Goal: Task Accomplishment & Management: Complete application form

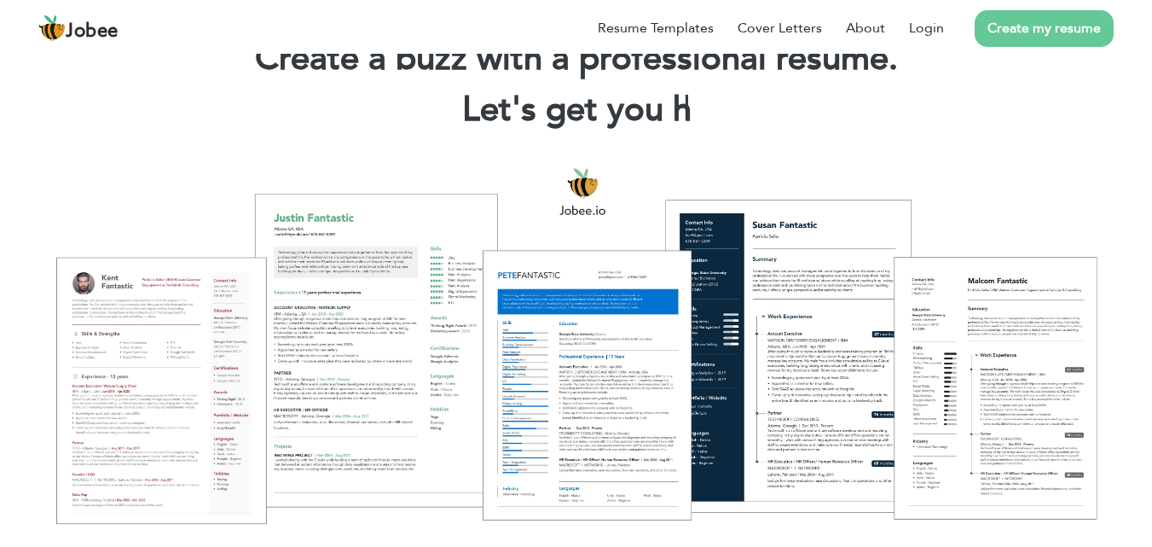
scroll to position [85, 0]
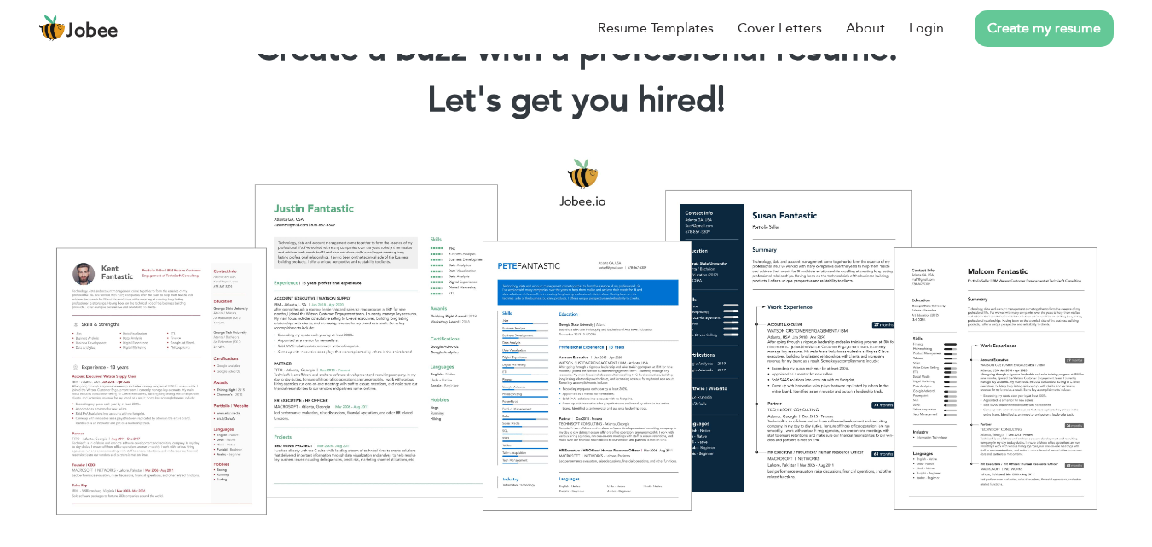
click at [1017, 26] on link "Create my resume" at bounding box center [1044, 28] width 139 height 37
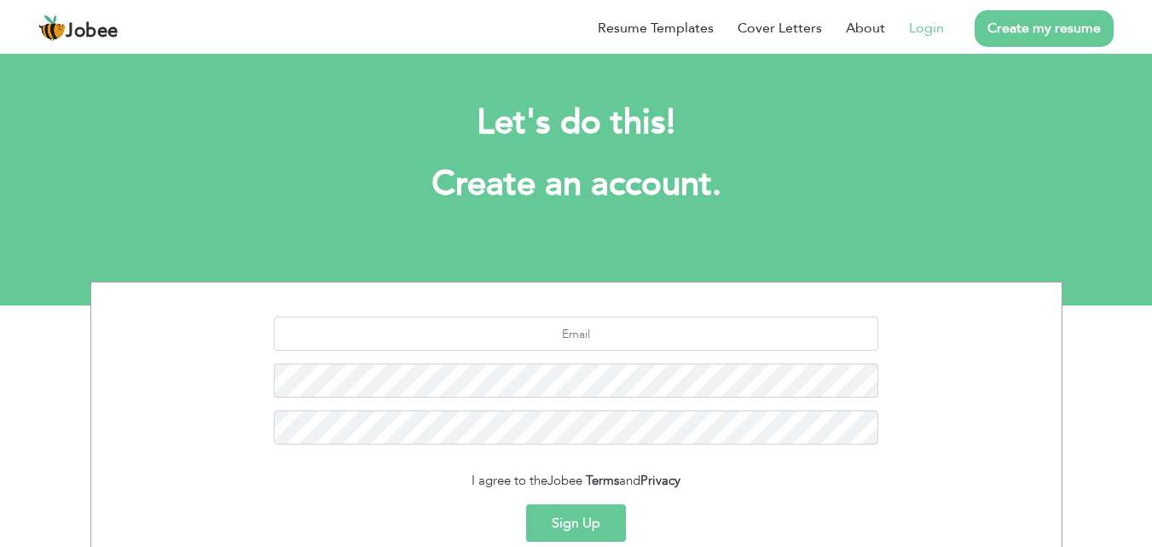
click at [890, 31] on li "Login" at bounding box center [914, 28] width 59 height 44
click at [925, 28] on link "Login" at bounding box center [926, 28] width 35 height 20
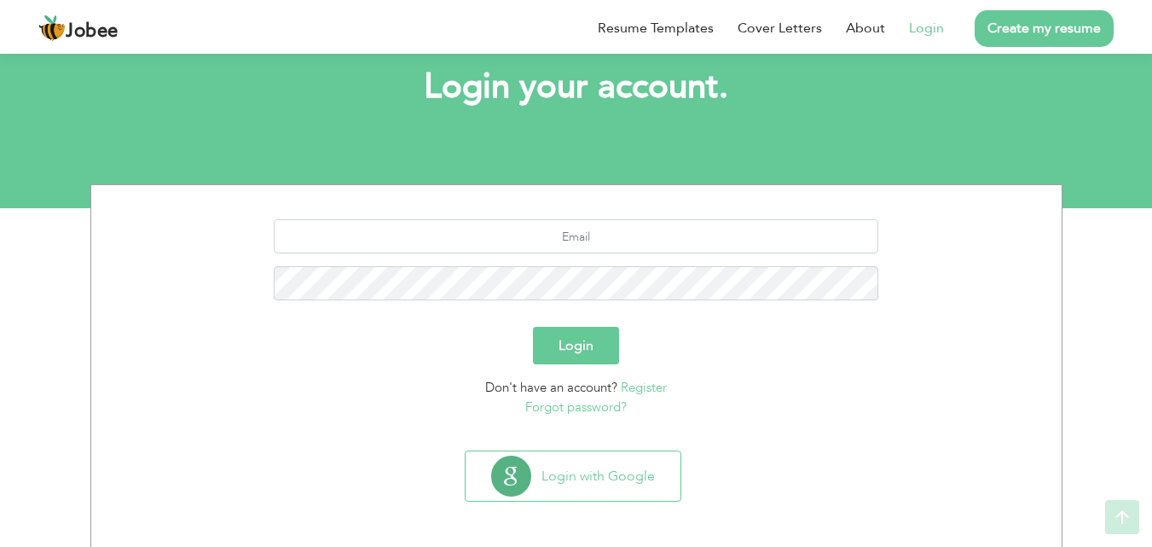
scroll to position [101, 0]
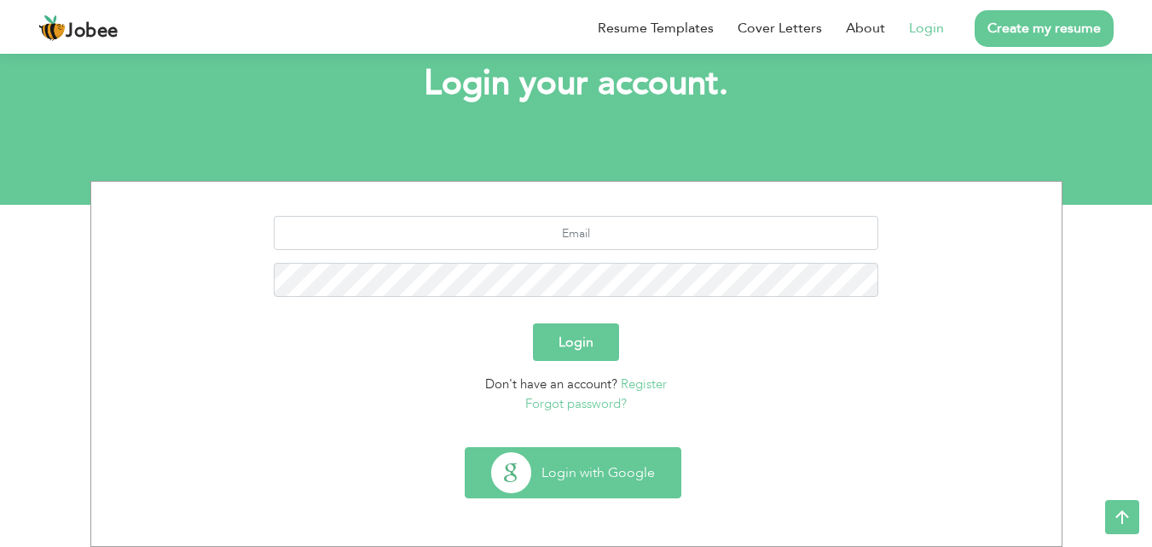
click at [578, 477] on button "Login with Google" at bounding box center [573, 472] width 215 height 49
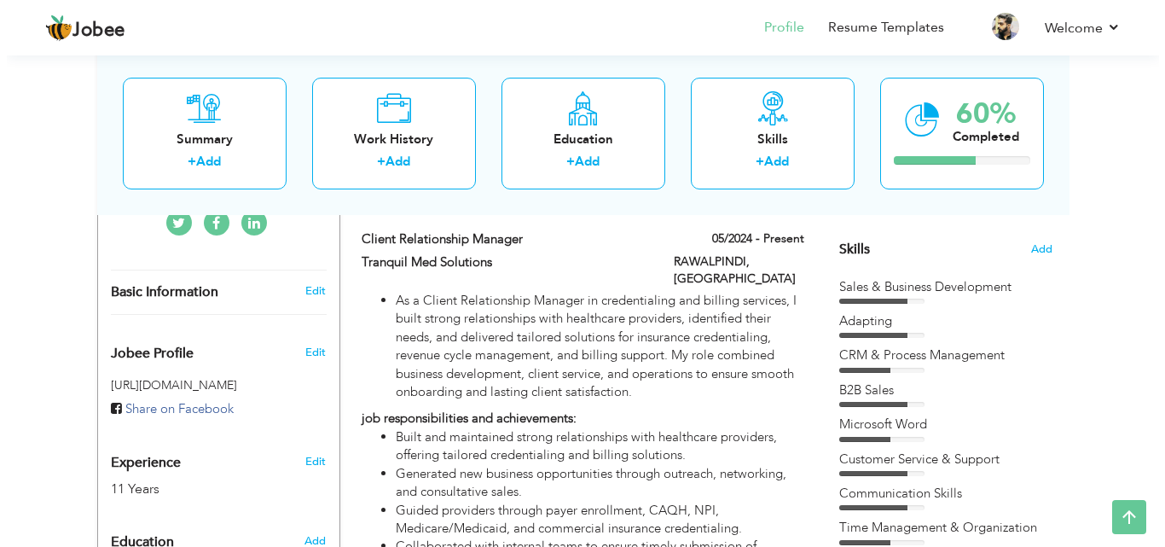
scroll to position [256, 0]
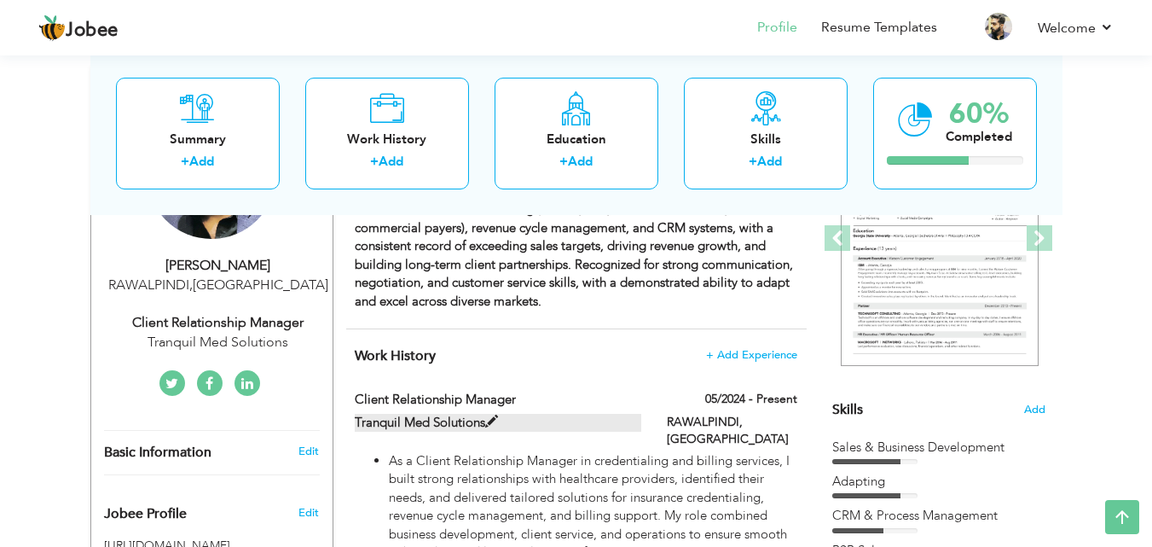
click at [495, 418] on span at bounding box center [491, 421] width 13 height 13
type input "Client Relationship Manager"
type input "Tranquil Med Solutions"
type input "05/2024"
type input "[GEOGRAPHIC_DATA]"
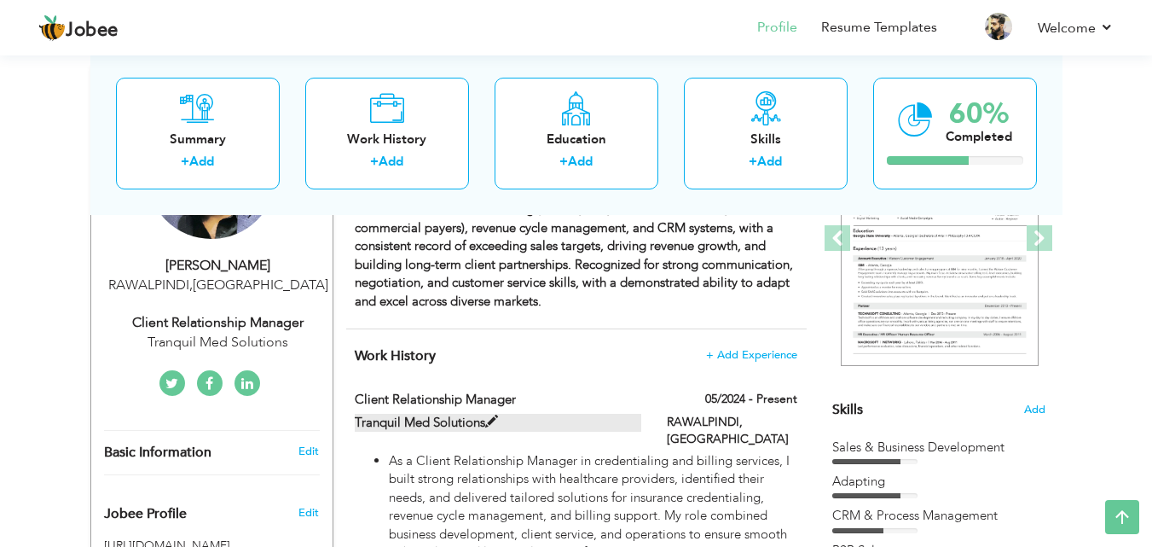
type input "RAWALPINDI"
checkbox input "true"
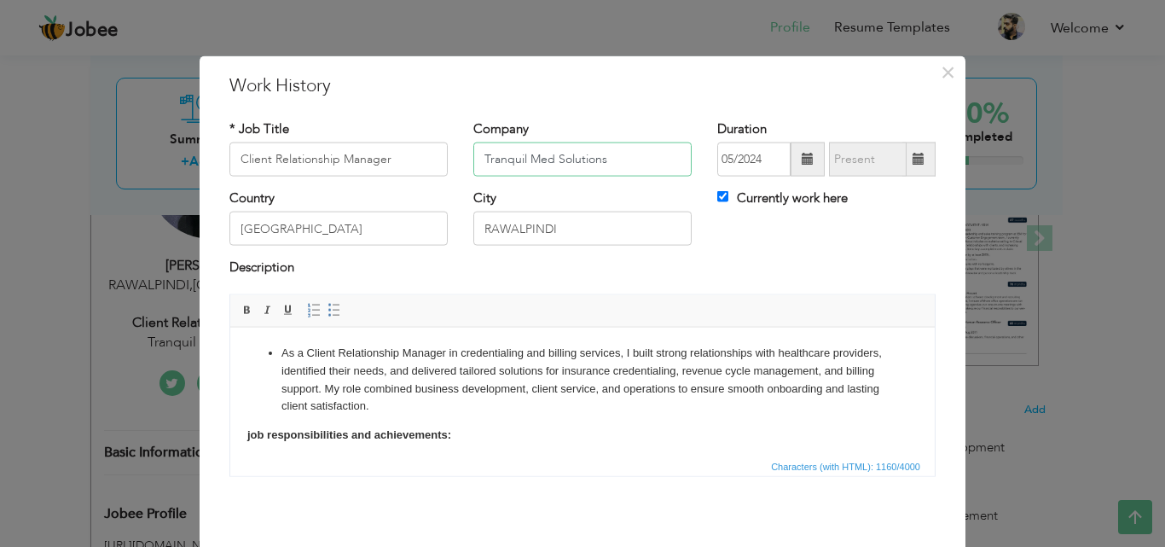
click at [655, 153] on input "Tranquil Med Solutions" at bounding box center [582, 159] width 218 height 34
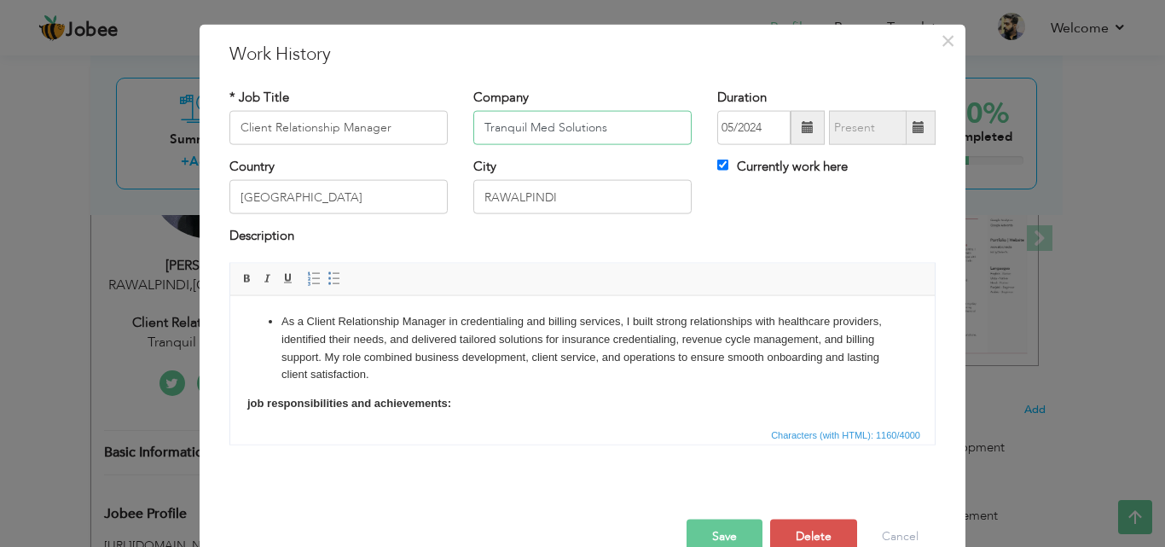
scroll to position [0, 0]
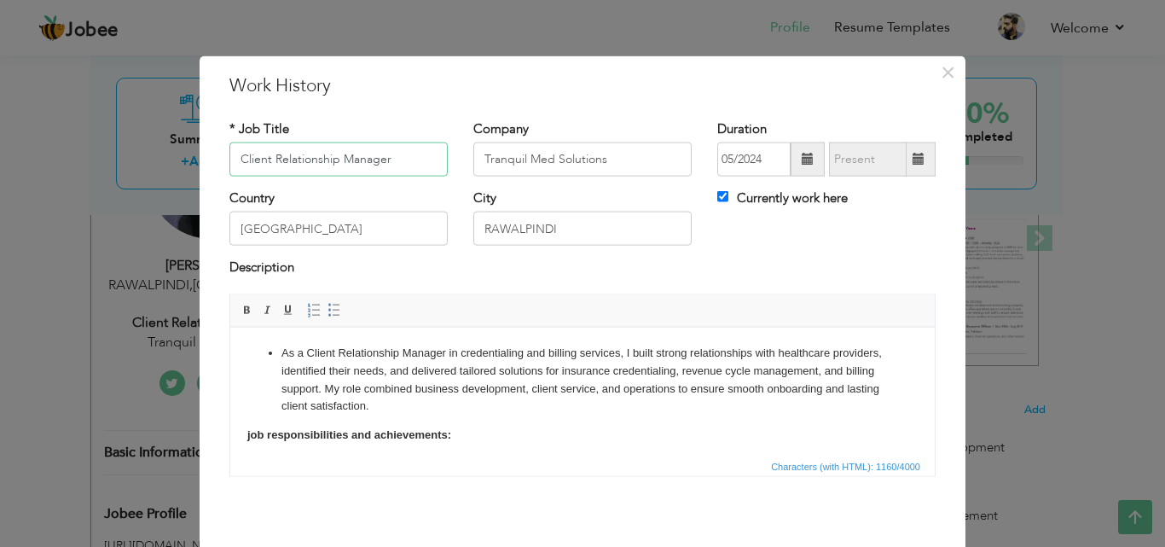
click at [427, 162] on input "Client Relationship Manager" at bounding box center [338, 159] width 218 height 34
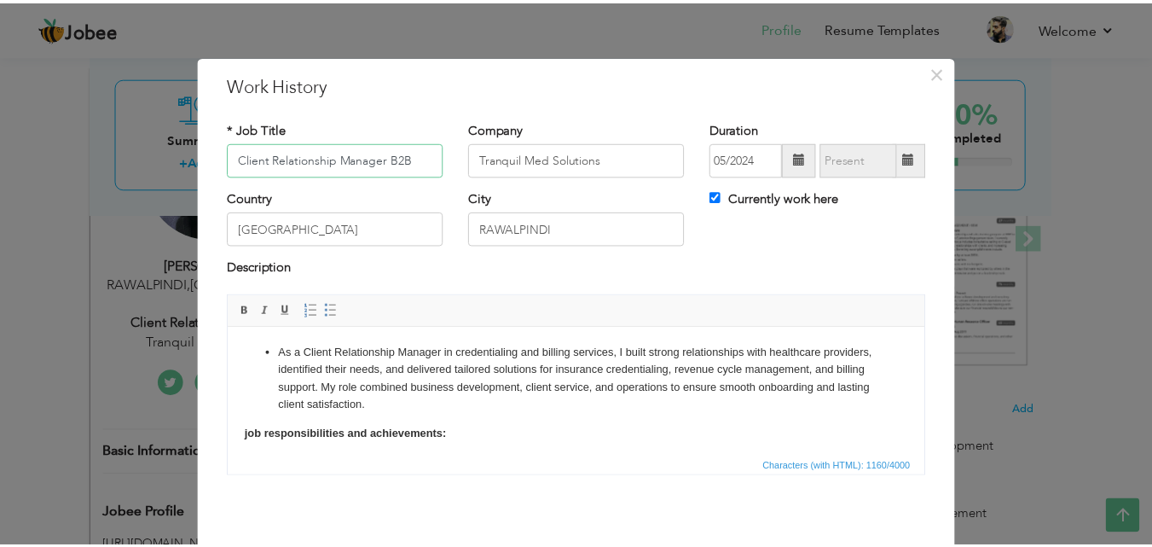
scroll to position [67, 0]
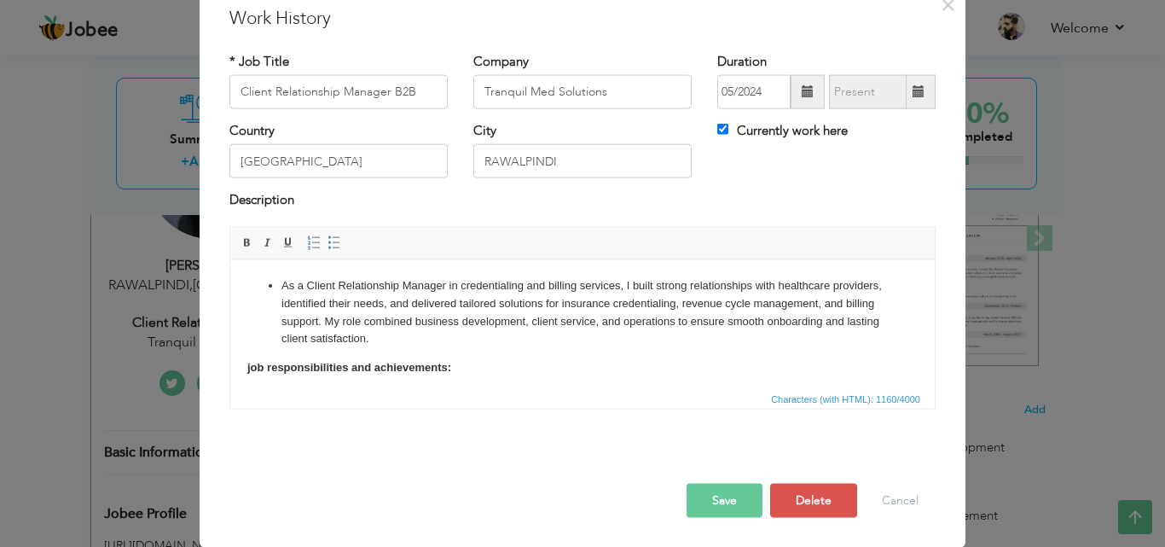
click at [723, 500] on button "Save" at bounding box center [724, 500] width 76 height 34
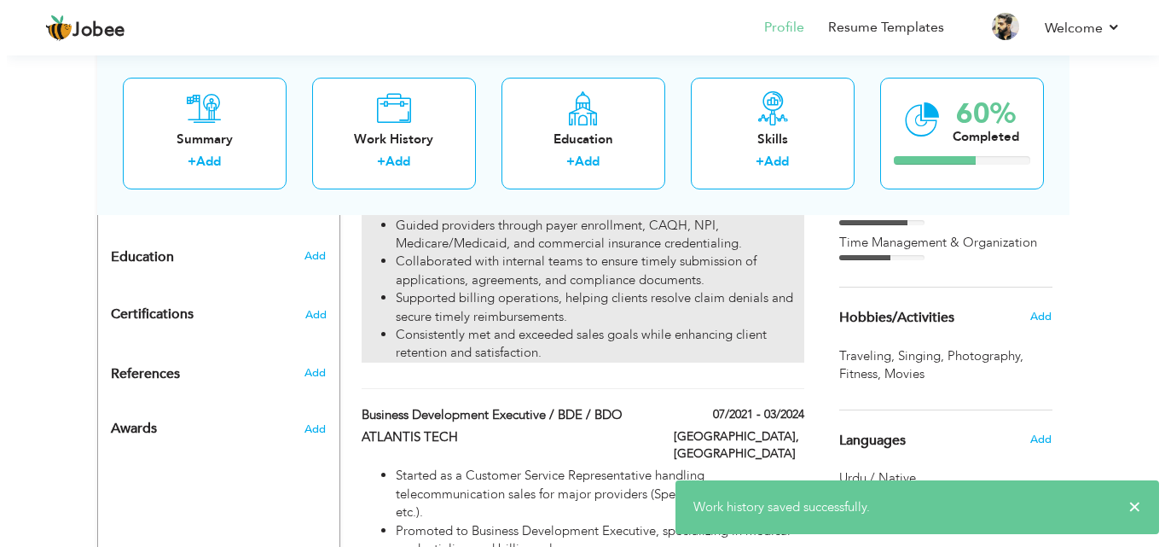
scroll to position [853, 0]
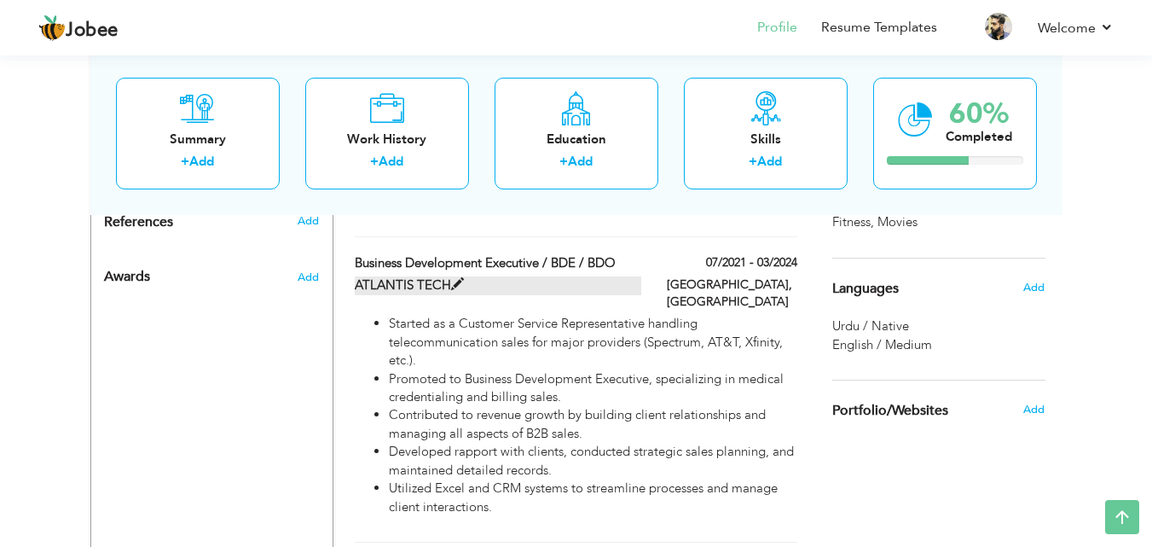
click at [458, 278] on span at bounding box center [457, 284] width 13 height 13
type input "Business Development Executive / BDE / BDO"
type input "ATLANTIS TECH"
type input "07/2021"
type input "03/2024"
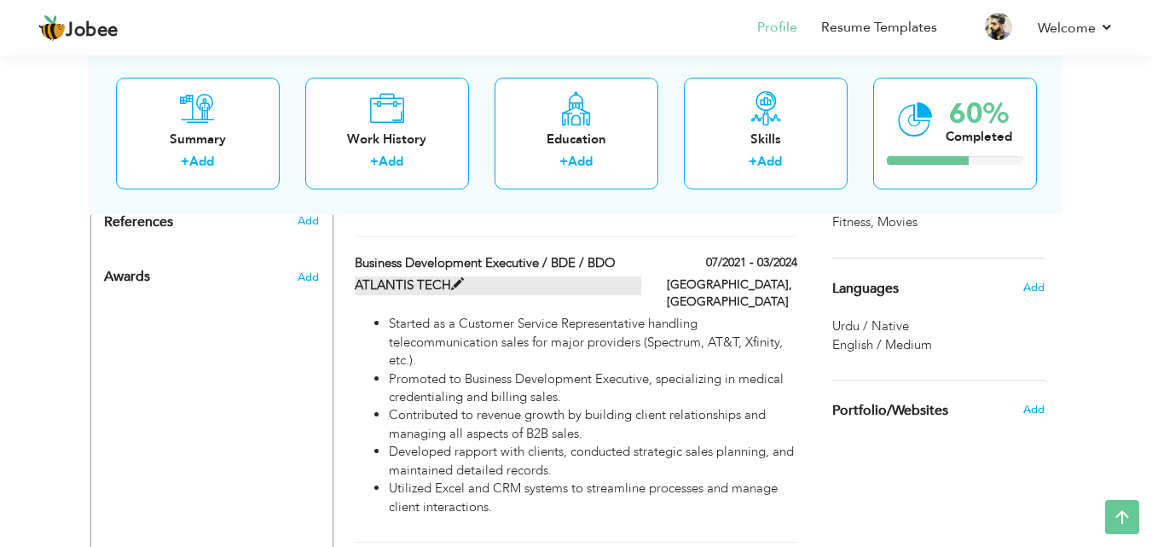
type input "Islamabad"
checkbox input "false"
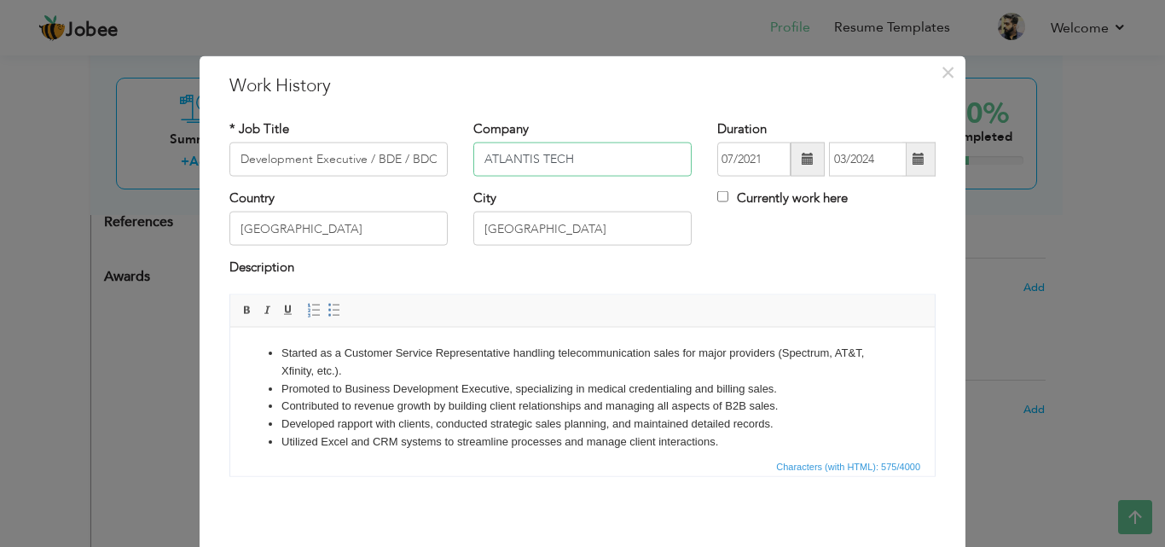
scroll to position [0, 0]
click at [616, 159] on input "ATLANTIS TECH" at bounding box center [582, 159] width 218 height 34
drag, startPoint x: 414, startPoint y: 151, endPoint x: 458, endPoint y: 155, distance: 43.7
click at [458, 155] on div "* Job Title Business Development Executive / BDE / BDO Company ATLANTIS TECH Du…" at bounding box center [583, 153] width 732 height 69
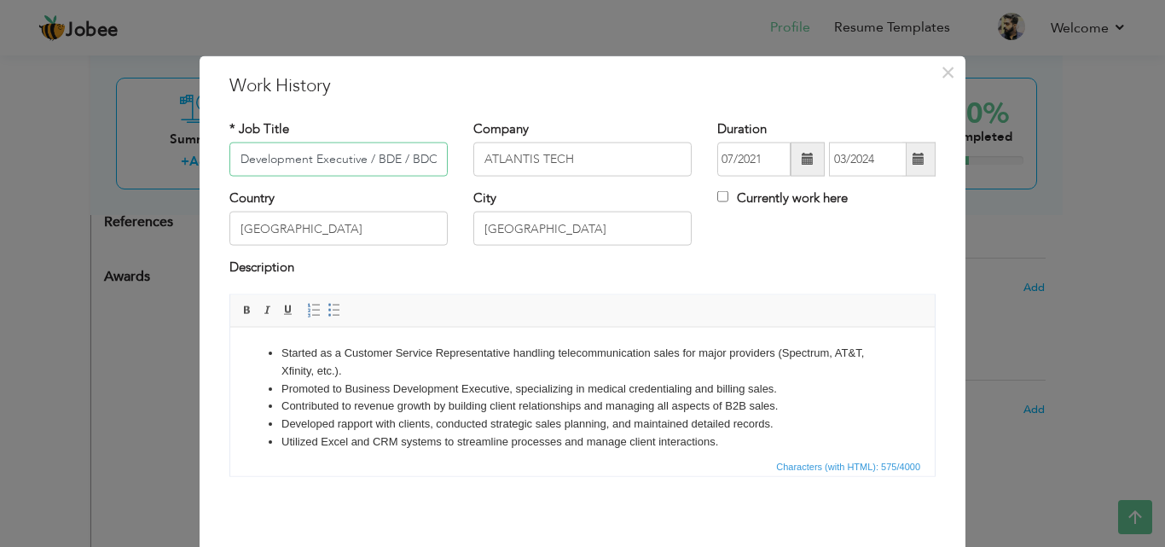
click at [425, 154] on input "Business Development Executive / BDE / BDO" at bounding box center [338, 159] width 218 height 34
click at [434, 154] on input "Business Development Executive / BDE / BDO" at bounding box center [338, 159] width 218 height 34
click at [429, 157] on input "Business Development Executive / BDE / BDO" at bounding box center [338, 159] width 218 height 34
click at [425, 156] on input "Business Development Executive / BDE / BDO" at bounding box center [338, 159] width 218 height 34
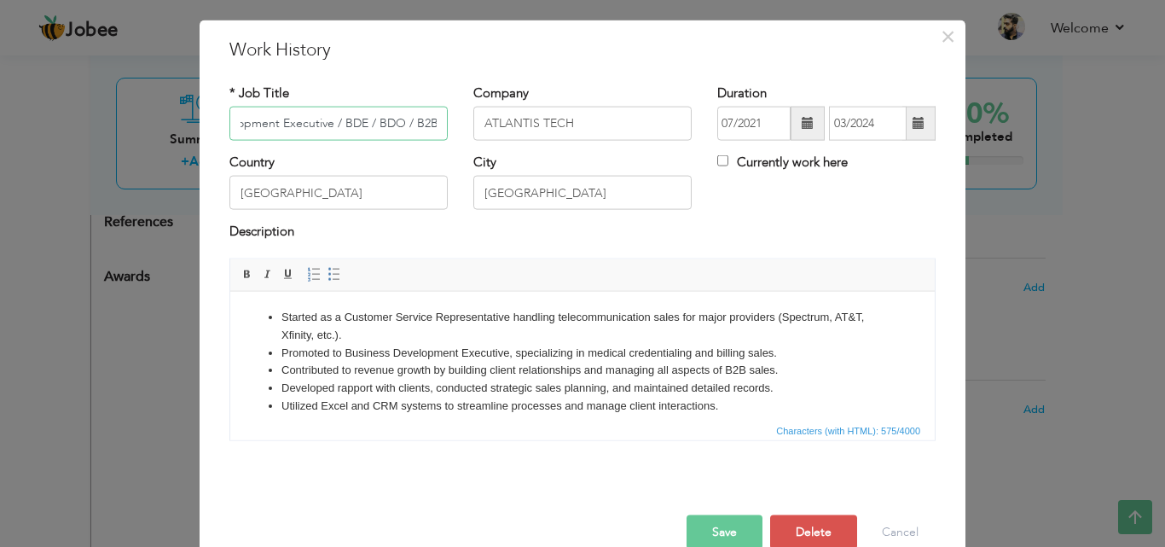
scroll to position [67, 0]
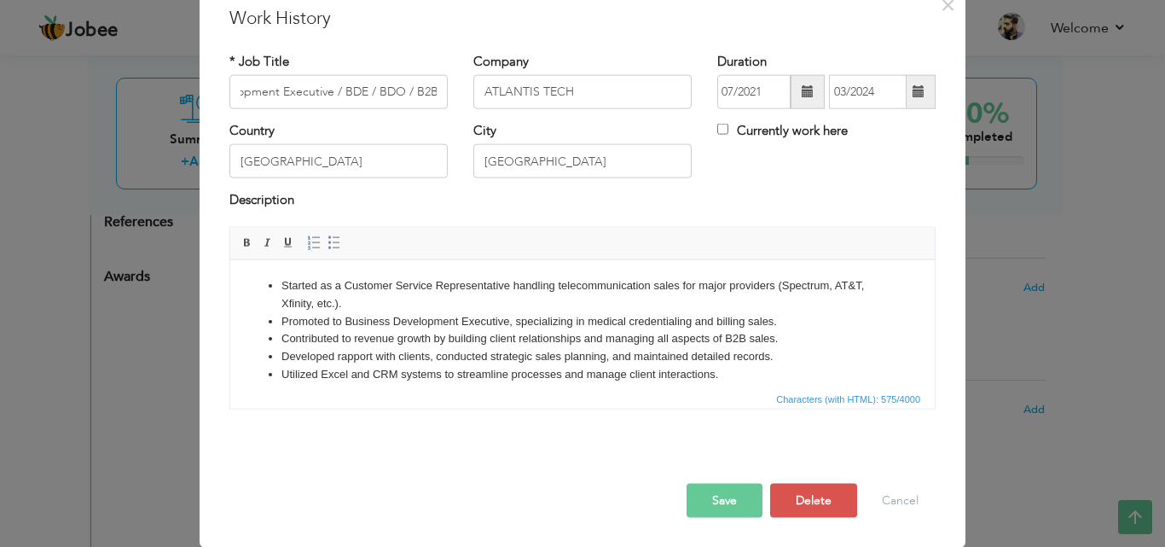
click at [687, 499] on button "Save" at bounding box center [724, 500] width 76 height 34
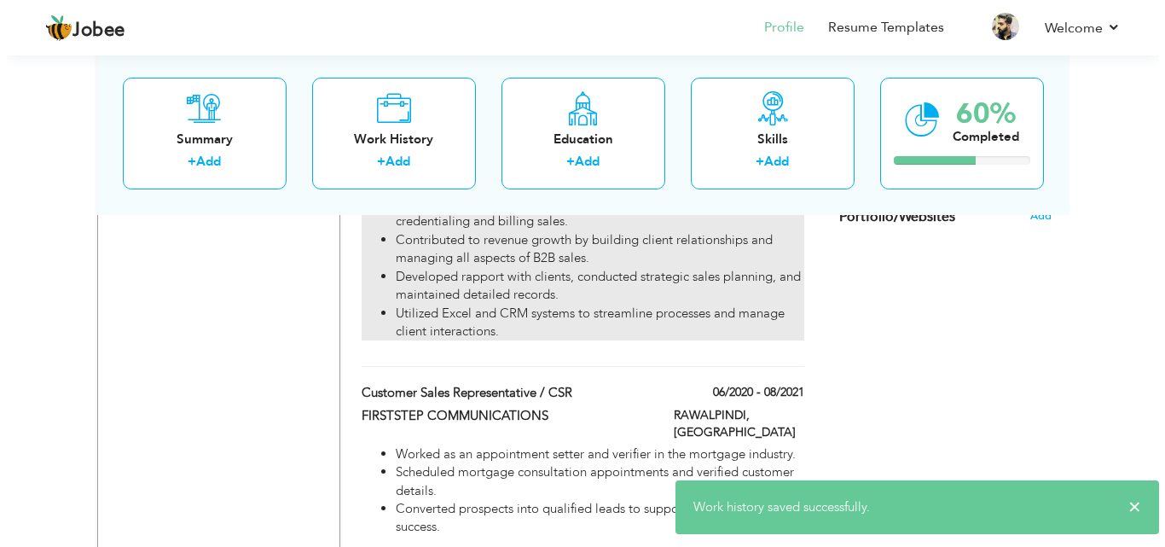
scroll to position [1108, 0]
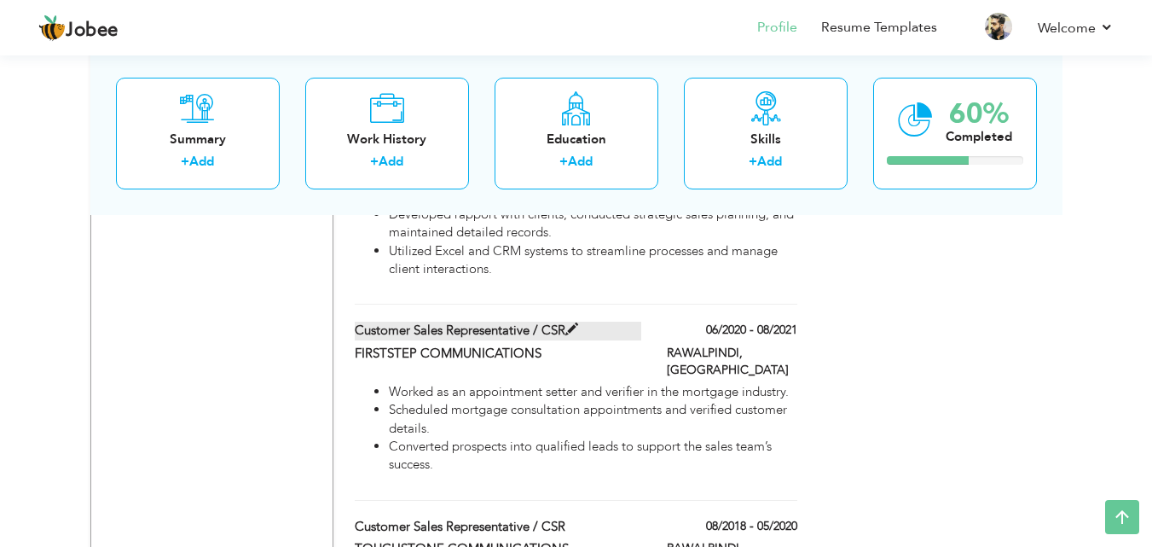
click at [569, 323] on span at bounding box center [571, 329] width 13 height 13
type input "Customer Sales Representative / CSR"
type input "FIRSTSTEP COMMUNICATIONS"
type input "06/2020"
type input "08/2021"
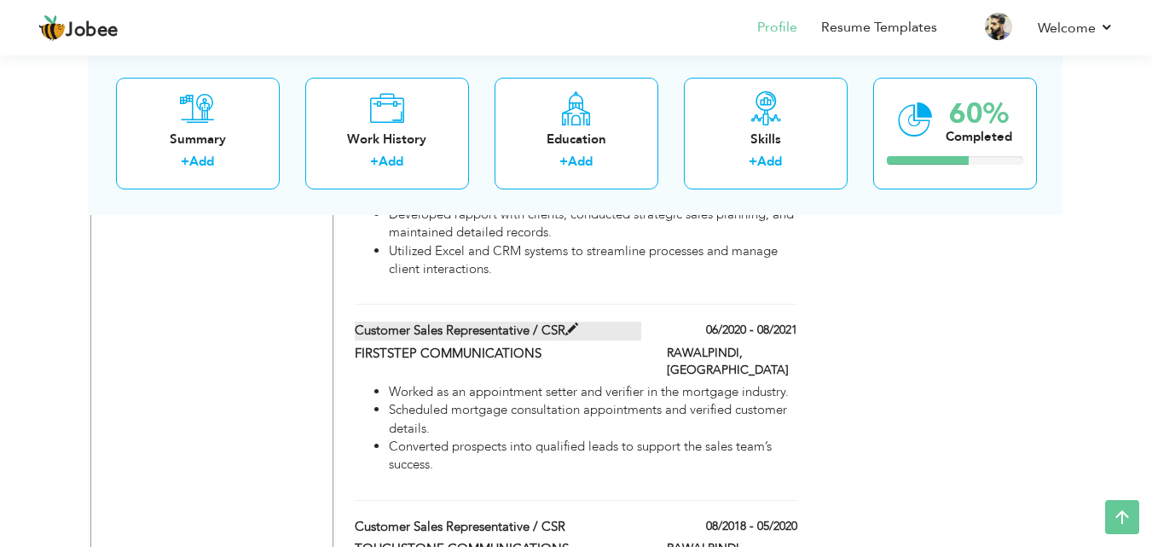
type input "RAWALPINDI"
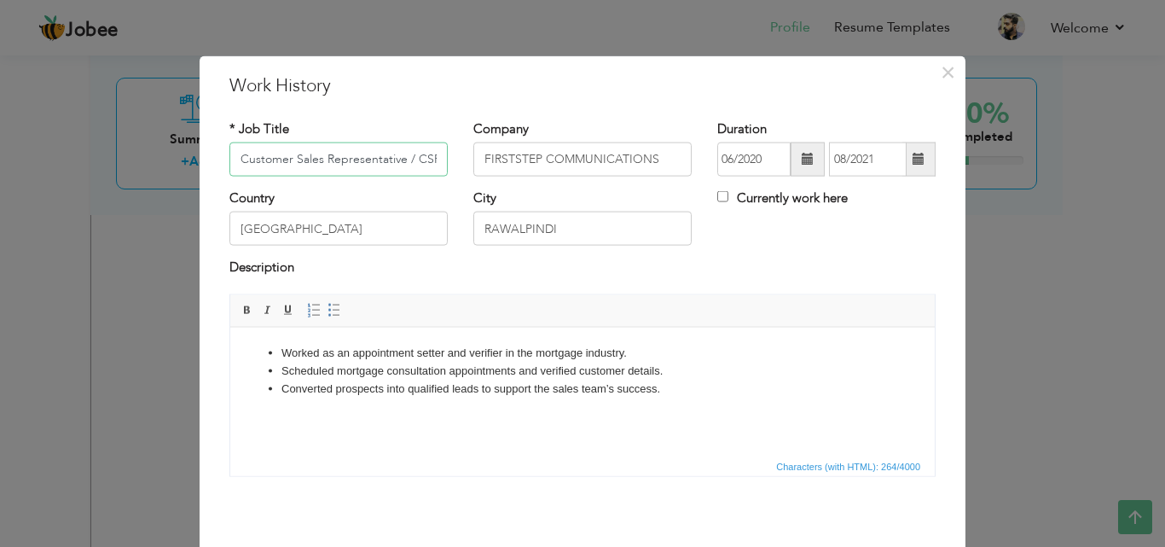
scroll to position [0, 1]
click at [433, 150] on input "Customer Sales Representative / CSR" at bounding box center [338, 159] width 218 height 34
click at [425, 159] on input "Customer Sales Representative / CSR" at bounding box center [338, 159] width 218 height 34
click at [434, 156] on input "Customer Sales Representative / CSR" at bounding box center [338, 159] width 218 height 34
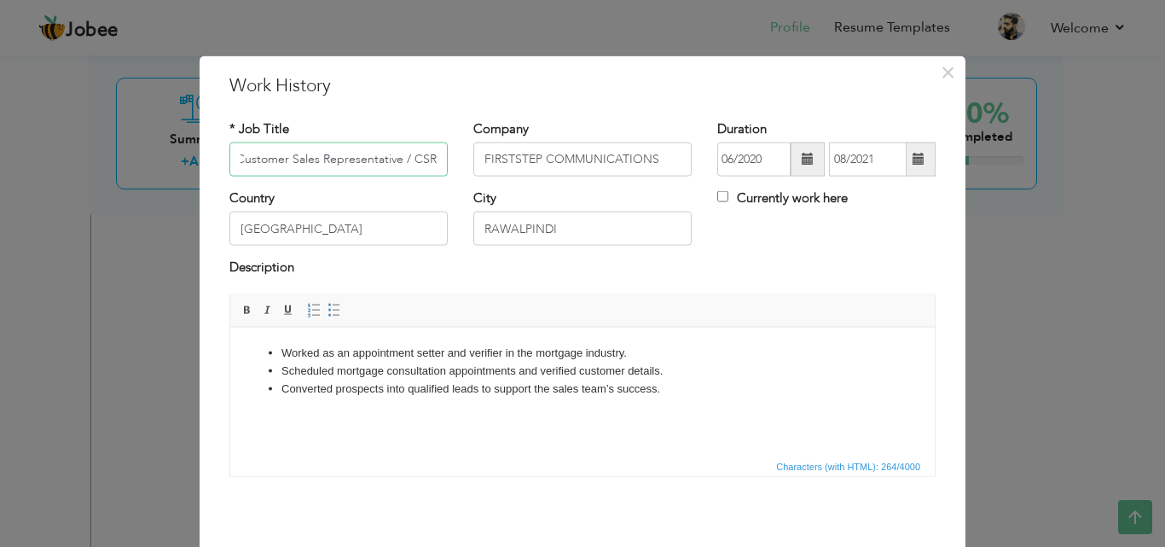
click at [429, 172] on input "Customer Sales Representative / CSR" at bounding box center [338, 159] width 218 height 34
drag, startPoint x: 425, startPoint y: 163, endPoint x: 435, endPoint y: 162, distance: 10.3
click at [435, 162] on input "Customer Sales Representative / CSR" at bounding box center [338, 159] width 218 height 34
click at [427, 151] on input "Customer Sales Representative / CSR" at bounding box center [338, 159] width 218 height 34
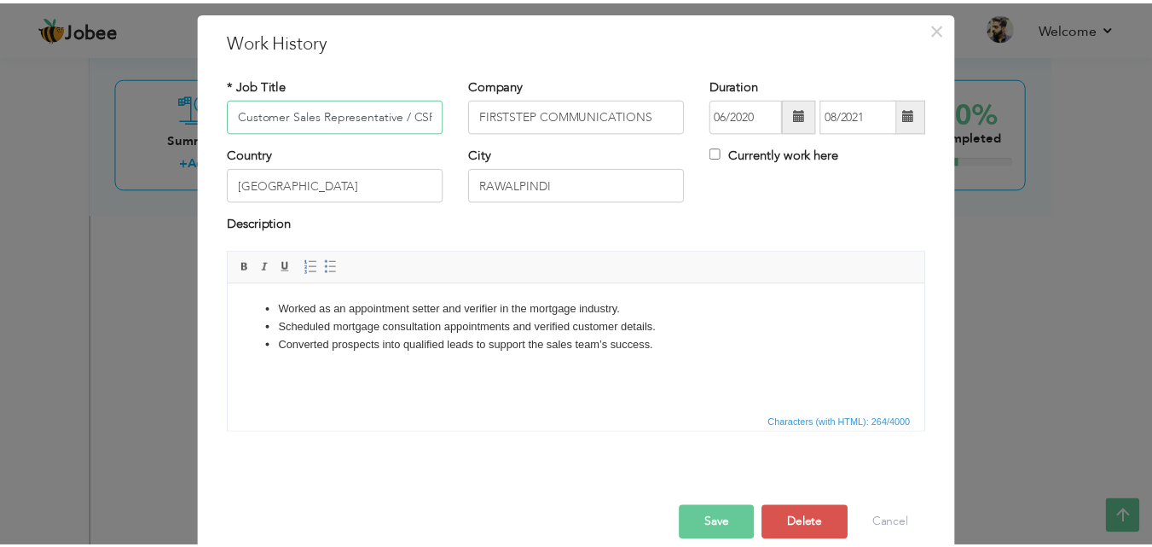
scroll to position [67, 0]
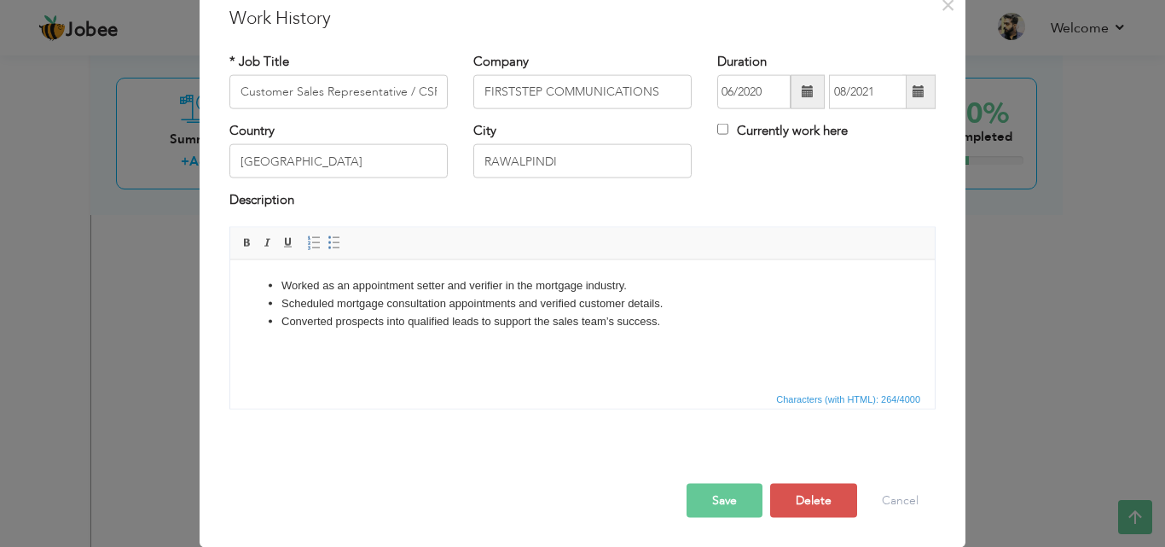
click at [721, 506] on button "Save" at bounding box center [724, 500] width 76 height 34
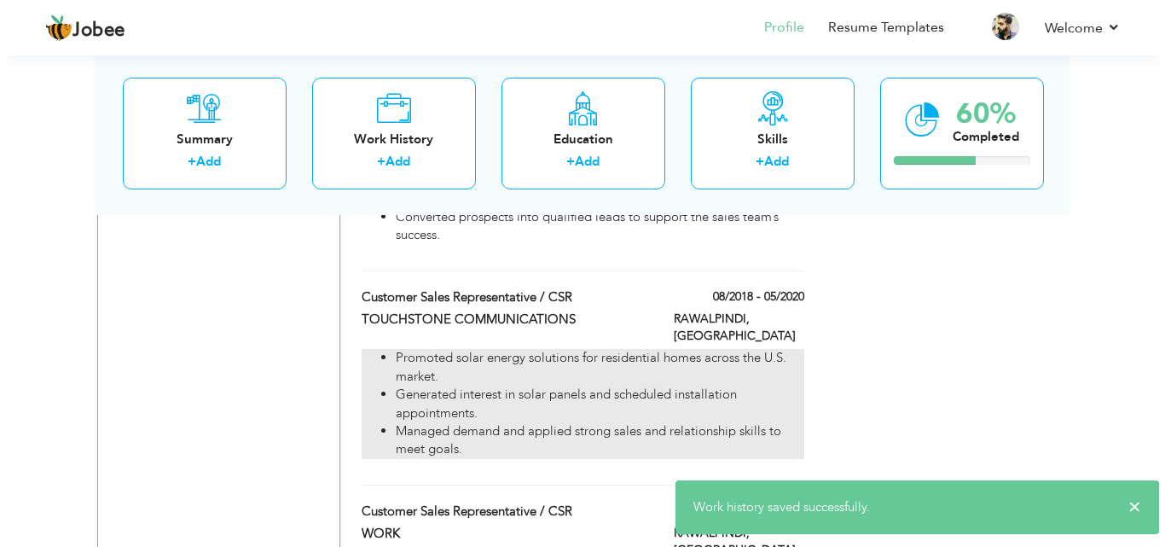
scroll to position [1364, 0]
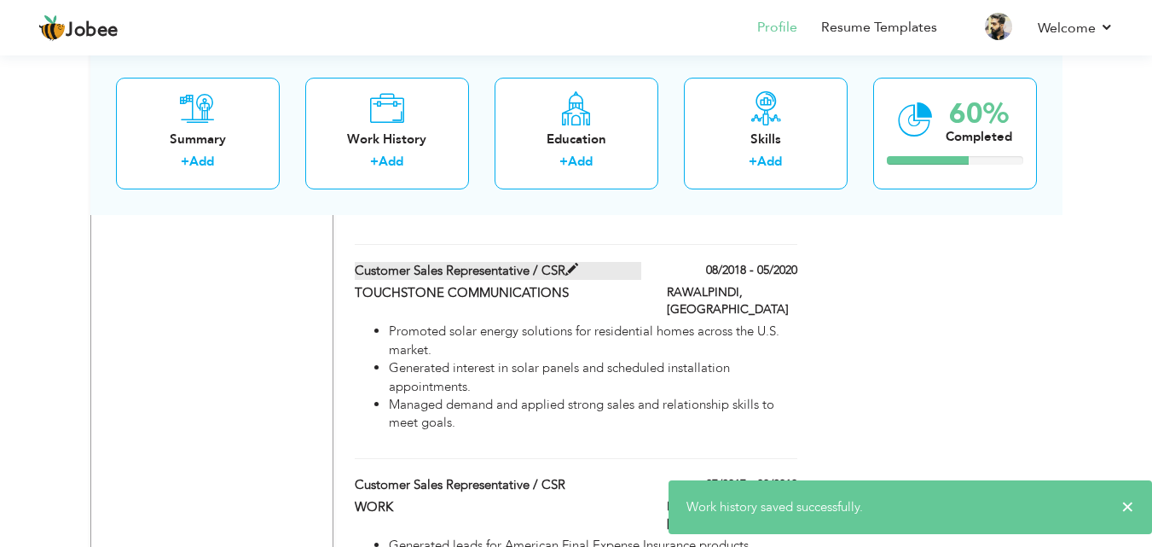
click at [570, 263] on span at bounding box center [571, 269] width 13 height 13
type input "Customer Sales Representative / CSR"
type input "TOUCHSTONE COMMUNICATIONS"
type input "08/2018"
type input "05/2020"
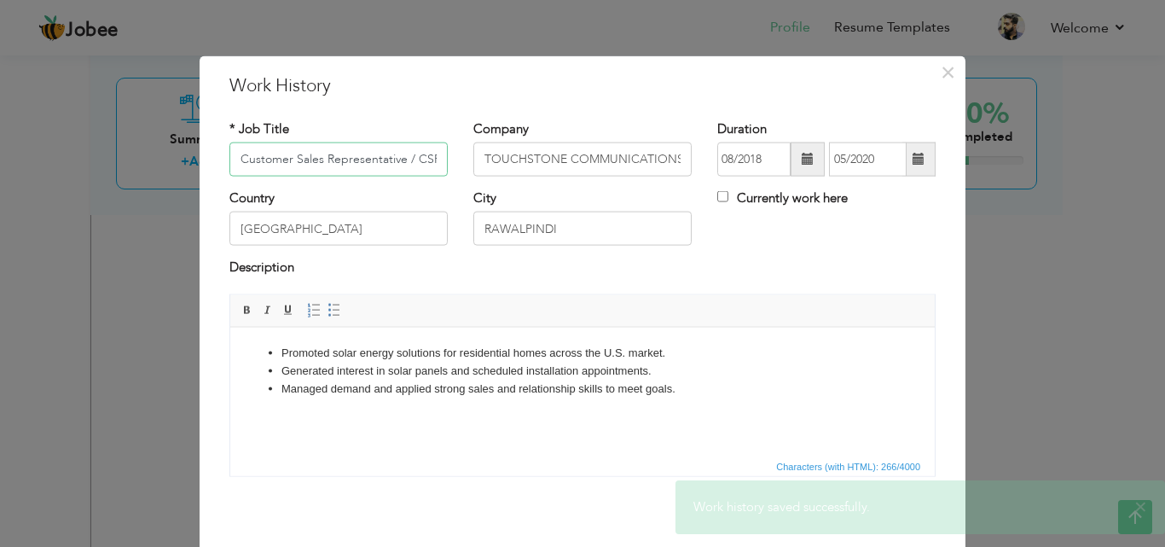
scroll to position [0, 1]
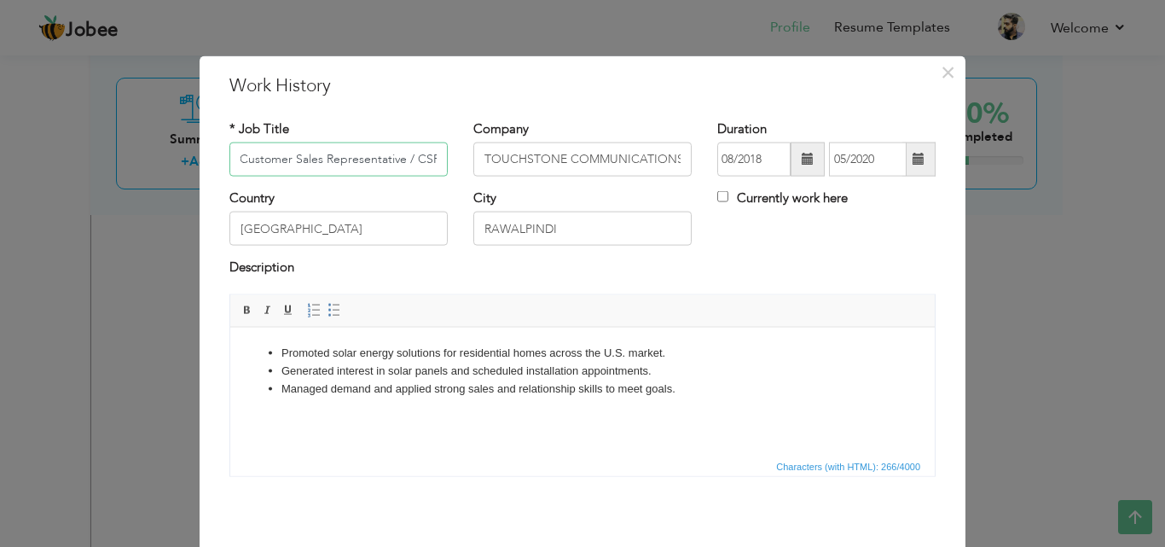
click at [426, 157] on input "Customer Sales Representative / CSR" at bounding box center [338, 159] width 218 height 34
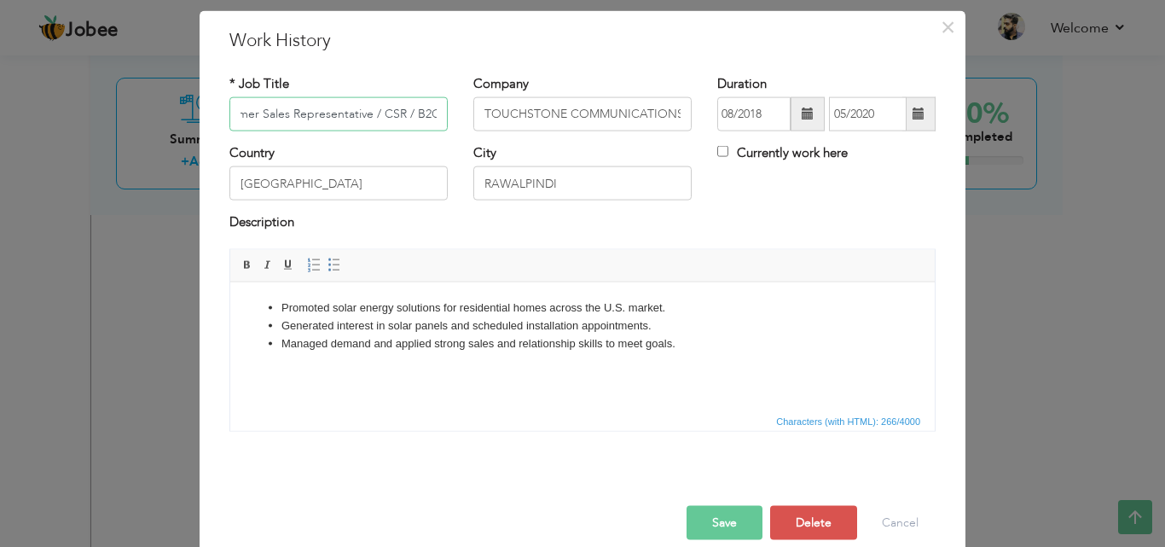
scroll to position [67, 0]
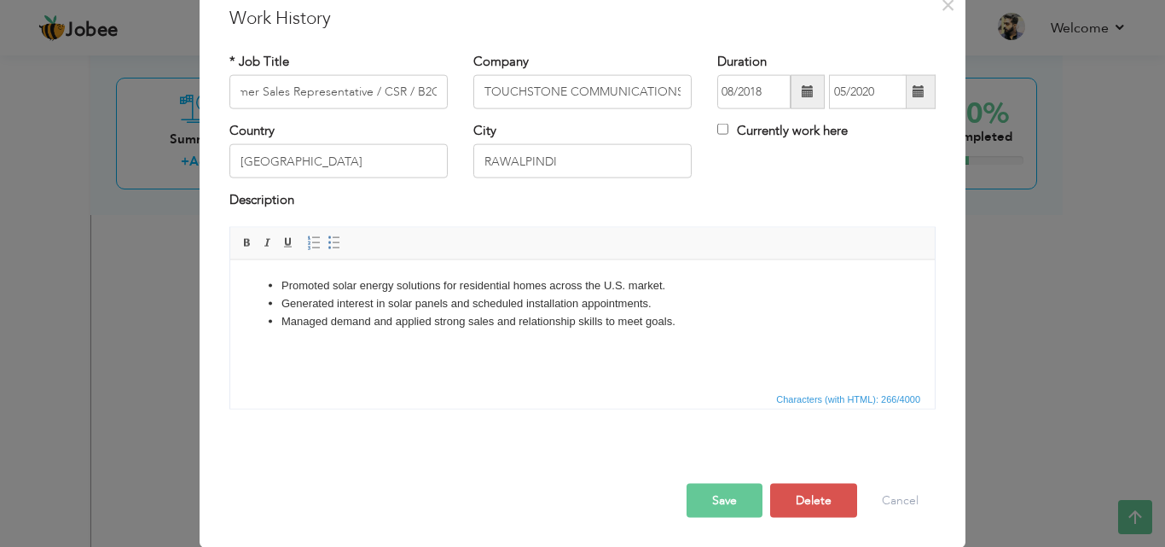
click at [714, 508] on button "Save" at bounding box center [724, 500] width 76 height 34
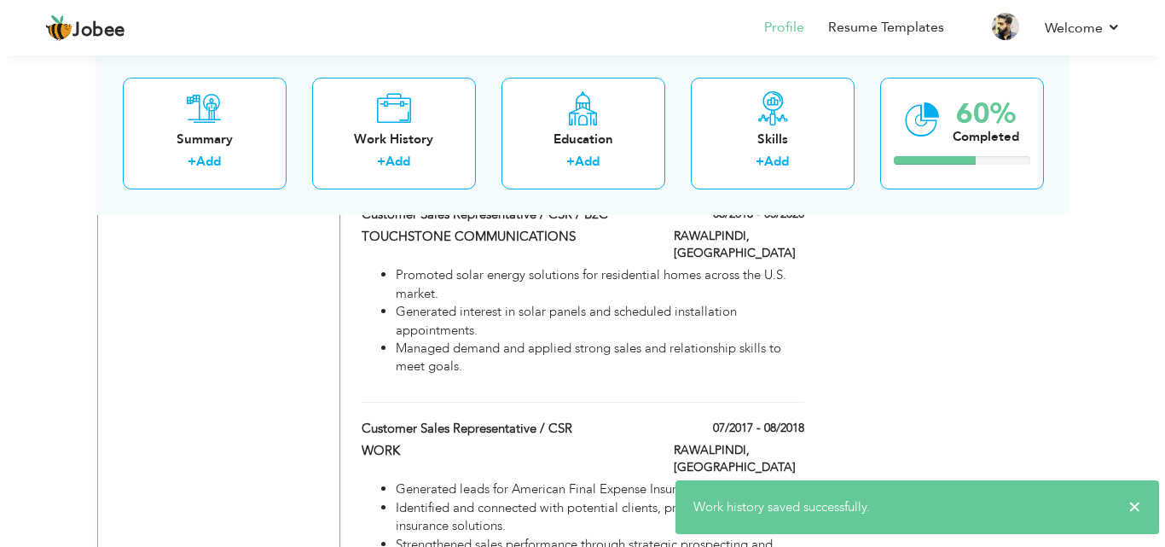
scroll to position [1449, 0]
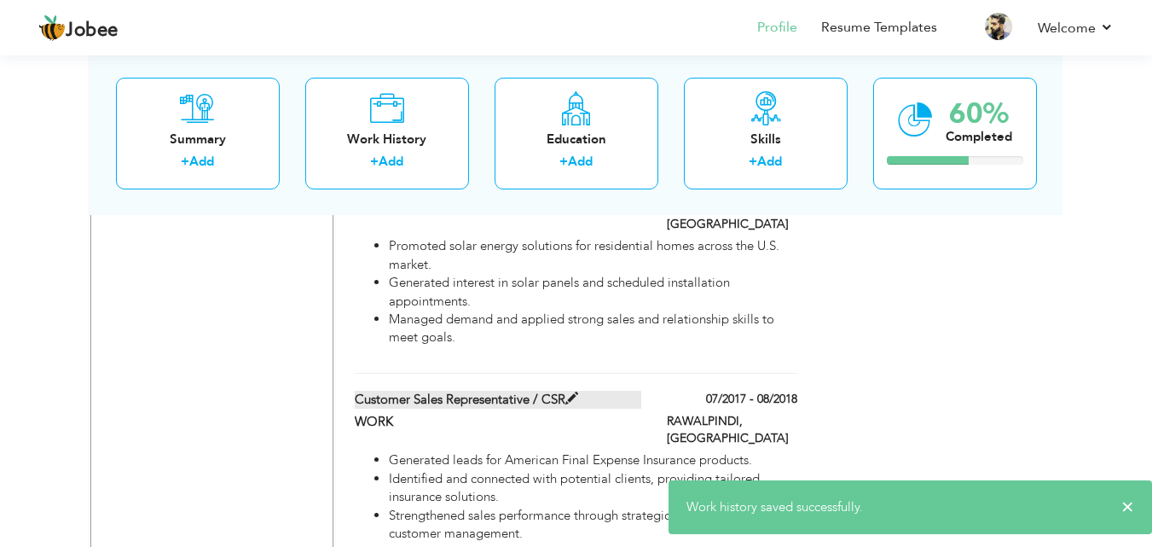
click at [577, 392] on span at bounding box center [571, 398] width 13 height 13
type input "Customer Sales Representative / CSR"
type input "WORK"
type input "07/2017"
type input "08/2018"
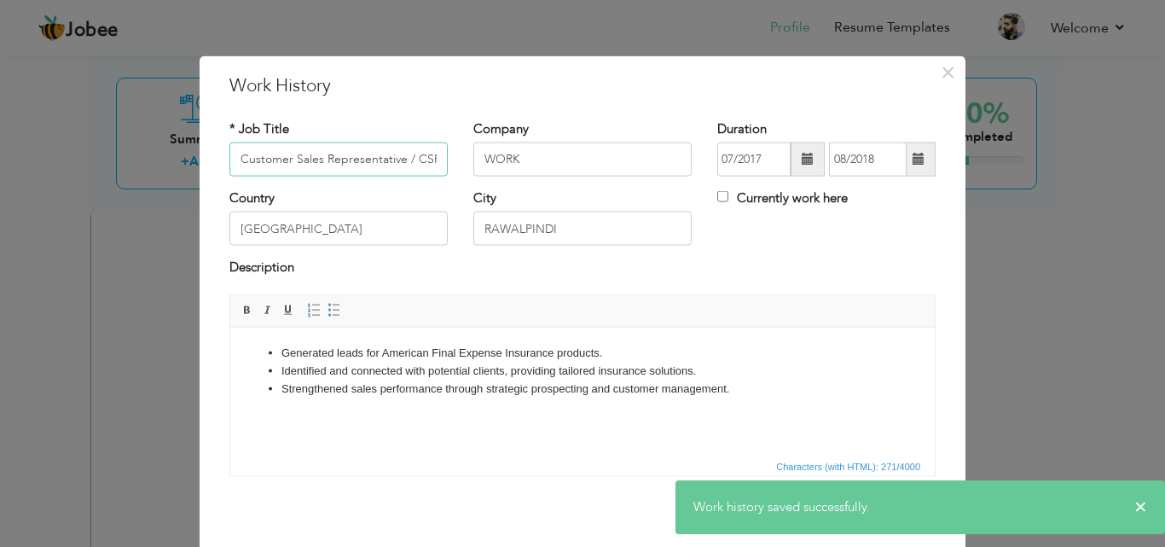
scroll to position [0, 1]
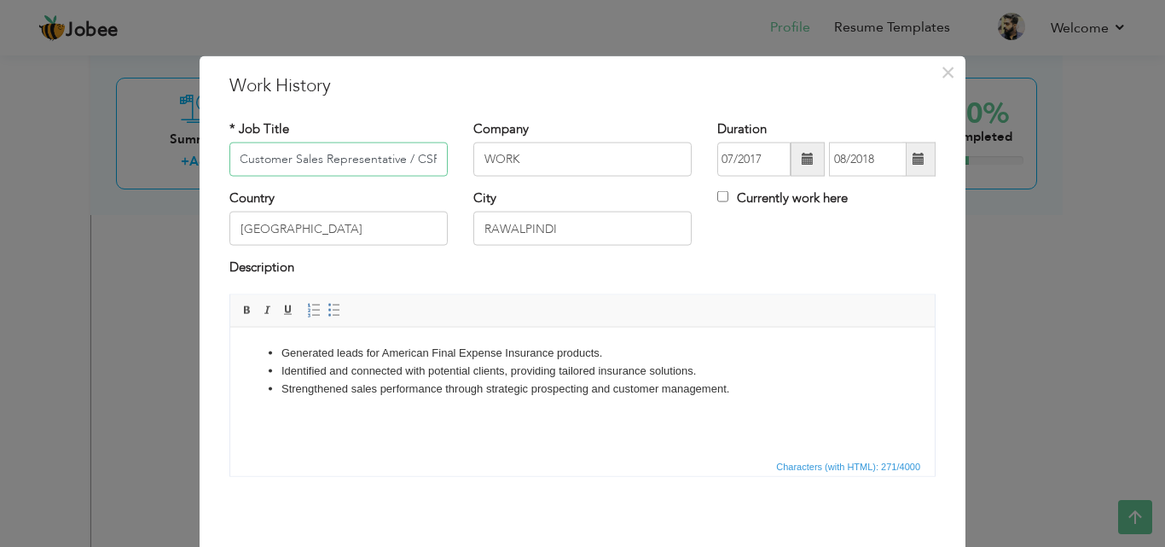
click at [436, 153] on input "Customer Sales Representative / CSR" at bounding box center [338, 159] width 218 height 34
click at [427, 158] on input "Customer Sales Representative / CSR" at bounding box center [338, 159] width 218 height 34
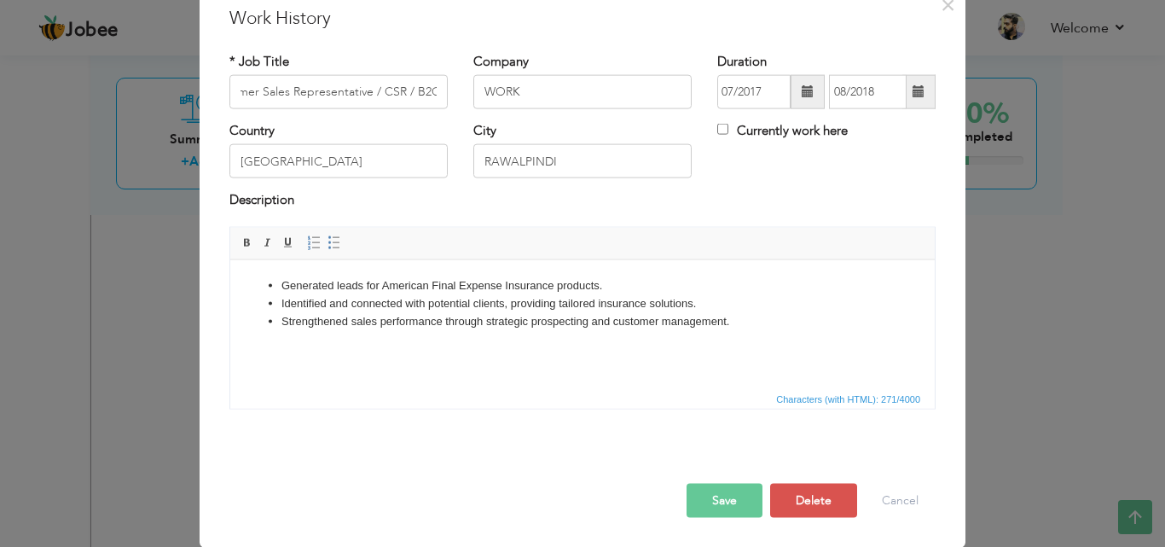
click at [697, 523] on div "Save Save and Continue Delete Cancel" at bounding box center [583, 481] width 732 height 95
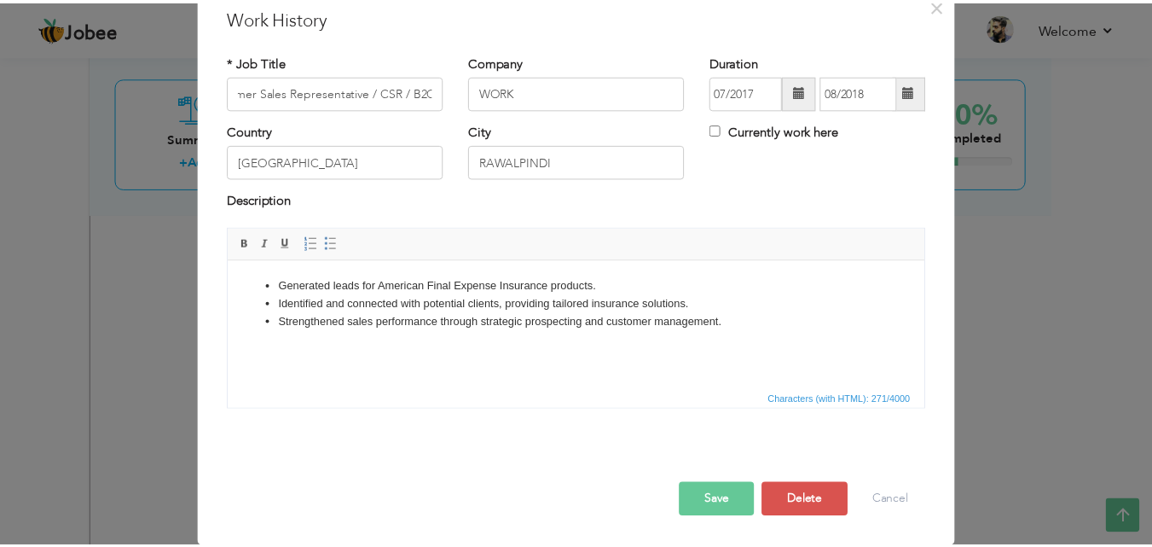
scroll to position [0, 0]
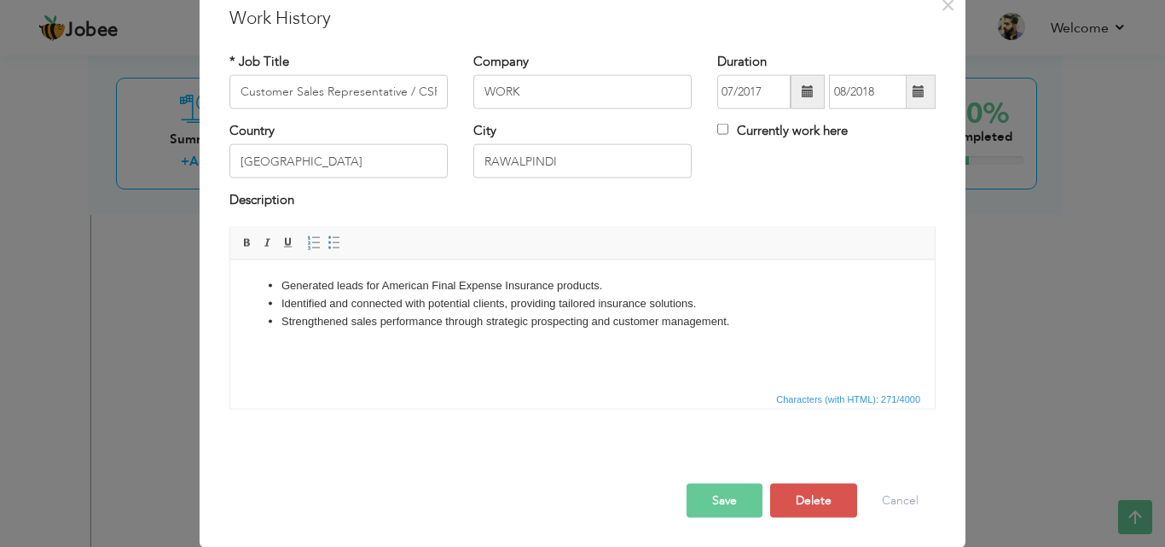
click at [698, 483] on button "Save" at bounding box center [724, 500] width 76 height 34
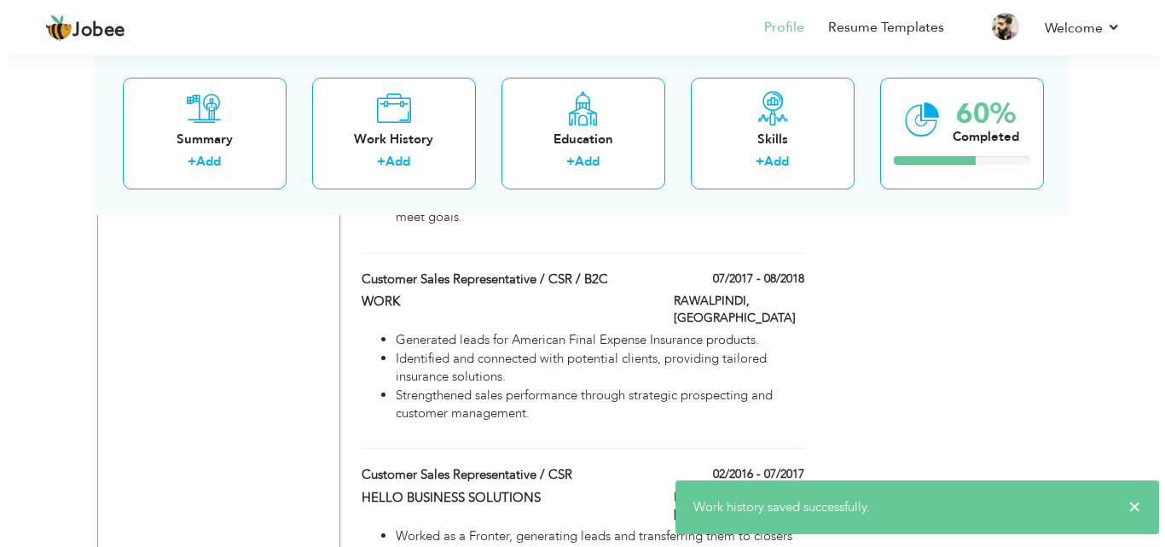
scroll to position [1620, 0]
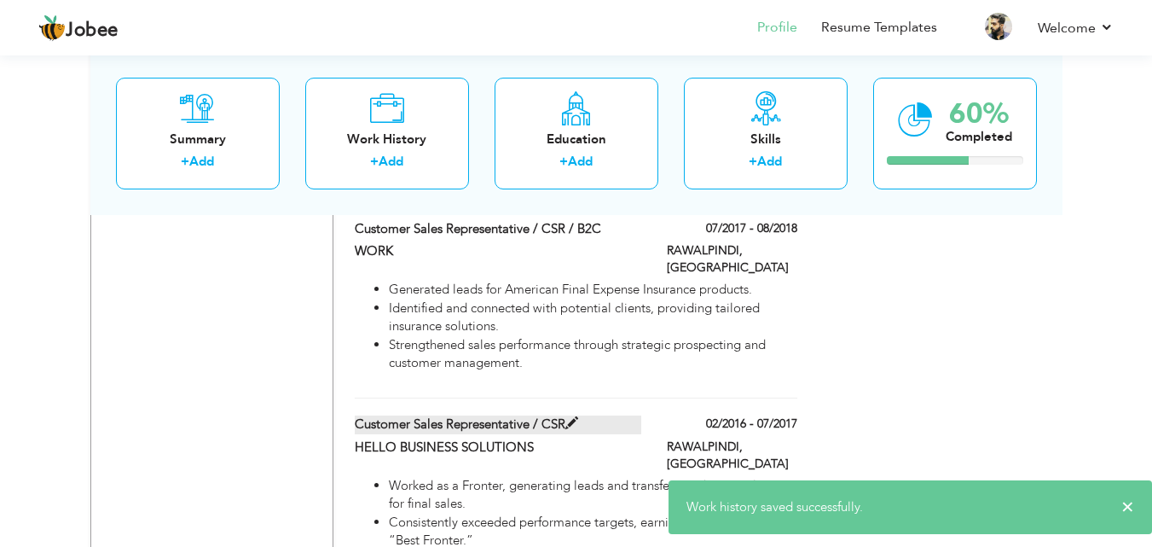
click at [575, 417] on span at bounding box center [571, 423] width 13 height 13
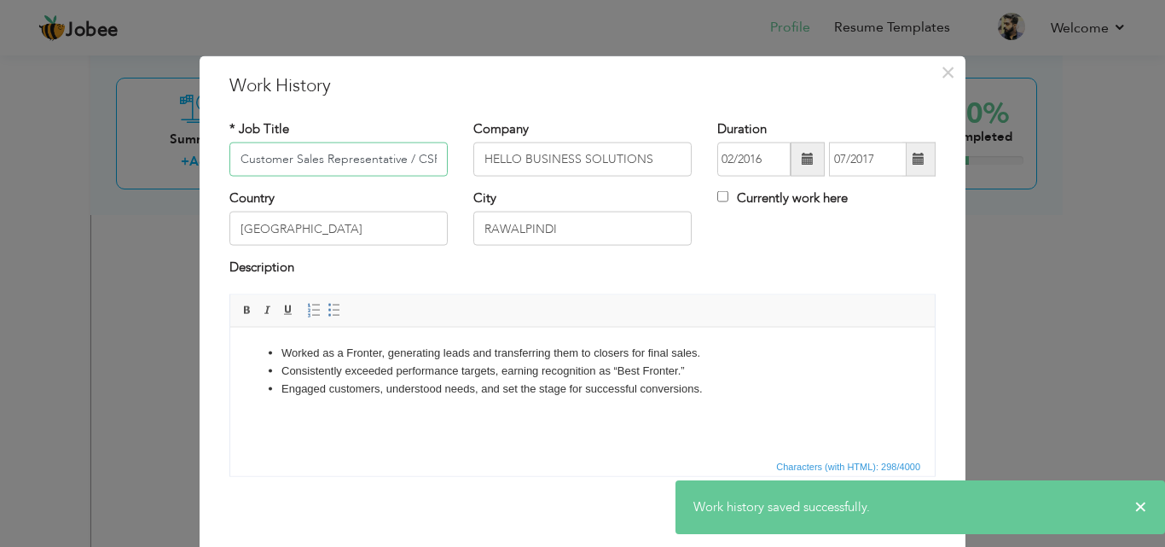
scroll to position [0, 1]
click at [433, 170] on input "Customer Sales Representative / CSR" at bounding box center [338, 159] width 218 height 34
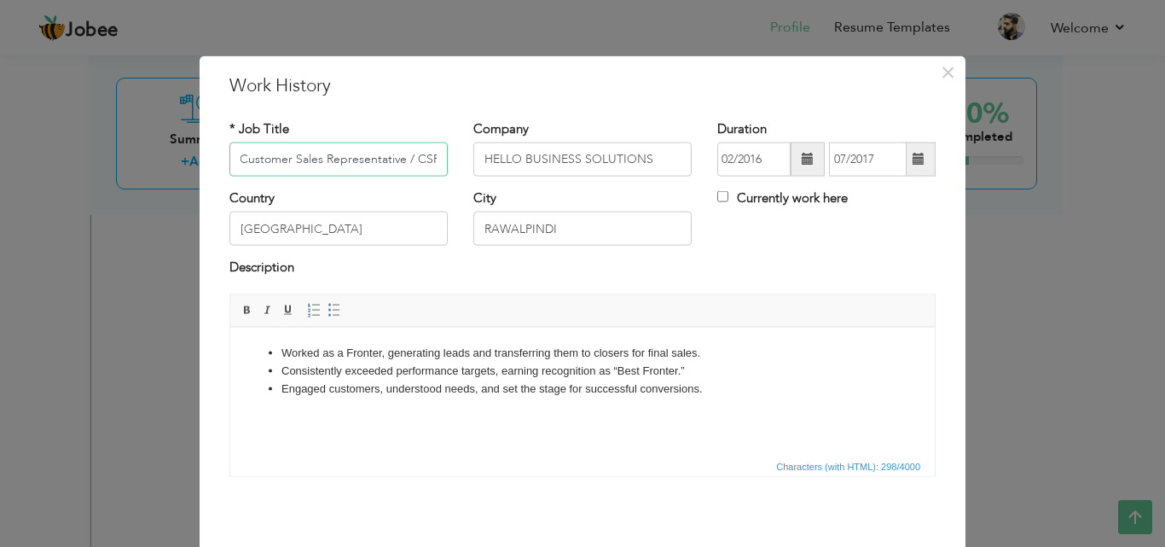
click at [429, 151] on input "Customer Sales Representative / CSR" at bounding box center [338, 159] width 218 height 34
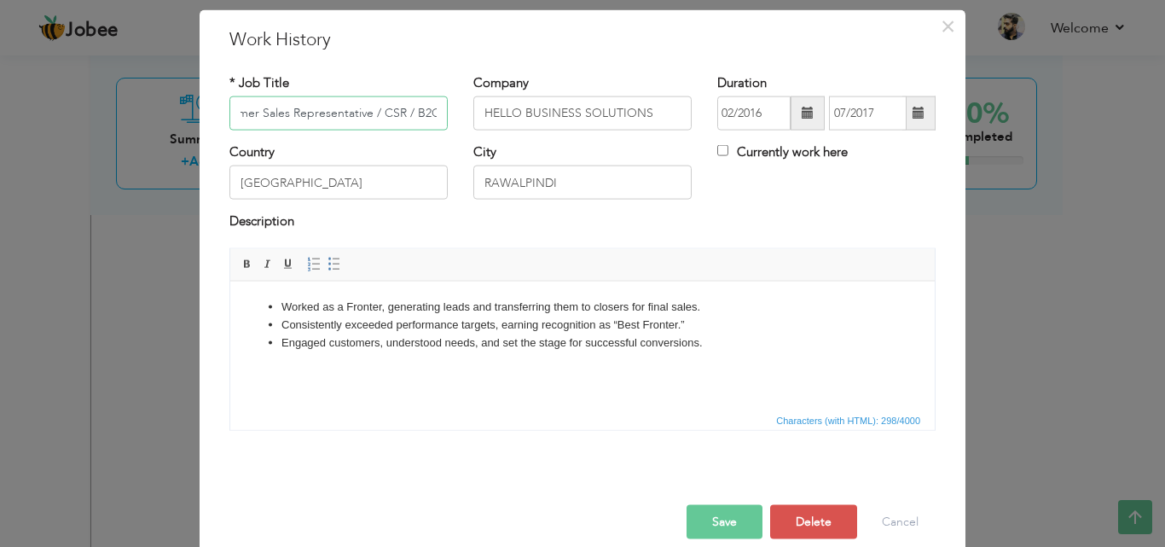
scroll to position [67, 0]
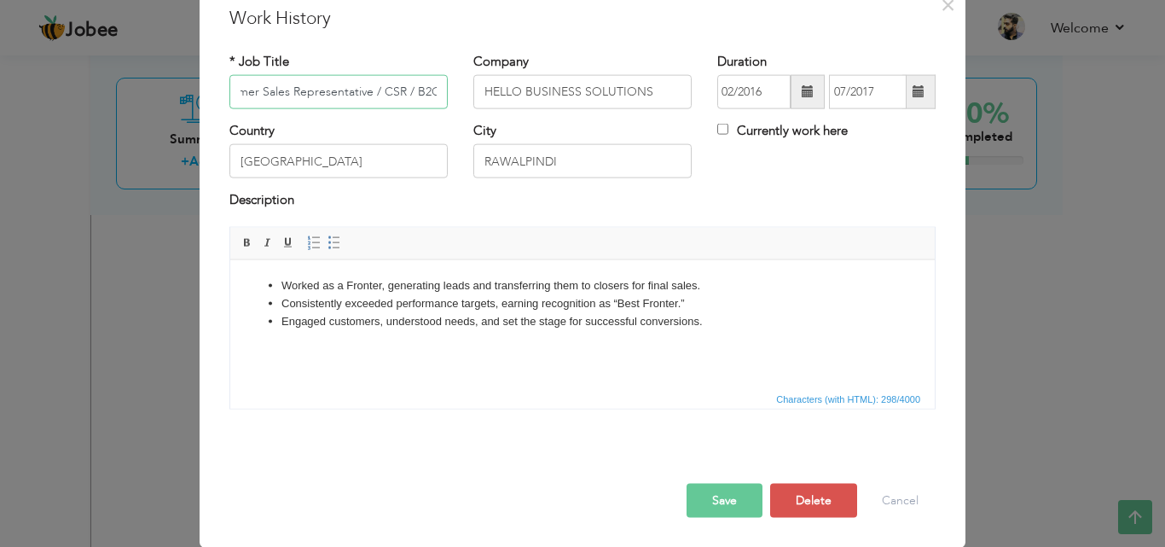
type input "Customer Sales Representative / CSR / B2C"
click at [724, 497] on button "Save" at bounding box center [724, 500] width 76 height 34
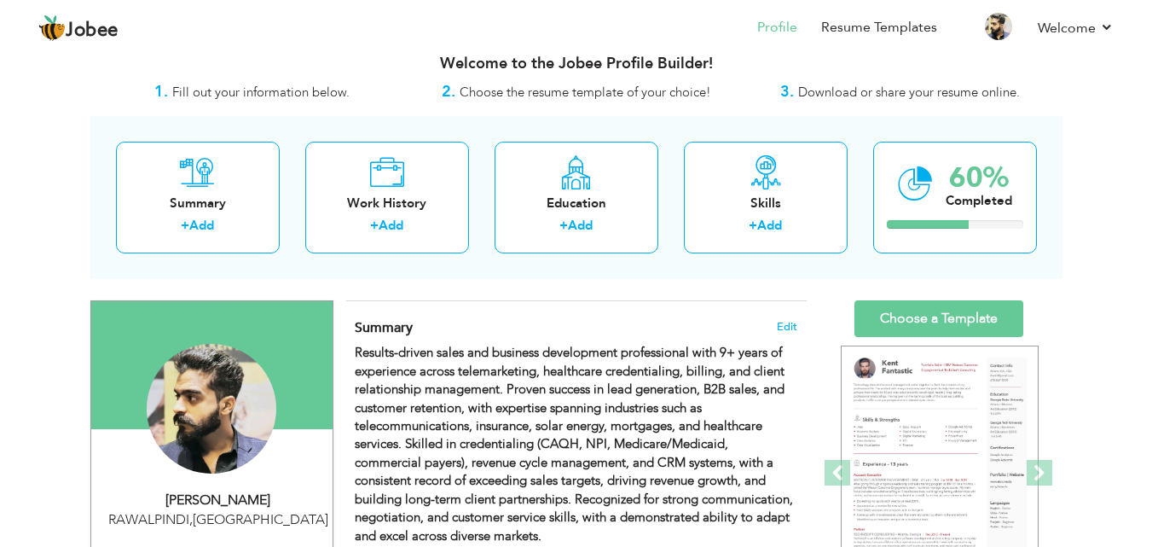
scroll to position [85, 0]
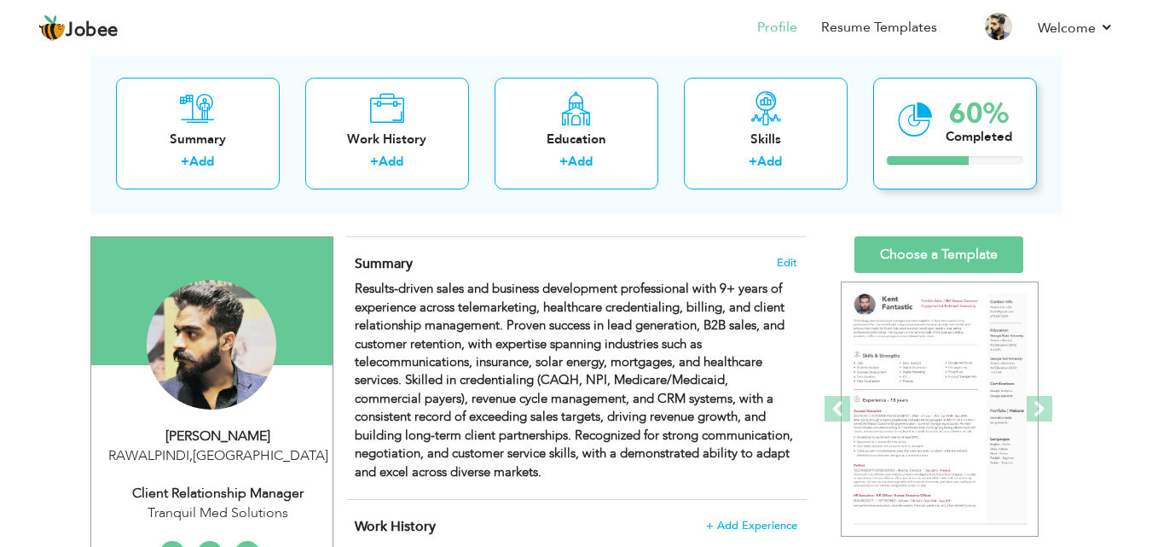
click at [997, 119] on div "60%" at bounding box center [979, 114] width 67 height 28
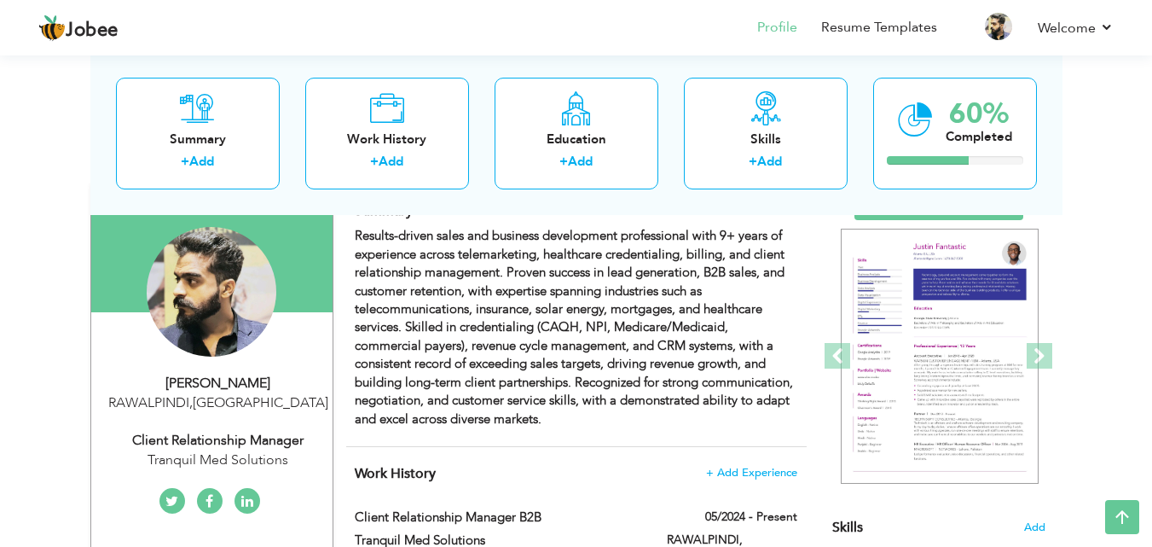
scroll to position [0, 0]
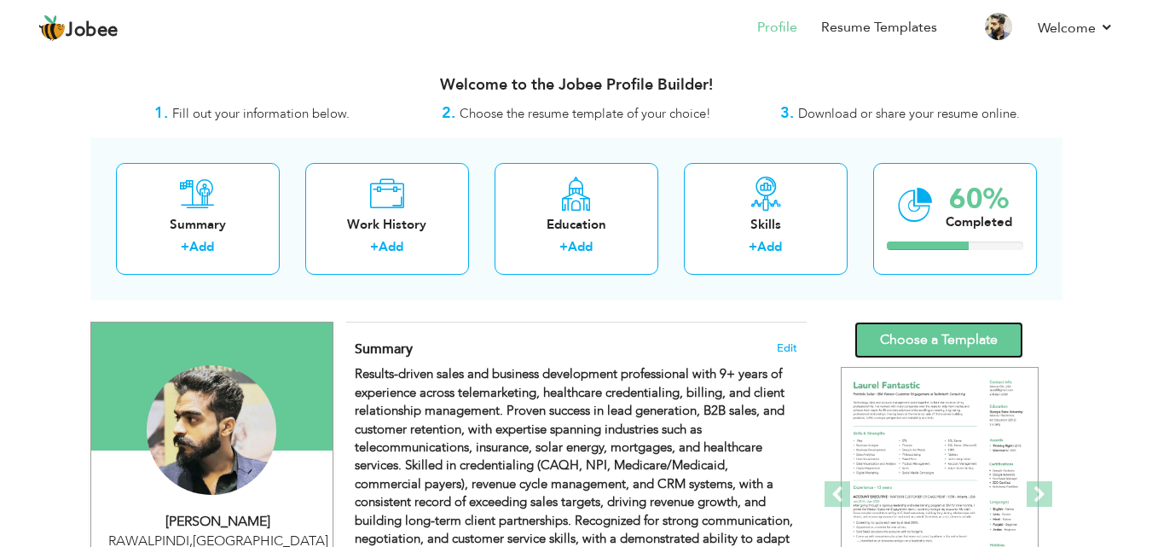
click at [926, 330] on link "Choose a Template" at bounding box center [938, 339] width 169 height 37
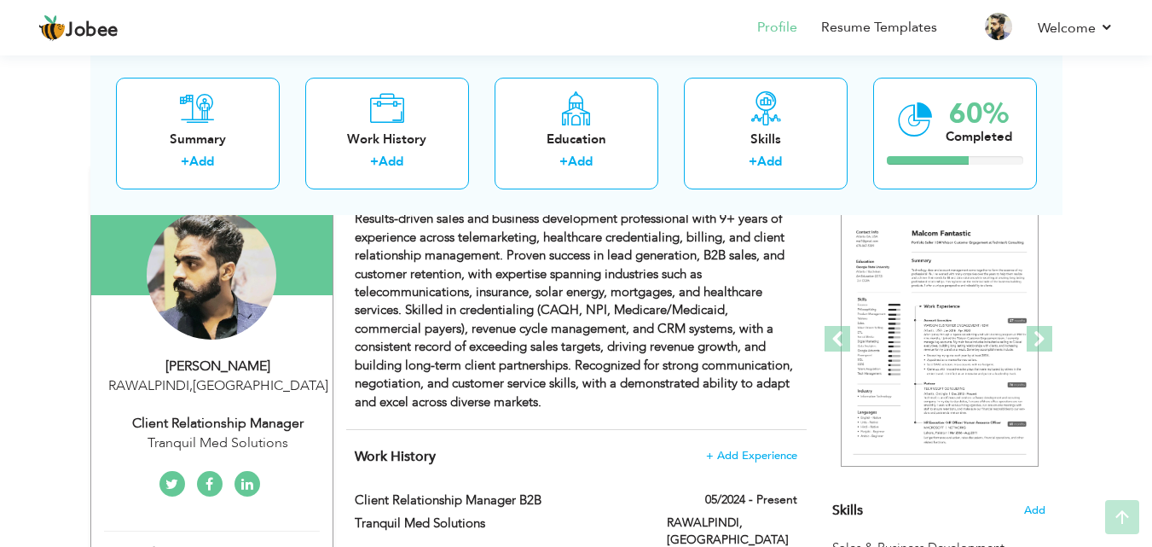
scroll to position [256, 0]
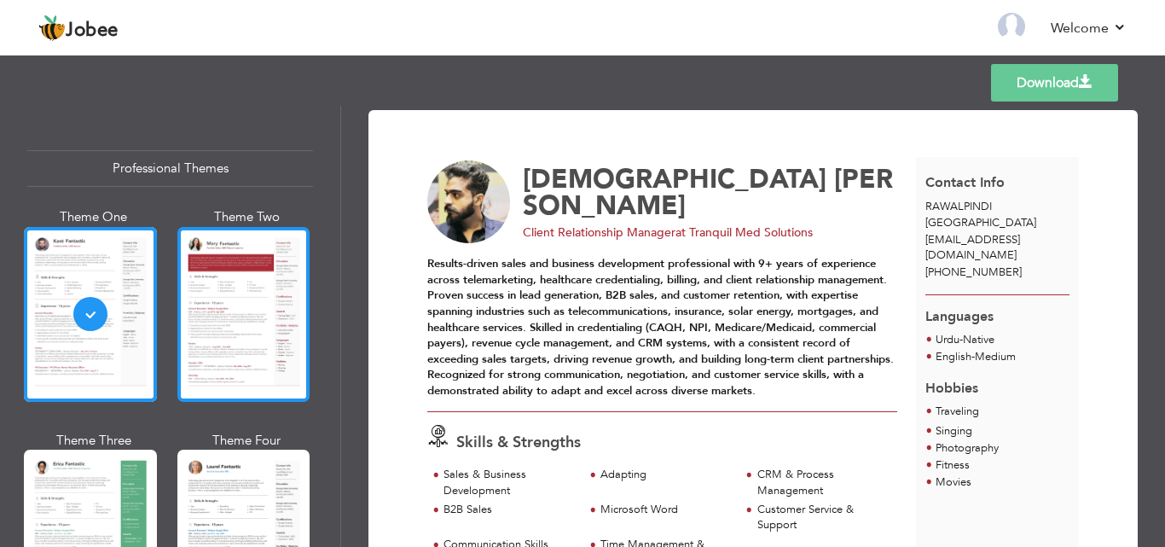
click at [236, 318] on div at bounding box center [243, 314] width 133 height 175
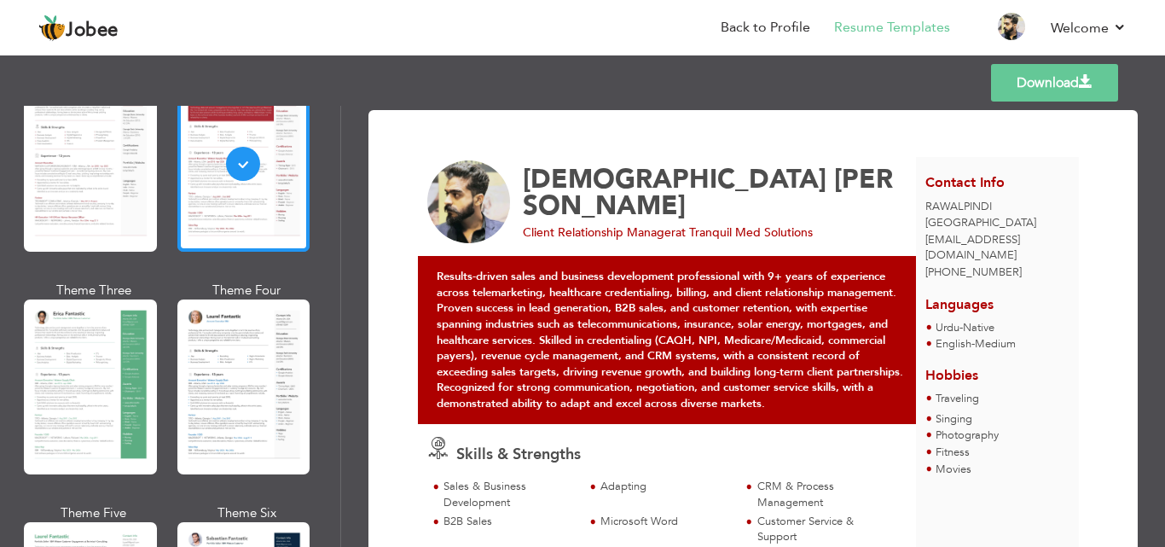
scroll to position [171, 0]
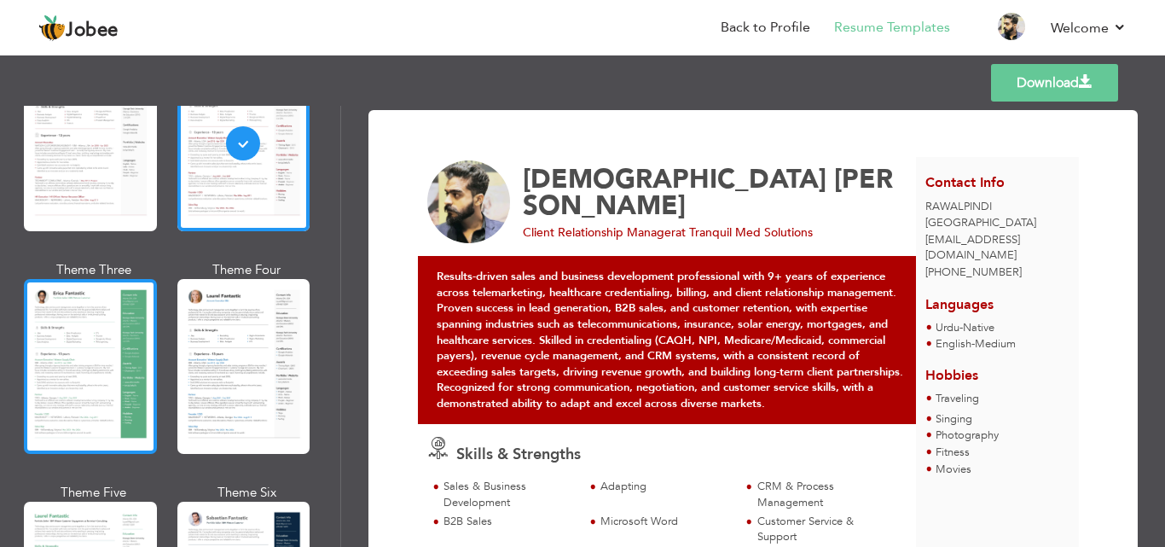
click at [142, 302] on div at bounding box center [90, 366] width 133 height 175
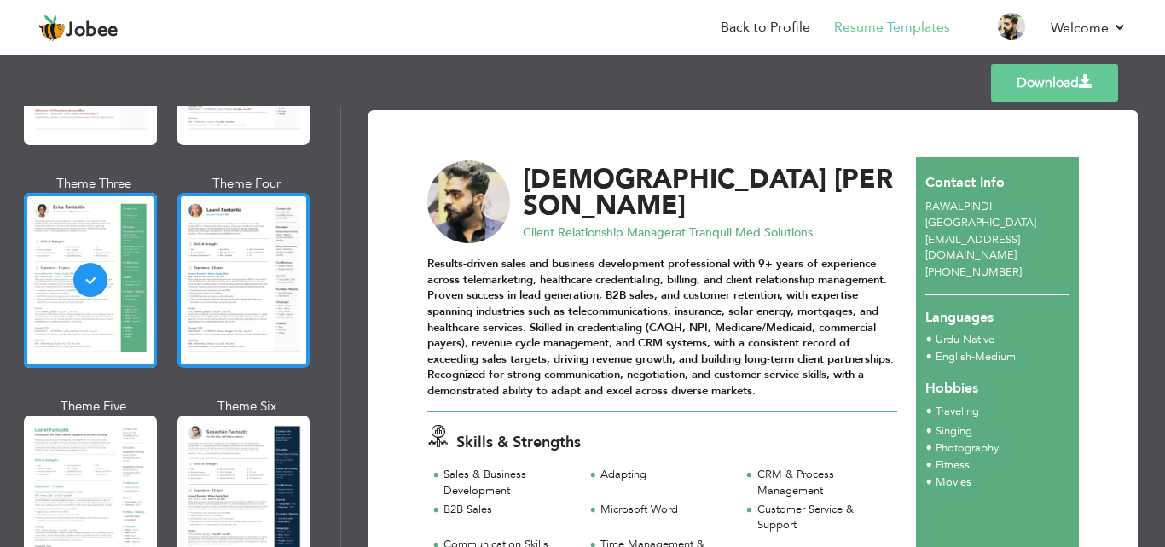
scroll to position [341, 0]
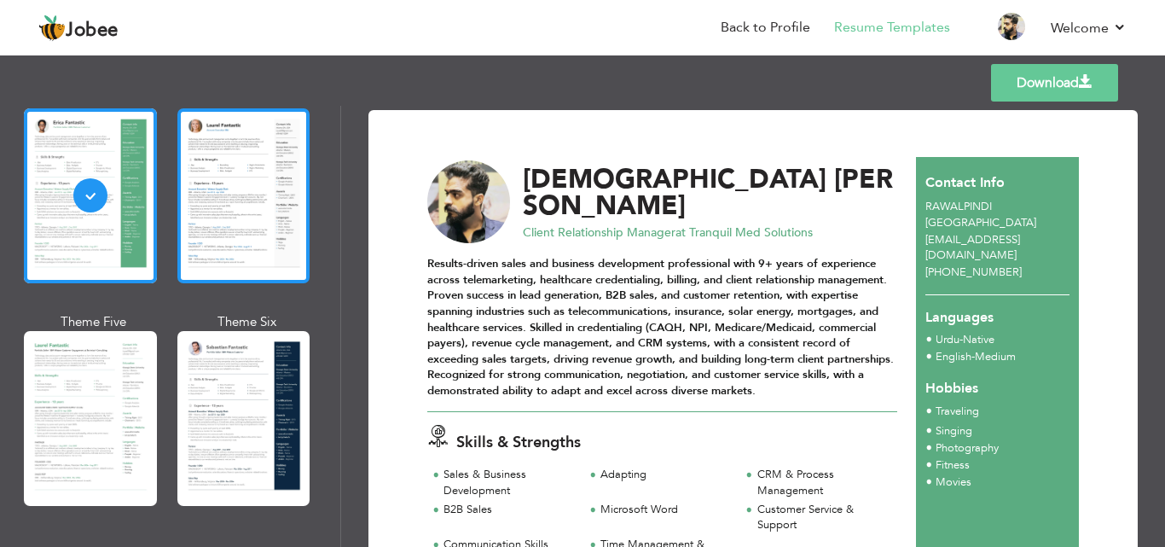
click at [215, 256] on div at bounding box center [243, 195] width 133 height 175
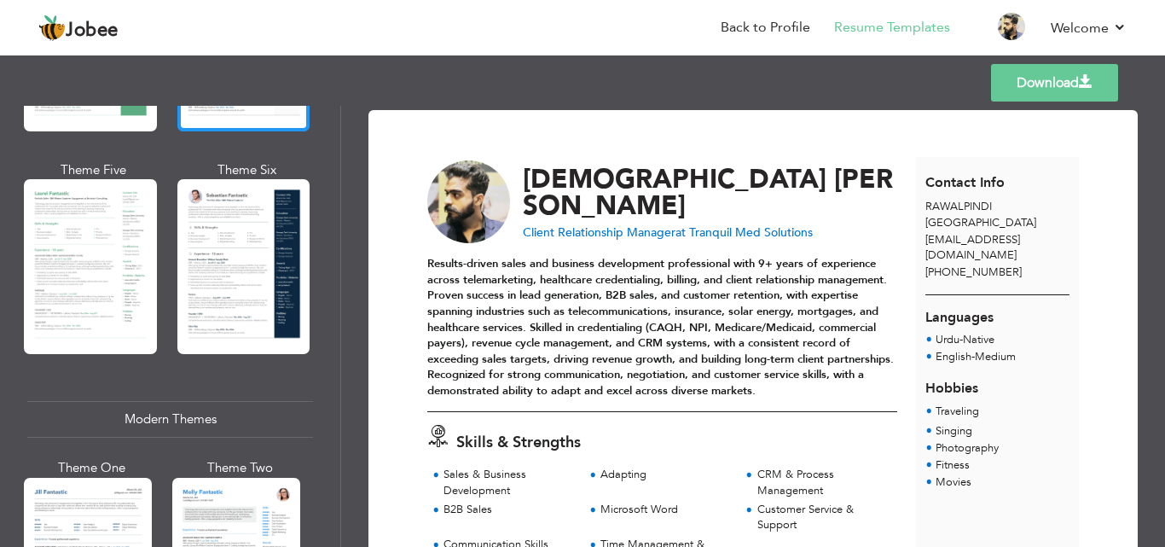
scroll to position [512, 0]
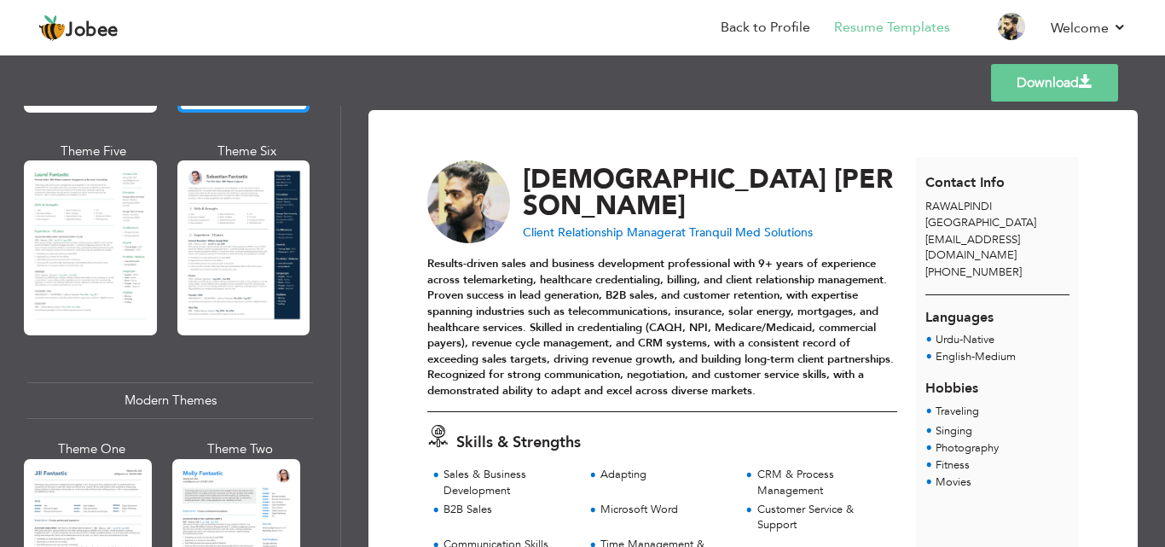
click at [215, 256] on div at bounding box center [243, 247] width 133 height 175
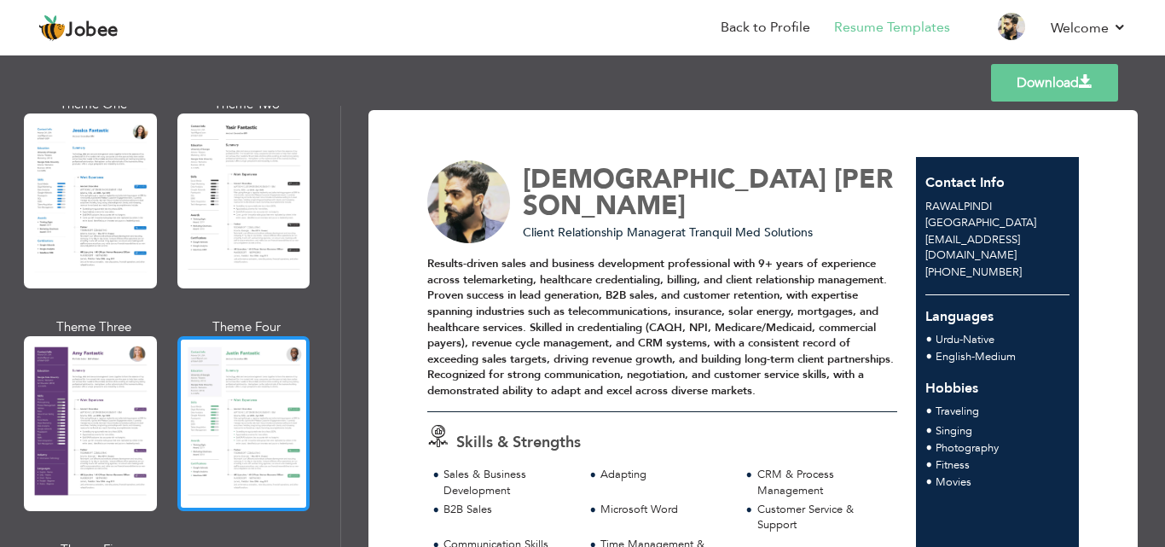
scroll to position [1449, 0]
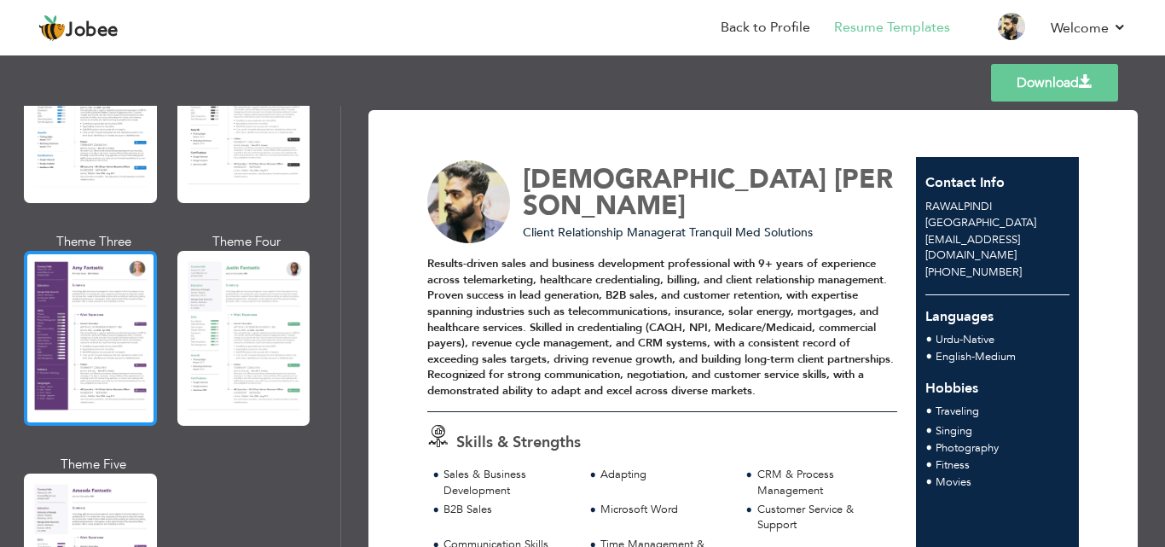
click at [61, 304] on div at bounding box center [90, 338] width 133 height 175
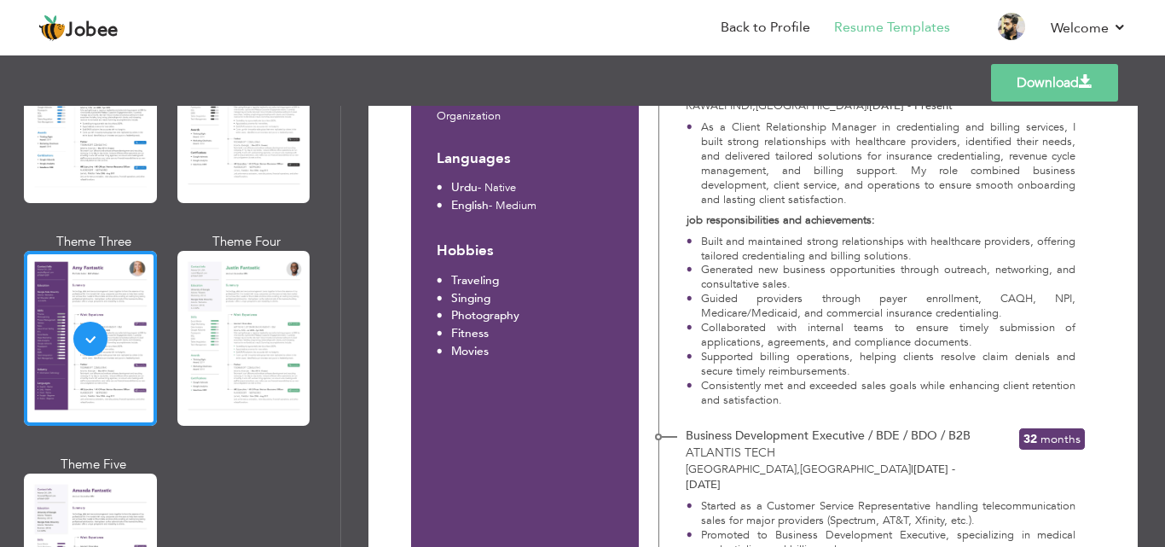
scroll to position [512, 0]
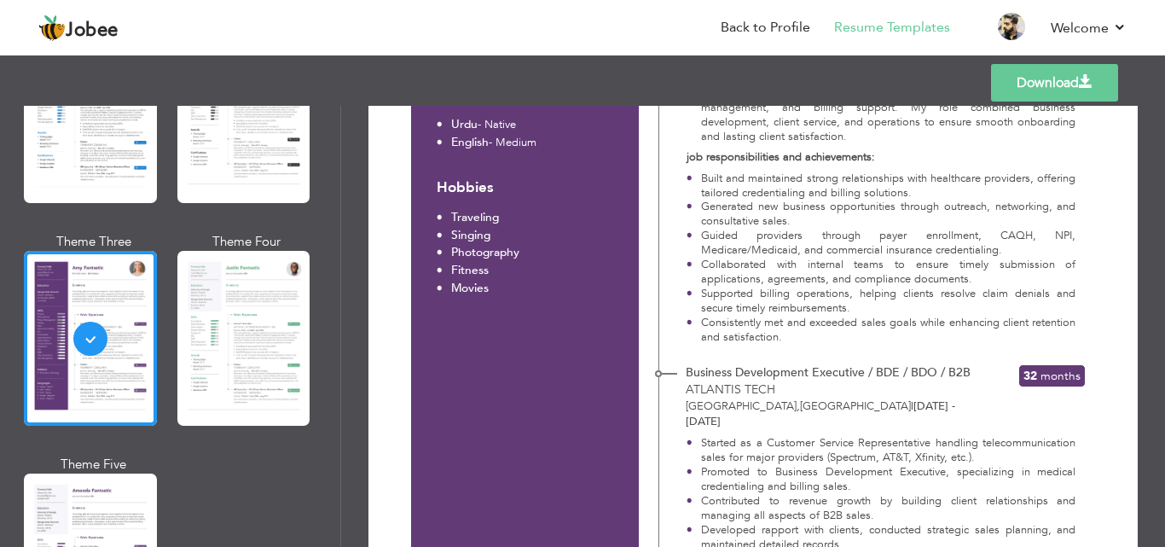
click at [520, 134] on li "English - Medium" at bounding box center [487, 143] width 100 height 18
click at [489, 134] on span "English" at bounding box center [470, 142] width 38 height 16
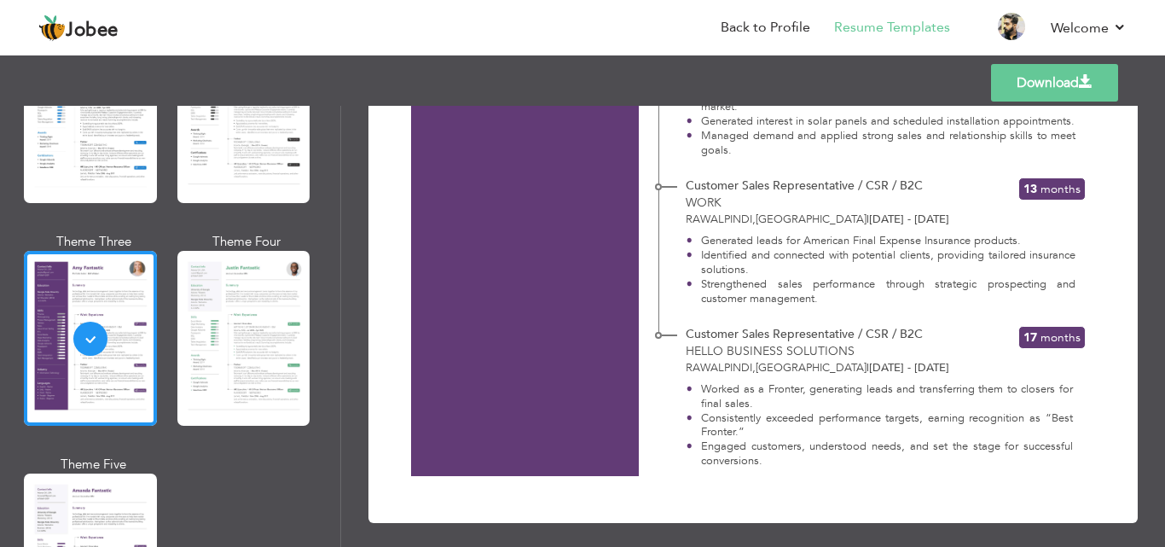
scroll to position [1241, 0]
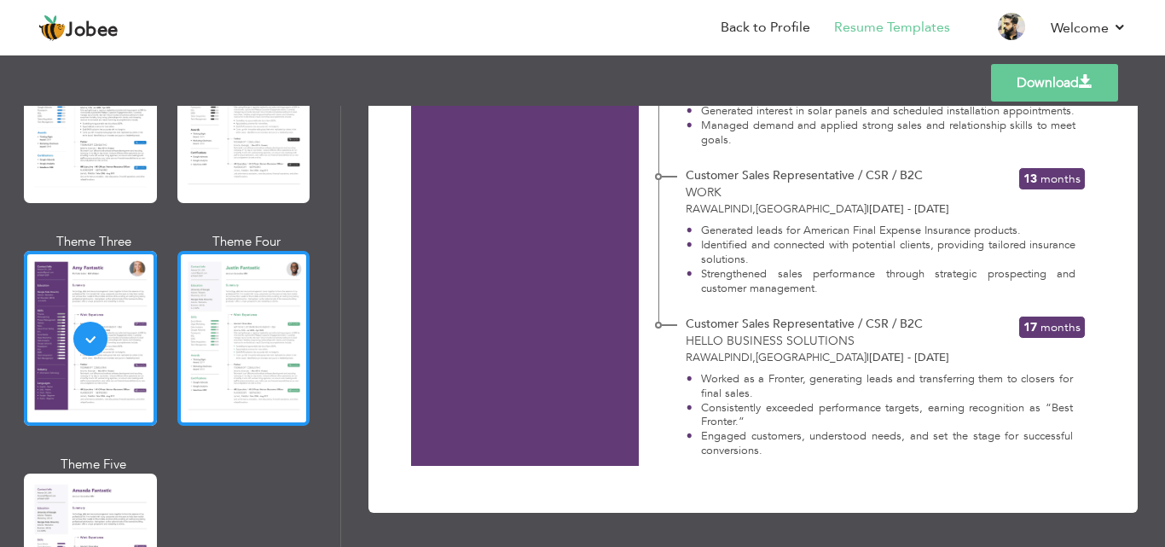
click at [263, 293] on div at bounding box center [243, 338] width 133 height 175
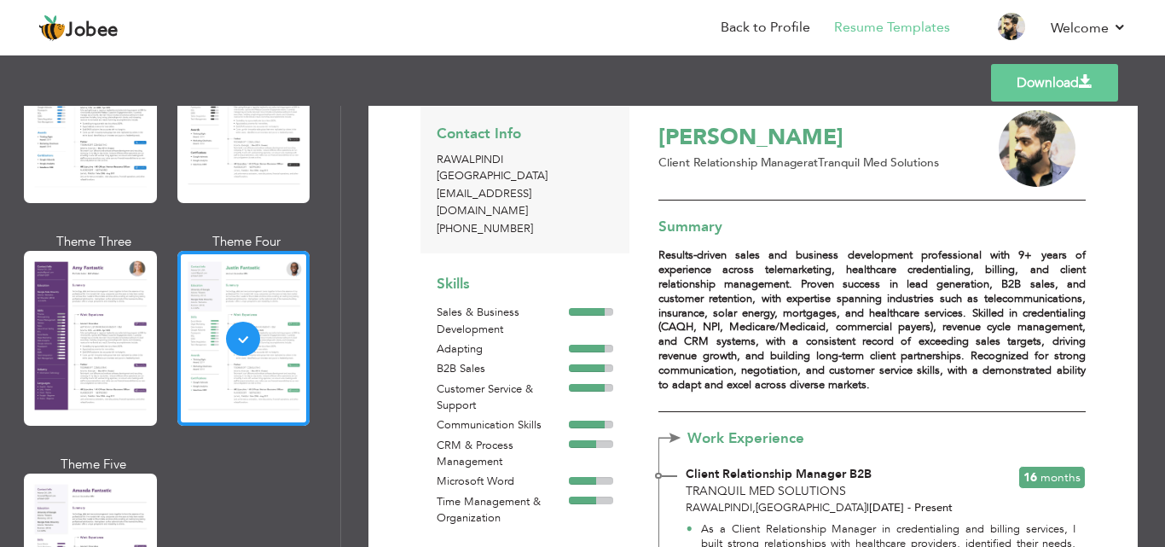
scroll to position [1535, 0]
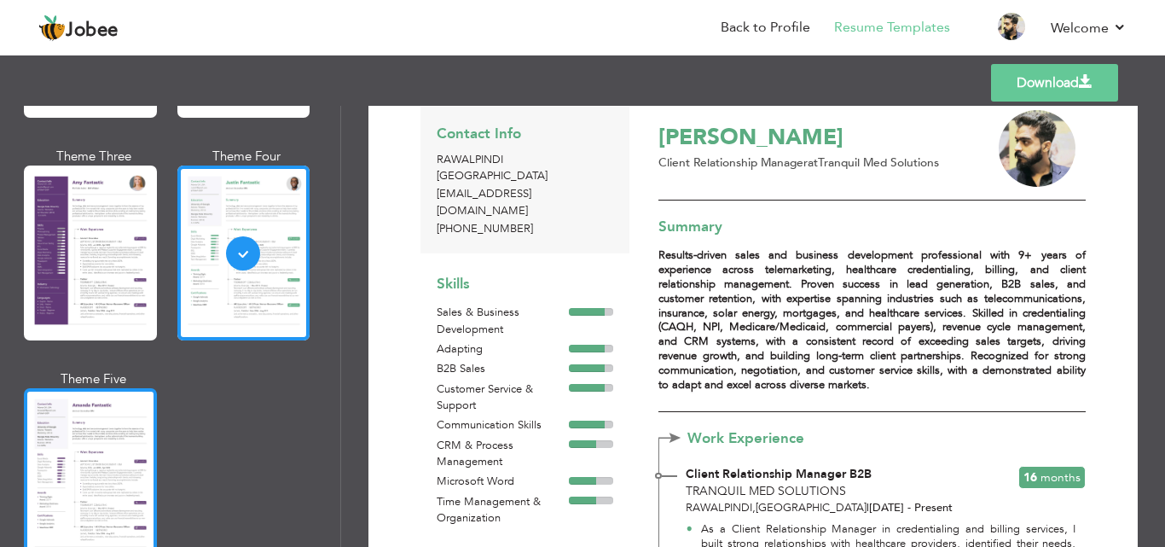
click at [90, 439] on div at bounding box center [90, 475] width 133 height 175
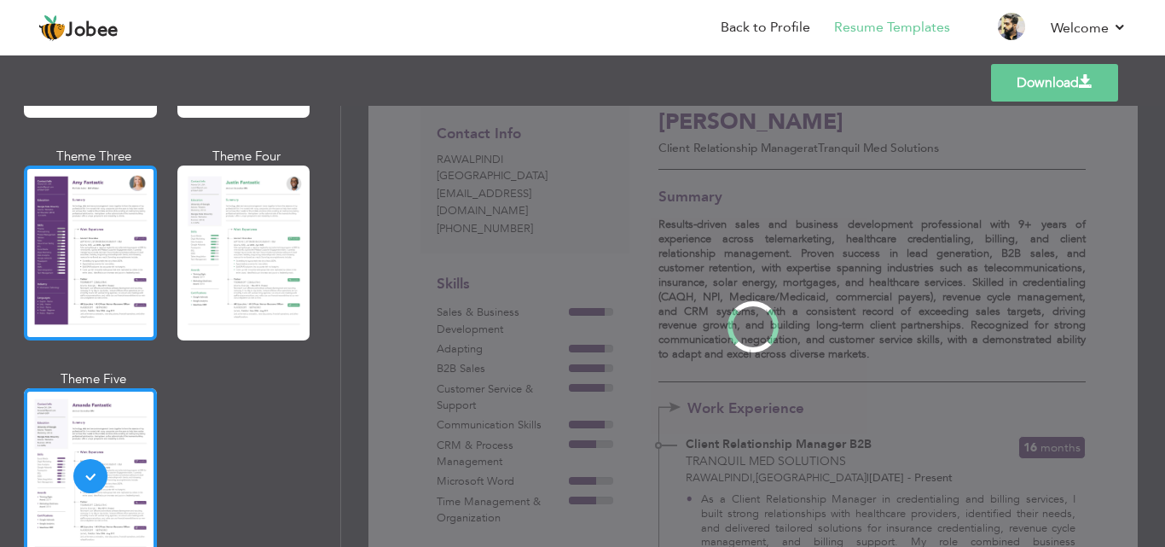
scroll to position [0, 0]
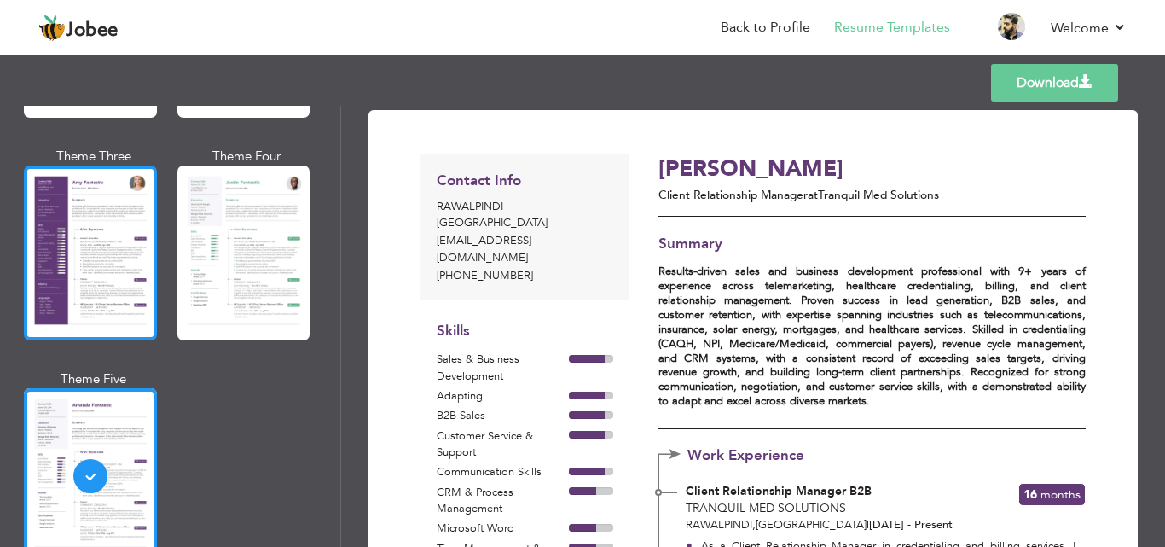
click at [126, 231] on div at bounding box center [90, 252] width 133 height 175
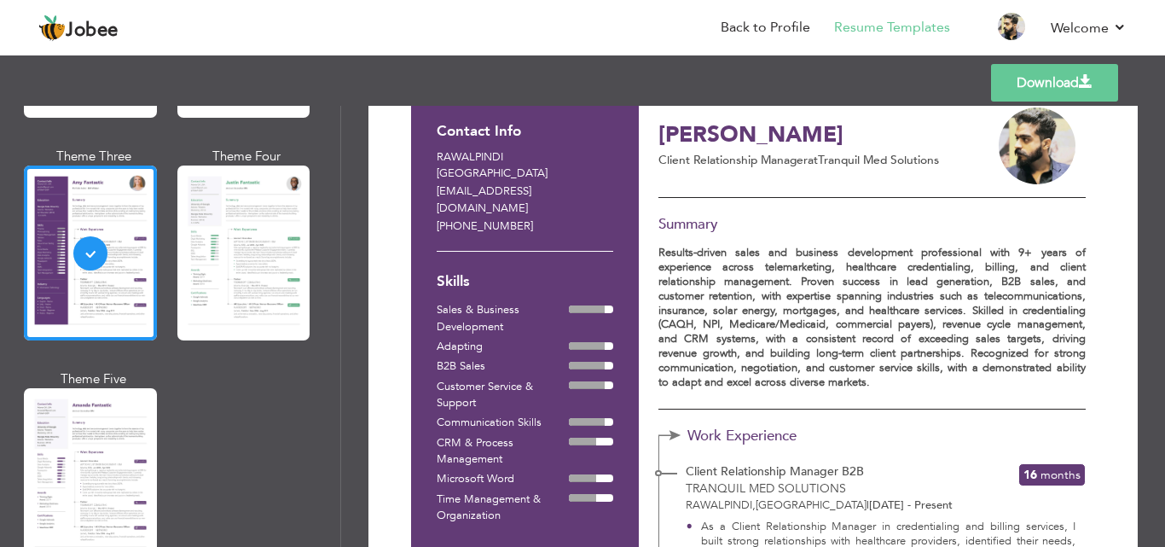
scroll to position [47, 0]
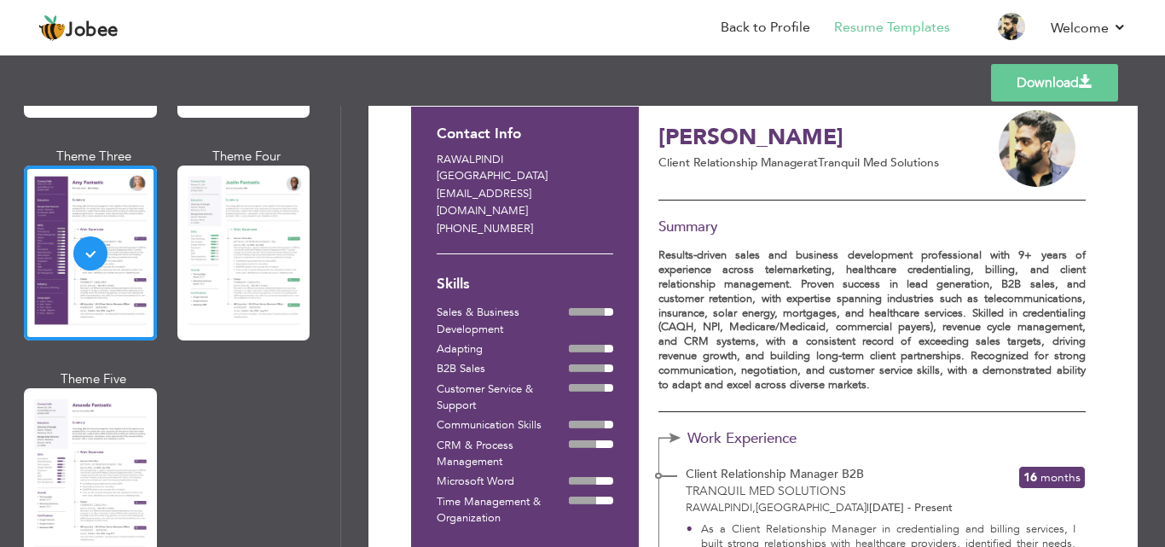
click at [825, 155] on p "Client Relationship Manager at Tranquil Med Solutions" at bounding box center [818, 162] width 321 height 17
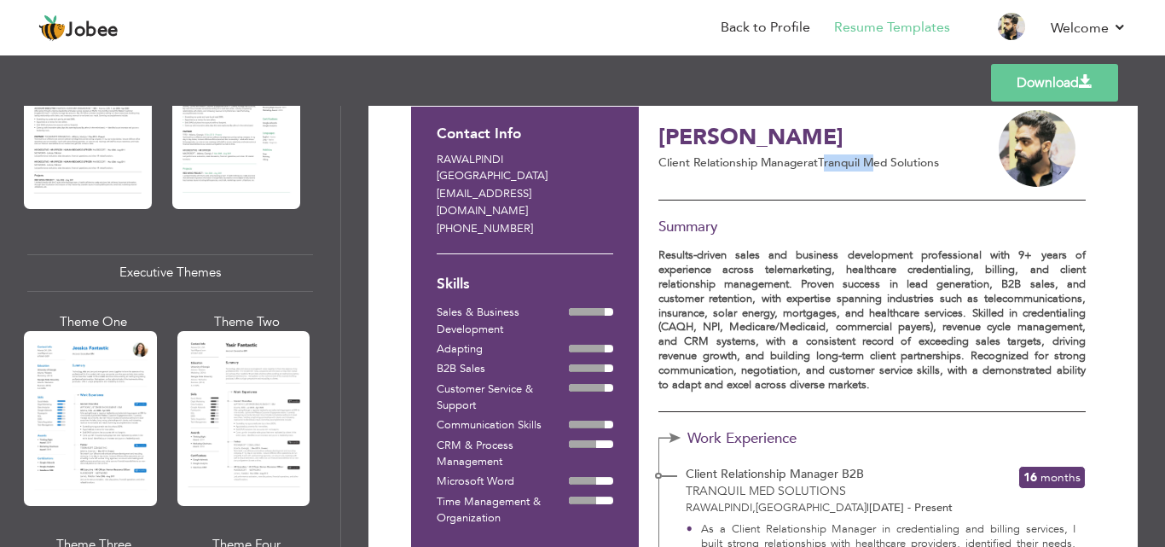
scroll to position [1108, 0]
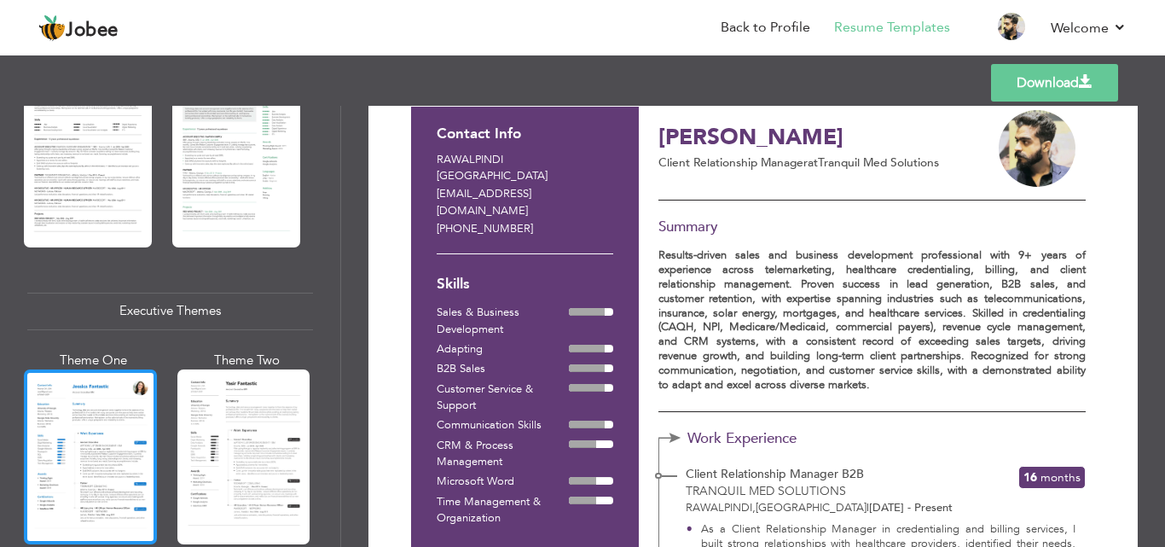
click at [128, 430] on div at bounding box center [90, 456] width 133 height 175
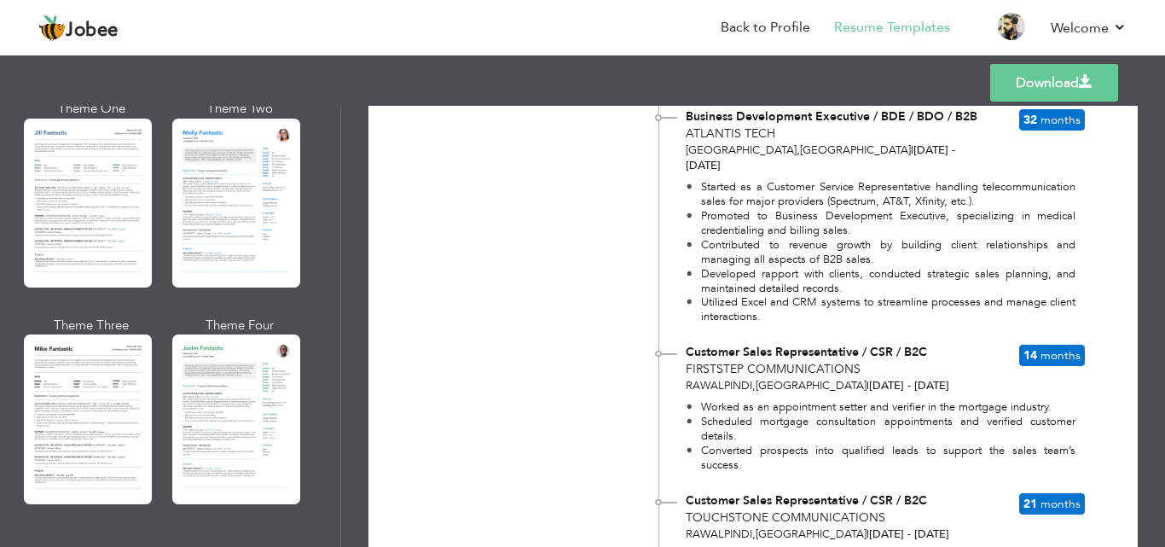
scroll to position [766, 0]
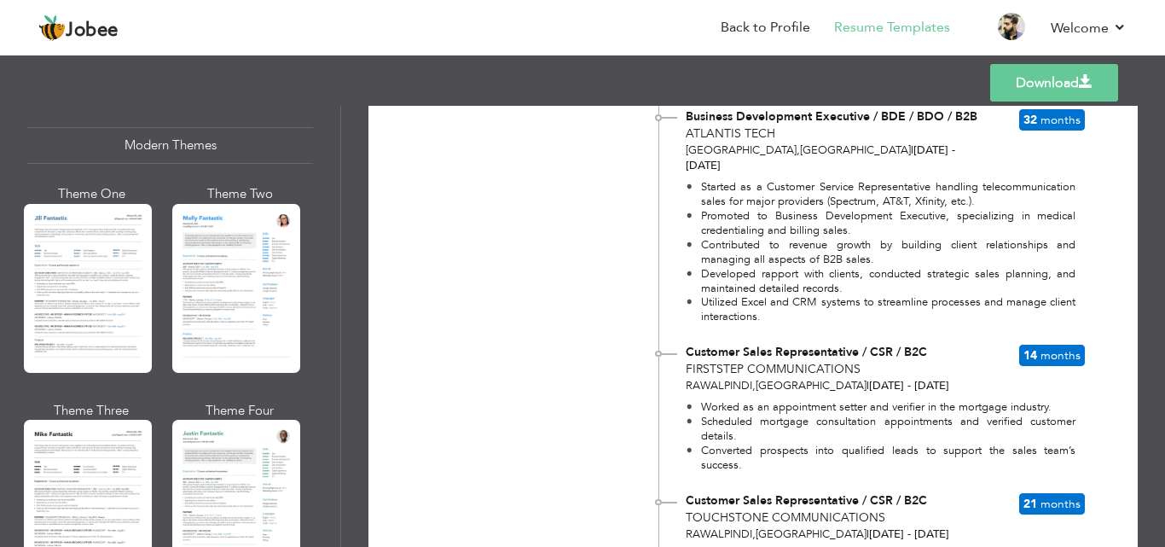
click at [184, 286] on div at bounding box center [236, 288] width 128 height 169
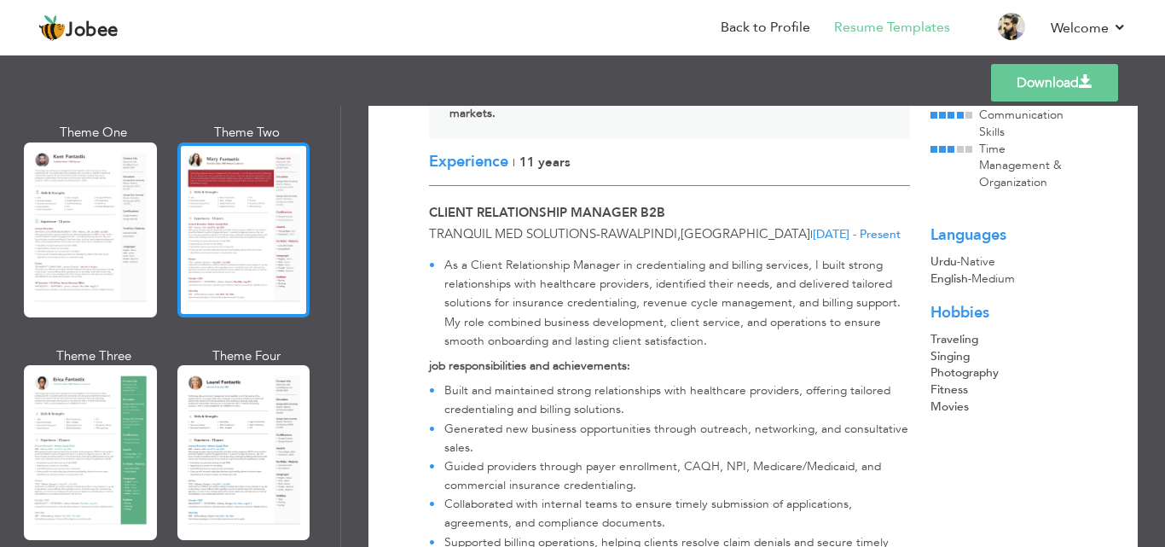
scroll to position [0, 0]
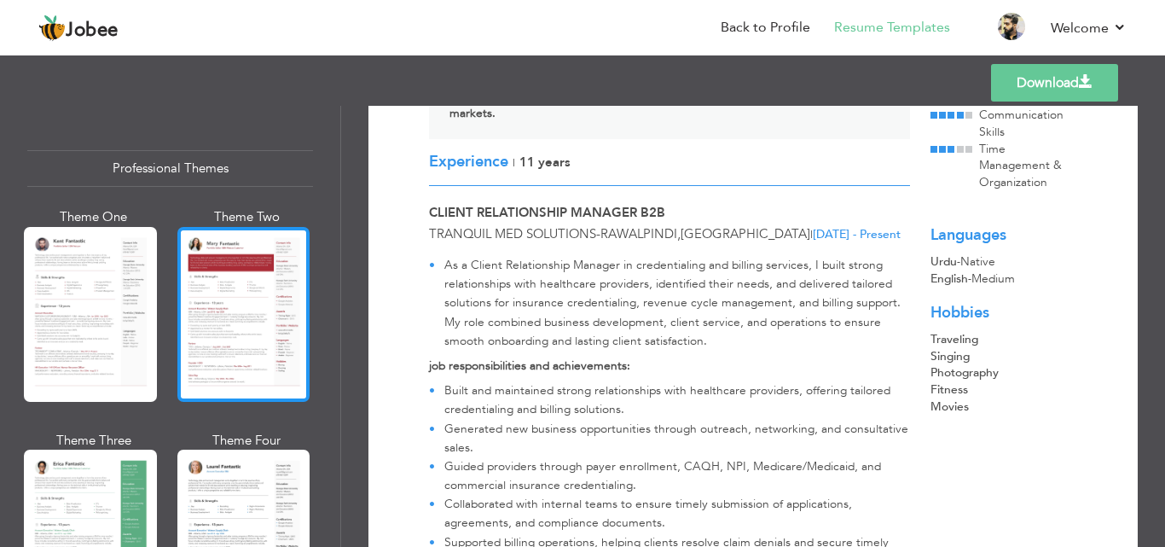
click at [223, 295] on div at bounding box center [243, 314] width 133 height 175
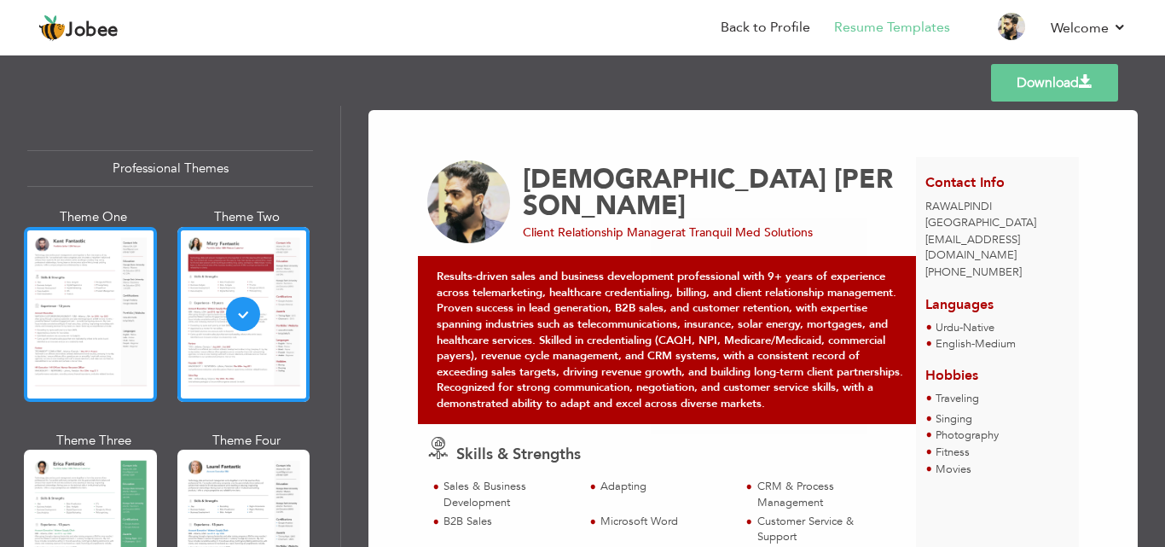
click at [83, 339] on div at bounding box center [90, 314] width 133 height 175
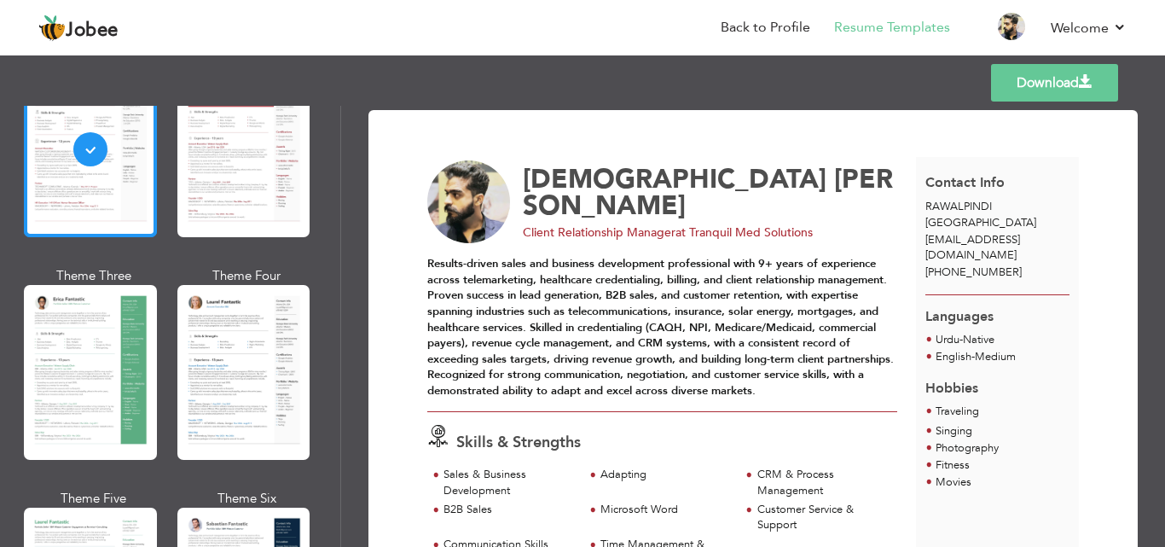
scroll to position [171, 0]
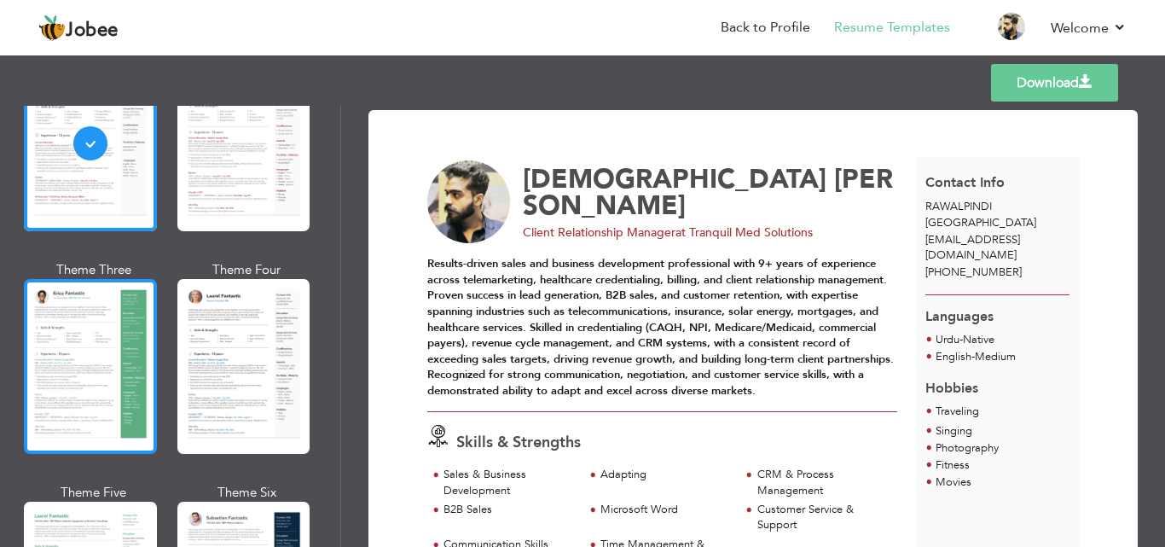
click at [118, 292] on div at bounding box center [90, 366] width 133 height 175
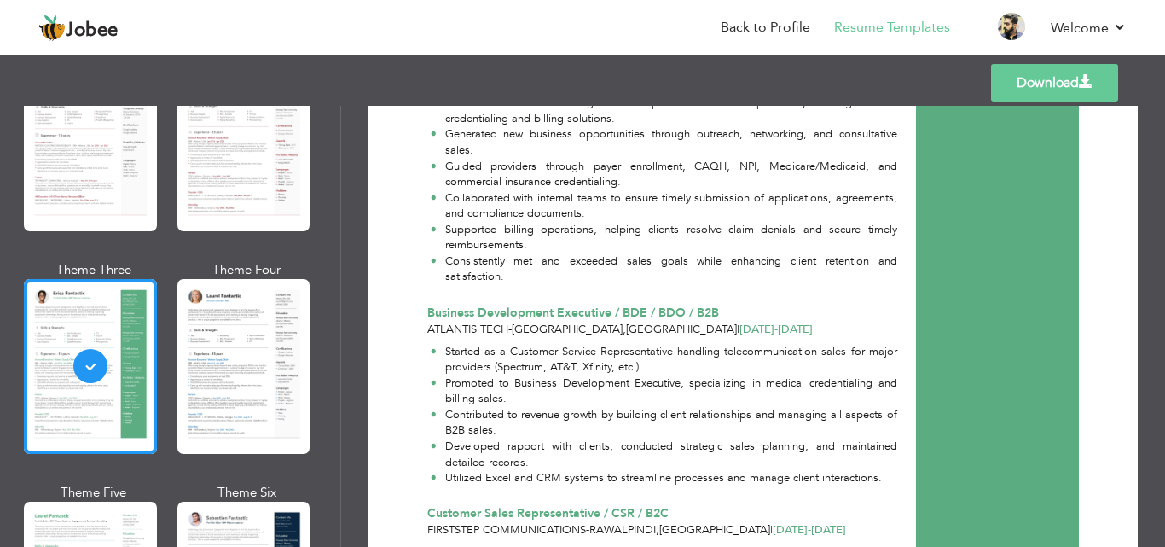
scroll to position [682, 0]
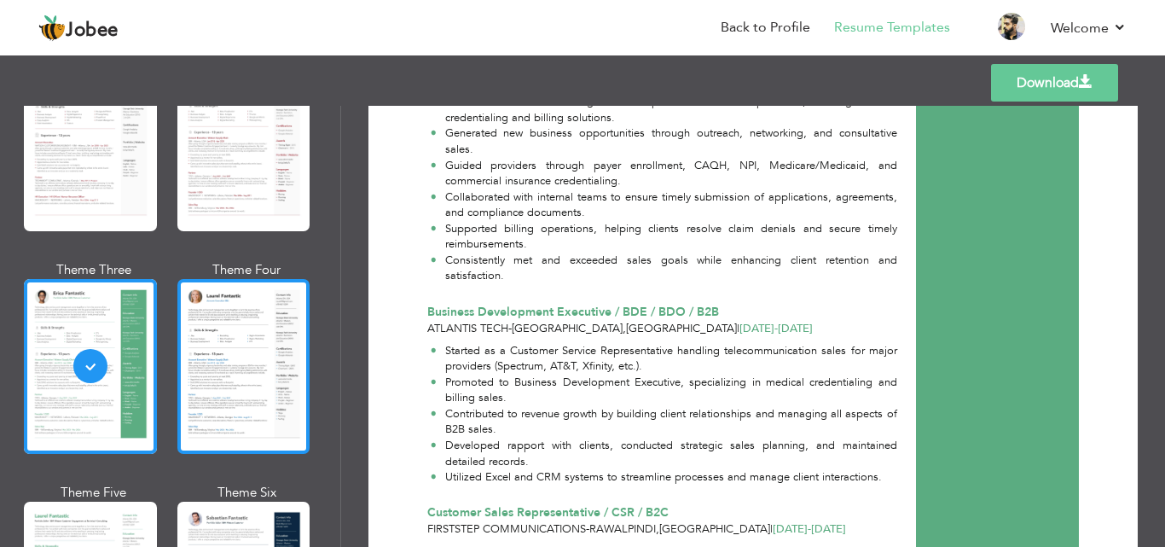
click at [262, 342] on div at bounding box center [243, 366] width 133 height 175
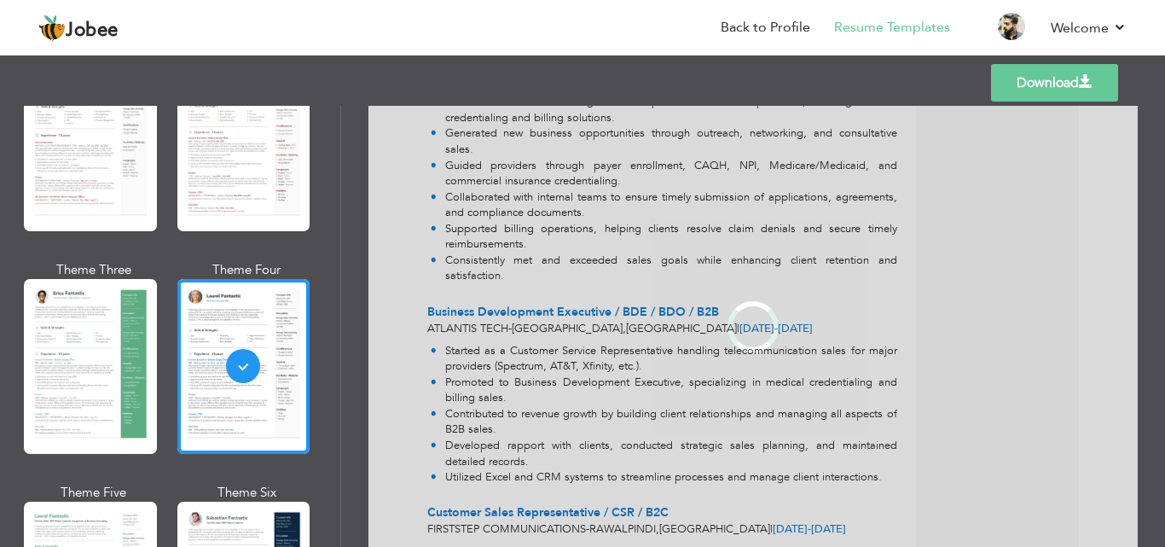
scroll to position [0, 0]
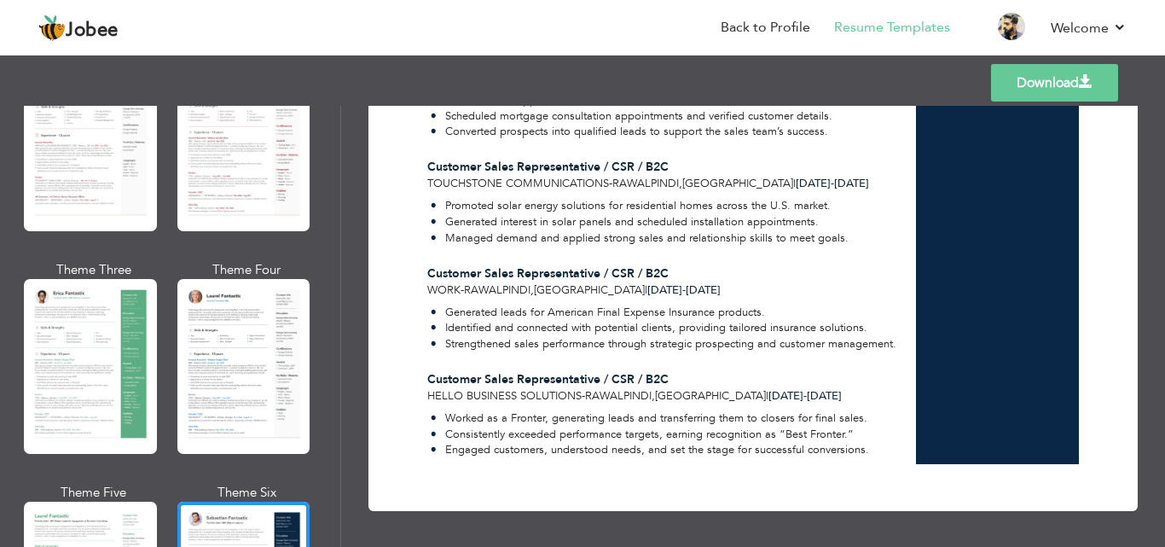
scroll to position [1165, 0]
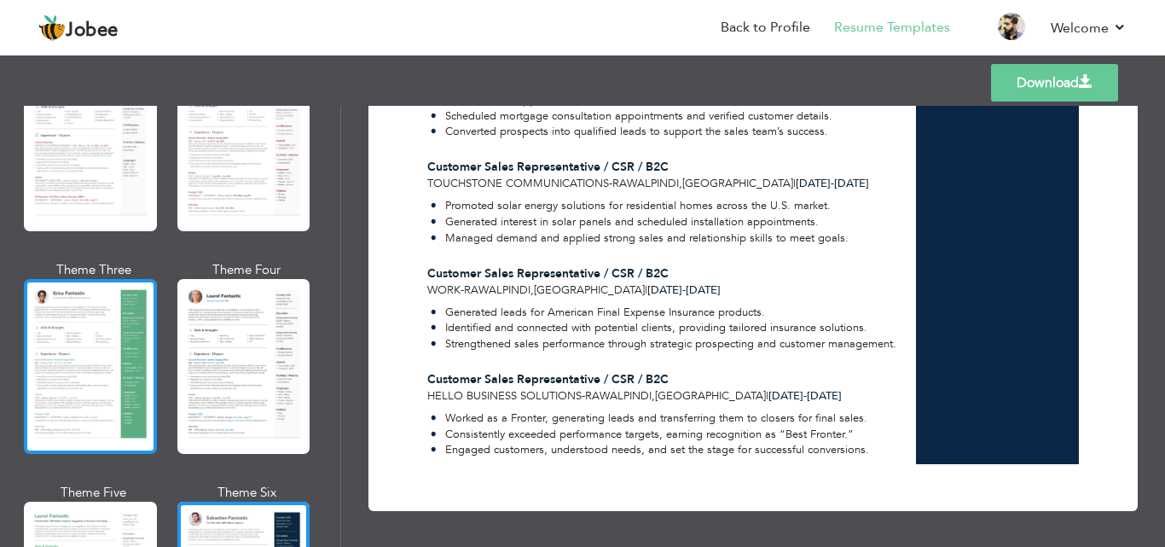
click at [143, 330] on div at bounding box center [90, 366] width 133 height 175
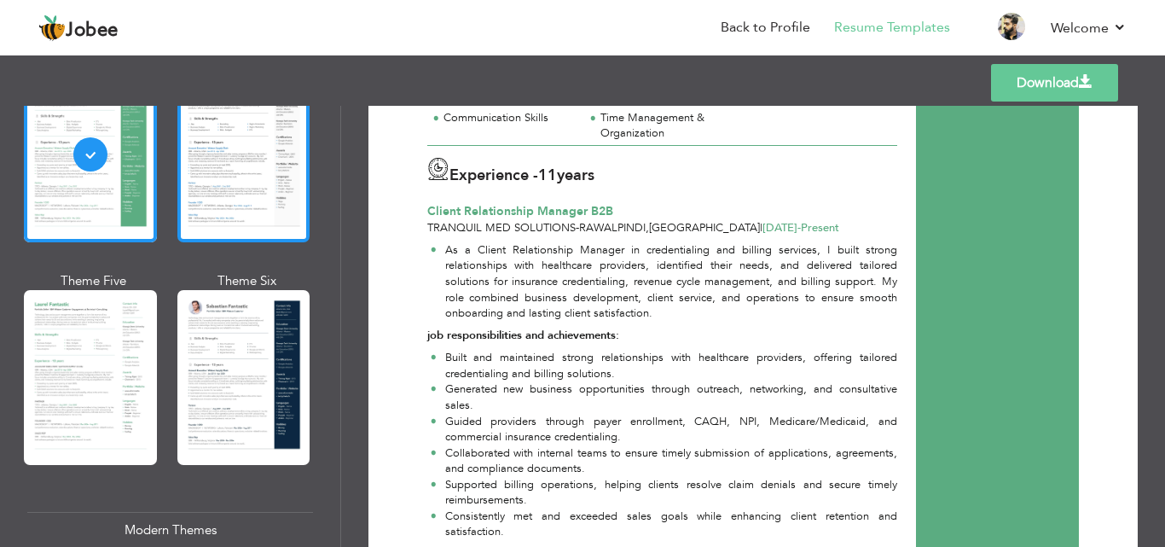
scroll to position [426, 0]
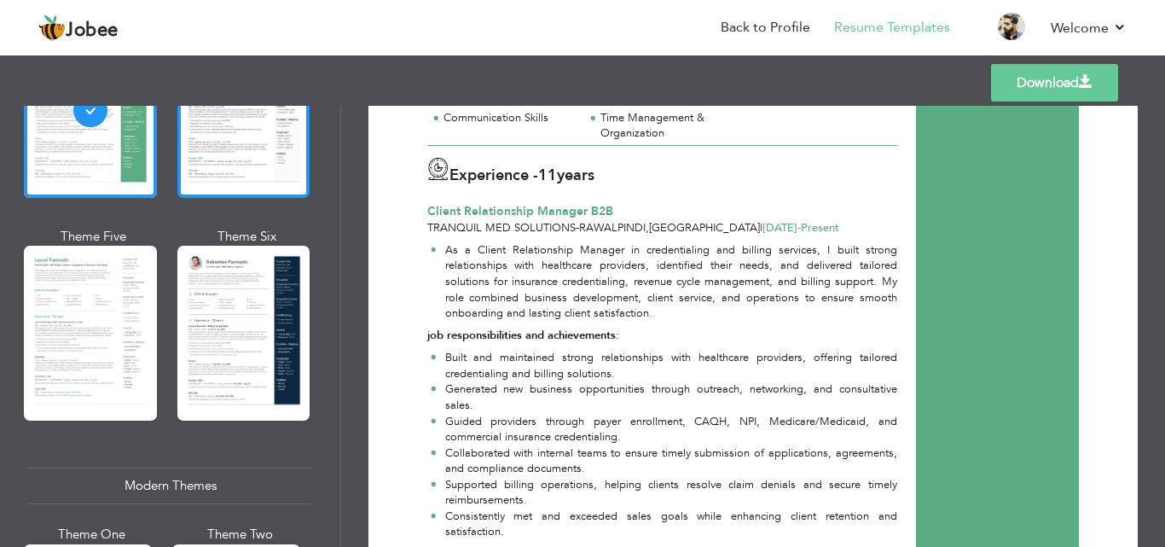
click at [203, 304] on div at bounding box center [243, 333] width 133 height 175
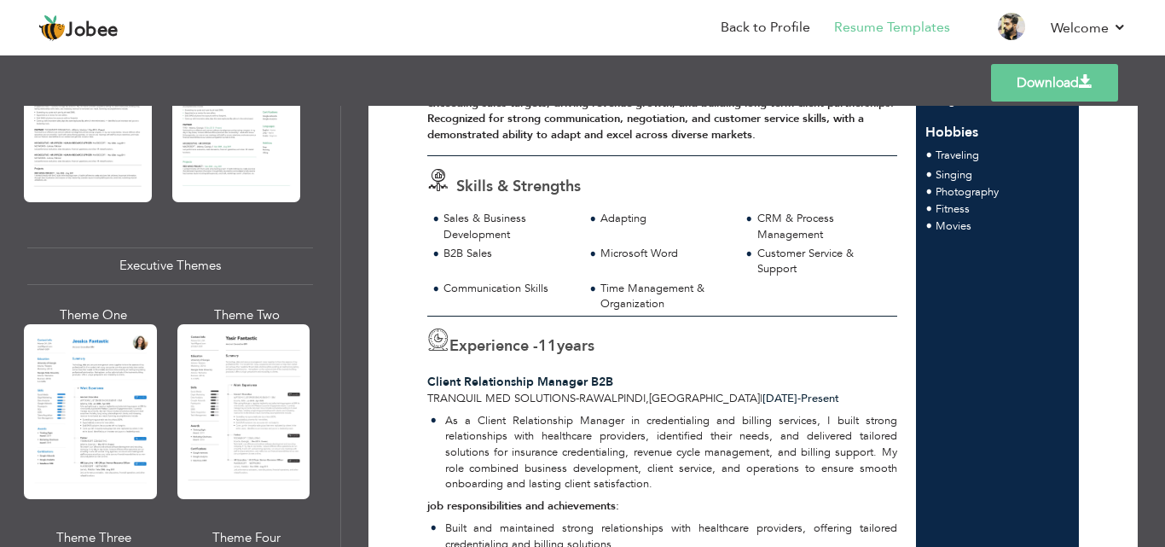
scroll to position [1194, 0]
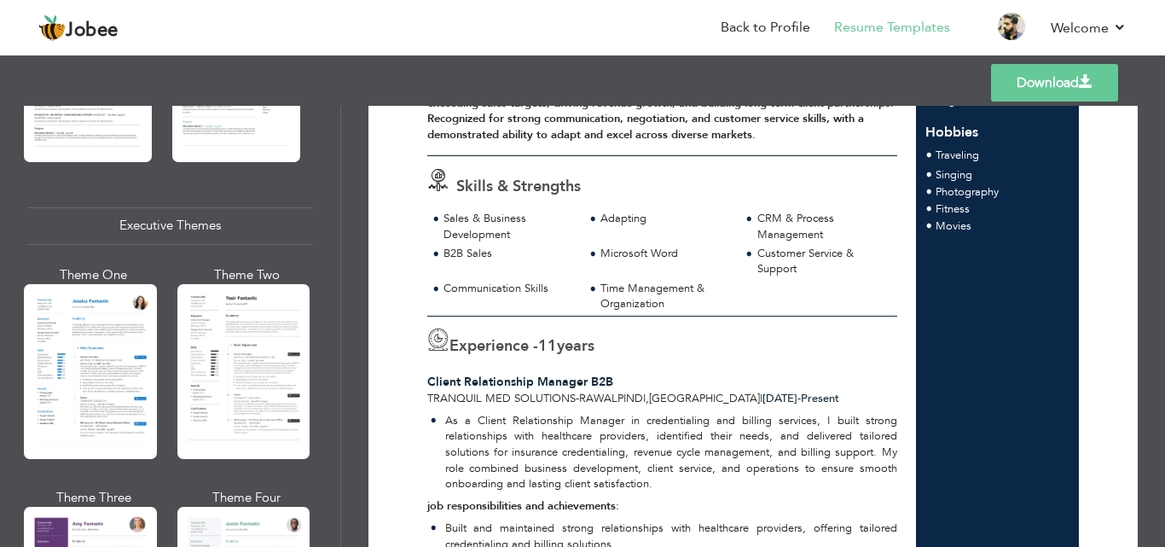
click at [120, 394] on div at bounding box center [90, 371] width 133 height 175
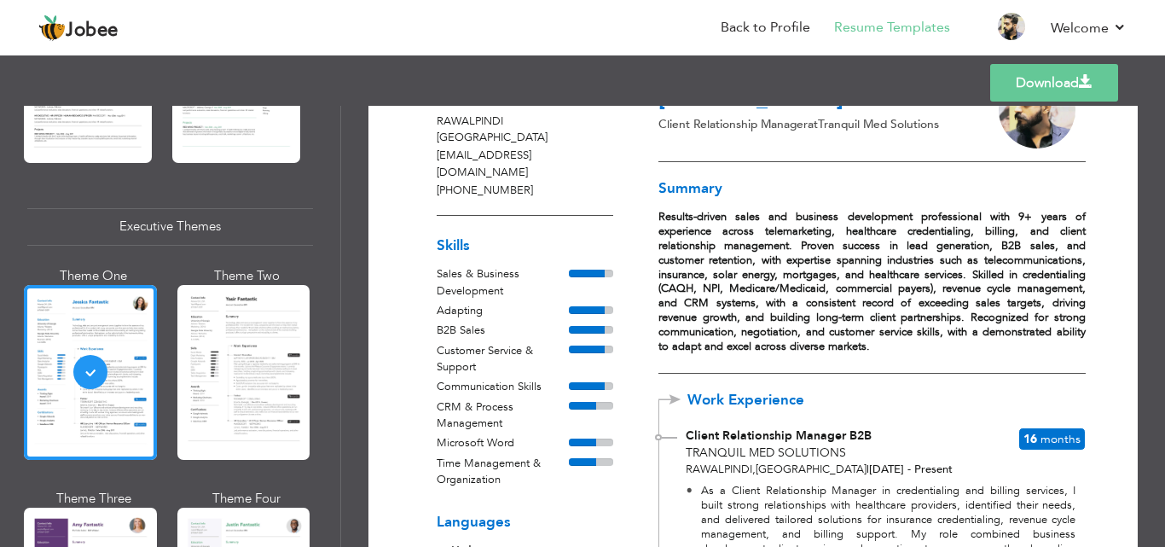
scroll to position [0, 0]
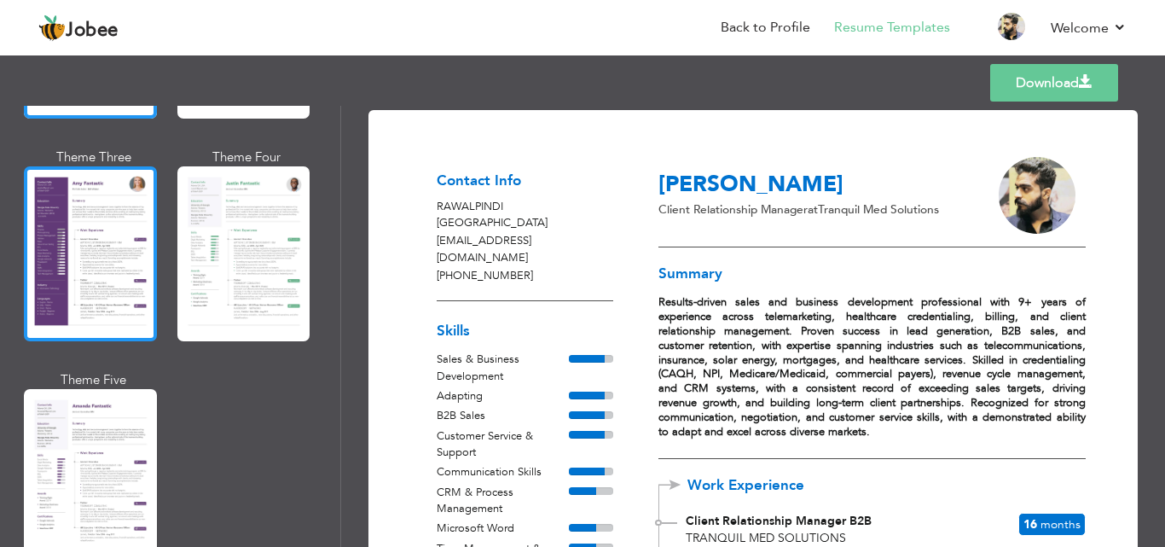
click at [124, 263] on div at bounding box center [90, 253] width 133 height 175
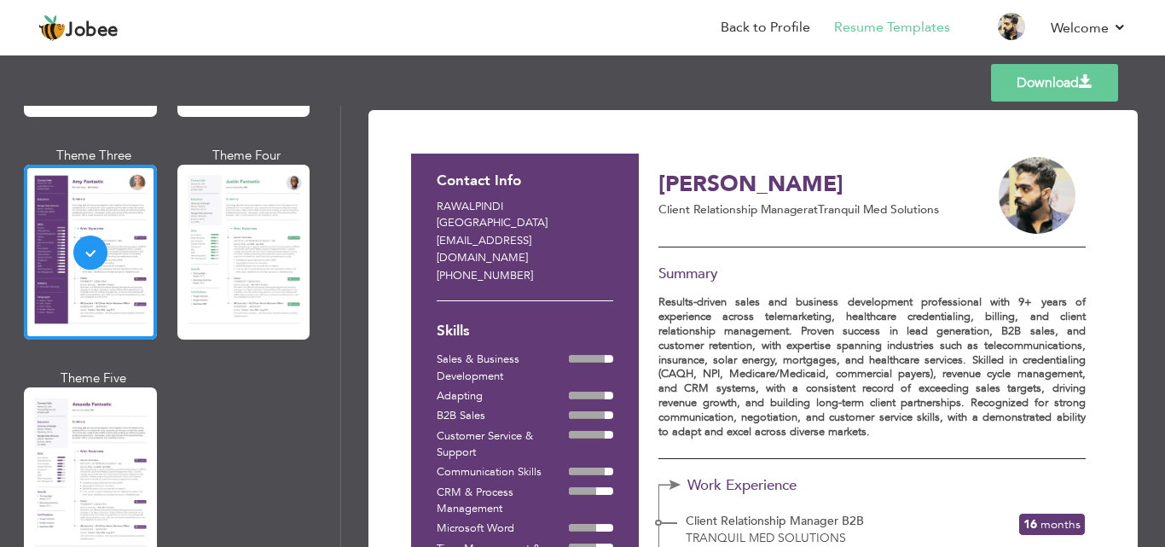
click at [1093, 84] on link "Download" at bounding box center [1054, 83] width 127 height 38
click at [795, 23] on link "Back to Profile" at bounding box center [765, 28] width 90 height 20
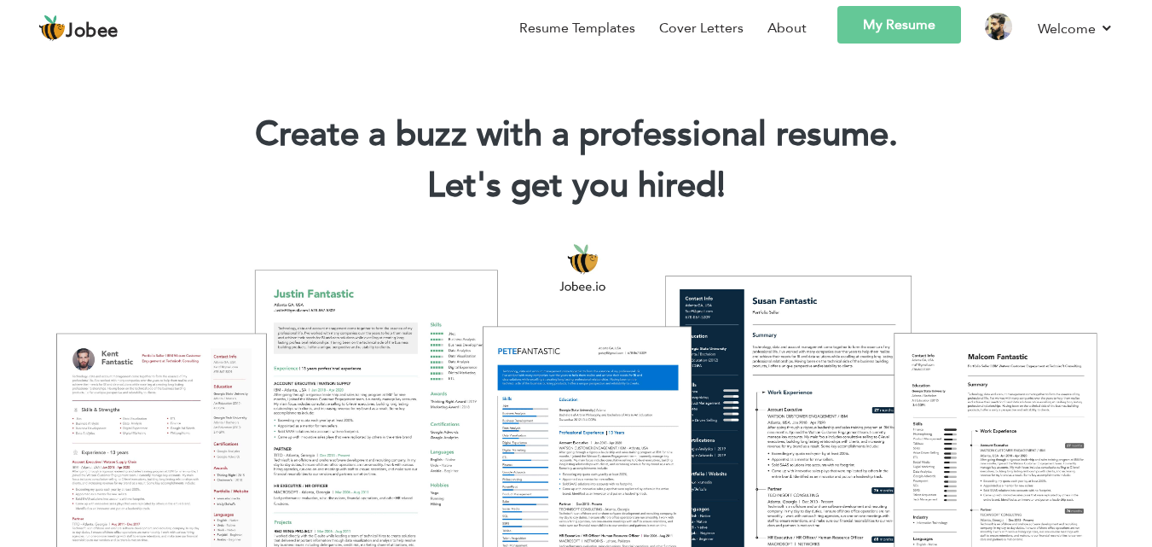
click at [860, 24] on link "My Resume" at bounding box center [899, 25] width 124 height 38
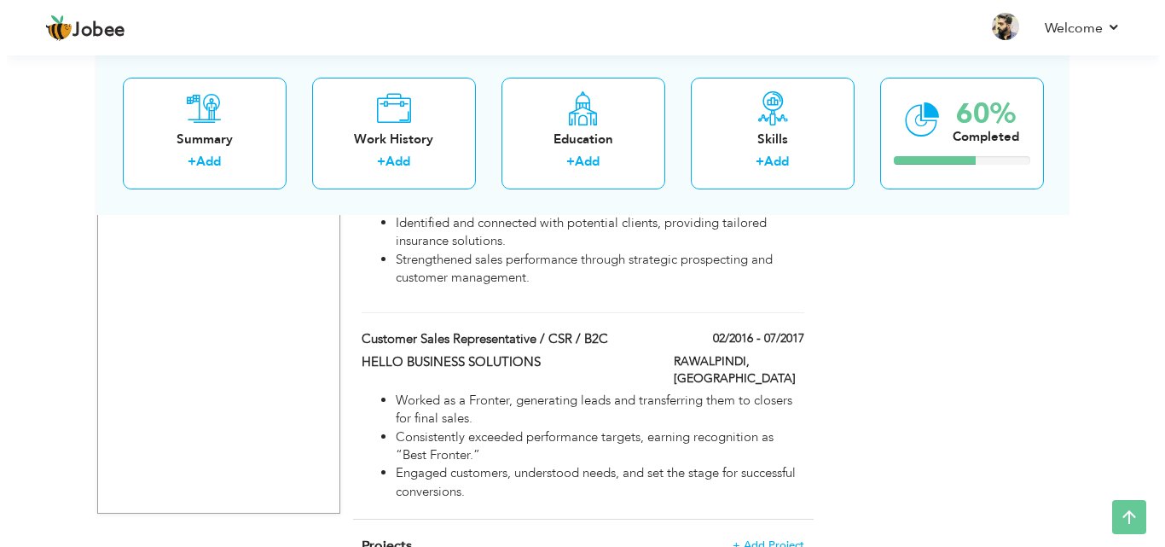
scroll to position [1719, 0]
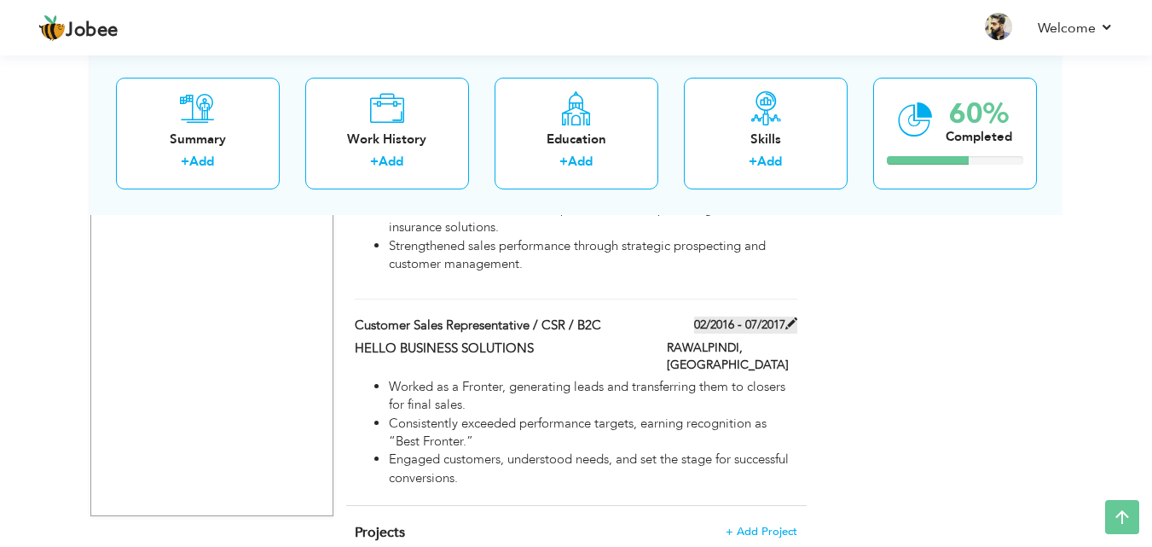
click at [764, 316] on label "02/2016 - 07/2017" at bounding box center [745, 324] width 103 height 17
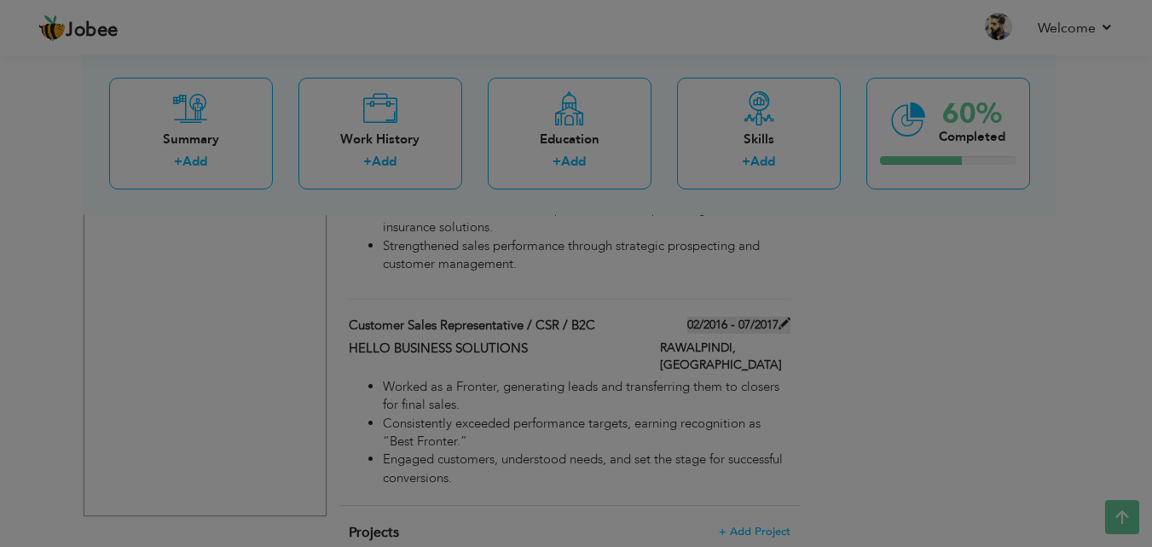
type input "Customer Sales Representative / CSR / B2C"
type input "HELLO BUSINESS SOLUTIONS"
type input "02/2016"
type input "07/2017"
type input "[GEOGRAPHIC_DATA]"
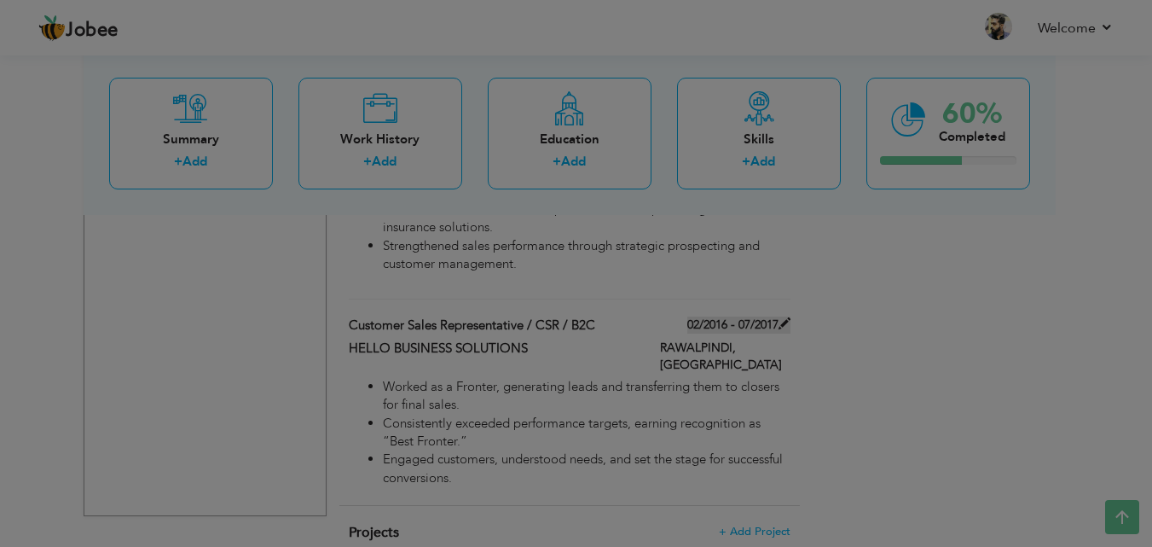
type input "RAWALPINDI"
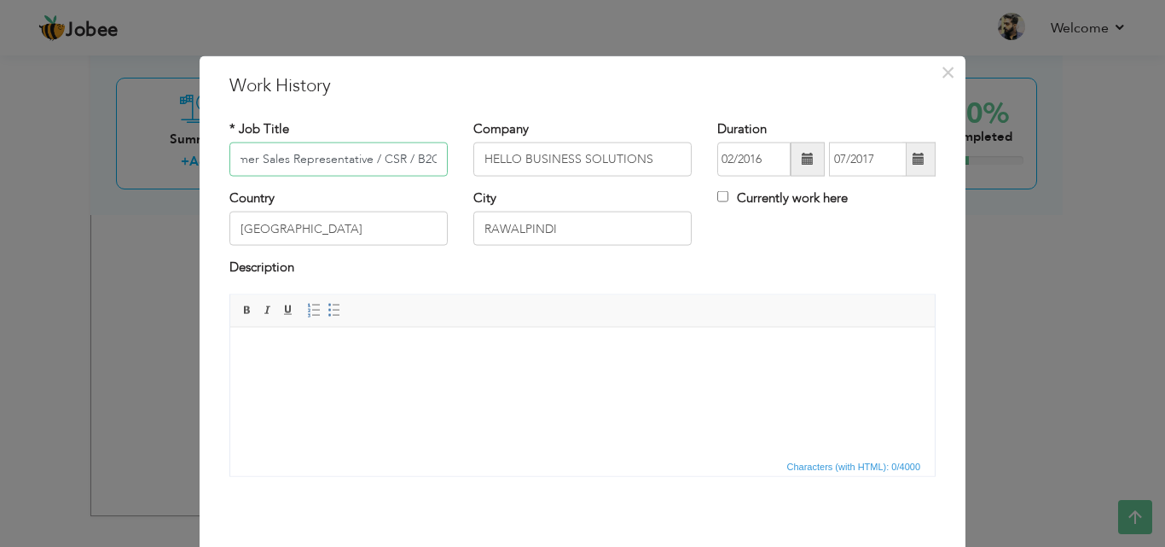
scroll to position [0, 0]
click at [801, 157] on span at bounding box center [807, 159] width 12 height 12
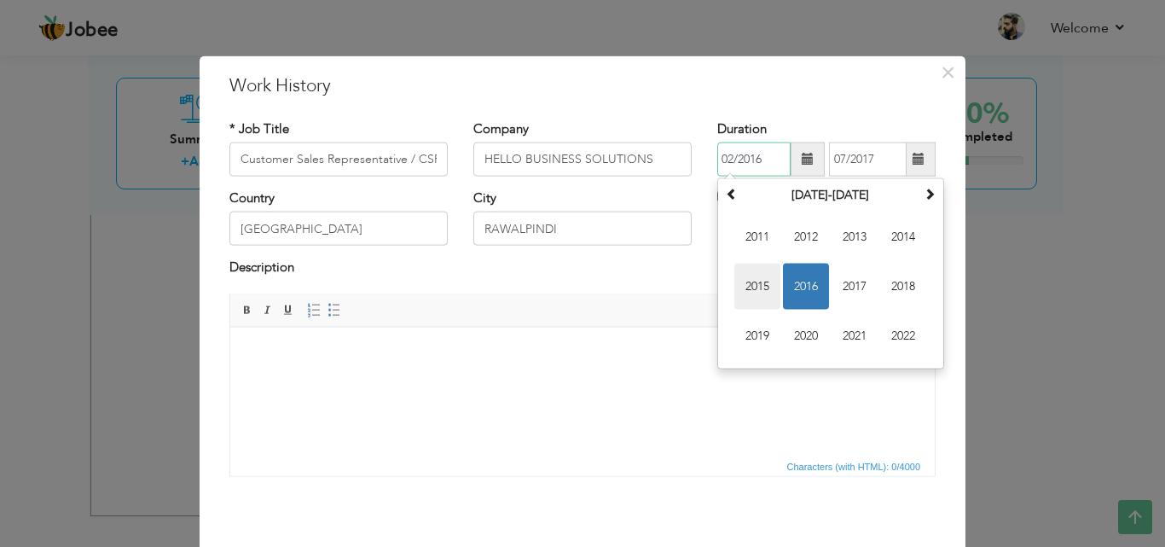
click at [755, 279] on span "2015" at bounding box center [757, 286] width 46 height 46
click at [810, 287] on span "Jun" at bounding box center [806, 286] width 46 height 46
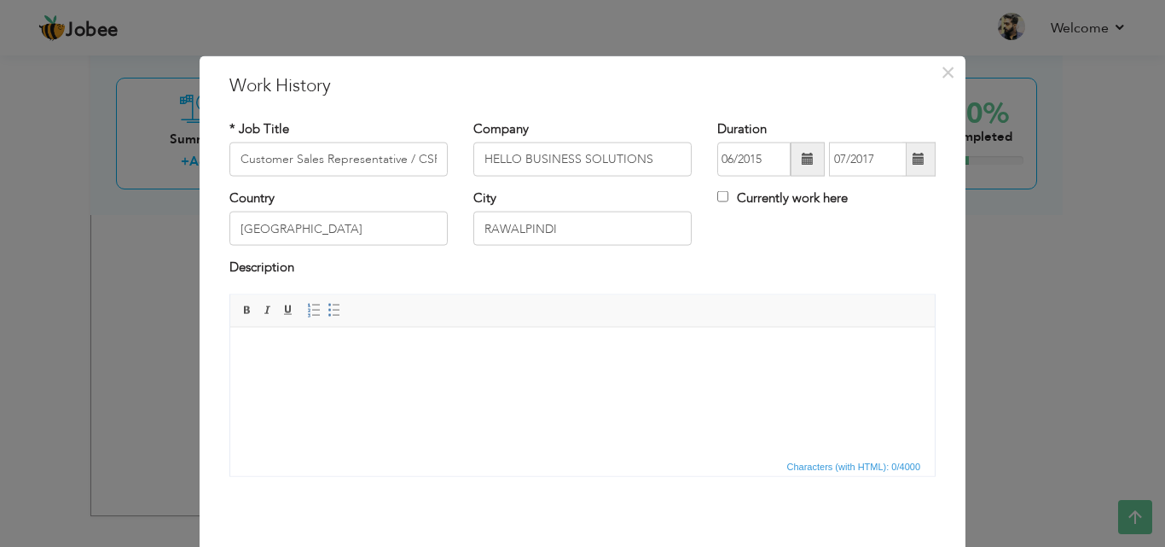
click at [790, 160] on span at bounding box center [807, 159] width 34 height 34
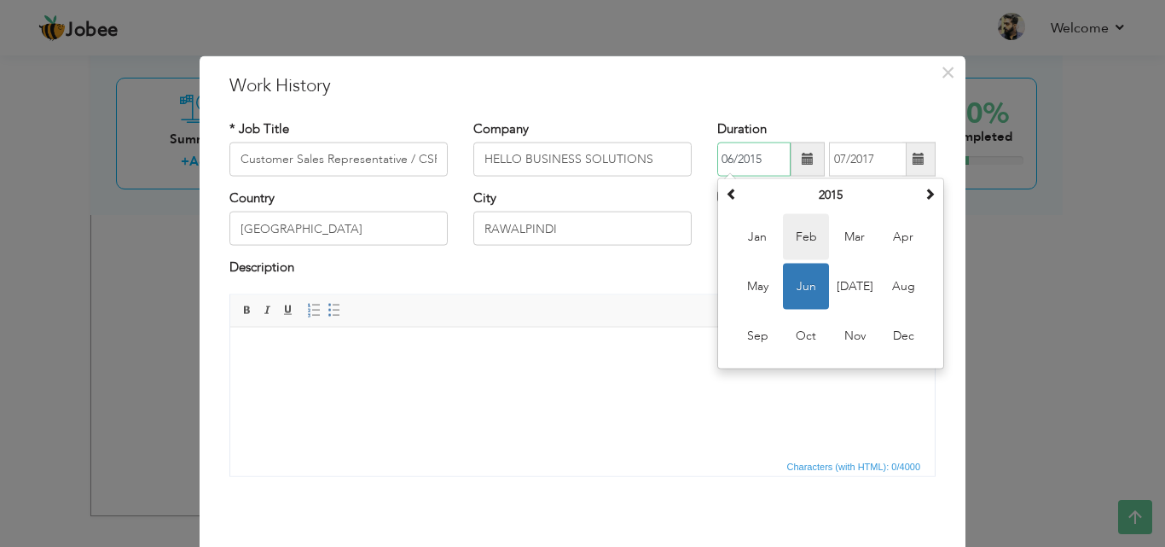
click at [812, 248] on span "Feb" at bounding box center [806, 237] width 46 height 46
type input "02/2015"
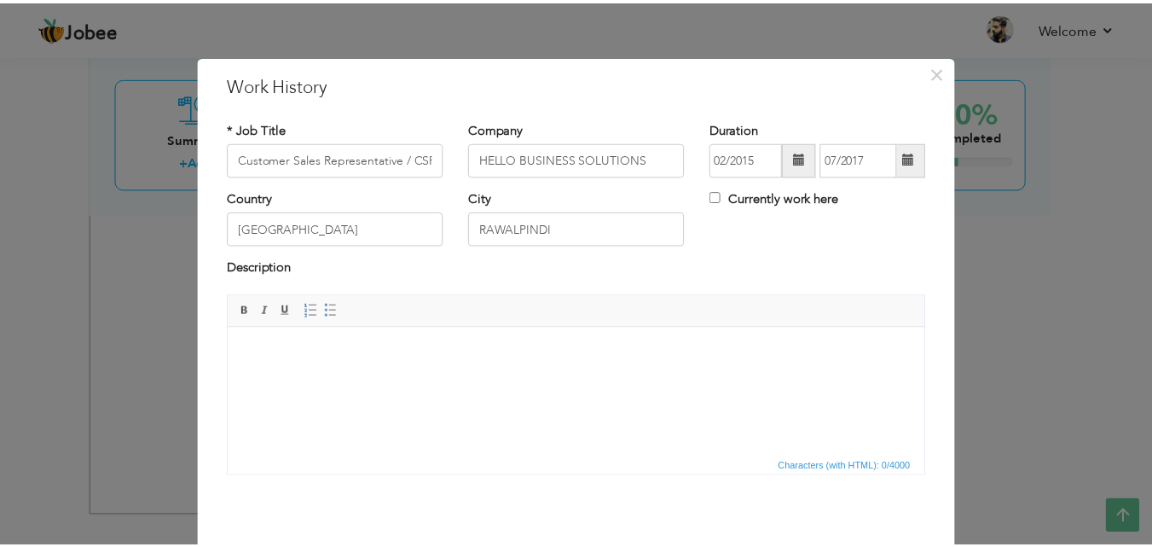
scroll to position [67, 0]
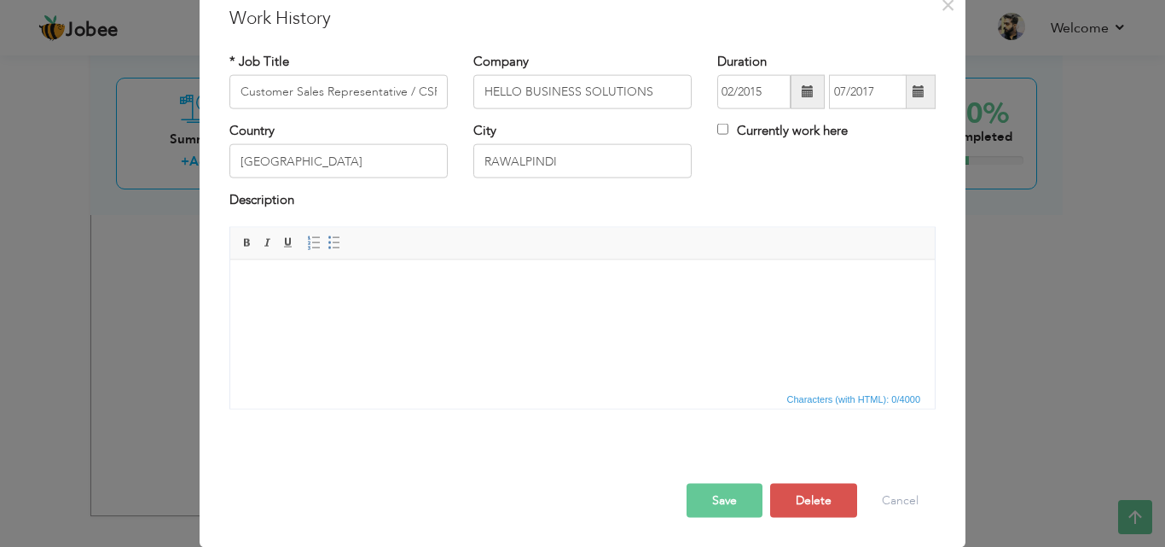
click at [731, 500] on button "Save" at bounding box center [724, 500] width 76 height 34
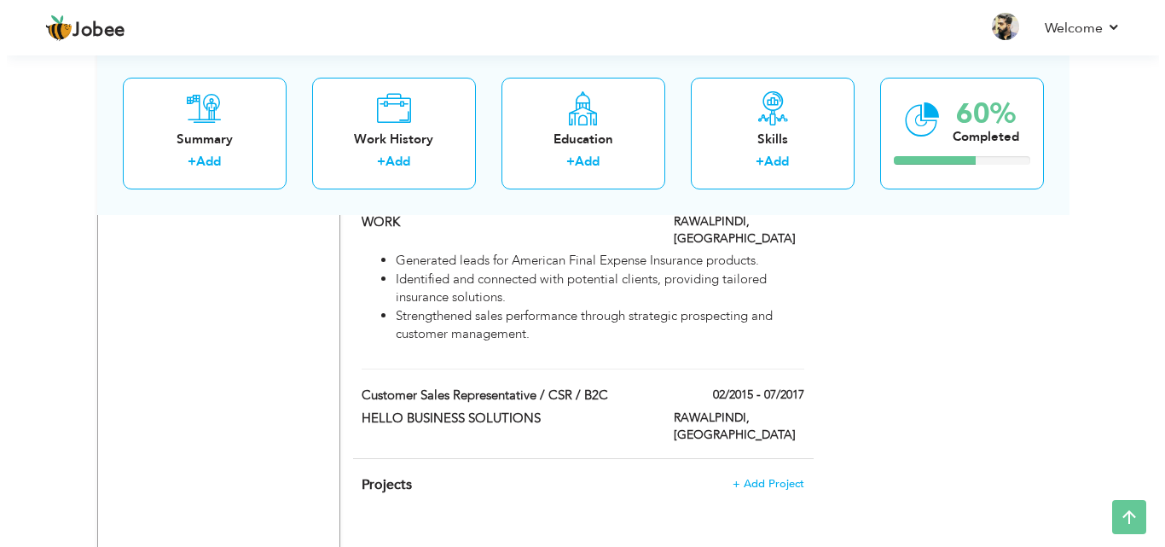
scroll to position [1650, 0]
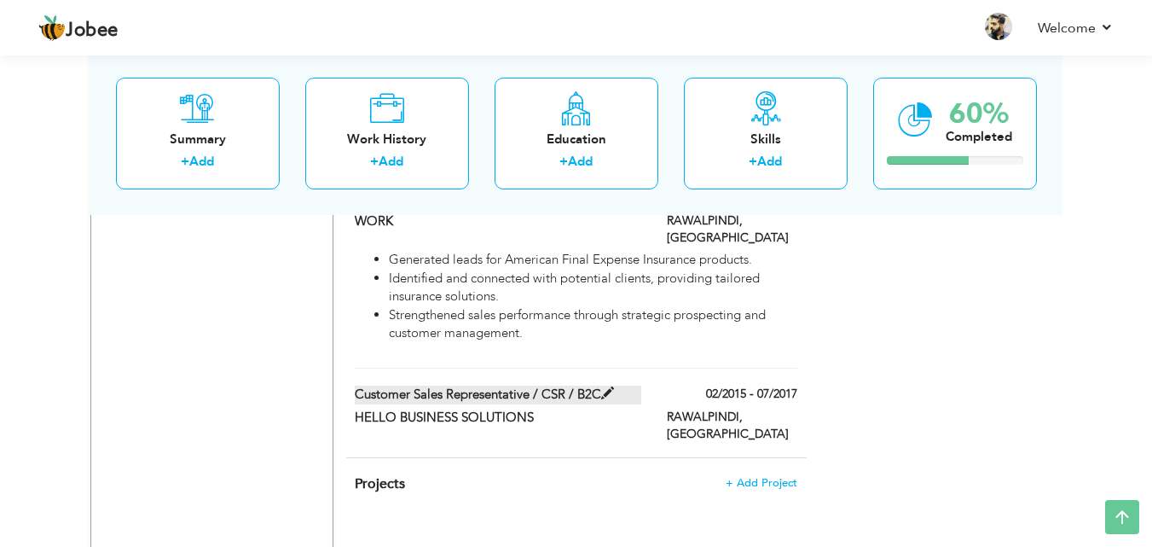
click at [513, 385] on label "Customer Sales Representative / CSR / B2C" at bounding box center [498, 394] width 286 height 18
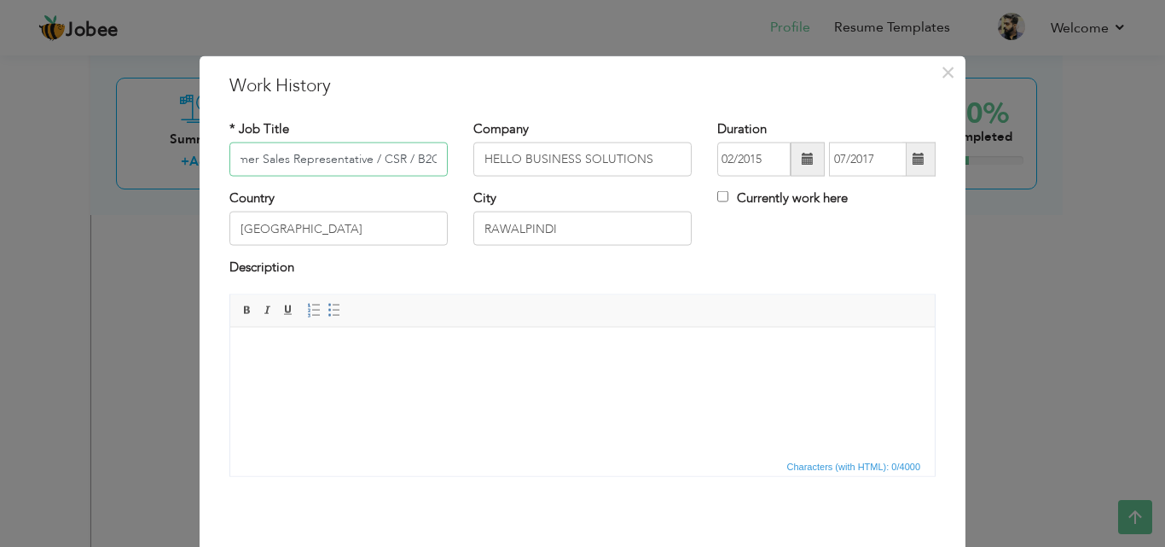
scroll to position [67, 0]
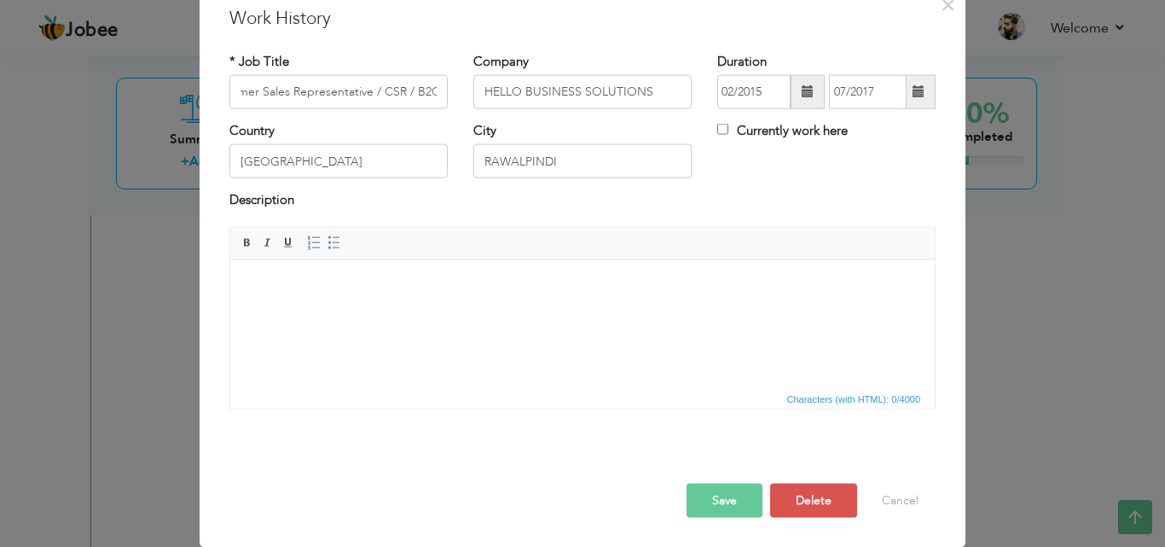
click at [1007, 273] on div "× Work History * Job Title Customer Sales Representative / CSR / B2C Company HE…" at bounding box center [582, 273] width 1165 height 547
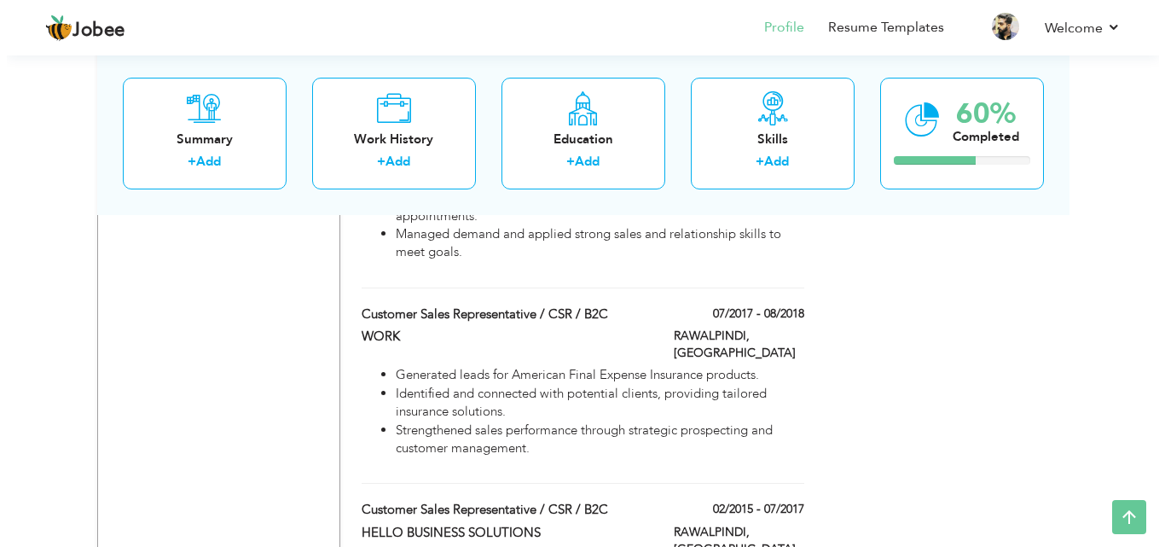
scroll to position [1565, 0]
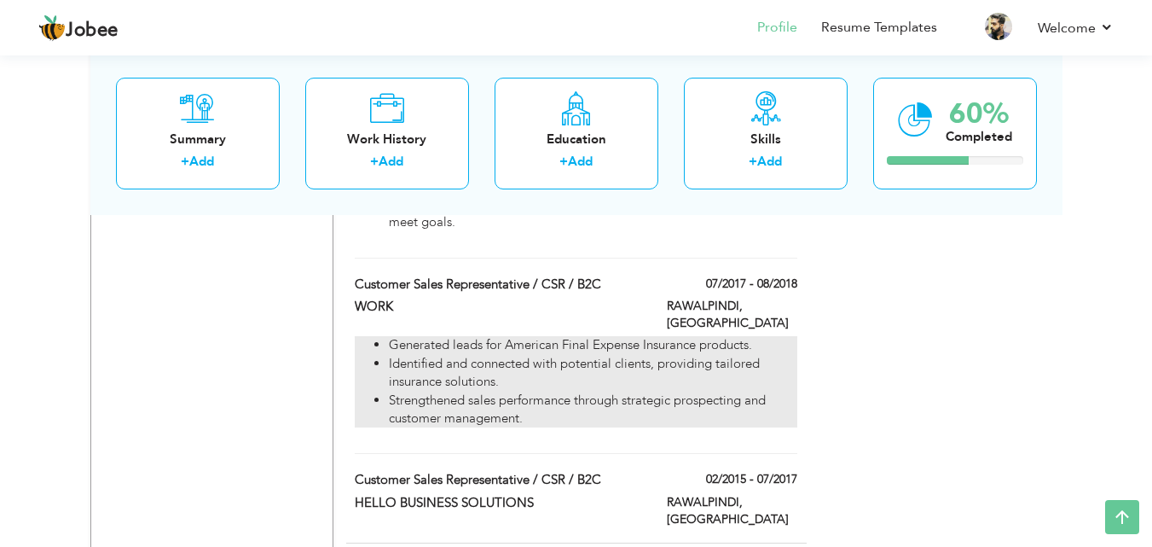
drag, startPoint x: 529, startPoint y: 332, endPoint x: 454, endPoint y: 298, distance: 82.8
click at [454, 336] on ul "Generated leads for American Final Expense Insurance products. Identified and c…" at bounding box center [576, 381] width 442 height 91
type input "WORK"
type input "07/2017"
type input "08/2018"
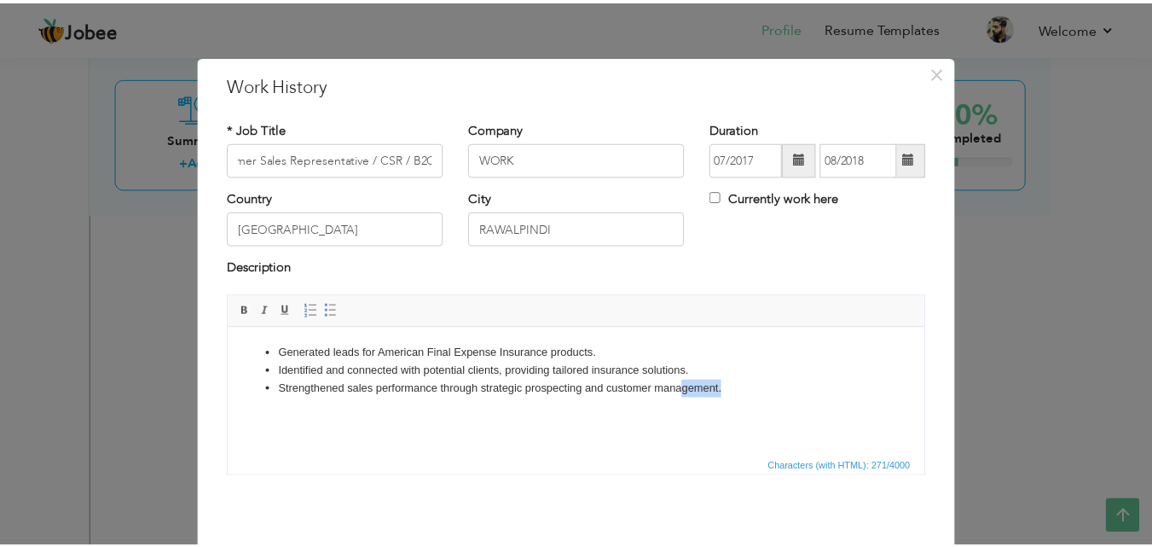
scroll to position [0, 0]
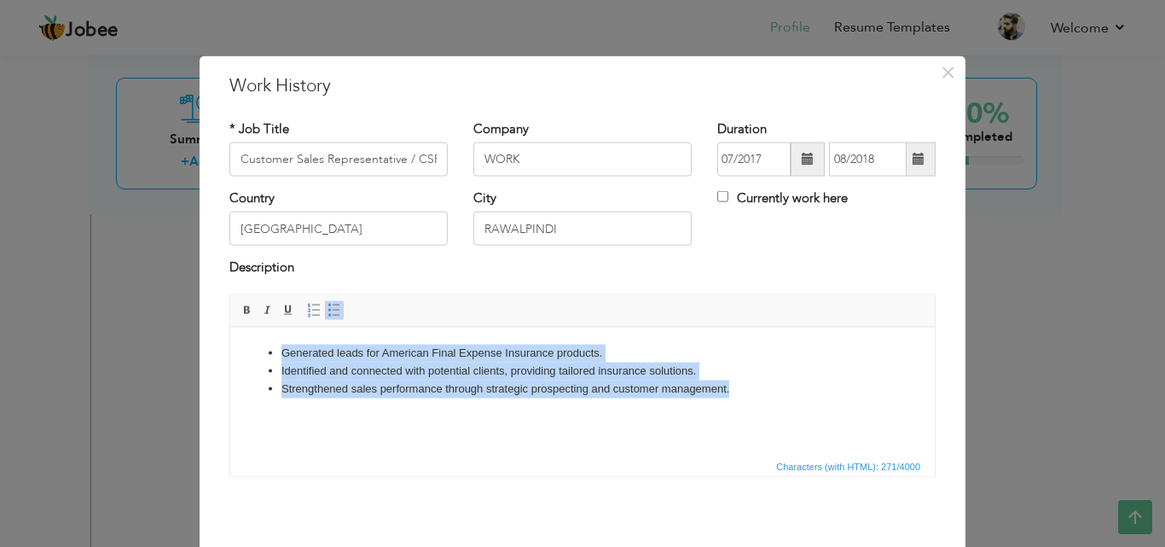
drag, startPoint x: 749, startPoint y: 388, endPoint x: 117, endPoint y: 343, distance: 633.4
click at [230, 343] on html "Generated leads for American Final Expense Insurance products. Identified and c…" at bounding box center [582, 370] width 704 height 87
copy ul "Generated leads for American Final Expense Insurance products. Identified and c…"
click at [761, 387] on li "Strengthened sales performance through strategic prospecting and customer manag…" at bounding box center [582, 388] width 602 height 18
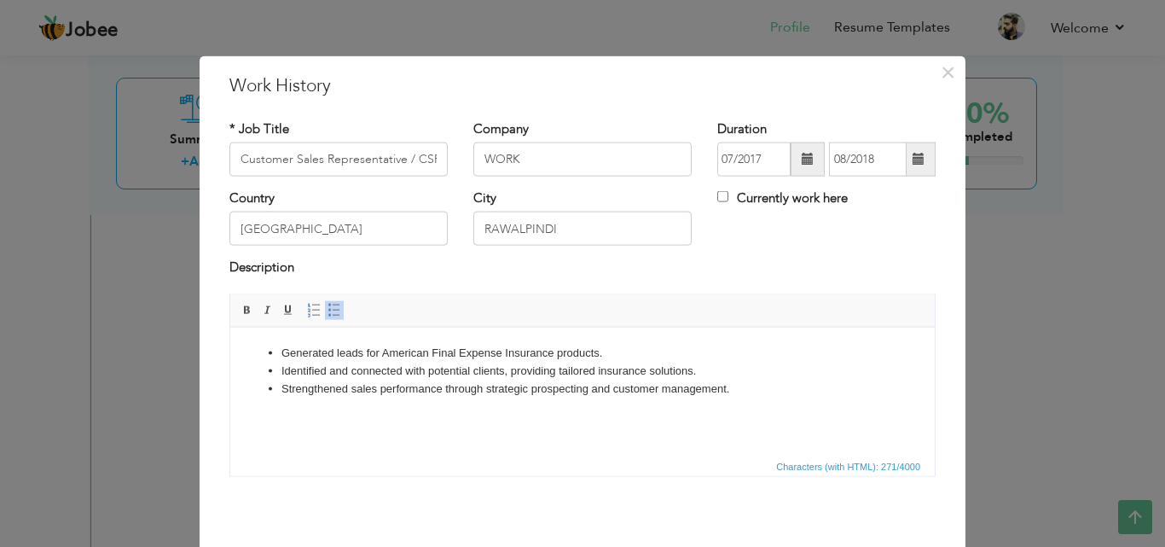
click at [1025, 281] on div "× Work History * Job Title Customer Sales Representative / CSR / B2C Company WO…" at bounding box center [582, 273] width 1165 height 547
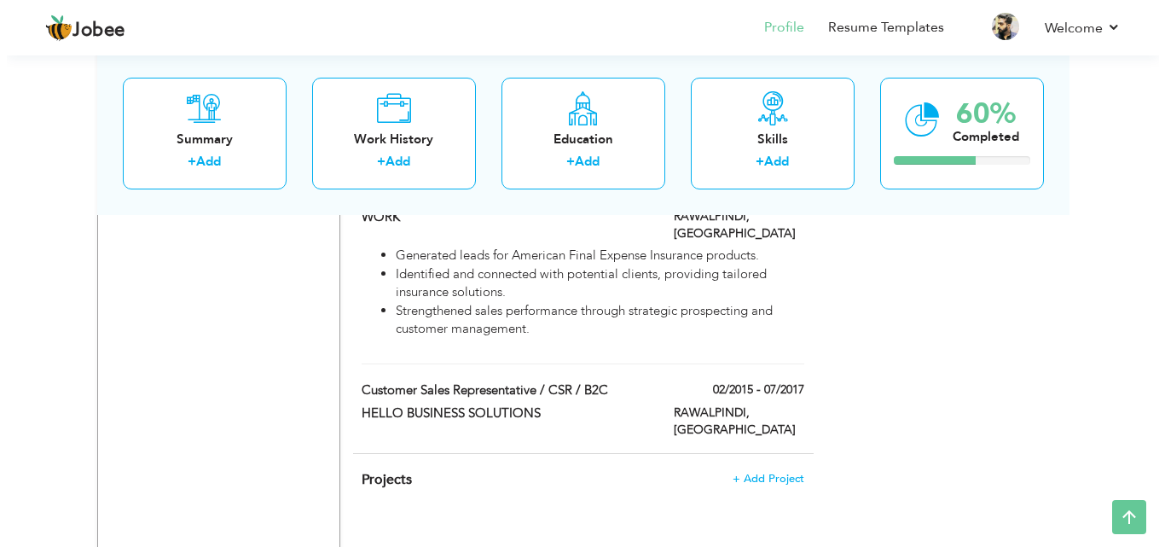
scroll to position [1735, 0]
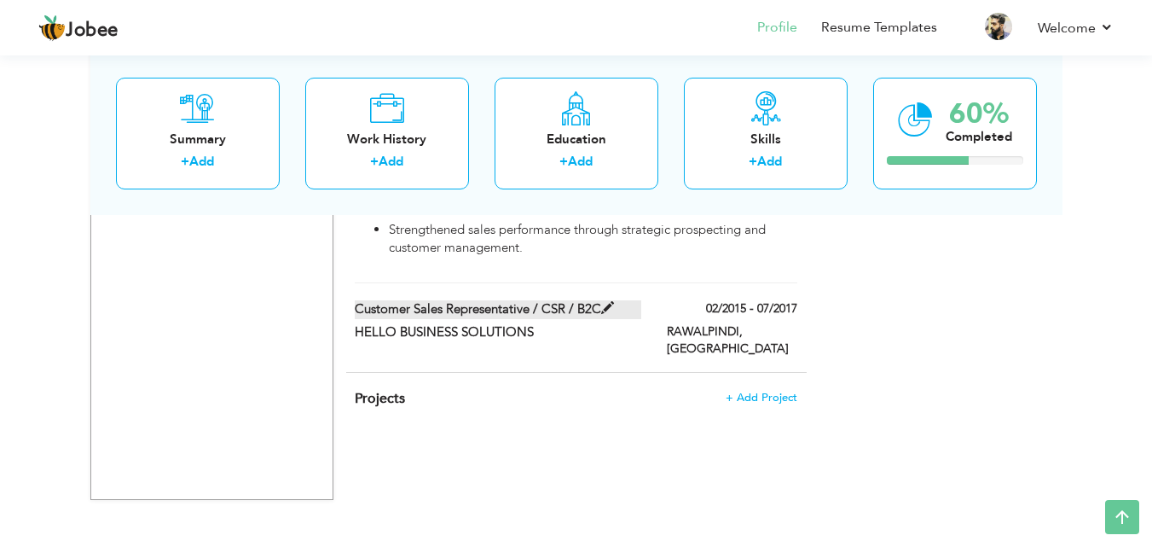
click at [622, 300] on label "Customer Sales Representative / CSR / B2C" at bounding box center [498, 309] width 286 height 18
type input "HELLO BUSINESS SOLUTIONS"
type input "02/2015"
type input "07/2017"
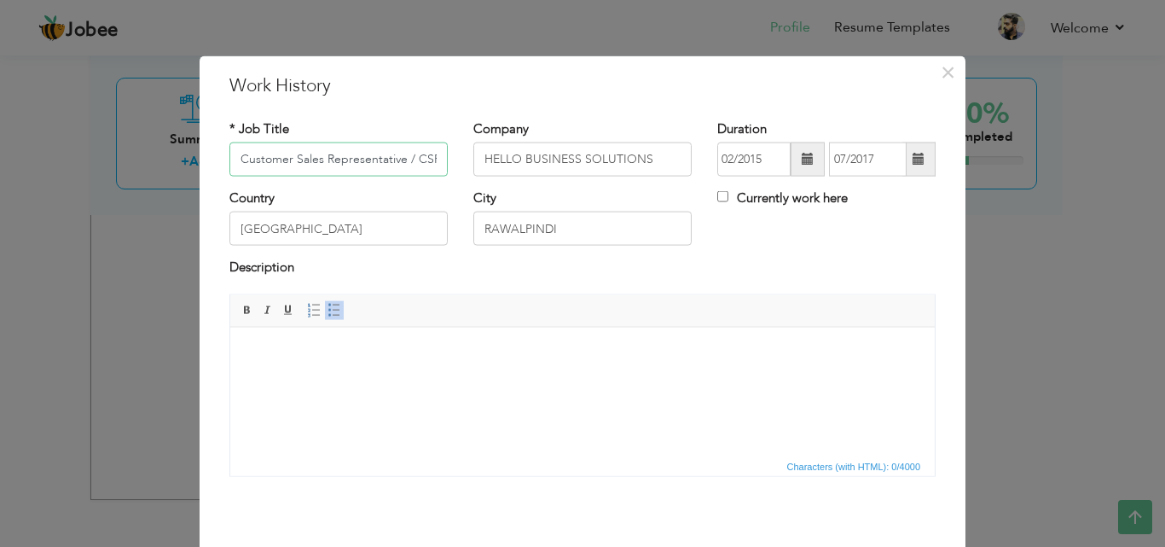
scroll to position [0, 34]
click at [587, 340] on html at bounding box center [582, 353] width 704 height 52
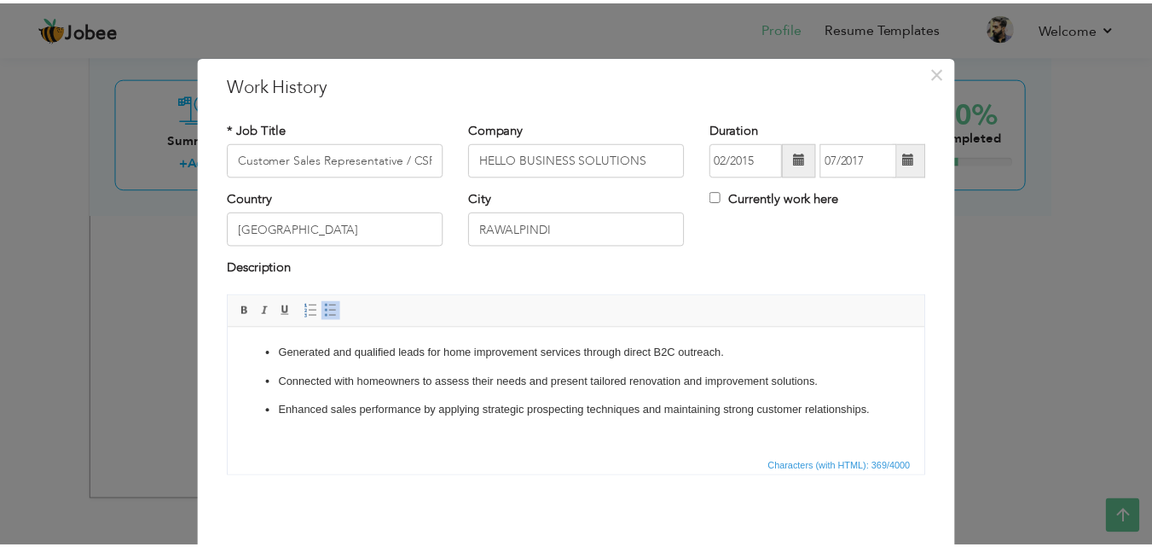
scroll to position [67, 0]
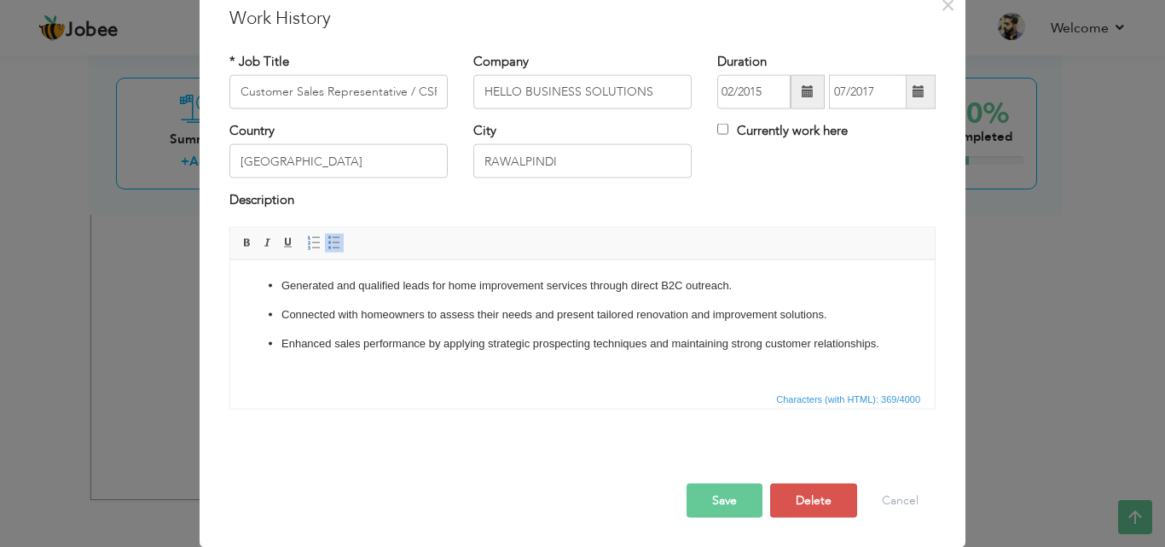
click at [697, 491] on button "Save" at bounding box center [724, 500] width 76 height 34
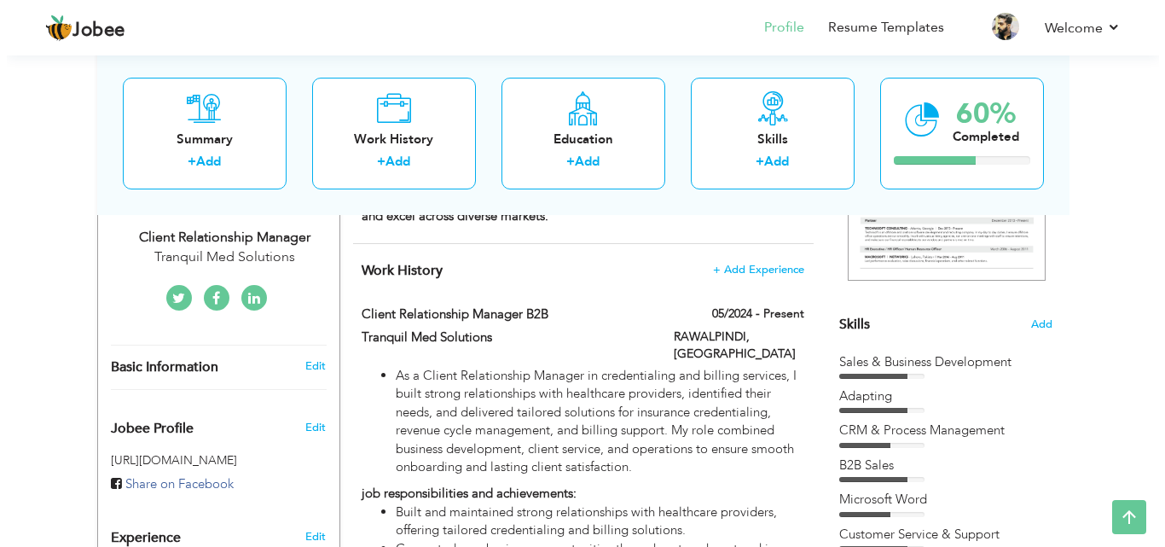
scroll to position [85, 0]
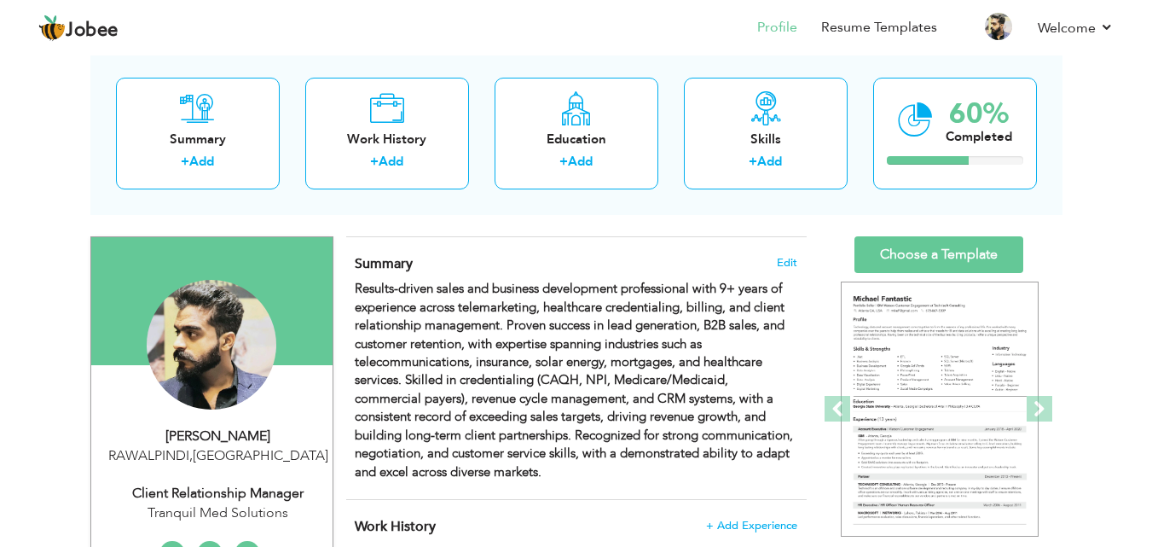
click at [748, 528] on span "+ Add Experience" at bounding box center [751, 525] width 92 height 12
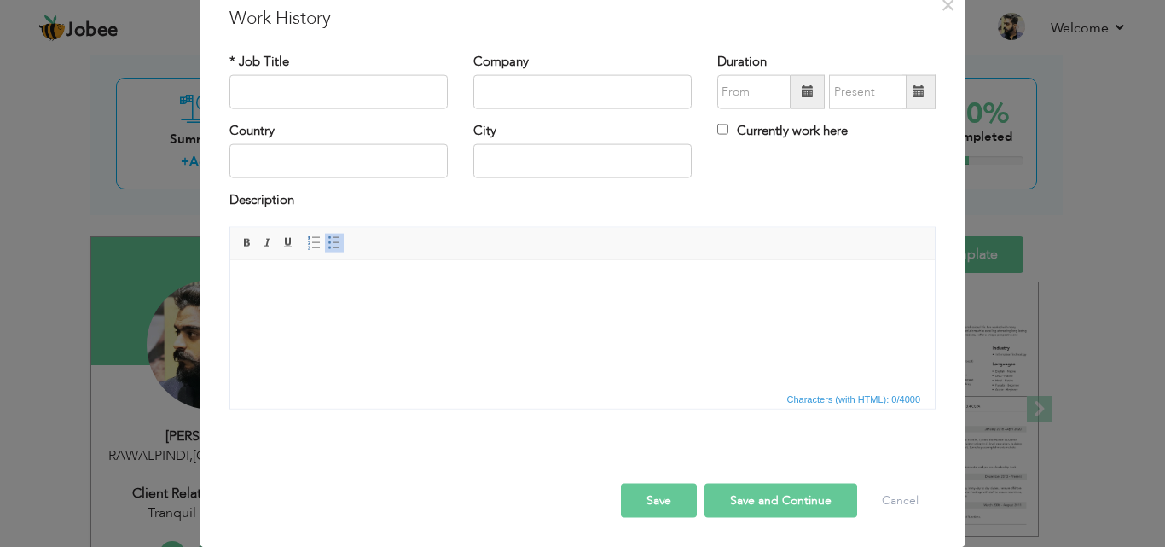
scroll to position [0, 0]
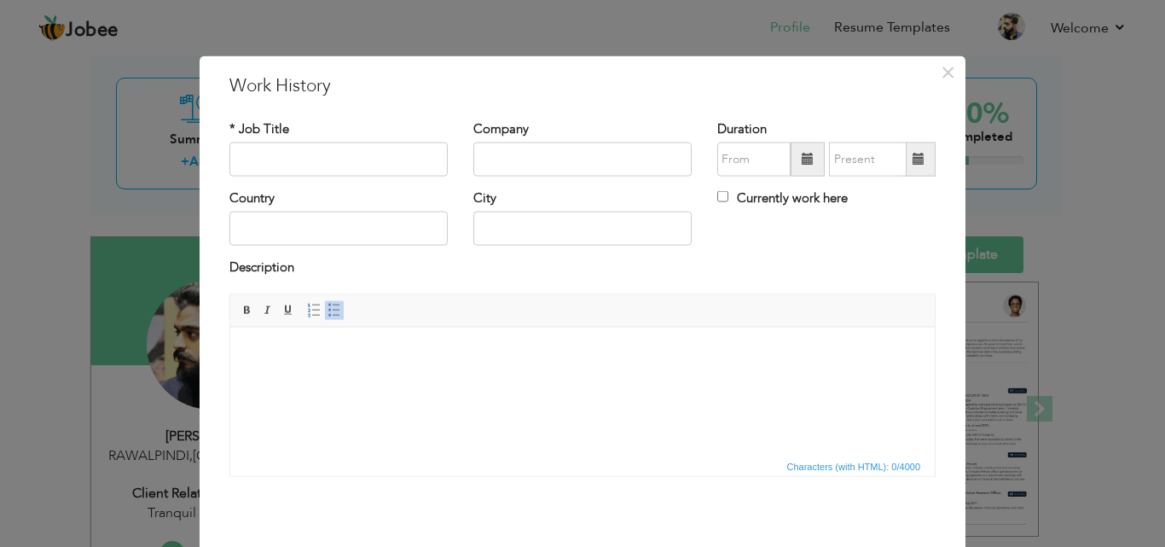
click at [790, 165] on span at bounding box center [807, 159] width 34 height 34
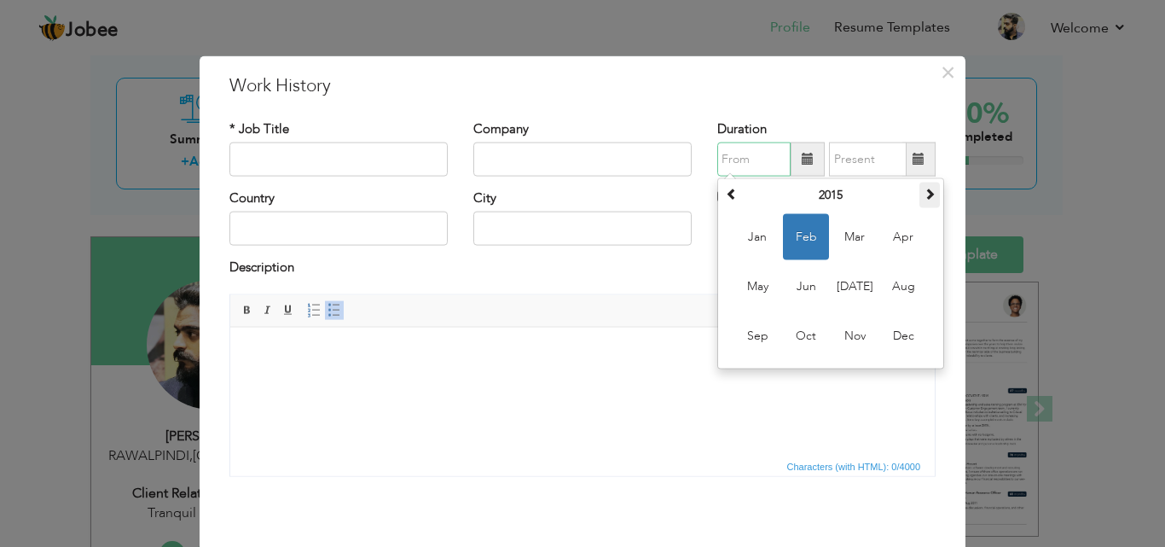
click at [923, 198] on span at bounding box center [929, 194] width 12 height 12
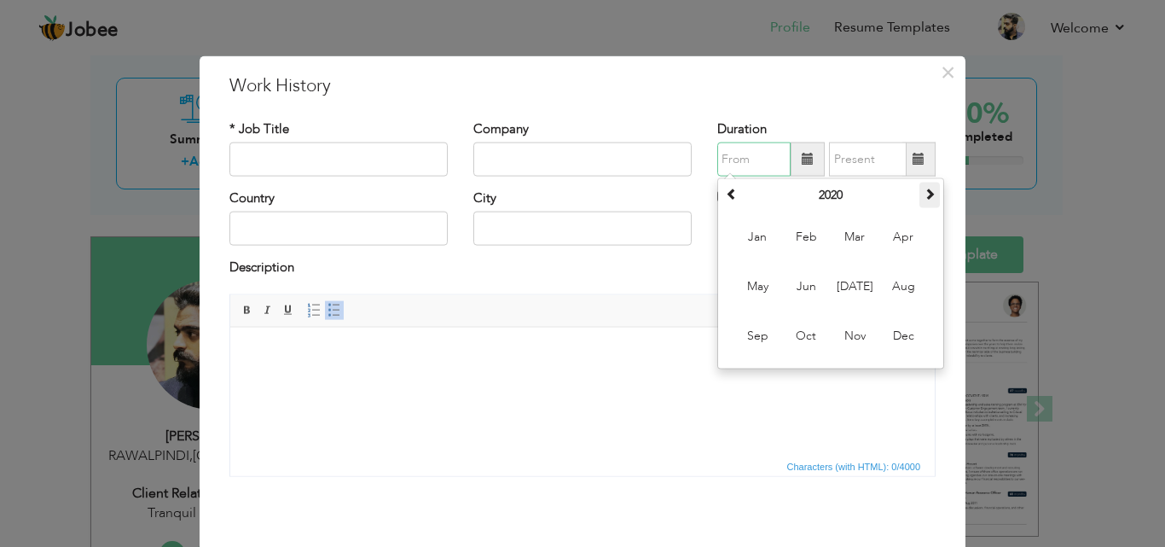
click at [923, 198] on span at bounding box center [929, 194] width 12 height 12
click at [841, 244] on span "Mar" at bounding box center [854, 237] width 46 height 46
type input "03/2022"
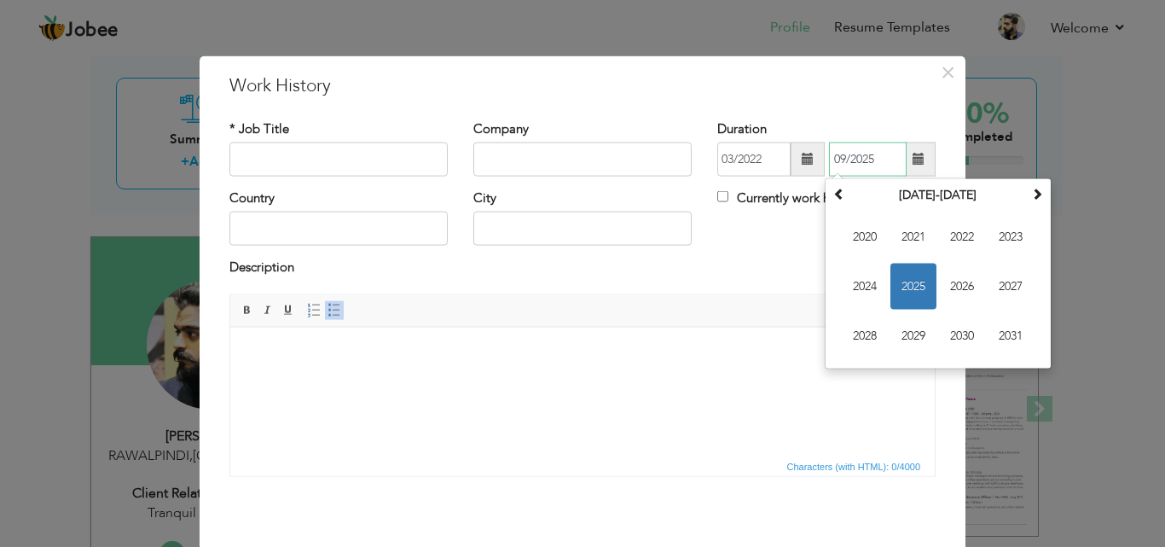
click at [852, 162] on input "09/2025" at bounding box center [868, 159] width 78 height 34
click at [833, 200] on th at bounding box center [839, 195] width 20 height 26
click at [1023, 190] on tr "2000-2011" at bounding box center [938, 195] width 218 height 26
click at [1031, 192] on span at bounding box center [1037, 194] width 12 height 12
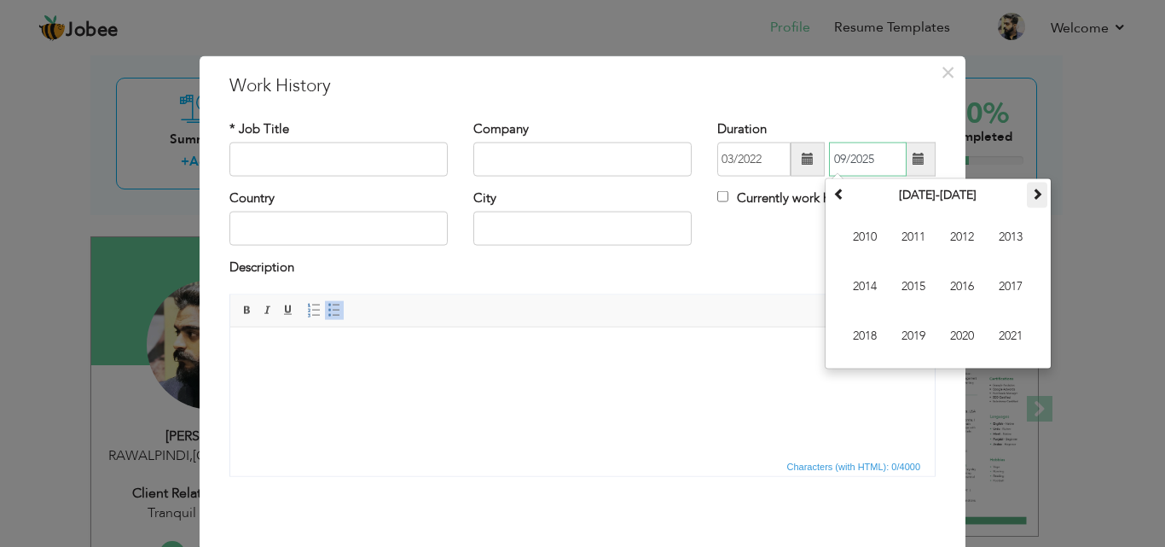
click at [1031, 192] on span at bounding box center [1037, 194] width 12 height 12
click at [1005, 243] on span "2023" at bounding box center [1010, 237] width 46 height 46
click at [1003, 237] on span "Apr" at bounding box center [1010, 237] width 46 height 46
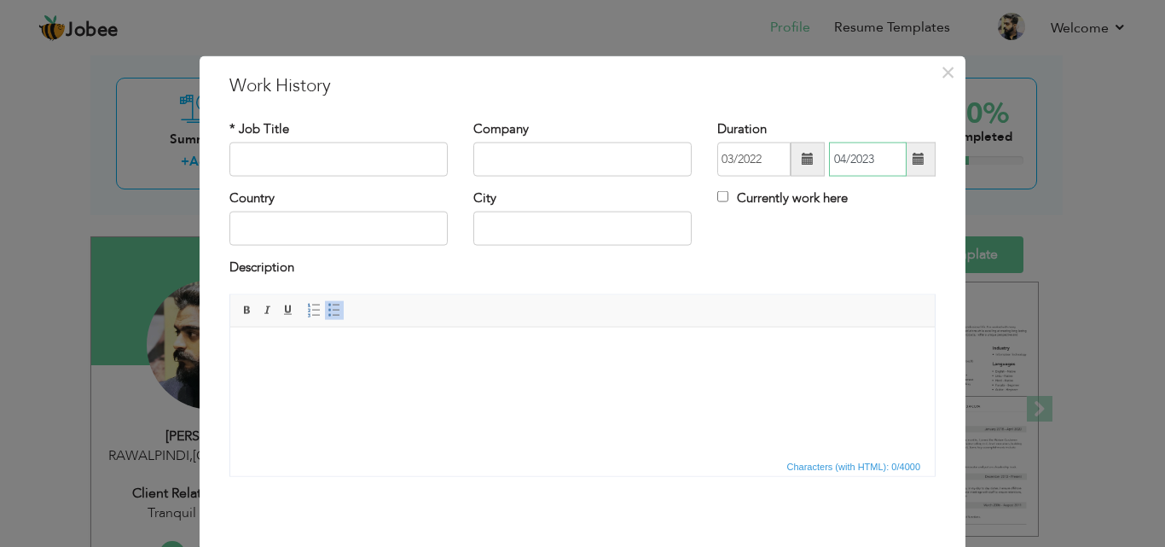
click at [840, 159] on input "04/2023" at bounding box center [868, 159] width 78 height 34
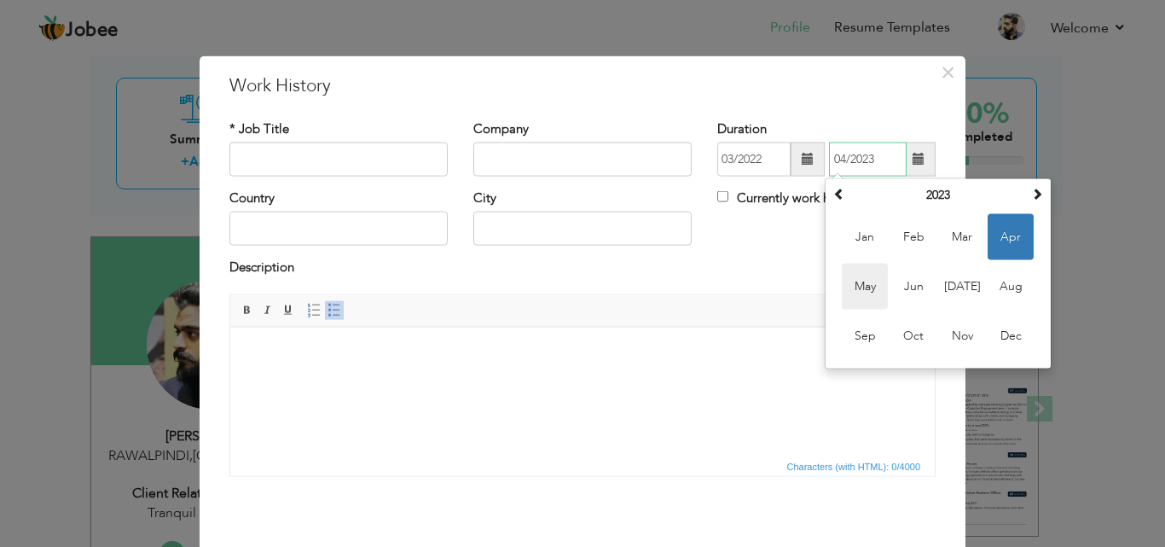
click at [863, 269] on span "May" at bounding box center [865, 286] width 46 height 46
type input "05/2023"
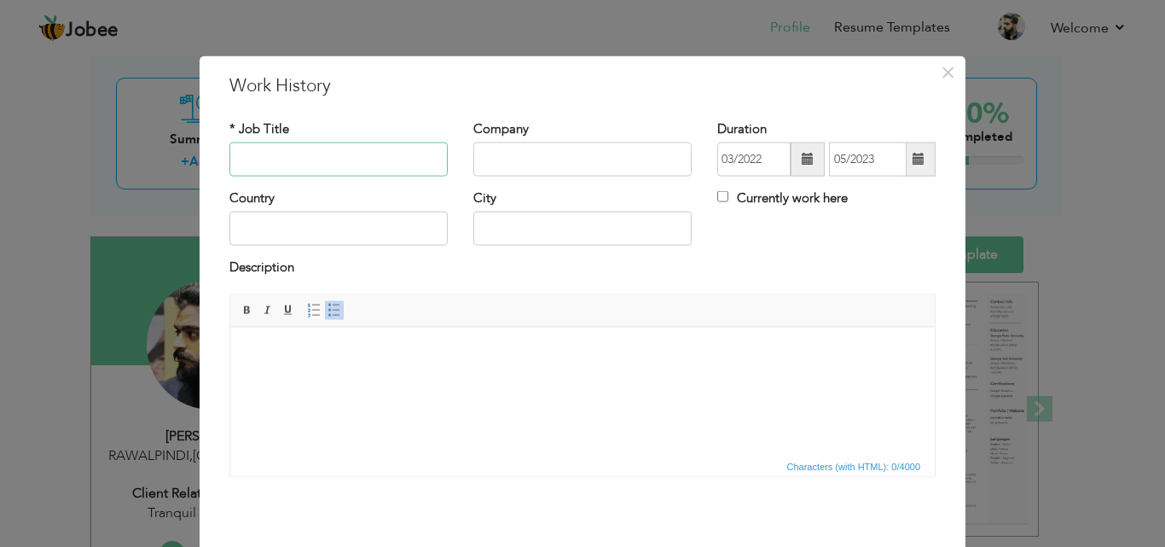
click at [391, 153] on input "text" at bounding box center [338, 159] width 218 height 34
type input "Data Manager"
click at [537, 163] on input "DreamCom Etisalat SMB Partners" at bounding box center [582, 159] width 218 height 34
type input "DreamCom, Etisalat SMB Partners"
click at [284, 222] on input "text" at bounding box center [338, 228] width 218 height 34
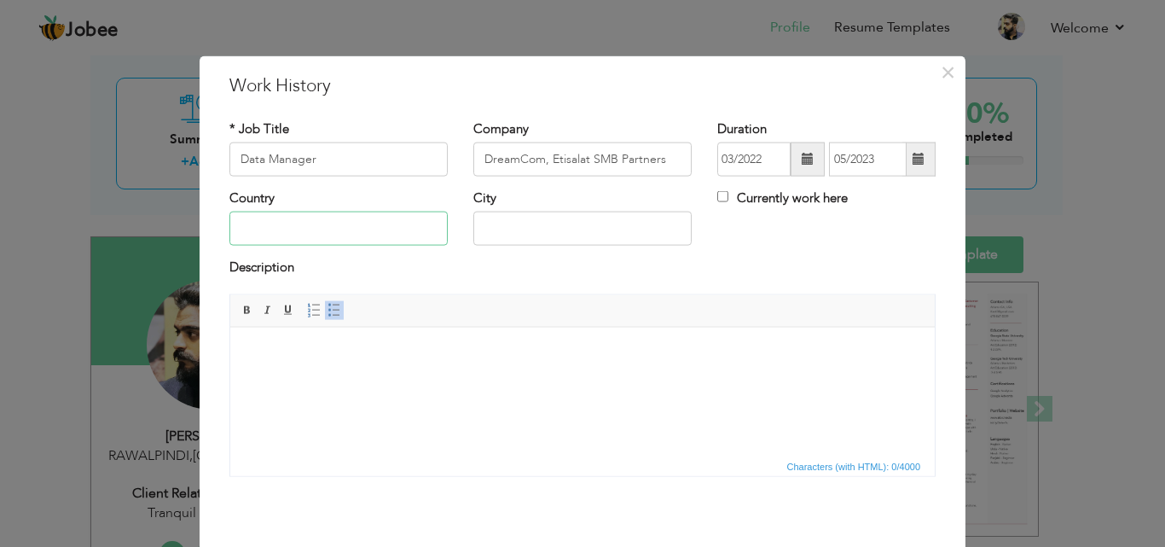
type input "[GEOGRAPHIC_DATA]"
type input "RAWALPINDI"
click at [334, 228] on input "[GEOGRAPHIC_DATA]" at bounding box center [338, 228] width 218 height 34
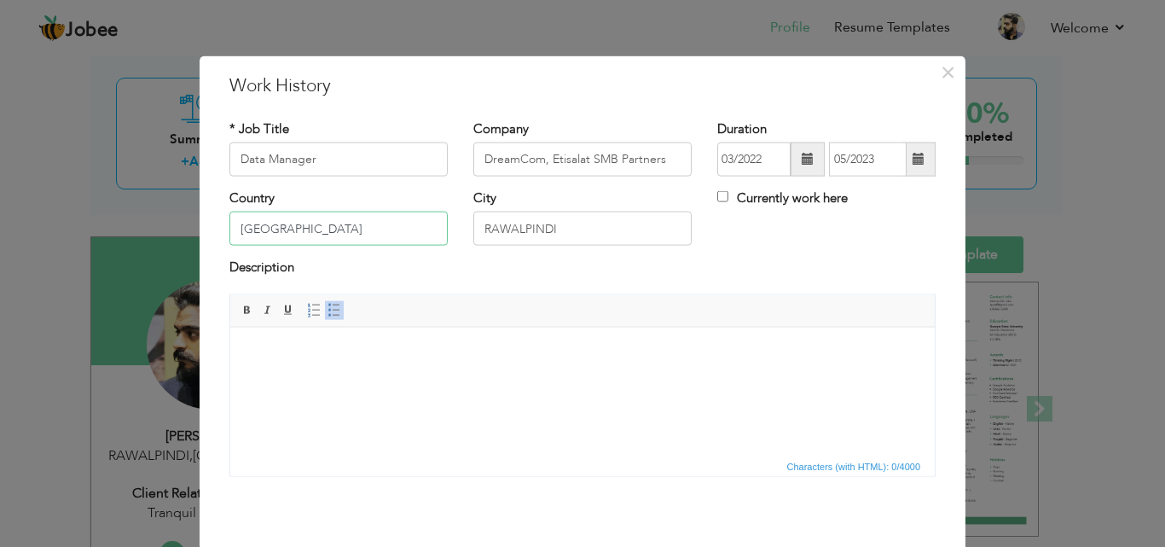
type input "Dubai"
click at [598, 224] on input "RAWALPINDI" at bounding box center [582, 228] width 218 height 34
click at [332, 160] on input "Data Manager" at bounding box center [338, 159] width 218 height 34
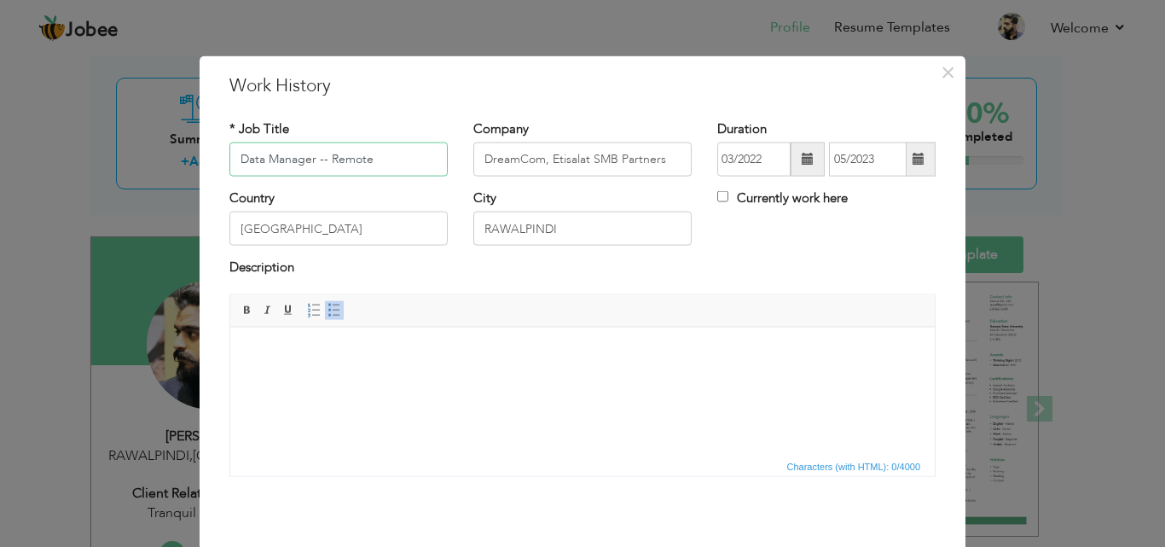
click at [324, 156] on input "Data Manager -- Remote" at bounding box center [338, 159] width 218 height 34
click at [397, 164] on input "Data Manager -- Remote" at bounding box center [338, 159] width 218 height 34
click at [315, 156] on input "Data Manager -- Remote" at bounding box center [338, 159] width 218 height 34
type input "Data Manager / Remote"
click at [357, 225] on input "Dubai" at bounding box center [338, 228] width 218 height 34
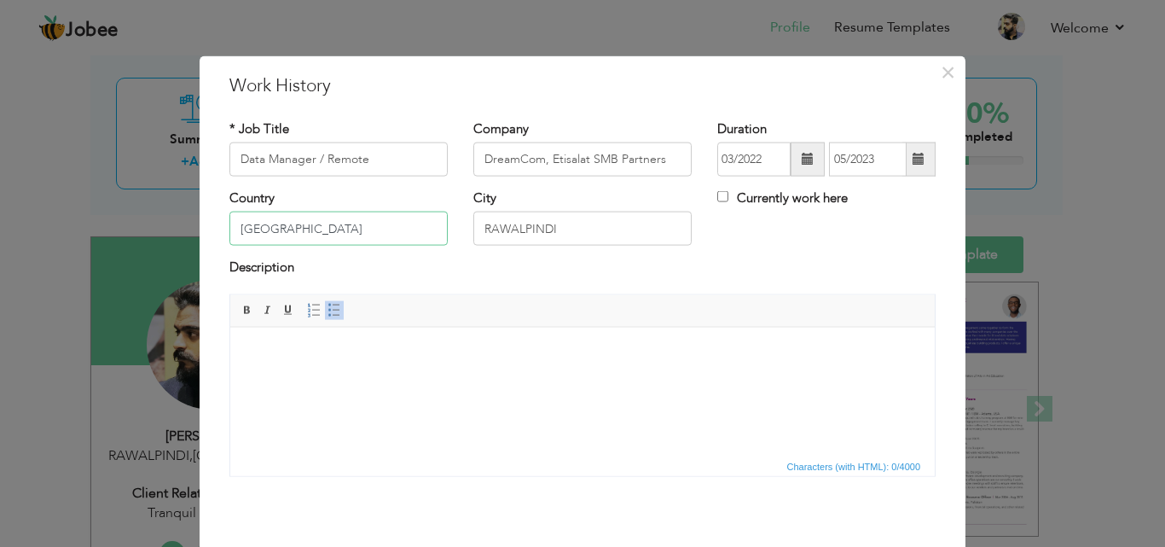
click at [342, 234] on input "Dubai" at bounding box center [338, 228] width 218 height 34
type input "[GEOGRAPHIC_DATA]"
click at [590, 230] on input "RAWALPINDI" at bounding box center [582, 228] width 218 height 34
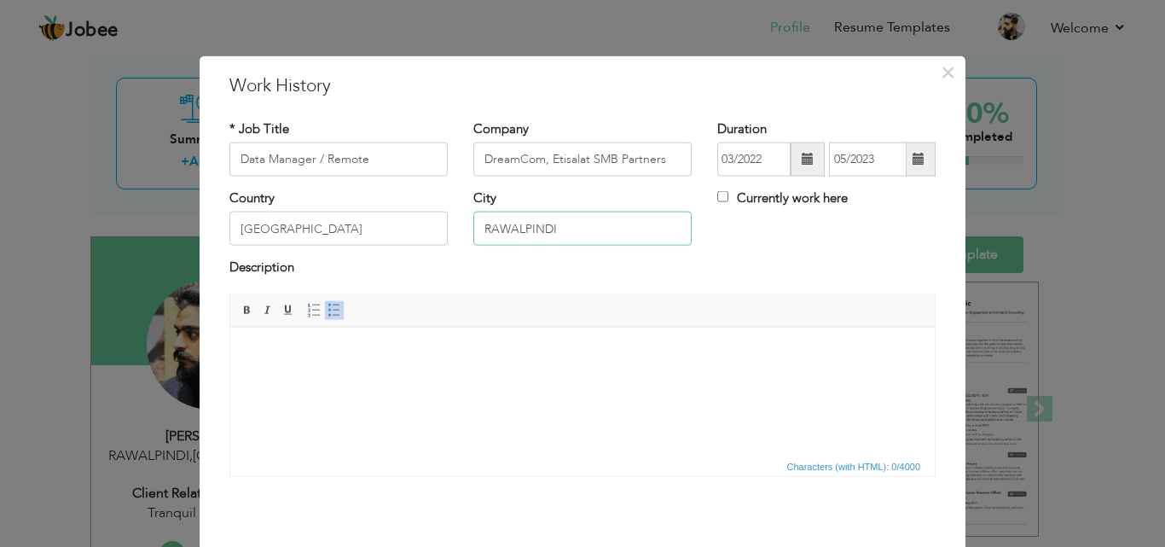
click at [590, 230] on input "RAWALPINDI" at bounding box center [582, 228] width 218 height 34
paste input "[GEOGRAPHIC_DATA]"
type input "[GEOGRAPHIC_DATA]"
click at [639, 300] on span "Editor toolbars Basic Styles Bold Italic Underline Paragraph Insert/Remove Numb…" at bounding box center [582, 310] width 704 height 32
click at [475, 379] on html at bounding box center [582, 353] width 704 height 52
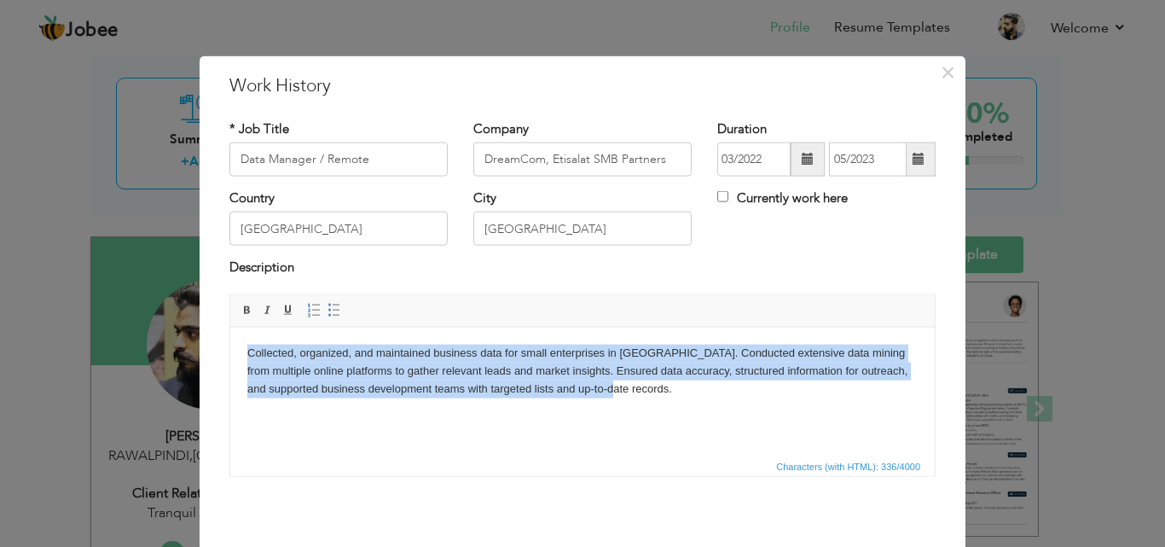
drag, startPoint x: 720, startPoint y: 404, endPoint x: 90, endPoint y: 327, distance: 634.0
click at [230, 327] on html "Collected, organized, and maintained business data for small enterprises in Dub…" at bounding box center [582, 370] width 704 height 87
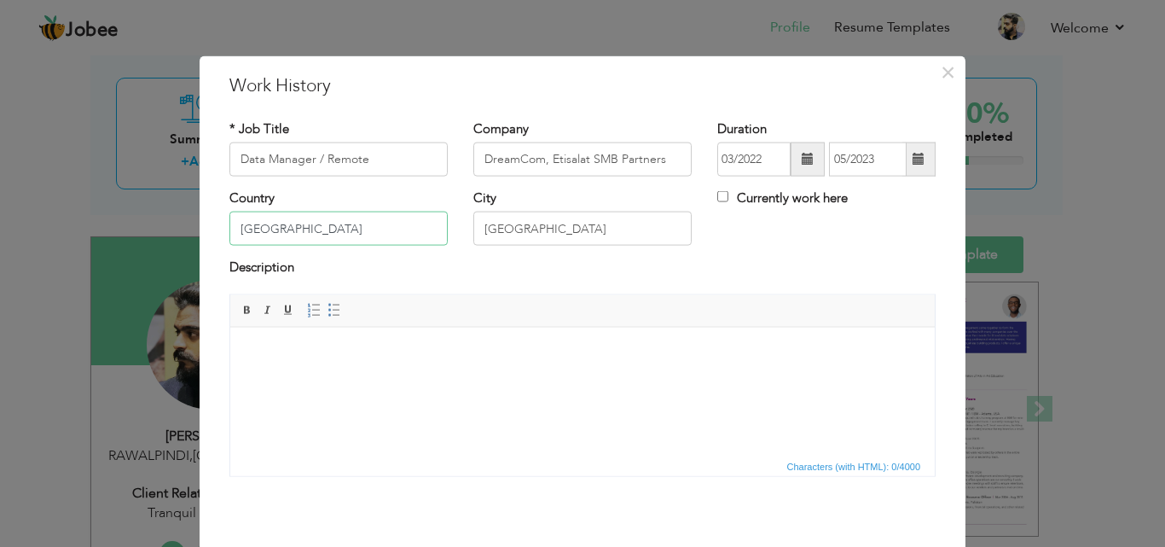
click at [370, 223] on input "[GEOGRAPHIC_DATA]" at bounding box center [338, 228] width 218 height 34
click at [384, 371] on html at bounding box center [582, 353] width 704 height 52
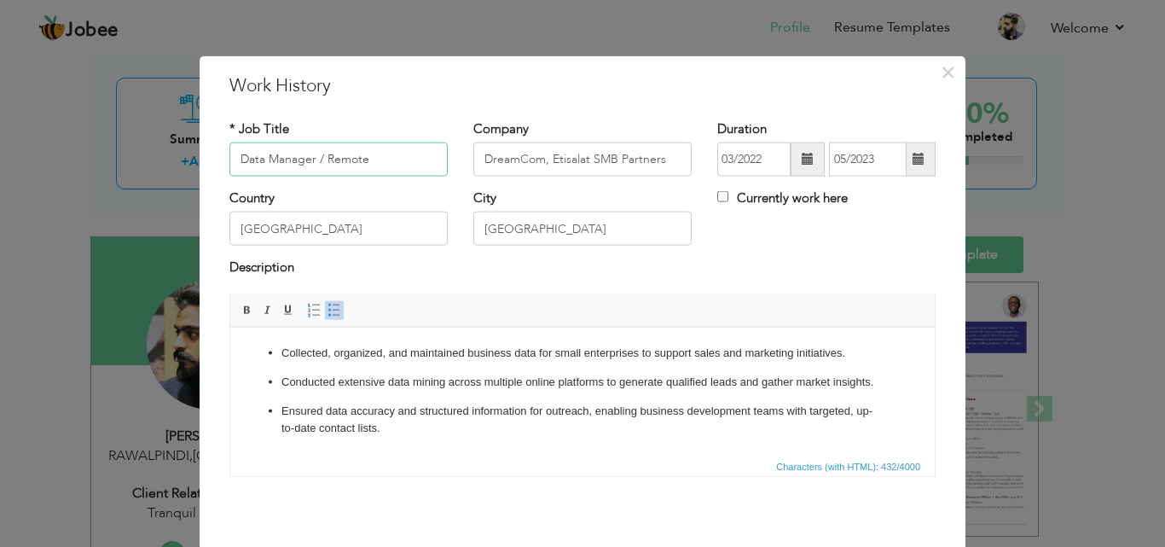
click at [318, 159] on input "Data Manager / Remote" at bounding box center [338, 159] width 218 height 34
click at [415, 158] on input "Data Manager / Remote" at bounding box center [338, 159] width 218 height 34
click at [318, 156] on input "Data Manager / Remote" at bounding box center [338, 159] width 218 height 34
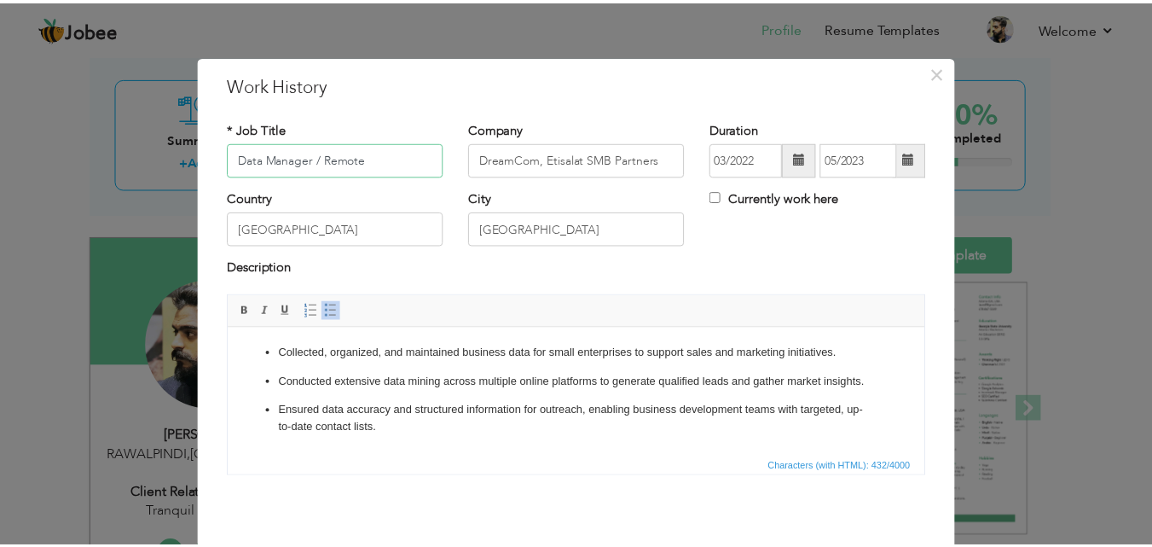
scroll to position [67, 0]
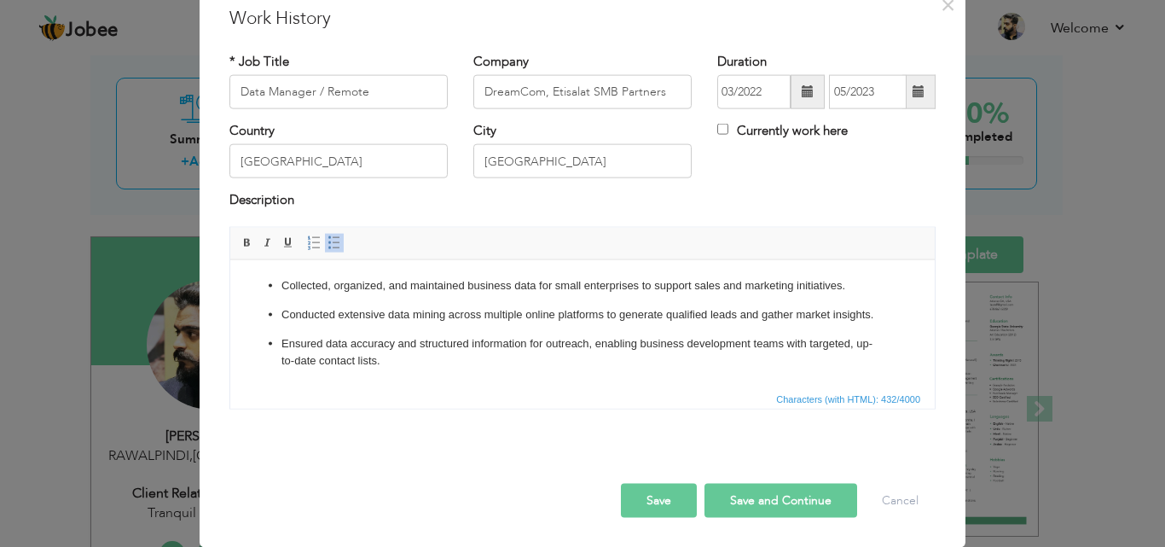
click at [637, 495] on button "Save" at bounding box center [659, 500] width 76 height 34
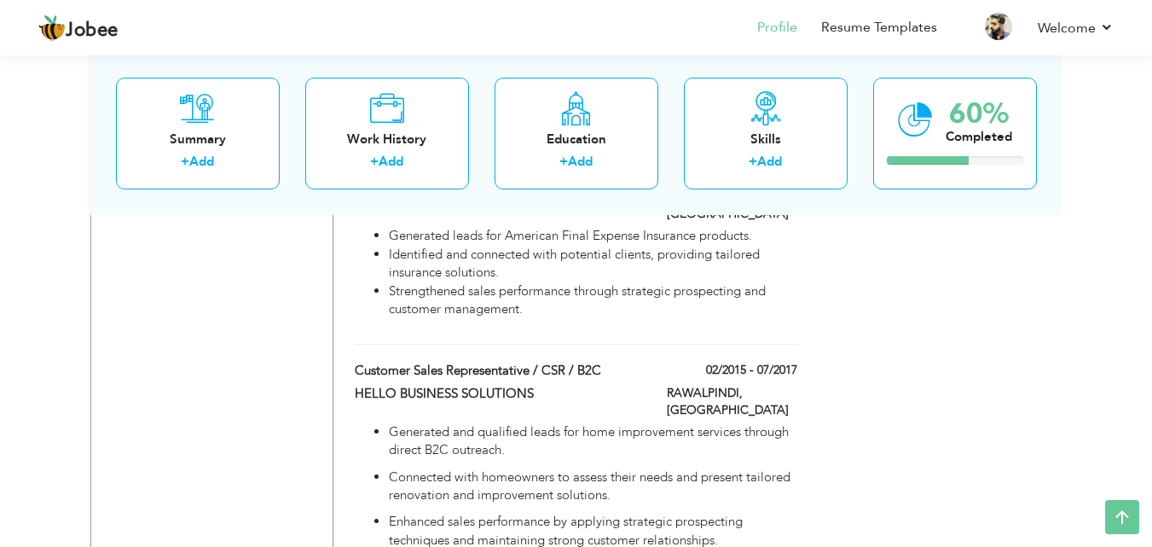
scroll to position [1714, 0]
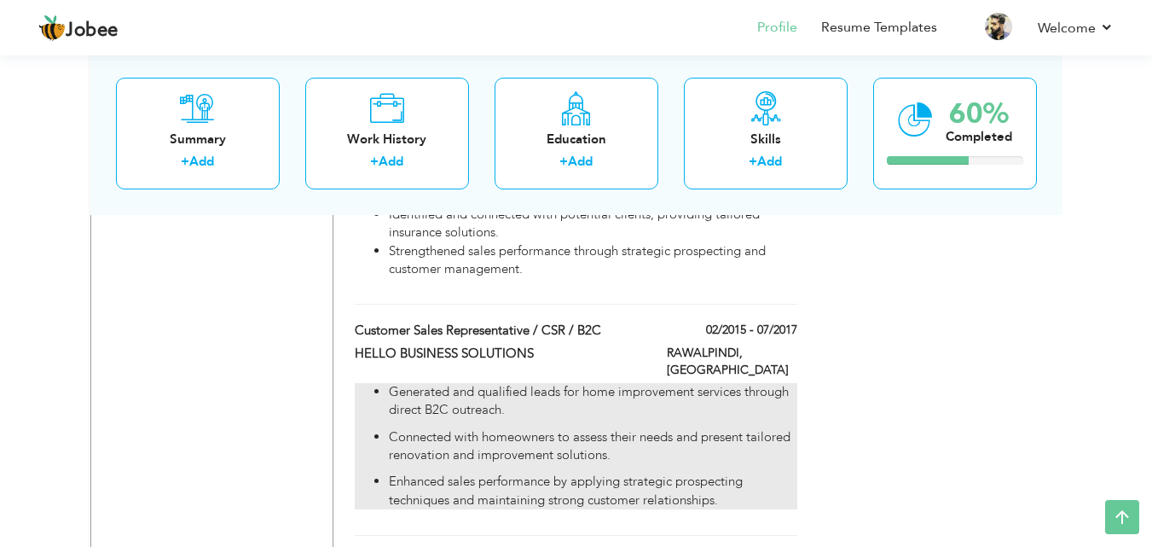
drag, startPoint x: 581, startPoint y: 468, endPoint x: 608, endPoint y: 316, distance: 154.2
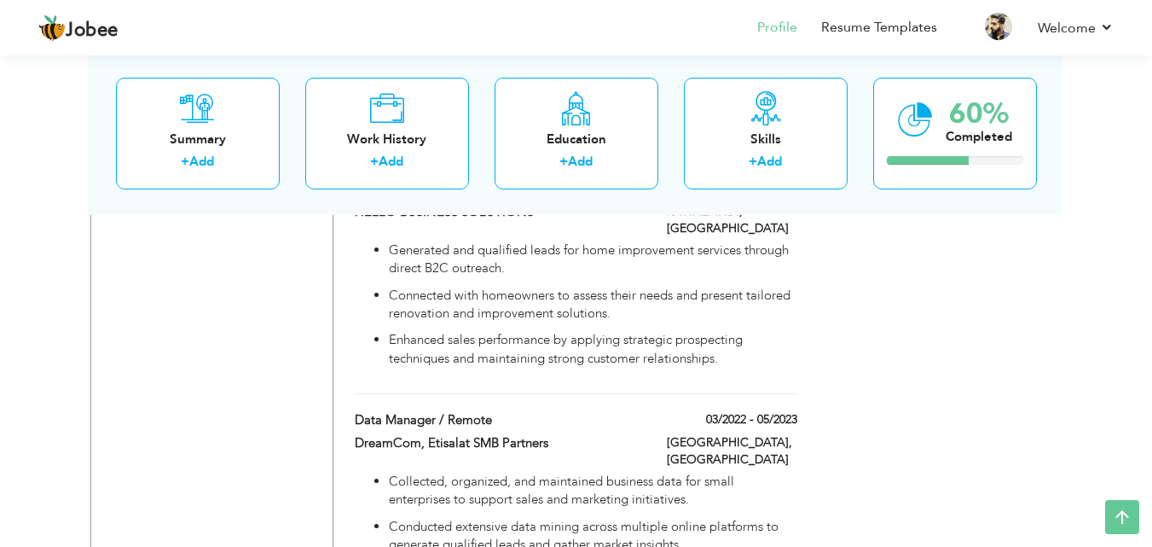
scroll to position [1884, 0]
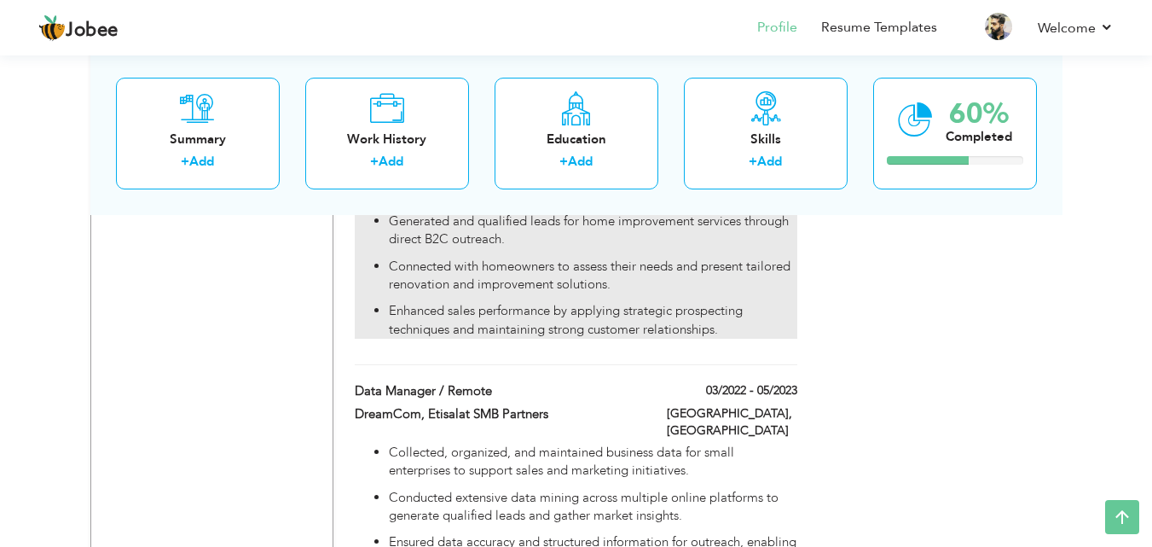
drag, startPoint x: 663, startPoint y: 374, endPoint x: 647, endPoint y: 222, distance: 153.5
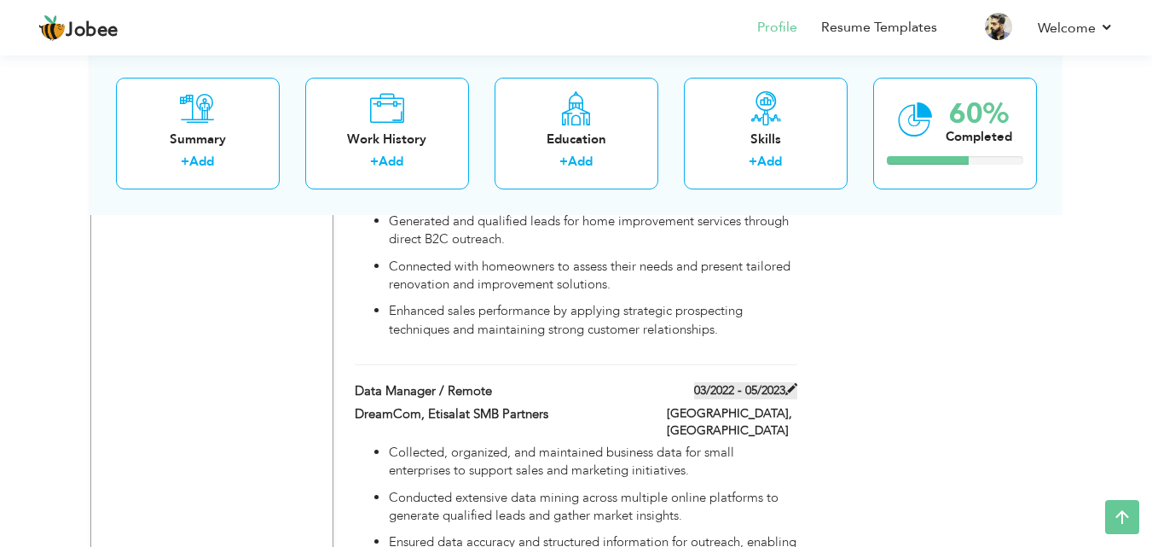
click at [789, 383] on span at bounding box center [791, 389] width 12 height 12
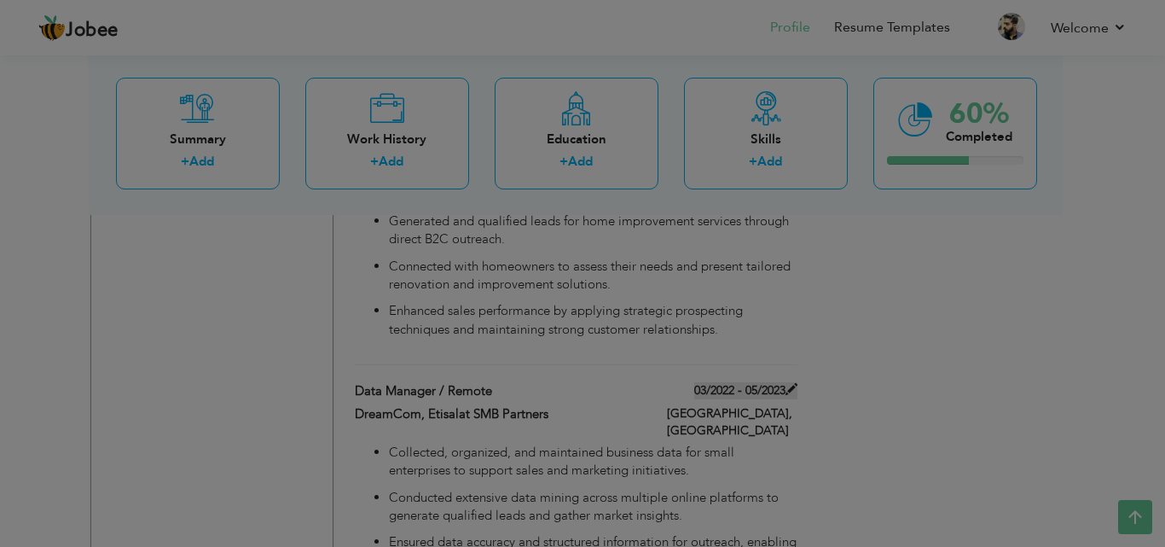
scroll to position [0, 0]
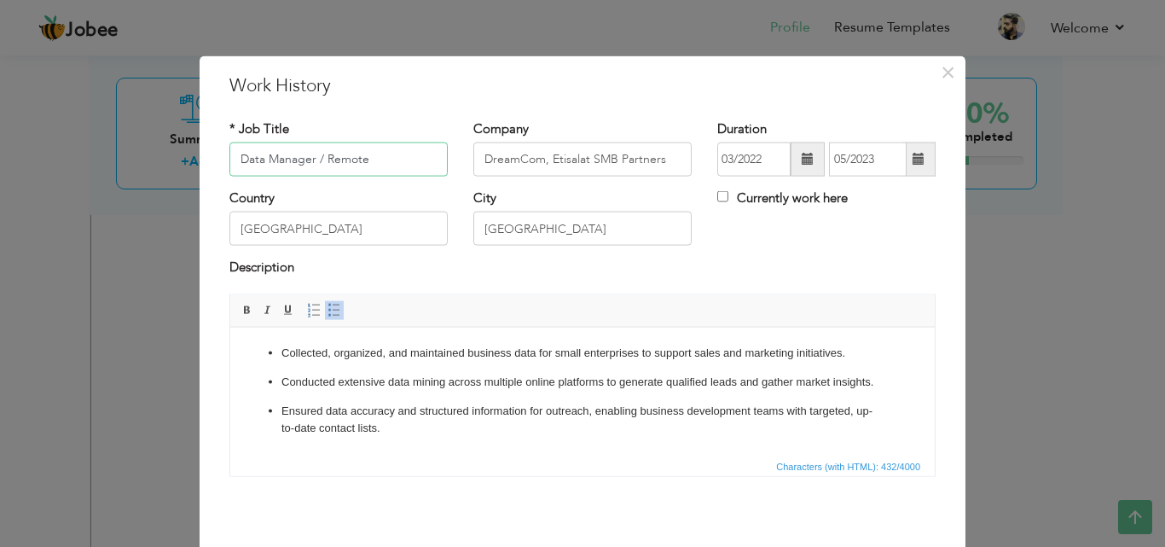
click at [389, 159] on input "Data Manager / Remote" at bounding box center [338, 159] width 218 height 34
click at [232, 159] on input "Data Manager / Remote" at bounding box center [338, 159] width 218 height 34
click at [374, 150] on input "Data Manager / Remote" at bounding box center [338, 159] width 218 height 34
click at [234, 153] on input "Data Manager / Remote" at bounding box center [338, 159] width 218 height 34
drag, startPoint x: 385, startPoint y: 165, endPoint x: 185, endPoint y: 152, distance: 200.8
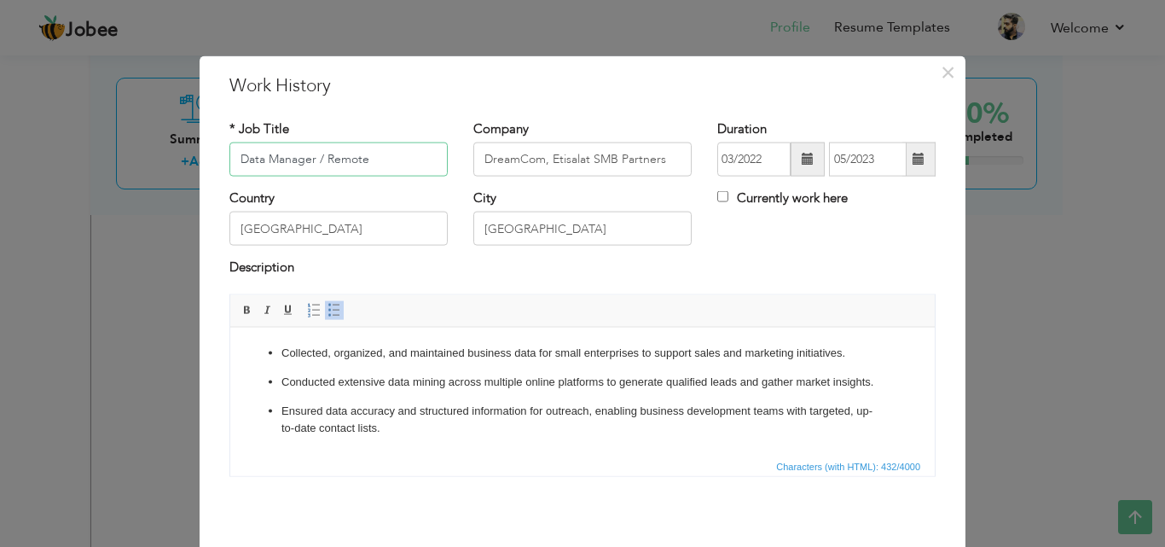
click at [185, 152] on div "× Work History * Job Title Data Manager / Remote Company DreamCom, Etisalat SMB…" at bounding box center [582, 273] width 1165 height 547
paste input "Part-Time Data Research & Lead Generation Associa"
click at [432, 165] on input "Part-Time Data Research & Lead Generation Associate" at bounding box center [338, 159] width 218 height 34
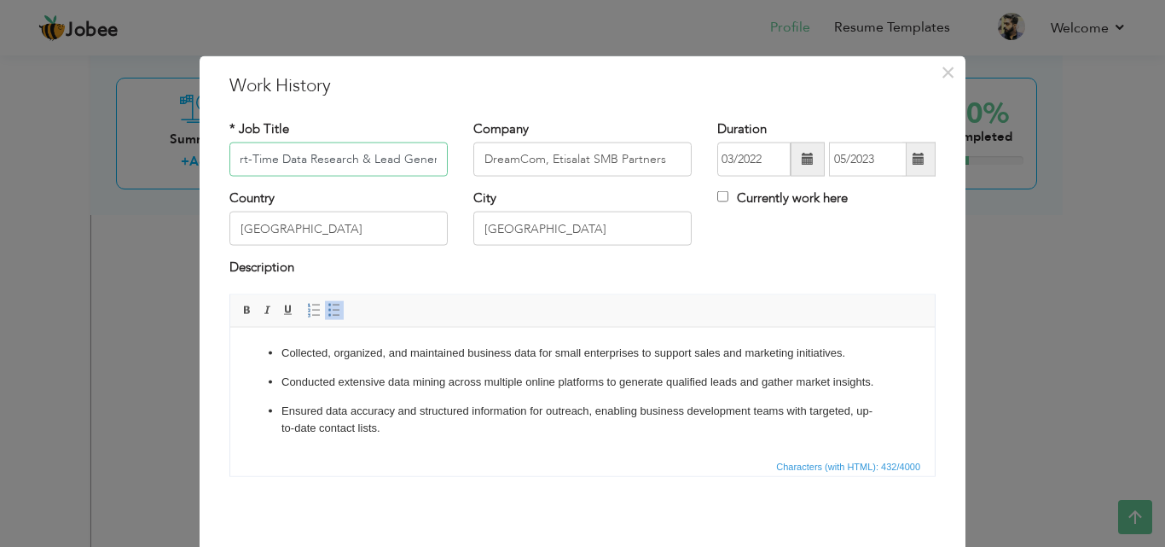
drag, startPoint x: 367, startPoint y: 151, endPoint x: 241, endPoint y: 142, distance: 126.5
click at [241, 142] on div "* Job Title Part-Time Data Research & Lead Generation Associate | Remote" at bounding box center [338, 147] width 218 height 56
click at [367, 157] on input "Part-Time Data Research & Lead Generation Associate | Remote" at bounding box center [338, 159] width 218 height 34
click at [354, 165] on input "Part-Time Data Research & Lead Generation Associate | Remote" at bounding box center [338, 159] width 218 height 34
click at [354, 147] on input "Part-Time Data Research & Lead Generation Associate | Remote" at bounding box center [338, 159] width 218 height 34
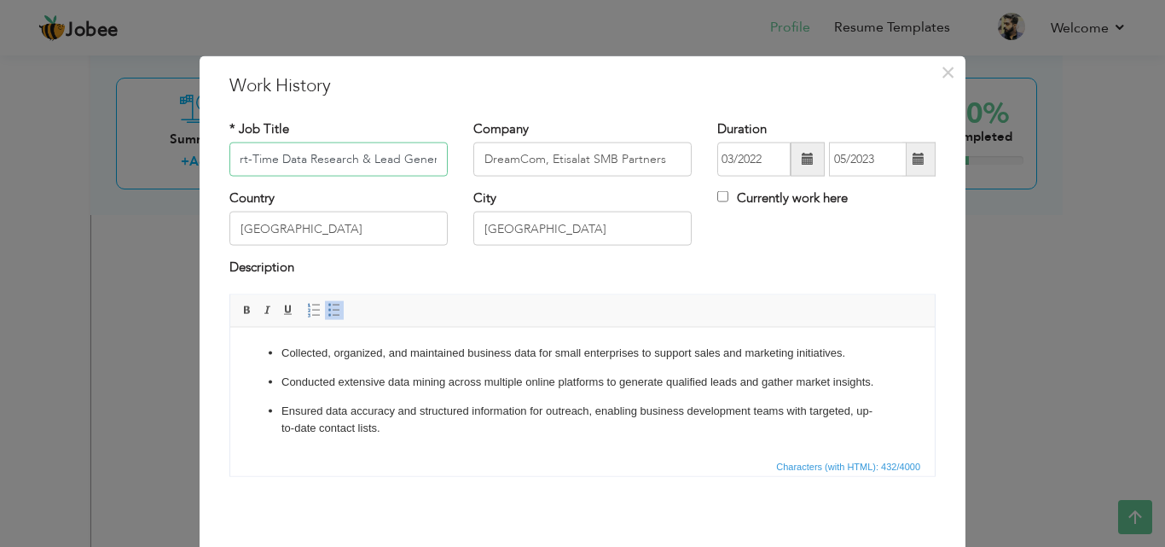
scroll to position [0, 0]
drag, startPoint x: 331, startPoint y: 161, endPoint x: 225, endPoint y: 161, distance: 105.7
click at [229, 161] on input "Part-Time Data Research & Lead Generation Associate | Remote" at bounding box center [338, 159] width 218 height 34
click at [281, 165] on input "Part-Time Data Research & Lead Generation Associate | Remote" at bounding box center [338, 159] width 218 height 34
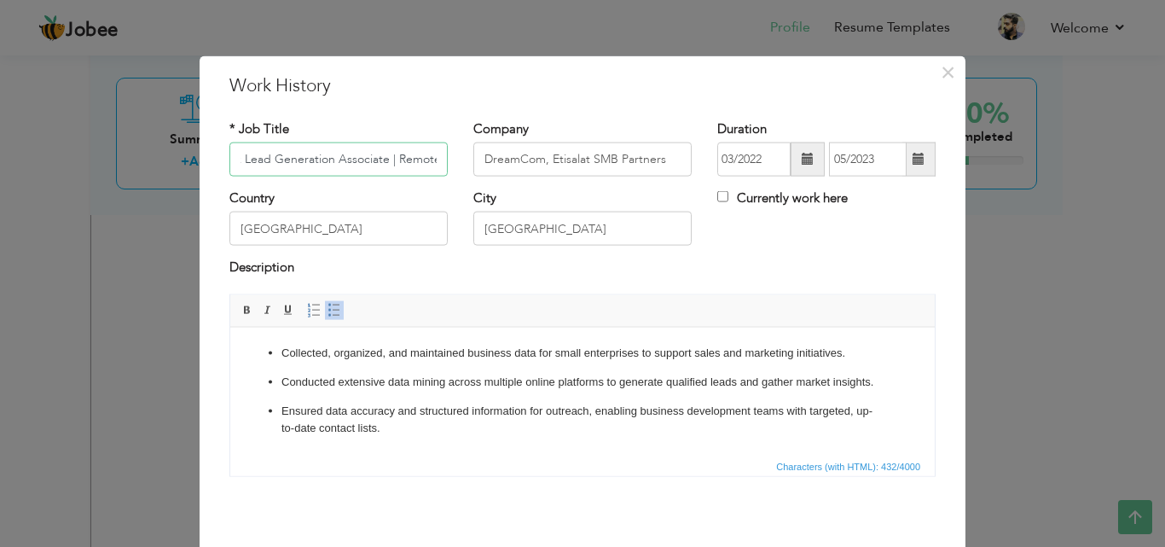
drag, startPoint x: 297, startPoint y: 158, endPoint x: 482, endPoint y: 159, distance: 185.0
click at [482, 159] on div "* Job Title Part-Time Data Research & Lead Generation Associate | Remote Compan…" at bounding box center [583, 153] width 732 height 69
click at [436, 189] on div "Country UAE" at bounding box center [338, 217] width 218 height 56
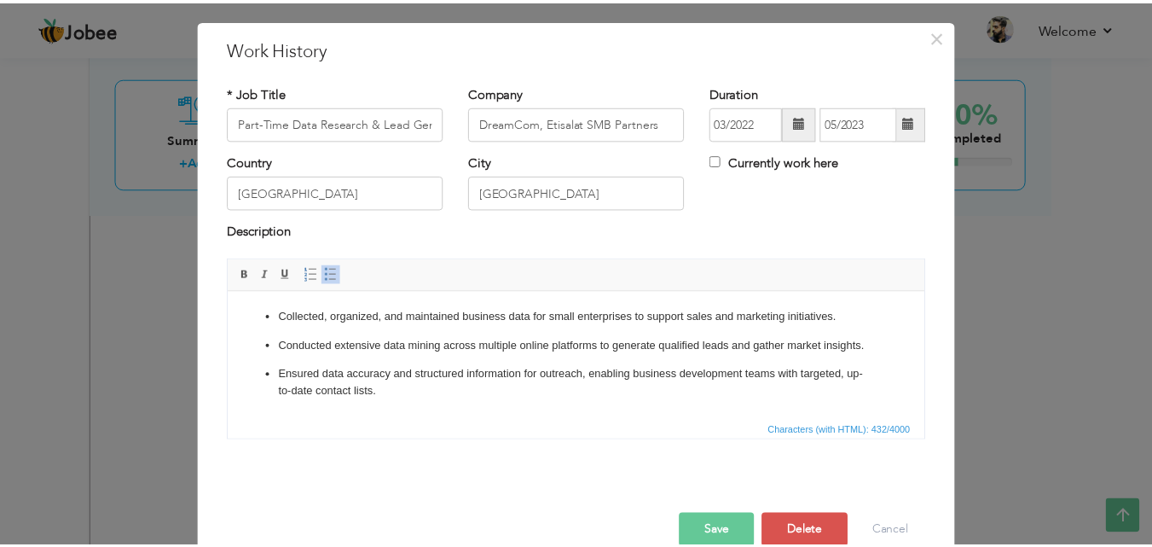
scroll to position [67, 0]
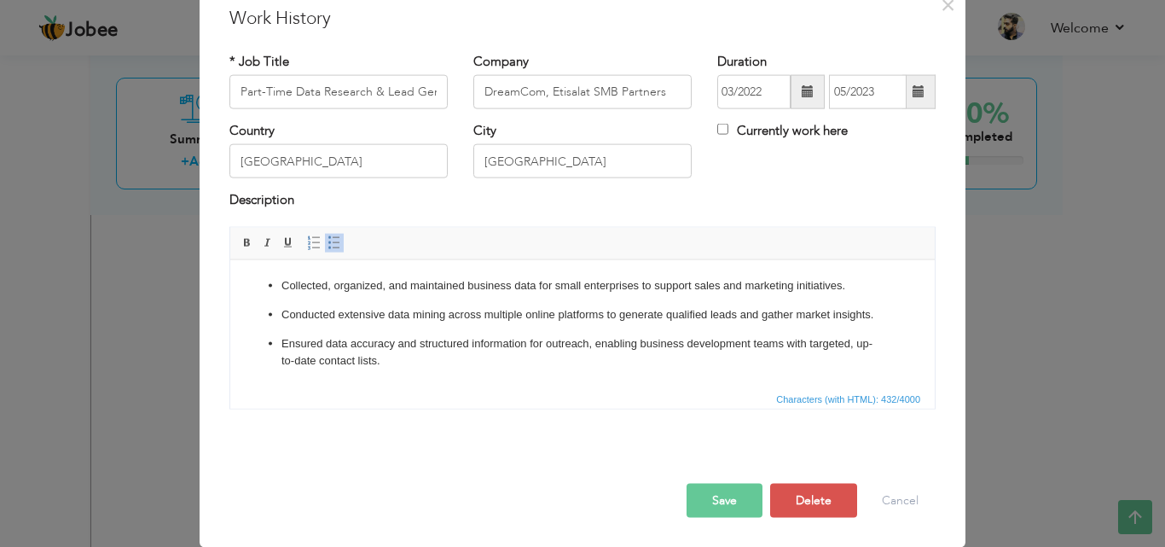
click at [744, 496] on button "Save" at bounding box center [724, 500] width 76 height 34
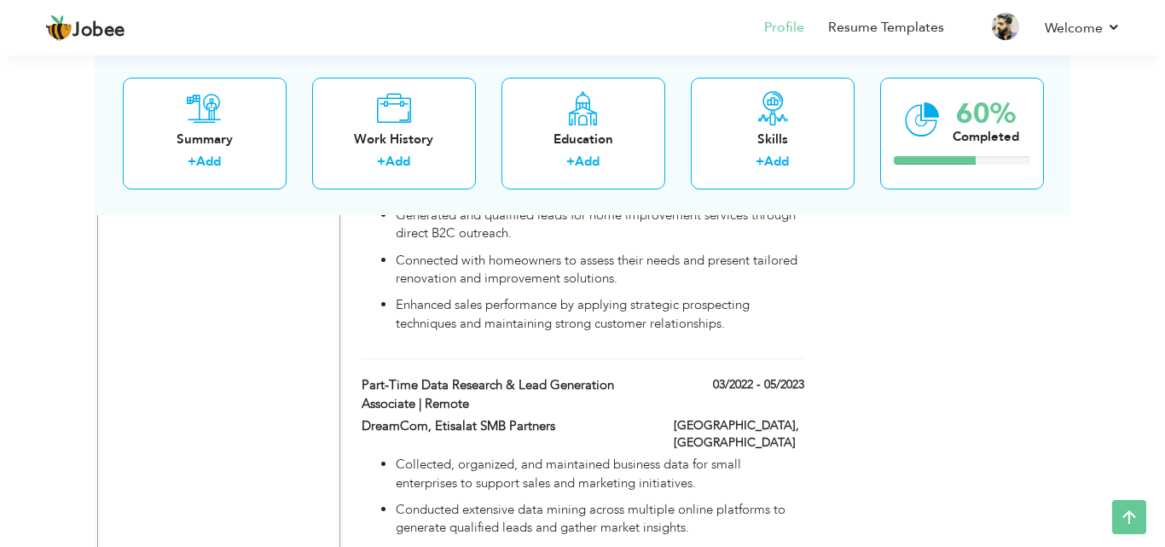
scroll to position [1987, 0]
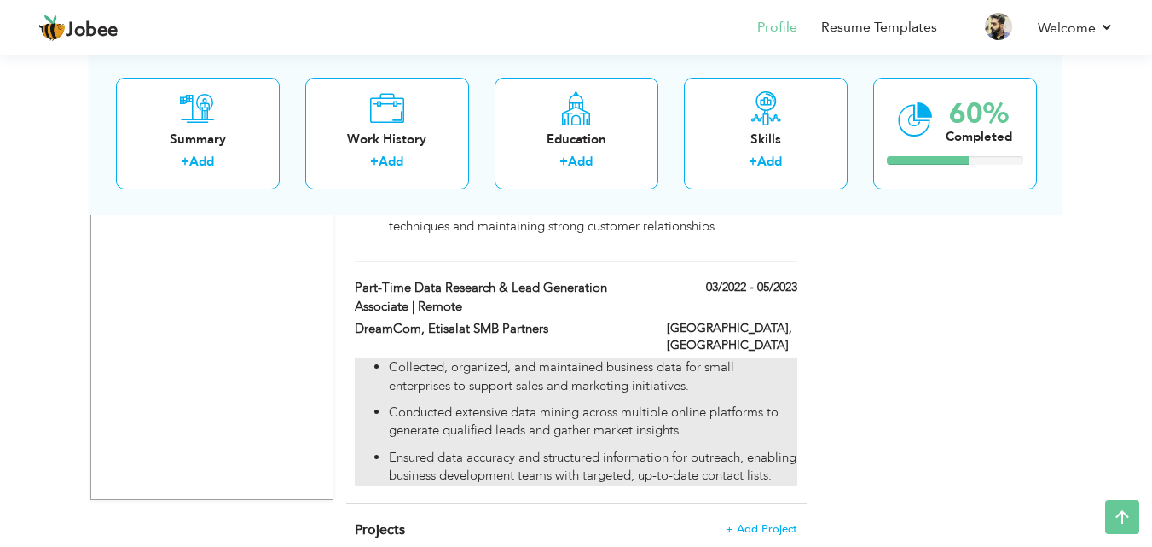
drag, startPoint x: 787, startPoint y: 386, endPoint x: 478, endPoint y: 254, distance: 335.7
click at [478, 358] on div "Collected, organized, and maintained business data for small enterprises to sup…" at bounding box center [575, 426] width 467 height 136
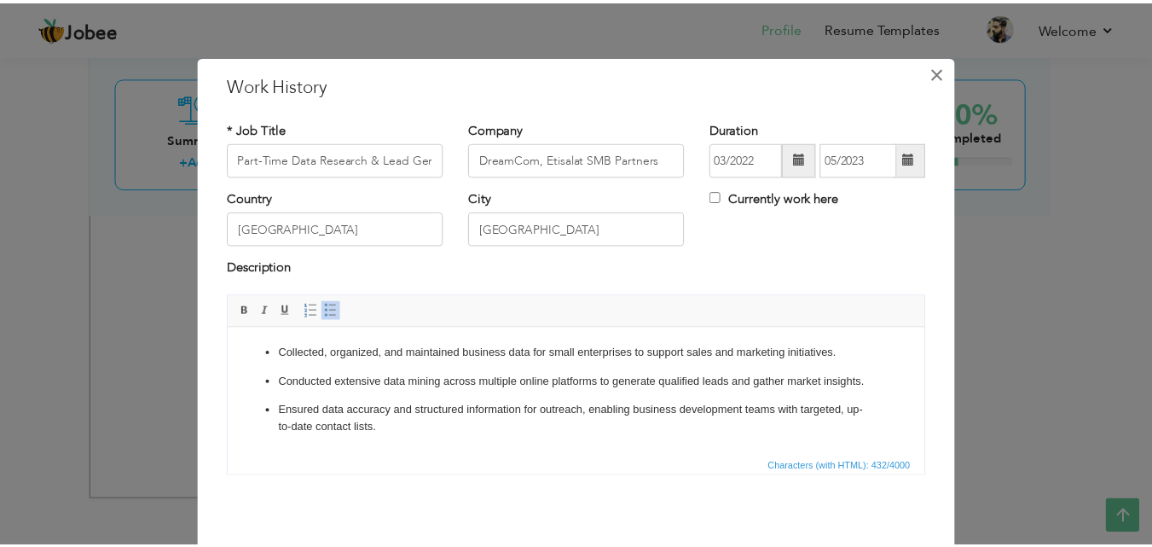
scroll to position [0, 0]
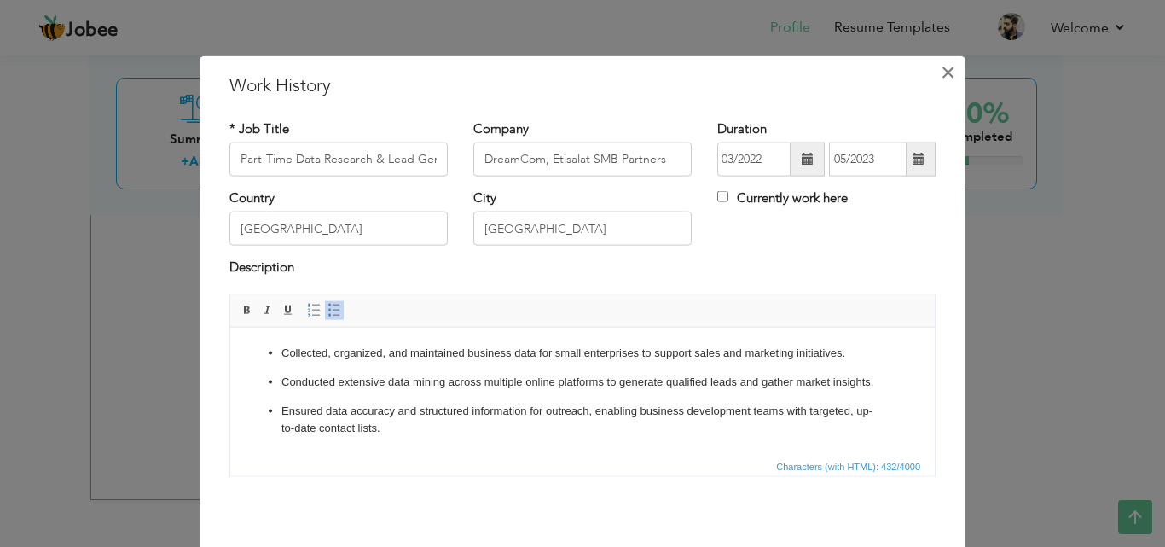
click at [946, 67] on span "×" at bounding box center [947, 71] width 14 height 31
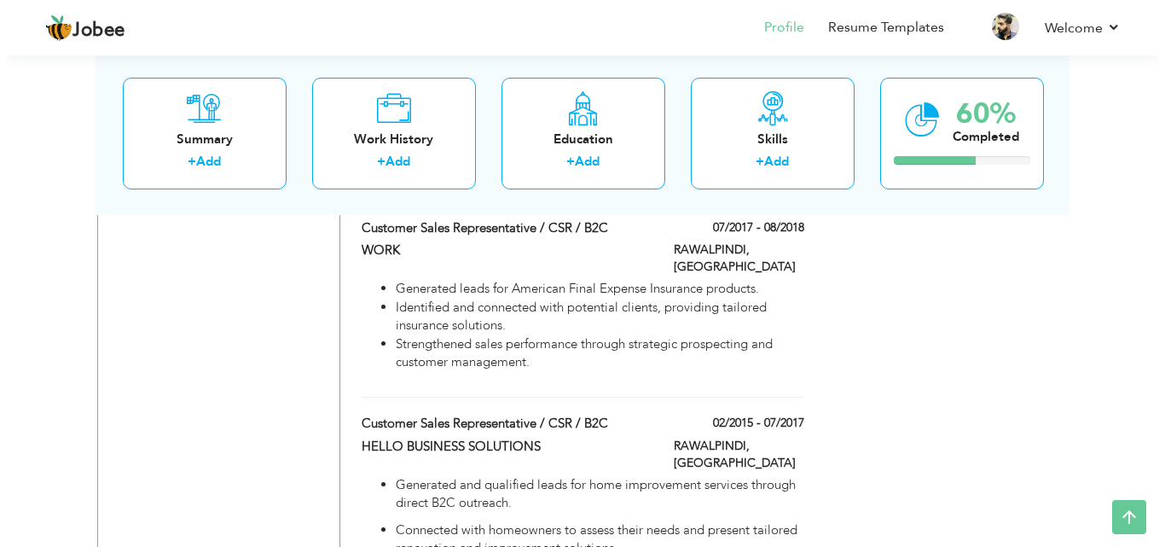
scroll to position [1663, 0]
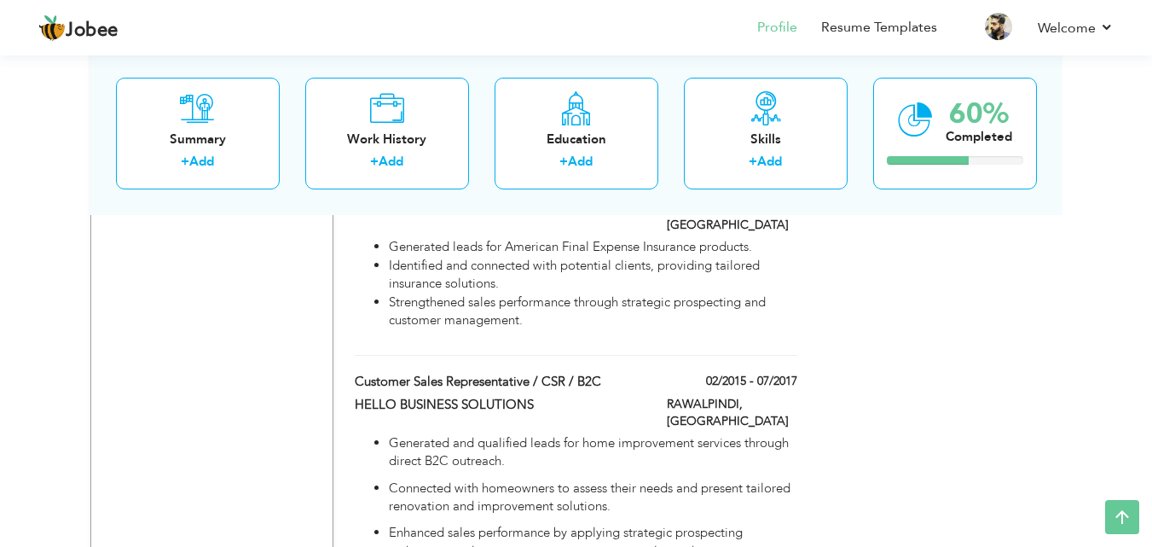
click at [607, 373] on div "Customer Sales Representative / CSR / B2C" at bounding box center [498, 384] width 312 height 22
type input "Customer Sales Representative / CSR / B2C"
type input "HELLO BUSINESS SOLUTIONS"
type input "02/2015"
type input "07/2017"
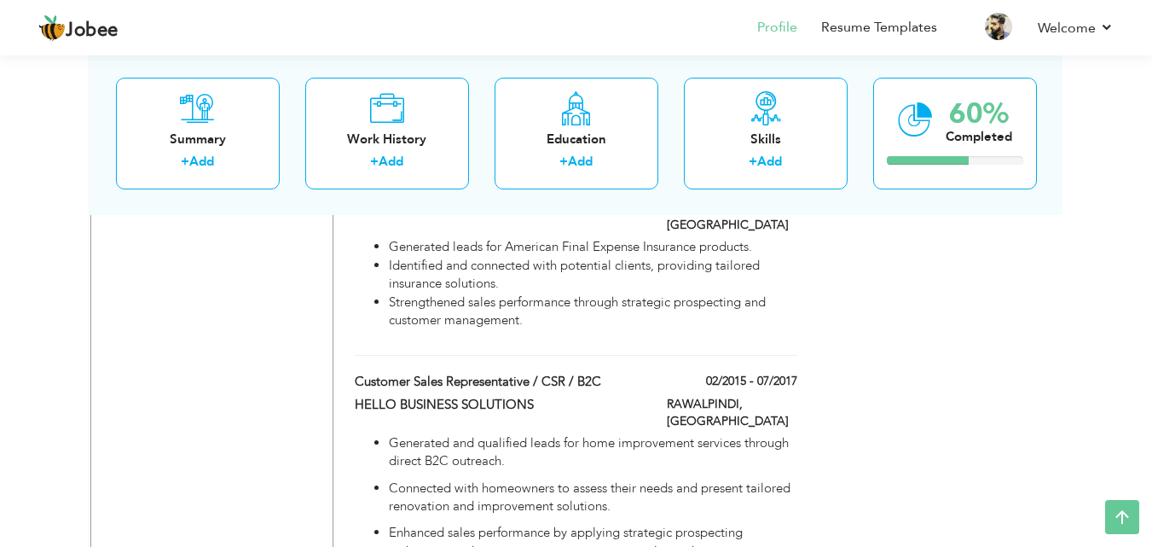
type input "[GEOGRAPHIC_DATA]"
type input "RAWALPINDI"
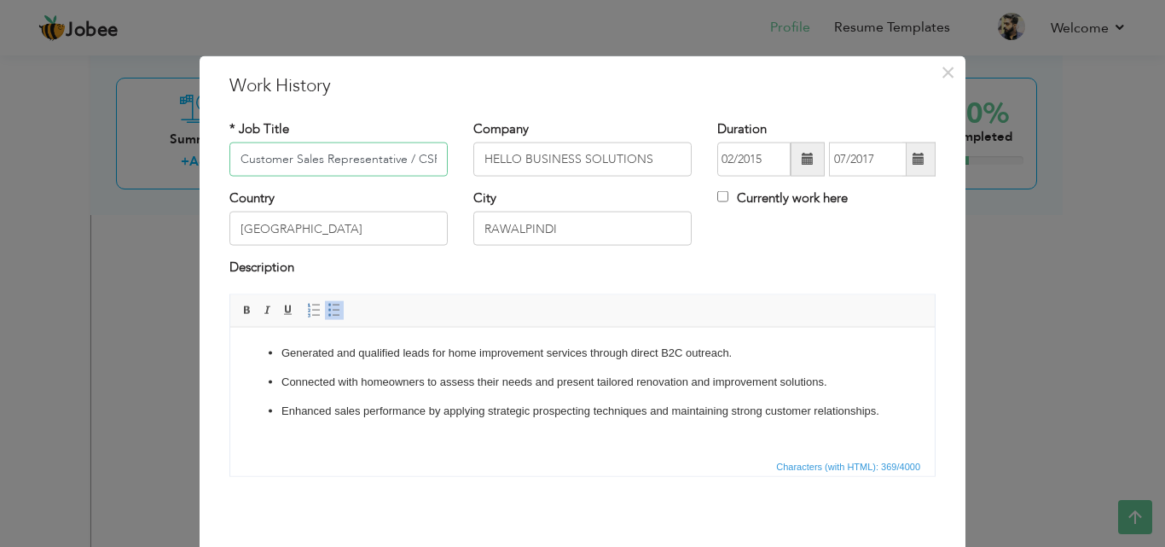
scroll to position [0, 34]
click at [438, 131] on div "* Job Title Customer Sales Representative / CSR / B2C" at bounding box center [338, 147] width 218 height 56
click at [419, 165] on input "Customer Sales Representative / CSR / B2C" at bounding box center [338, 159] width 218 height 34
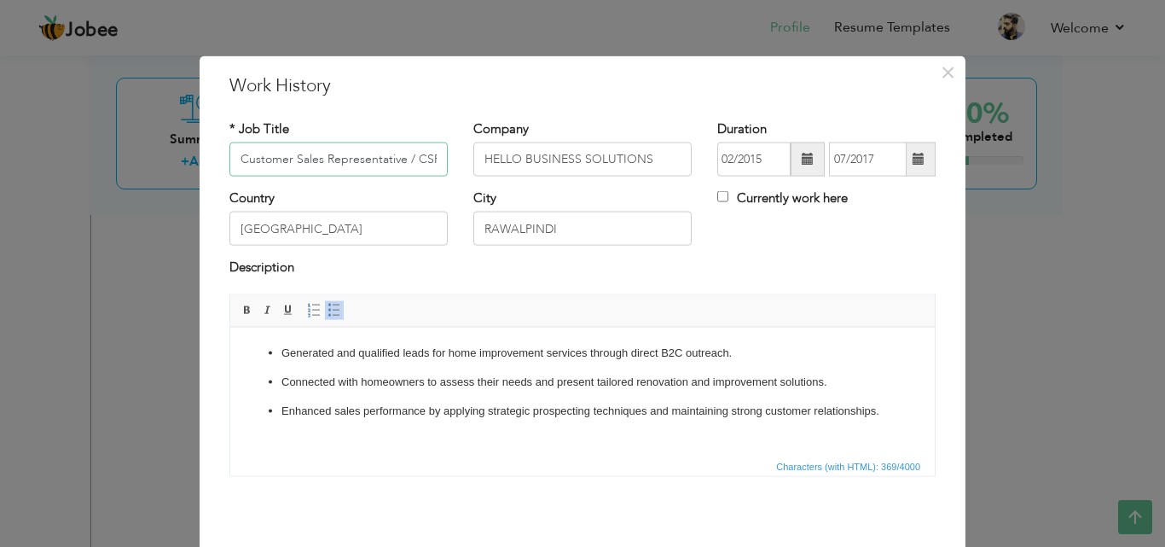
click at [419, 165] on input "Customer Sales Representative / CSR / B2C" at bounding box center [338, 159] width 218 height 34
click at [668, 157] on input "HELLO BUSINESS SOLUTIONS" at bounding box center [582, 159] width 218 height 34
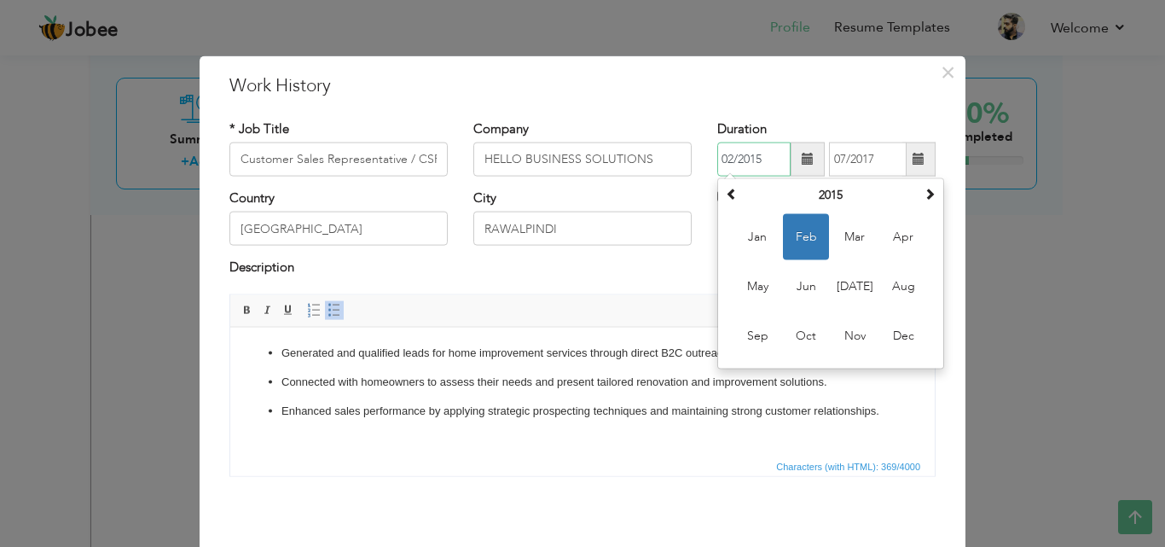
drag, startPoint x: 763, startPoint y: 159, endPoint x: 656, endPoint y: 158, distance: 107.4
click at [656, 158] on div "* Job Title Customer Sales Representative / CSR / B2C Company HELLO BUSINESS SO…" at bounding box center [583, 153] width 732 height 69
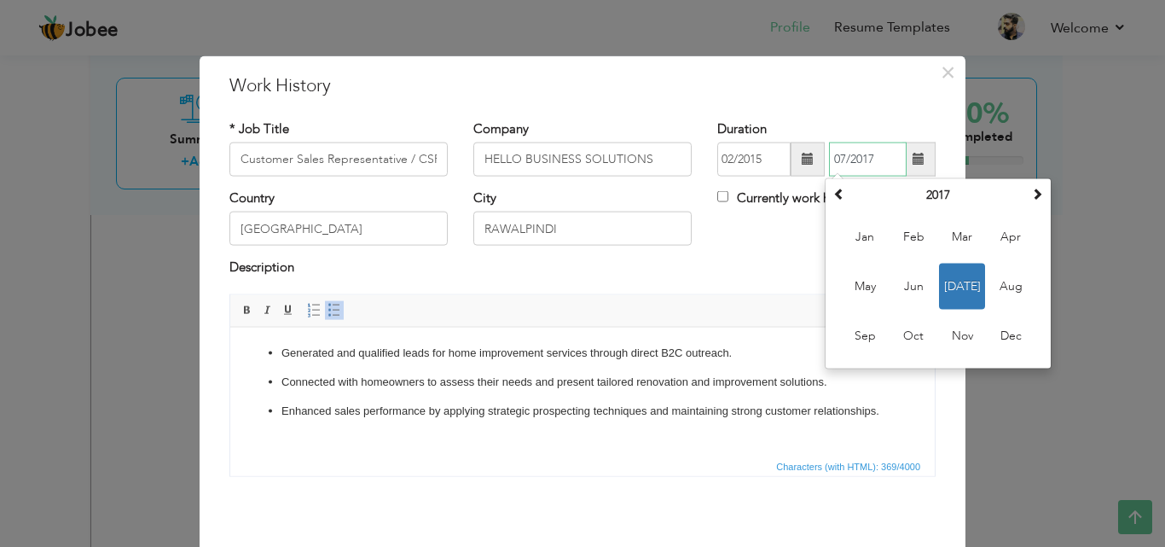
drag, startPoint x: 888, startPoint y: 154, endPoint x: 824, endPoint y: 152, distance: 64.0
click at [829, 152] on input "07/2017" at bounding box center [868, 159] width 78 height 34
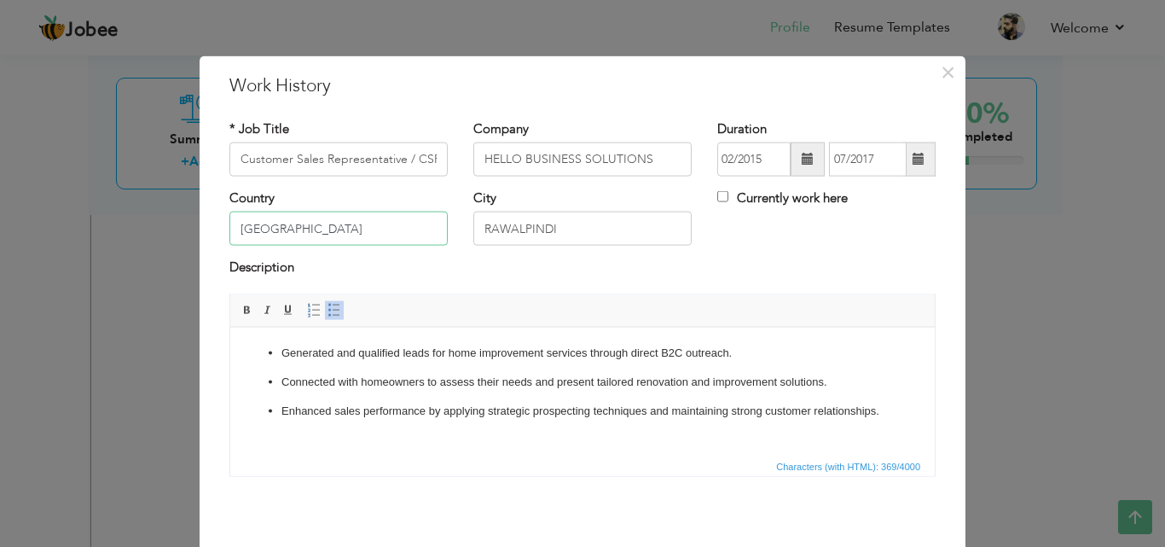
click at [331, 235] on input "[GEOGRAPHIC_DATA]" at bounding box center [338, 228] width 218 height 34
click at [711, 270] on div "Description" at bounding box center [582, 269] width 706 height 22
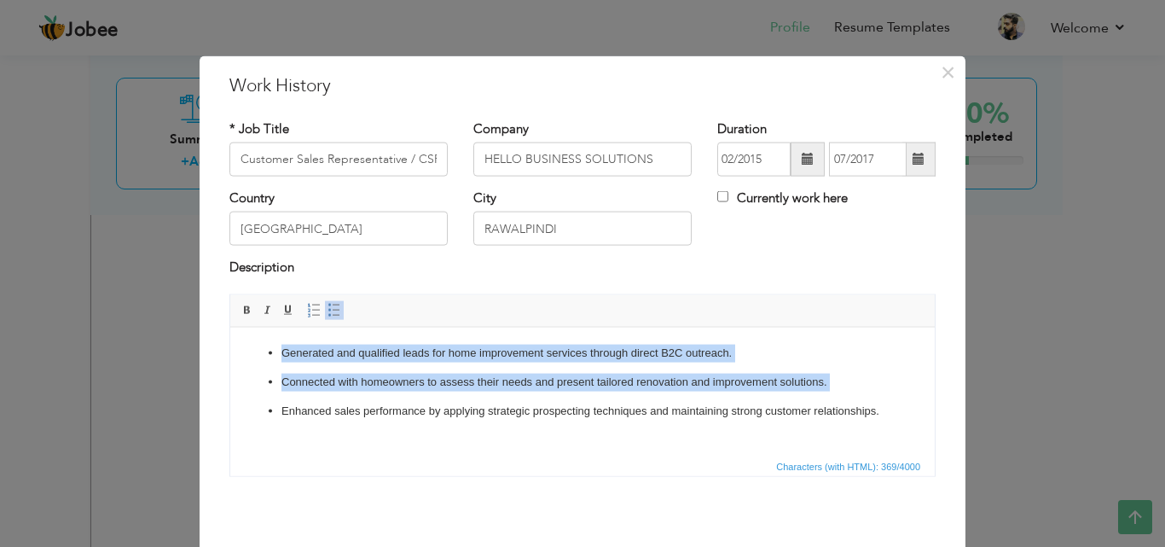
drag, startPoint x: 900, startPoint y: 415, endPoint x: 174, endPoint y: 315, distance: 733.2
click at [230, 327] on html "Generated and qualified leads for home improvement services through direct B2C …" at bounding box center [582, 381] width 704 height 109
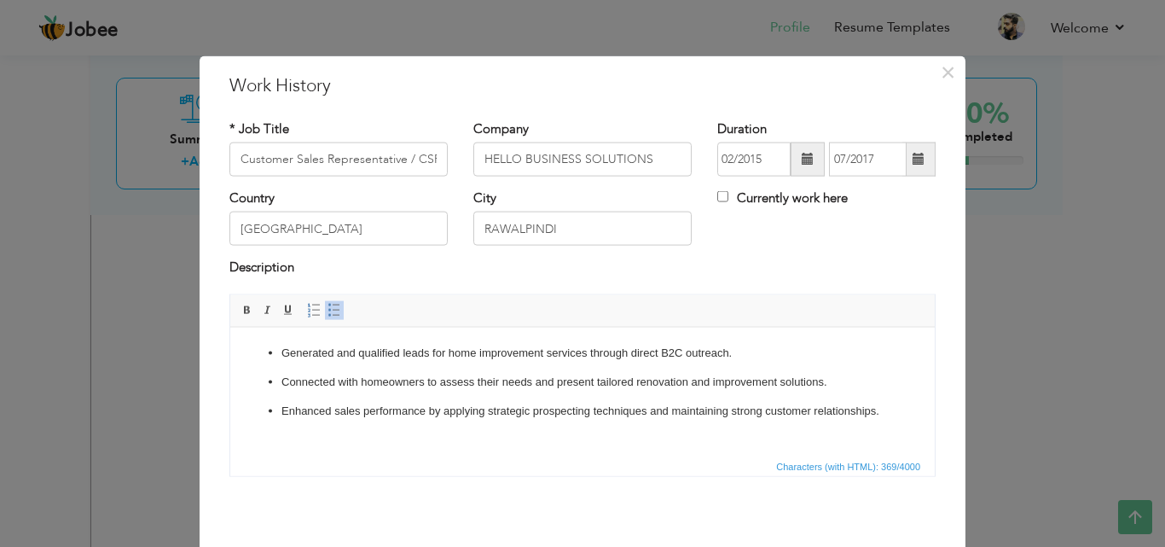
click at [900, 413] on ul "Generated and qualified leads for home improvement services through direct B2C …" at bounding box center [582, 381] width 670 height 75
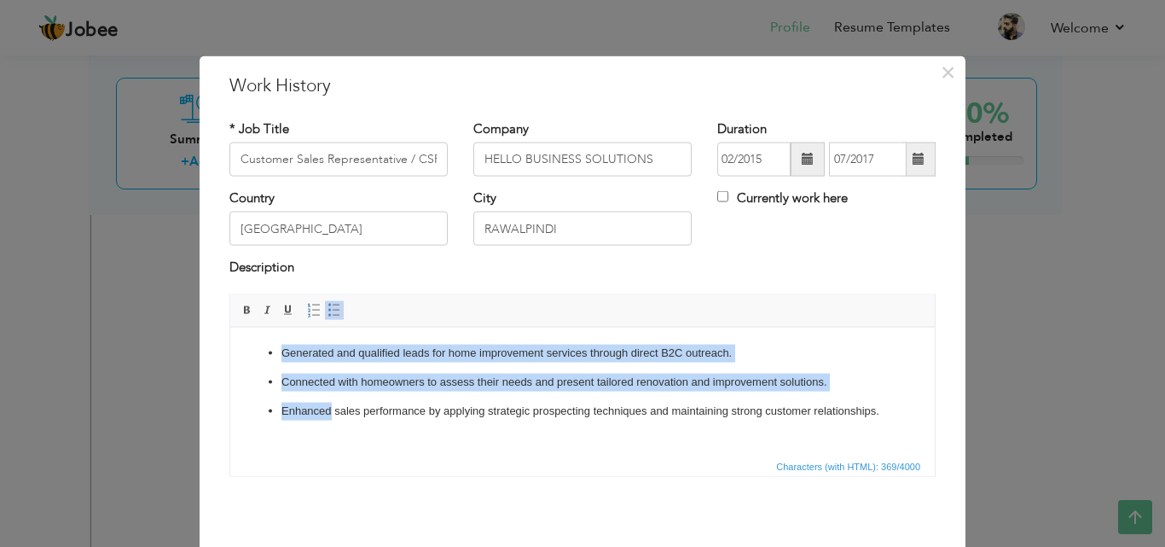
drag, startPoint x: 900, startPoint y: 413, endPoint x: 531, endPoint y: 640, distance: 433.7
click at [230, 327] on html "Generated and qualified leads for home improvement services through direct B2C …" at bounding box center [582, 381] width 704 height 109
click at [889, 400] on ul "Generated and qualified leads for home improvement services through direct B2C …" at bounding box center [582, 381] width 670 height 75
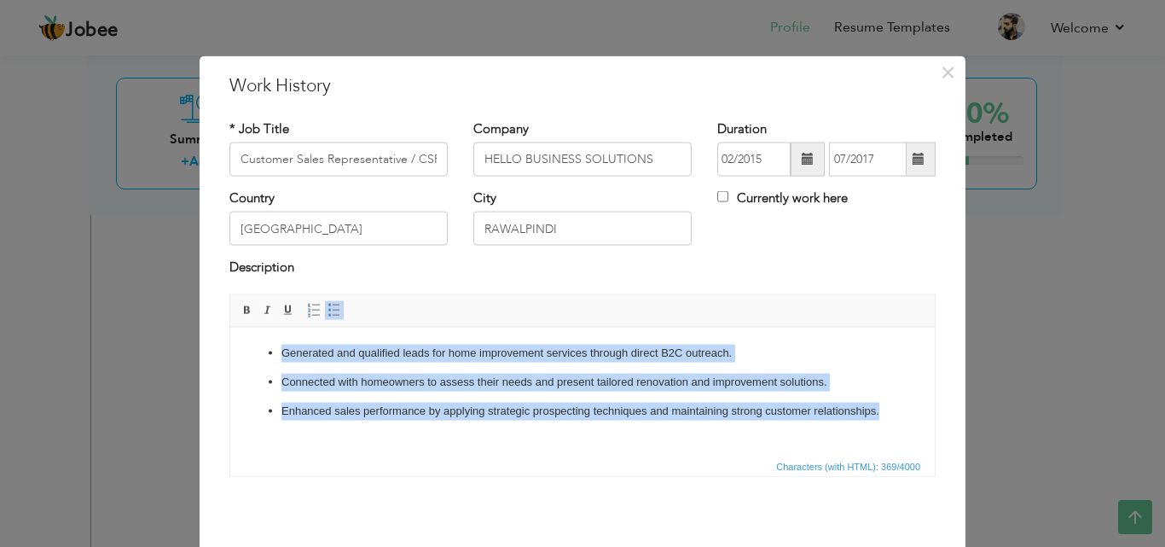
drag, startPoint x: 878, startPoint y: 408, endPoint x: 308, endPoint y: 273, distance: 586.1
click at [308, 327] on html "Generated and qualified leads for home improvement services through direct B2C …" at bounding box center [582, 381] width 704 height 109
copy ul "Generated and qualified leads for home improvement services through direct B2C …"
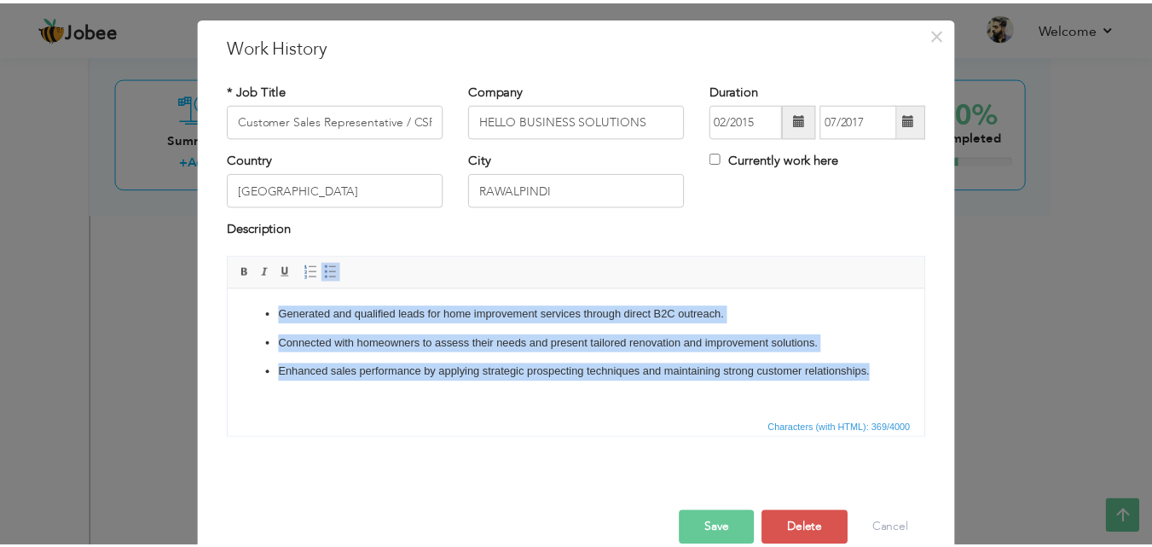
scroll to position [67, 0]
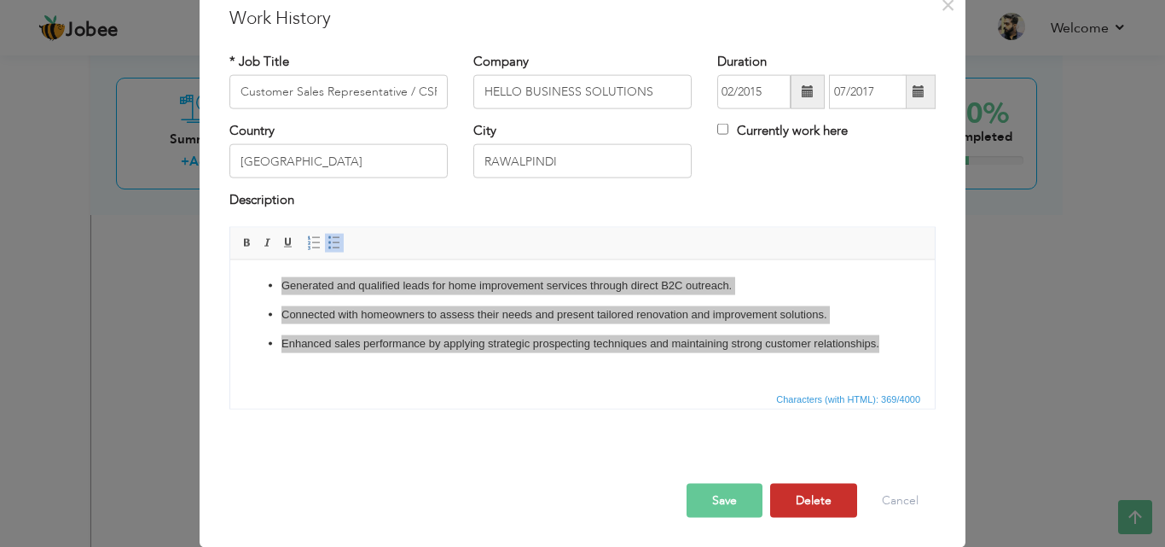
click at [810, 511] on button "Delete" at bounding box center [813, 500] width 87 height 34
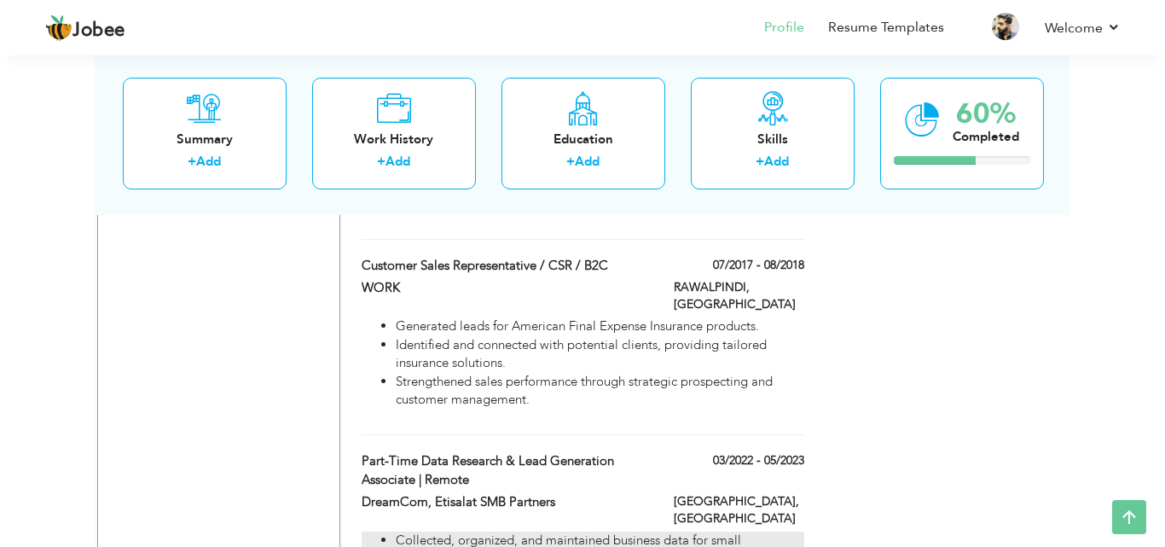
scroll to position [1492, 0]
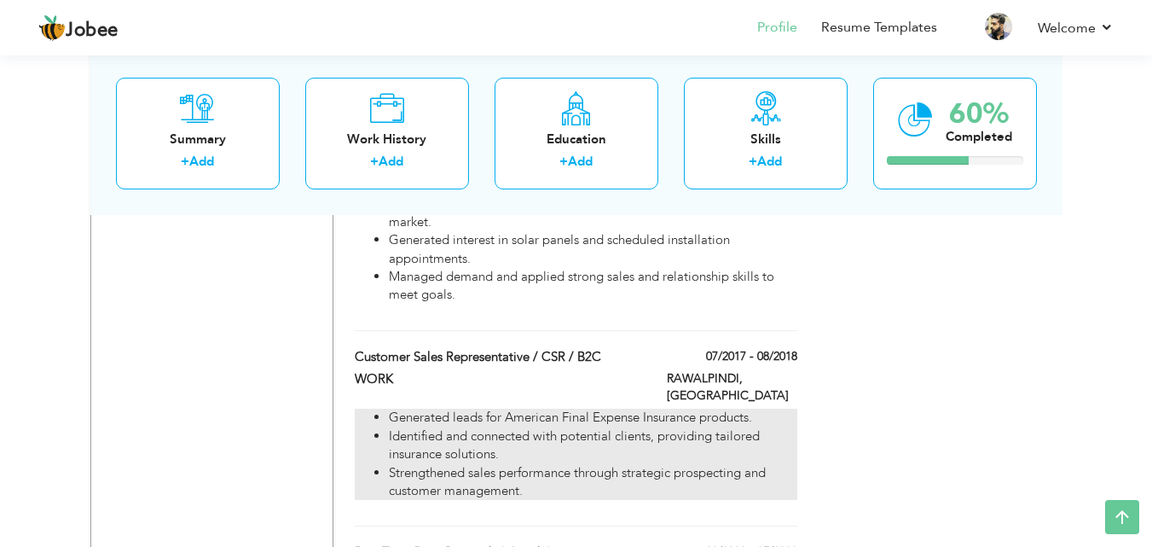
click at [633, 427] on li "Identified and connected with potential clients, providing tailored insurance s…" at bounding box center [593, 445] width 408 height 37
type input "WORK"
type input "07/2017"
type input "08/2018"
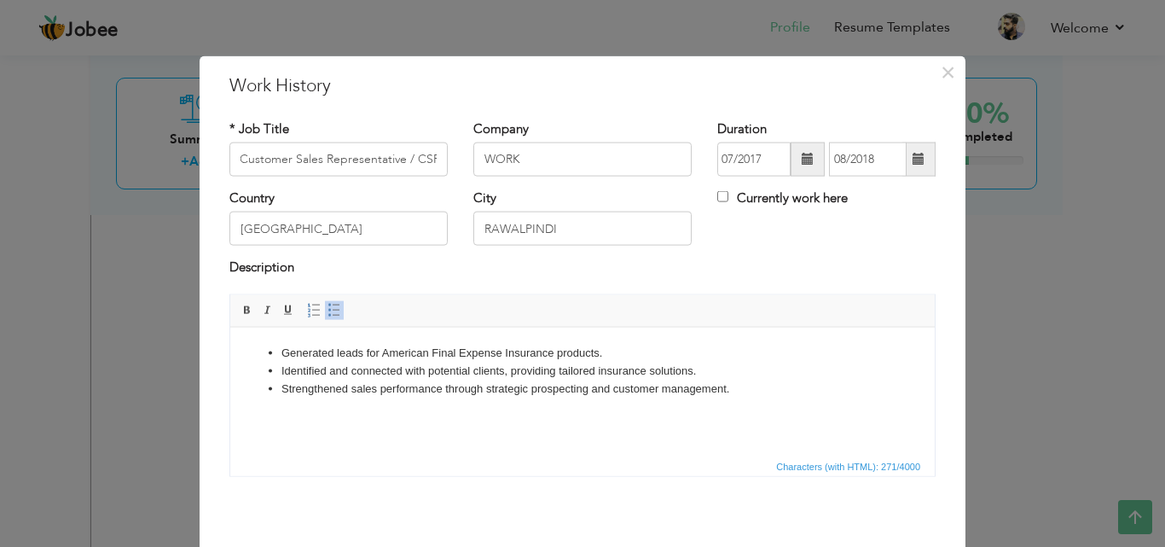
scroll to position [0, 0]
click at [772, 153] on input "07/2017" at bounding box center [753, 159] width 73 height 34
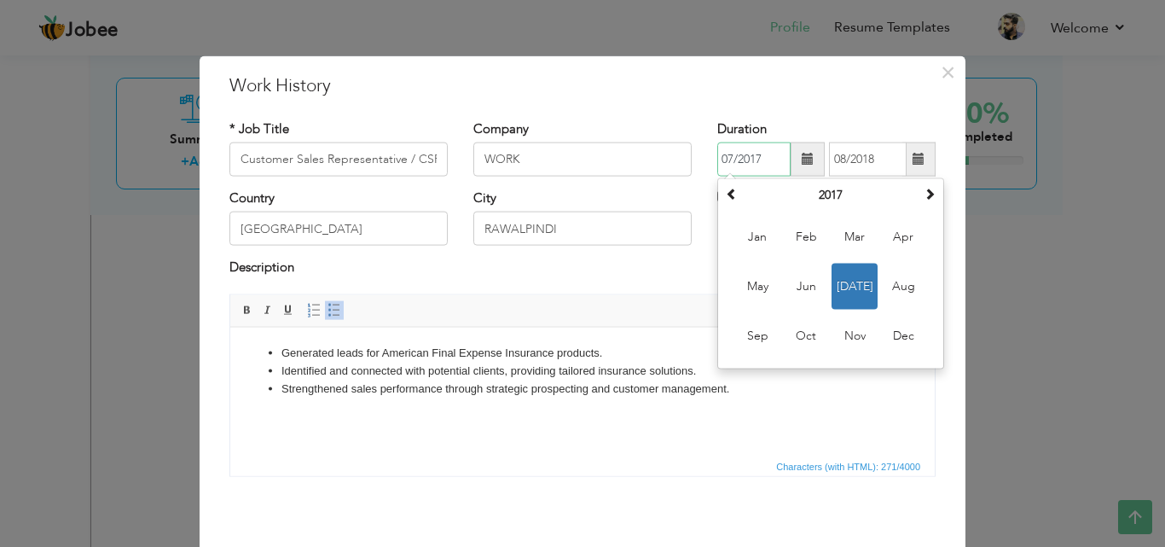
click at [772, 153] on input "07/2017" at bounding box center [753, 159] width 73 height 34
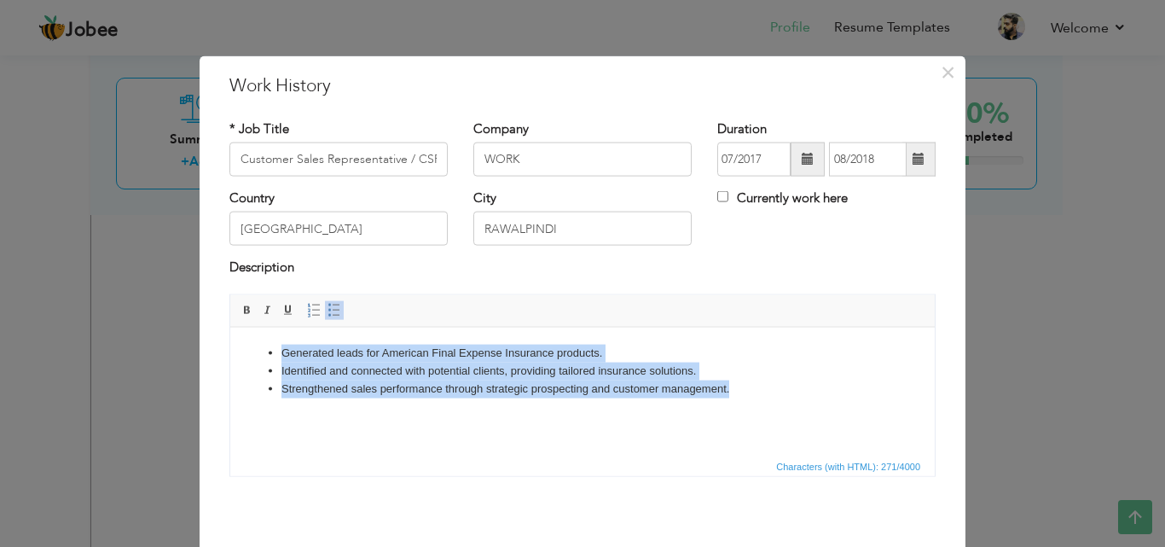
drag, startPoint x: 794, startPoint y: 408, endPoint x: 431, endPoint y: 640, distance: 430.9
click at [230, 327] on html "Generated leads for American Final Expense Insurance products. Identified and c…" at bounding box center [582, 370] width 704 height 87
copy ul "Generated leads for American Final Expense Insurance products. Identified and c…"
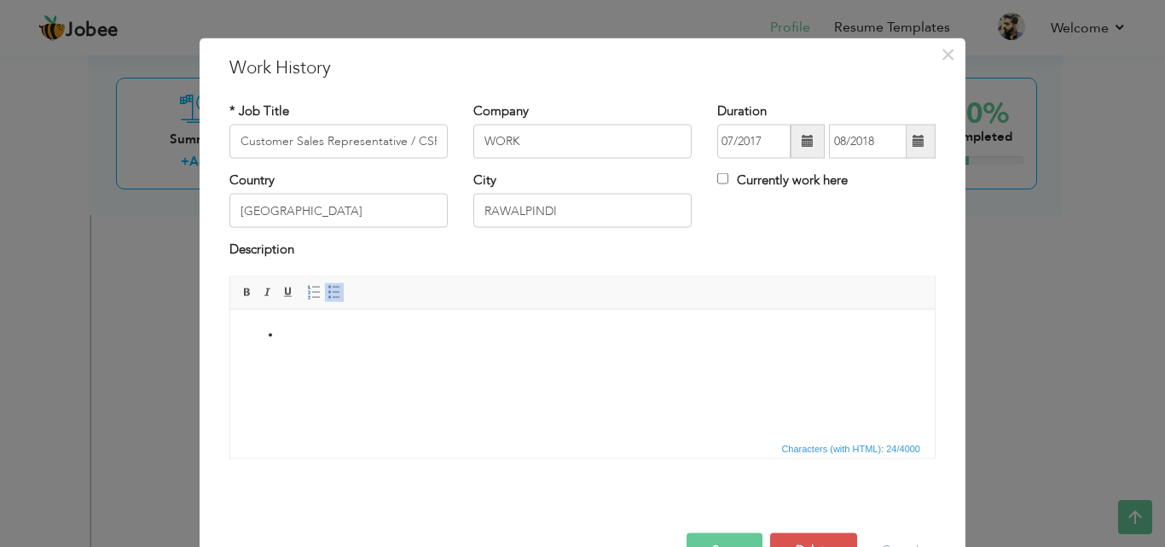
scroll to position [67, 0]
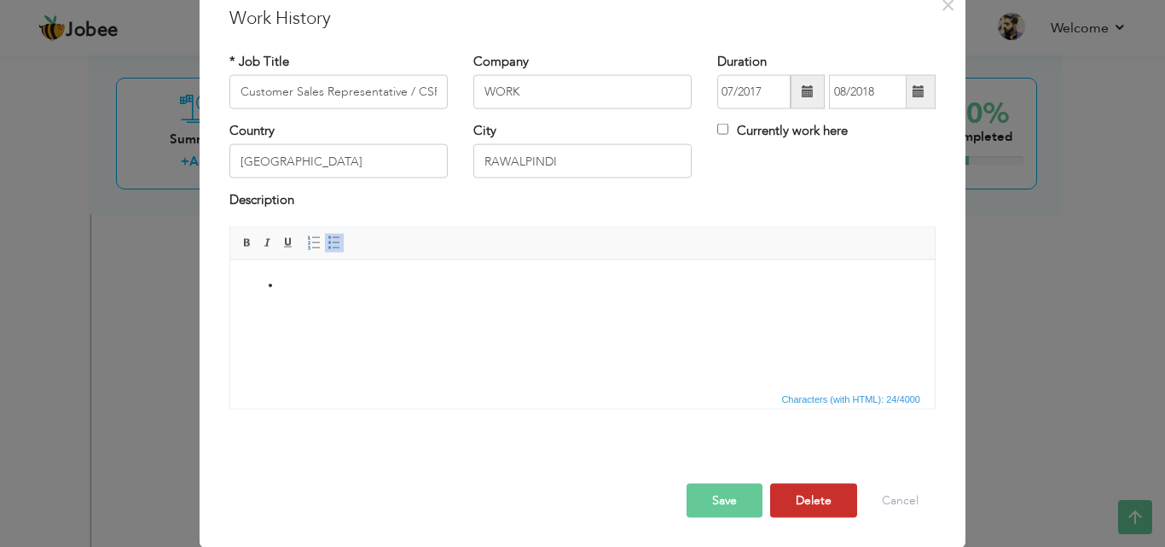
click at [798, 495] on button "Delete" at bounding box center [813, 500] width 87 height 34
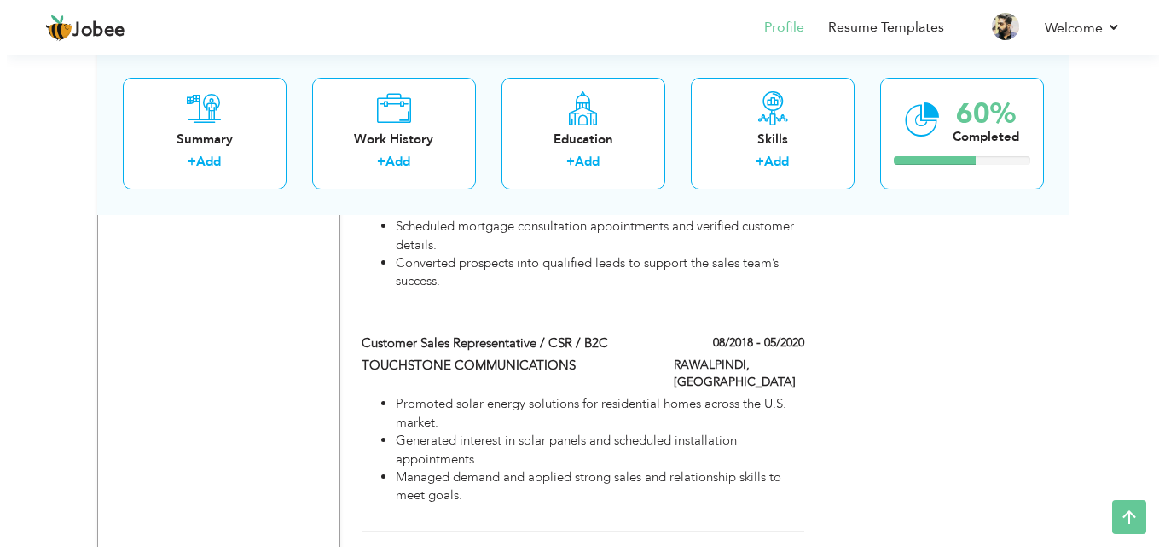
scroll to position [1322, 0]
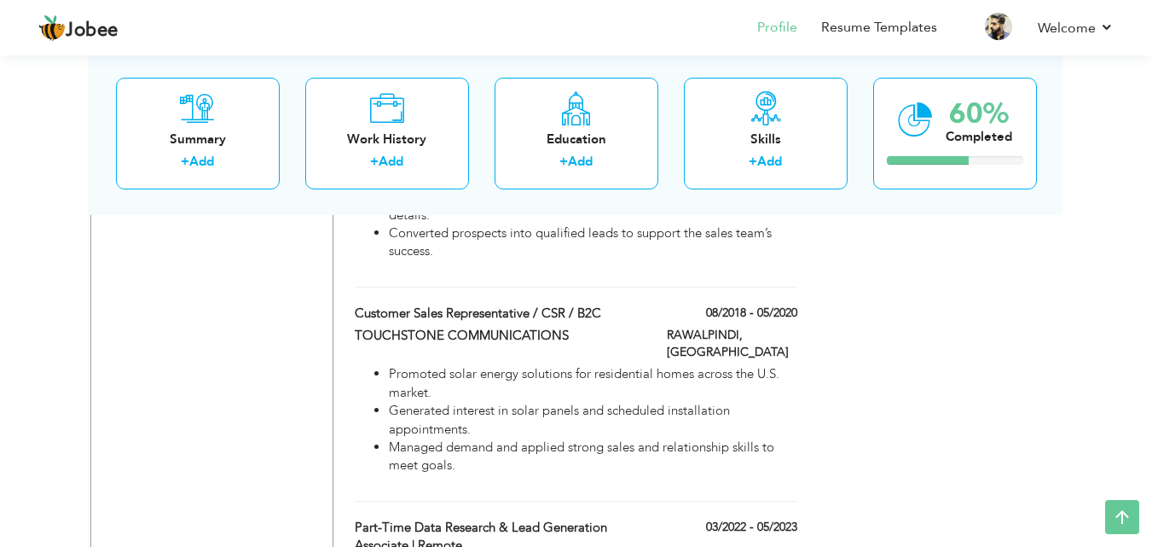
click at [634, 304] on div "Customer Sales Representative / CSR / B2C" at bounding box center [498, 315] width 312 height 22
type input "TOUCHSTONE COMMUNICATIONS"
type input "08/2018"
type input "05/2020"
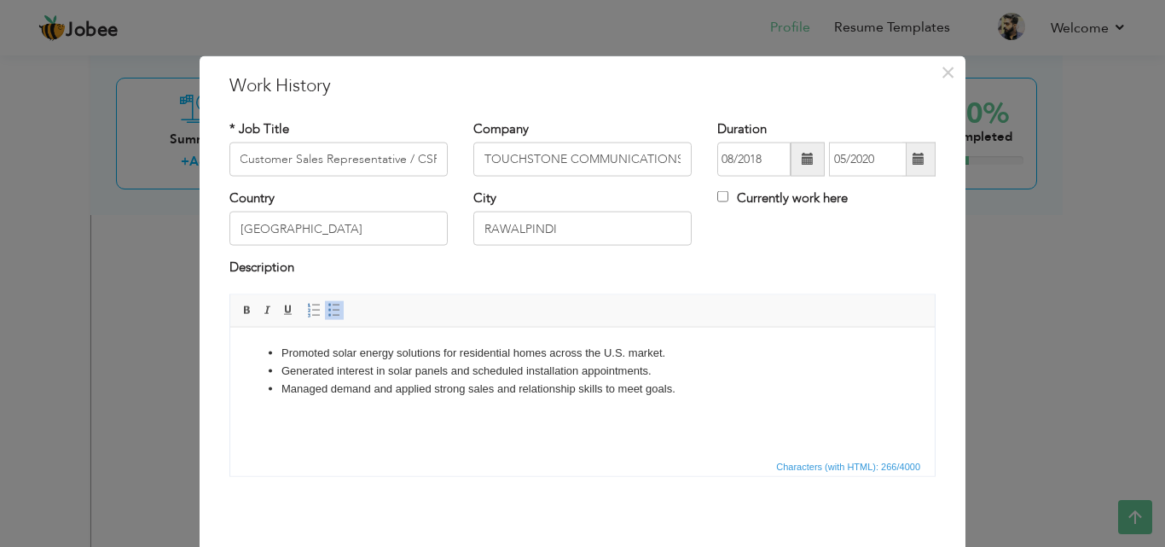
scroll to position [0, 0]
click at [628, 159] on input "TOUCHSTONE COMMUNICATIONS" at bounding box center [582, 159] width 218 height 34
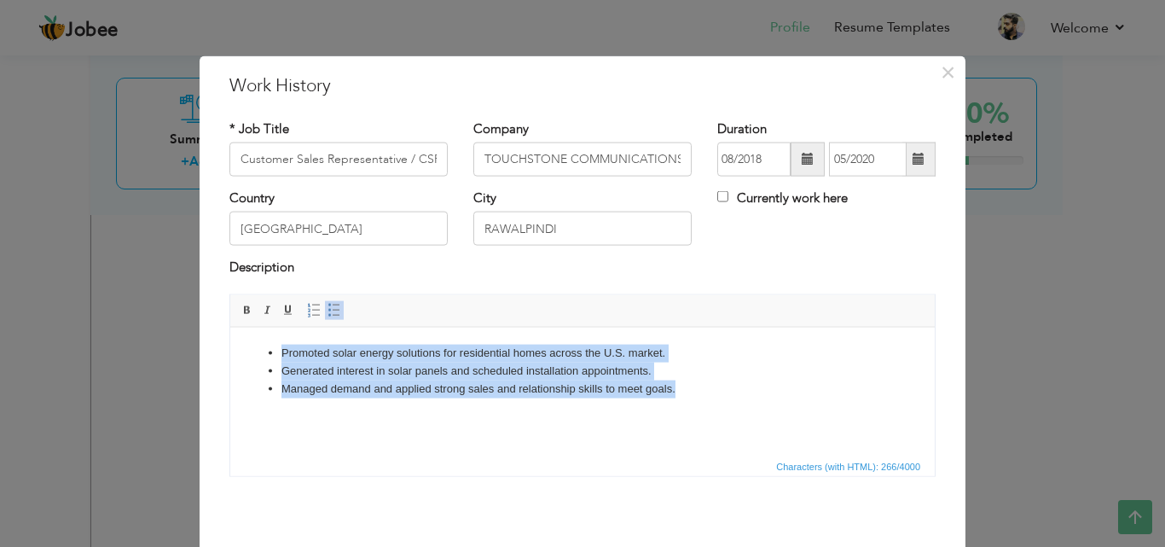
drag, startPoint x: 765, startPoint y: 403, endPoint x: 234, endPoint y: 338, distance: 534.4
click at [234, 338] on html "Promoted solar energy solutions for residential homes across the U.S. market. G…" at bounding box center [582, 370] width 704 height 87
copy ul "Promoted solar energy solutions for residential homes across the U.S. market. G…"
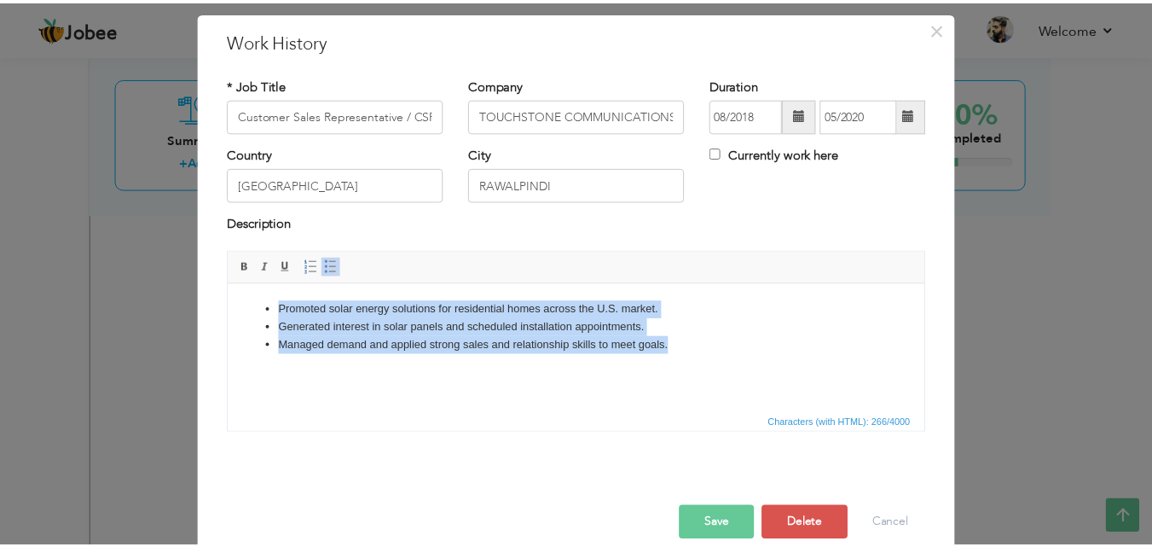
scroll to position [67, 0]
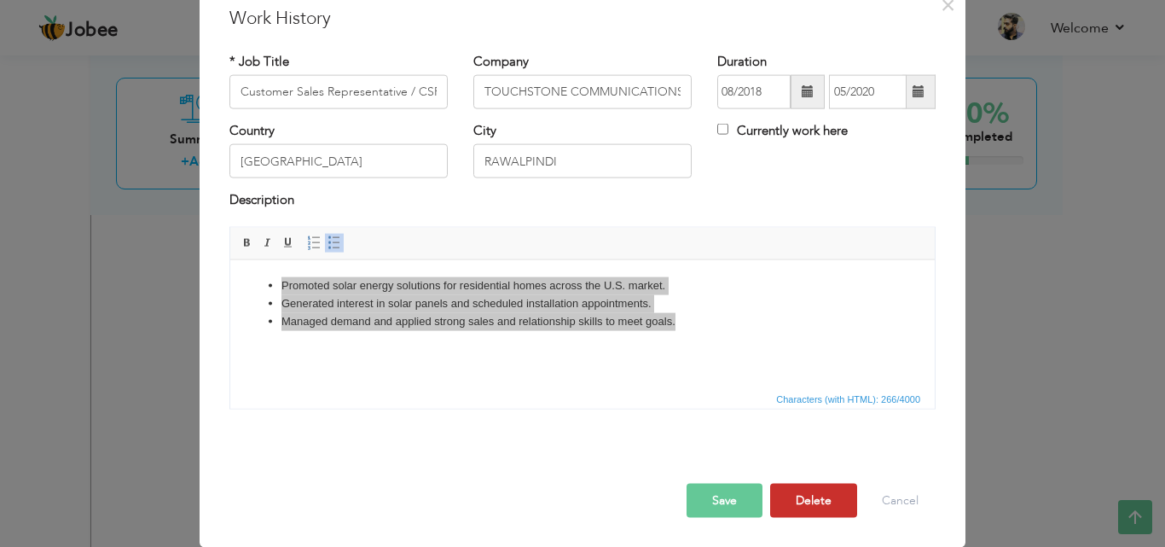
click at [813, 504] on button "Delete" at bounding box center [813, 500] width 87 height 34
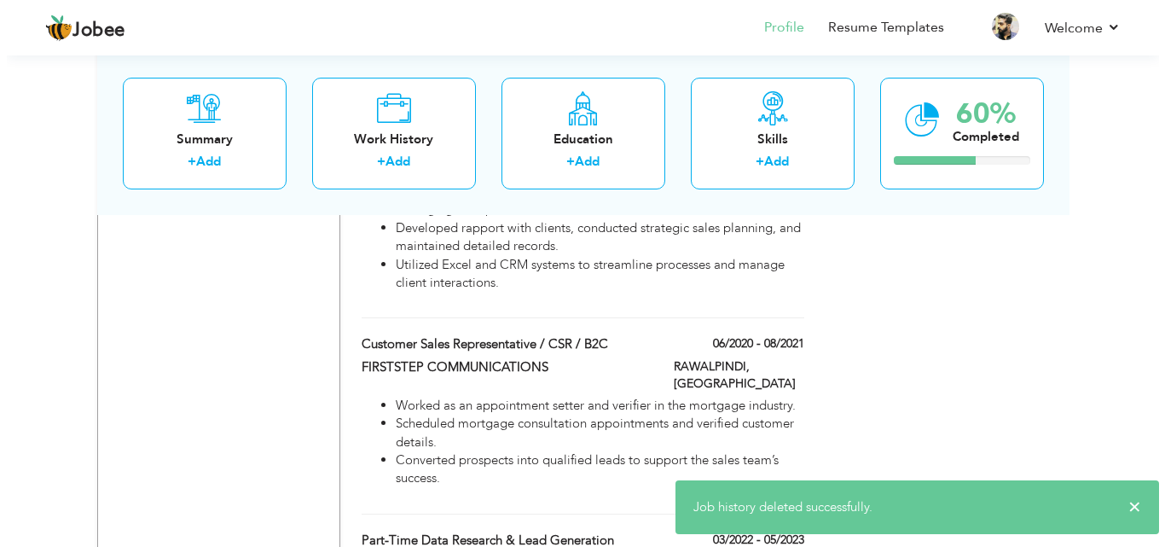
scroll to position [1066, 0]
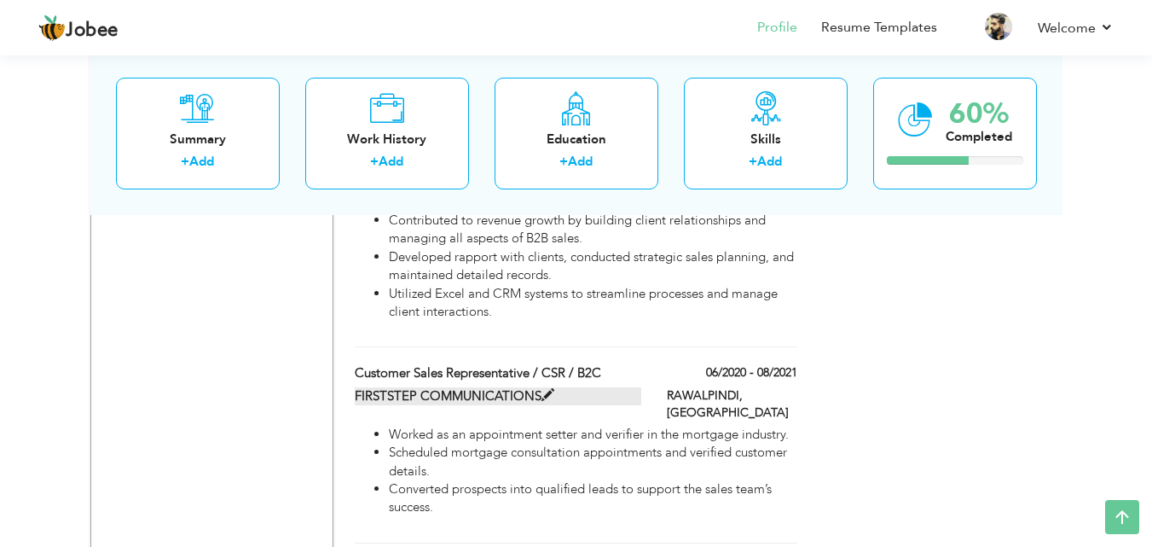
click at [637, 387] on label "FIRSTSTEP COMMUNICATIONS" at bounding box center [498, 396] width 286 height 18
type input "FIRSTSTEP COMMUNICATIONS"
type input "06/2020"
type input "08/2021"
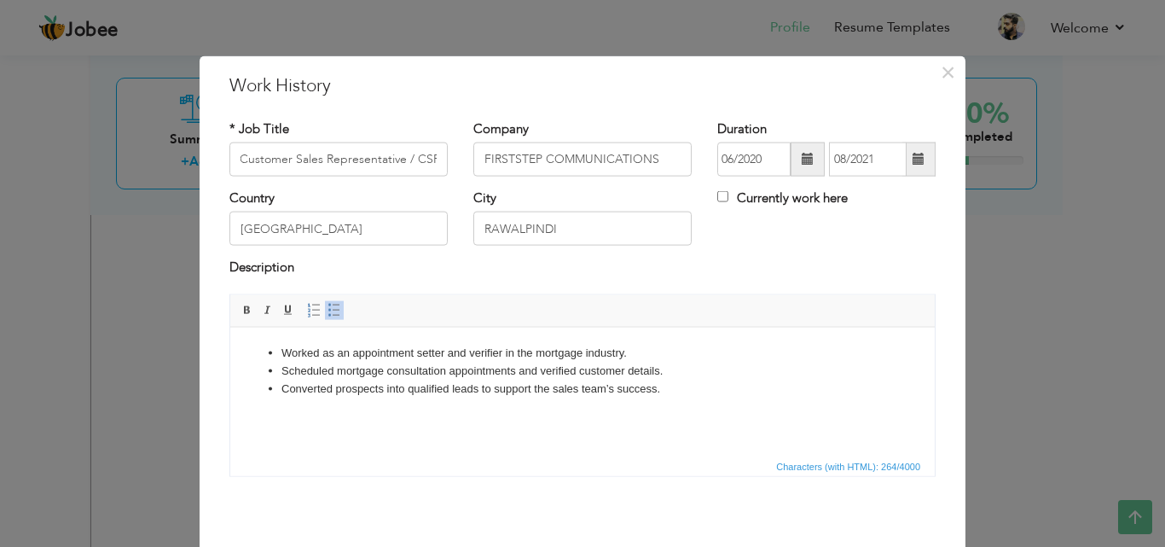
scroll to position [0, 0]
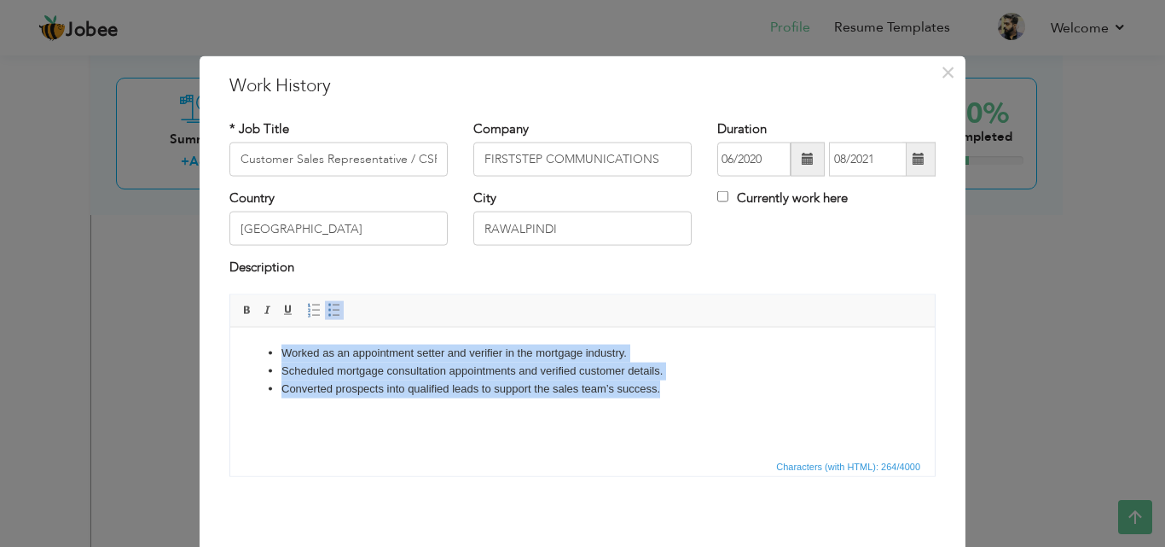
drag, startPoint x: 685, startPoint y: 401, endPoint x: 150, endPoint y: 275, distance: 550.1
click at [230, 327] on html "Worked as an appointment setter and verifier in the mortgage industry. Schedule…" at bounding box center [582, 370] width 704 height 87
copy ul "Worked as an appointment setter and verifier in the mortgage industry. Schedule…"
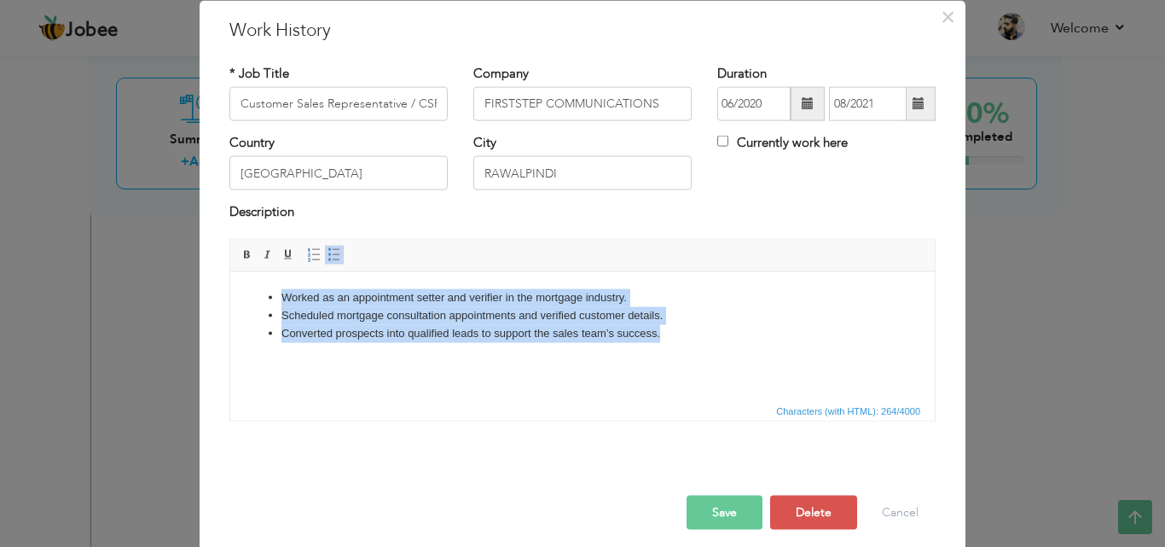
scroll to position [67, 0]
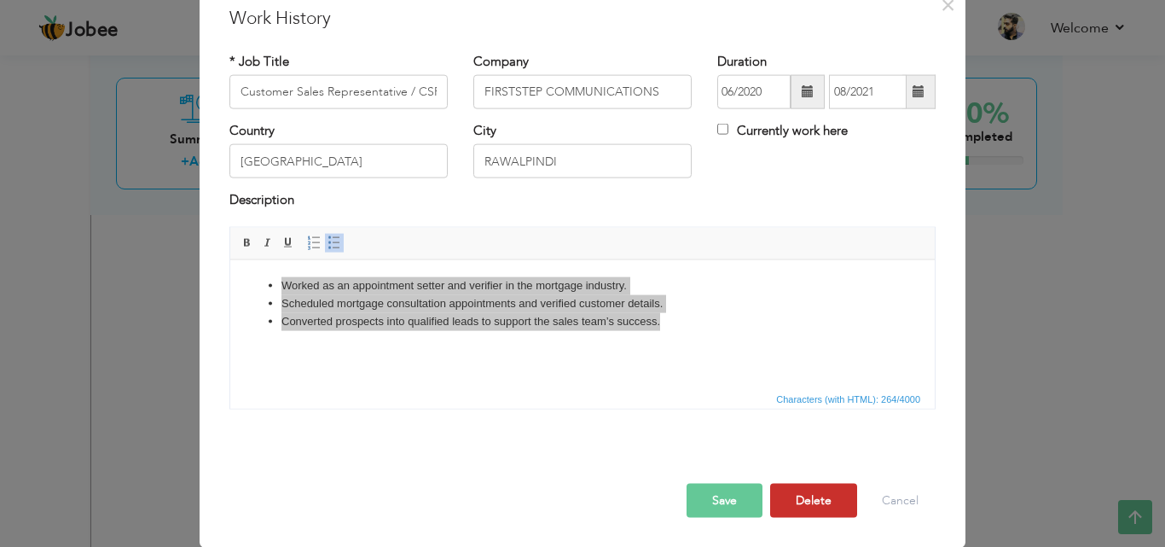
click at [822, 494] on button "Delete" at bounding box center [813, 500] width 87 height 34
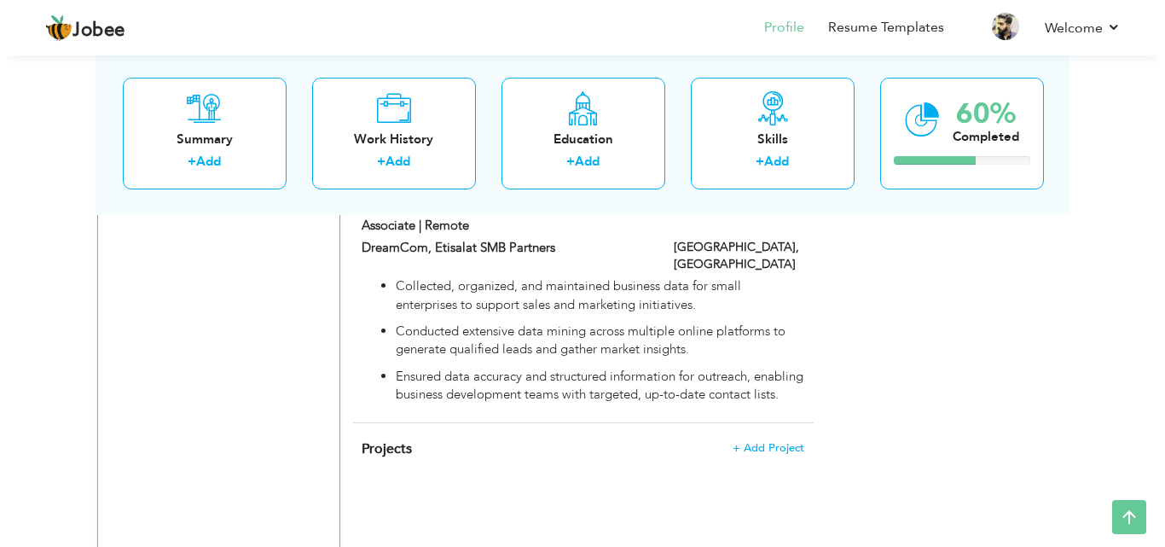
scroll to position [1322, 0]
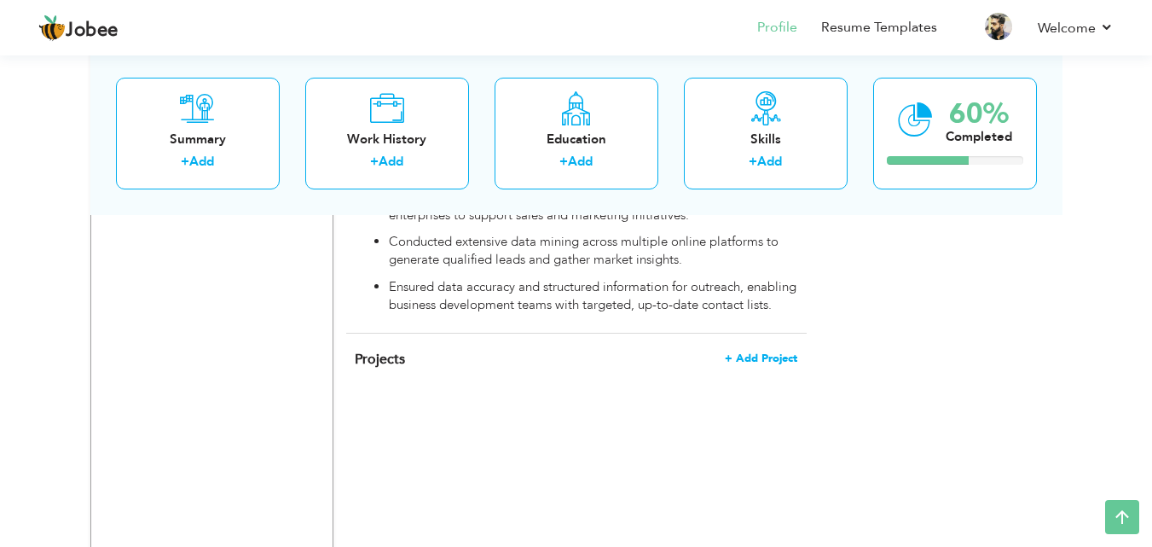
click at [790, 352] on span "+ Add Project" at bounding box center [761, 358] width 72 height 12
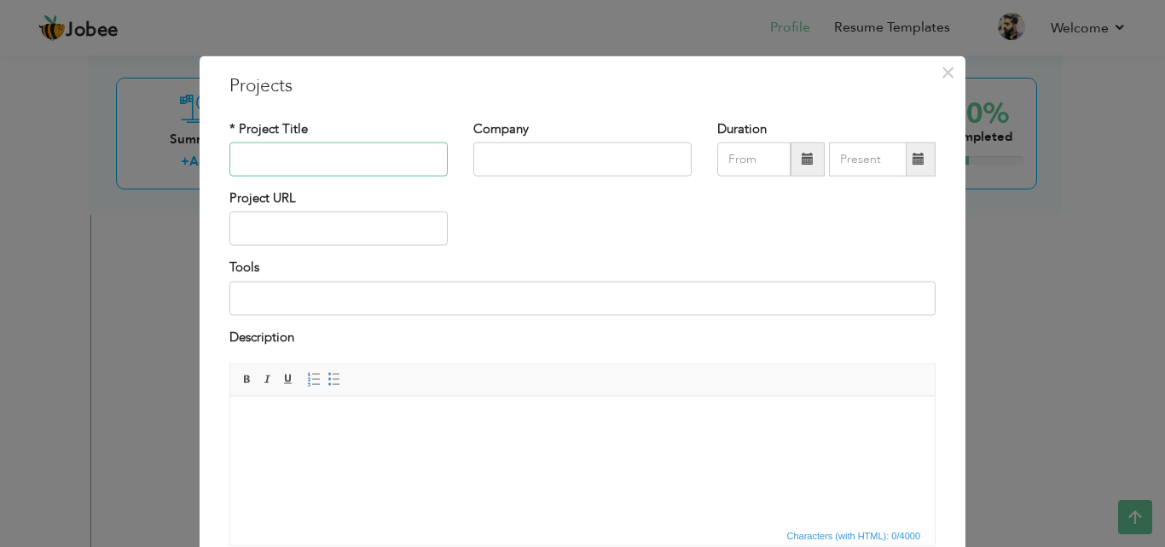
paste input "Customer Sales Representative / CSR / B2C"
type input "Customer Sales Representative / CSR / B2C"
click at [539, 164] on input "text" at bounding box center [582, 159] width 218 height 34
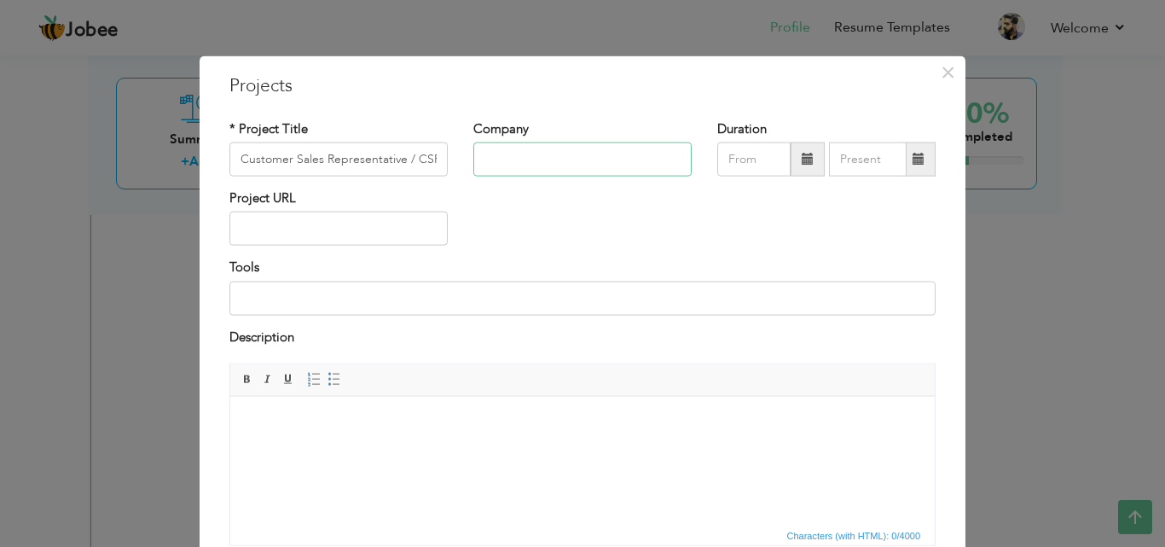
paste input "FIRSTSTEP COMMUNICATIONS"
type input "FIRSTSTEP COMMUNICATIONS"
click at [728, 162] on input "text" at bounding box center [753, 159] width 73 height 34
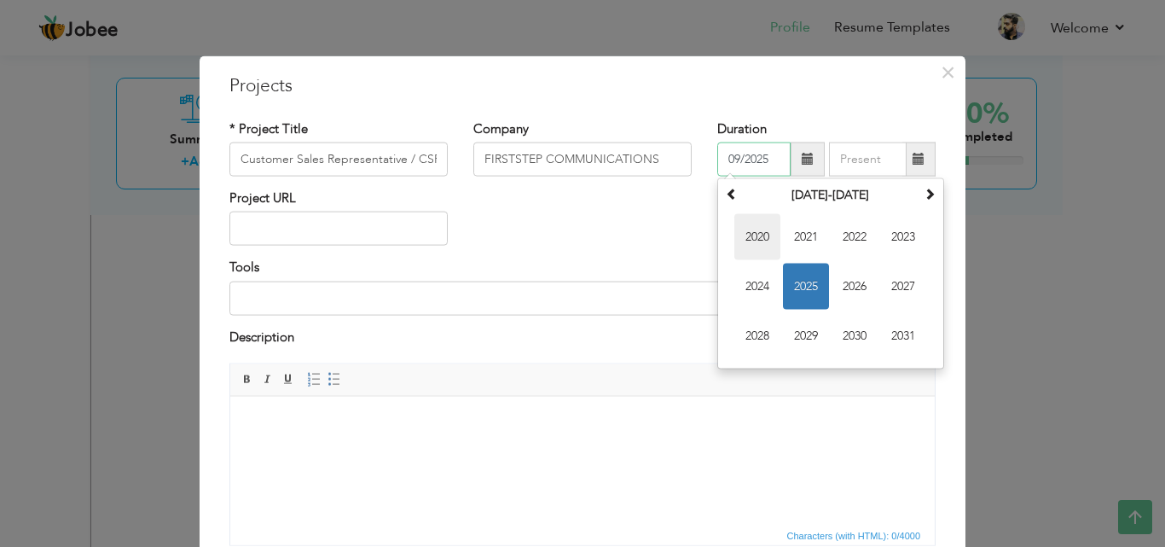
click at [764, 238] on span "2020" at bounding box center [757, 237] width 46 height 46
click at [808, 283] on span "Jun" at bounding box center [806, 286] width 46 height 46
type input "06/2020"
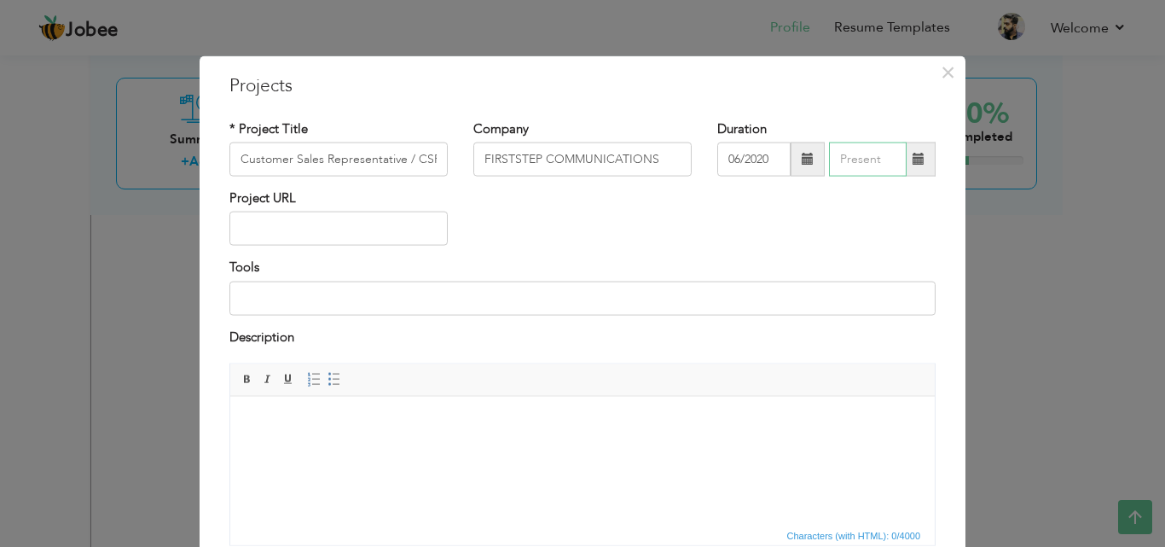
click at [849, 162] on input "text" at bounding box center [868, 159] width 78 height 34
click at [849, 162] on input "09/2025" at bounding box center [868, 159] width 78 height 34
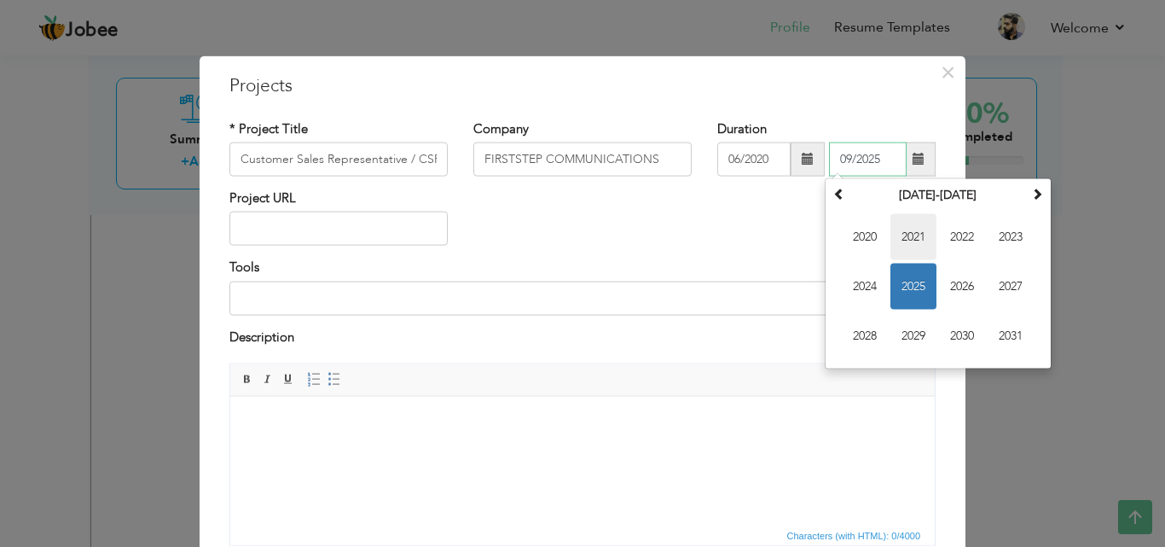
click at [902, 240] on span "2021" at bounding box center [913, 237] width 46 height 46
click at [1007, 284] on span "Aug" at bounding box center [1010, 286] width 46 height 46
type input "08/2021"
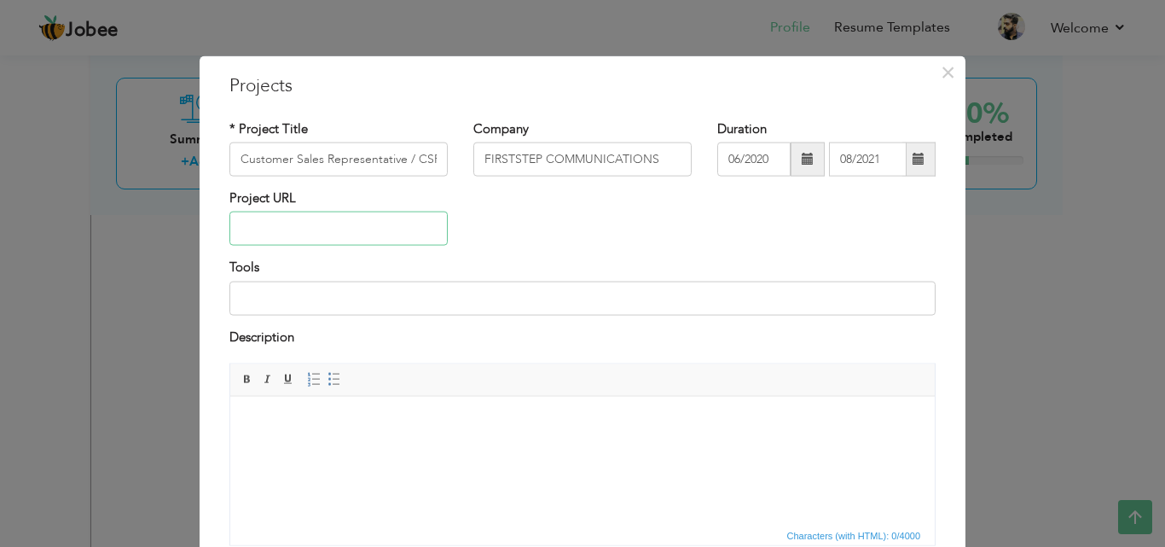
click at [299, 226] on input "text" at bounding box center [338, 228] width 218 height 34
click at [412, 292] on input at bounding box center [582, 298] width 706 height 34
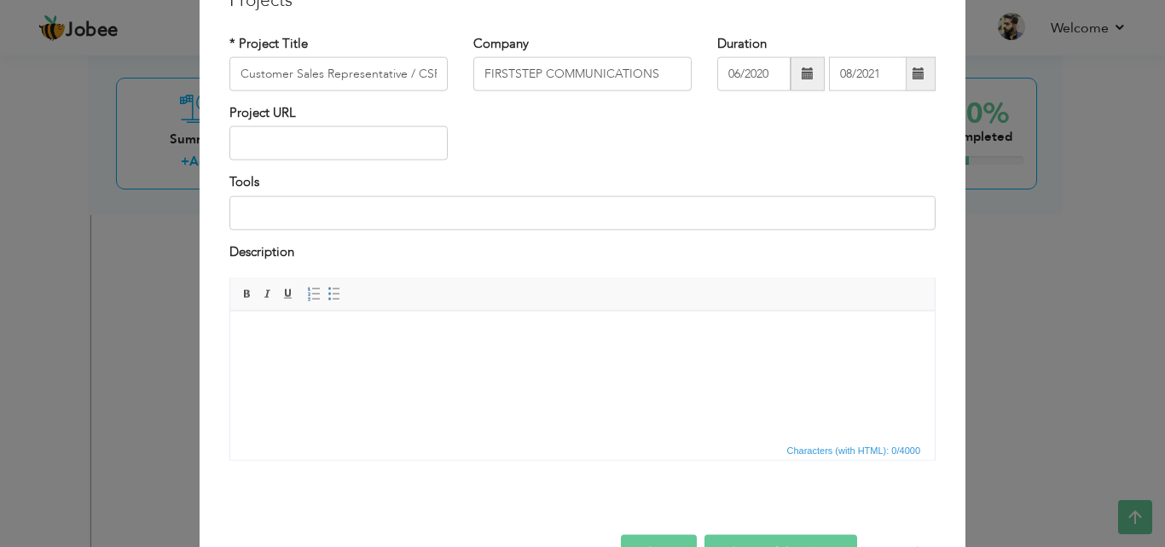
click at [589, 160] on div "Project URL" at bounding box center [583, 138] width 732 height 69
click at [401, 362] on html at bounding box center [582, 336] width 704 height 52
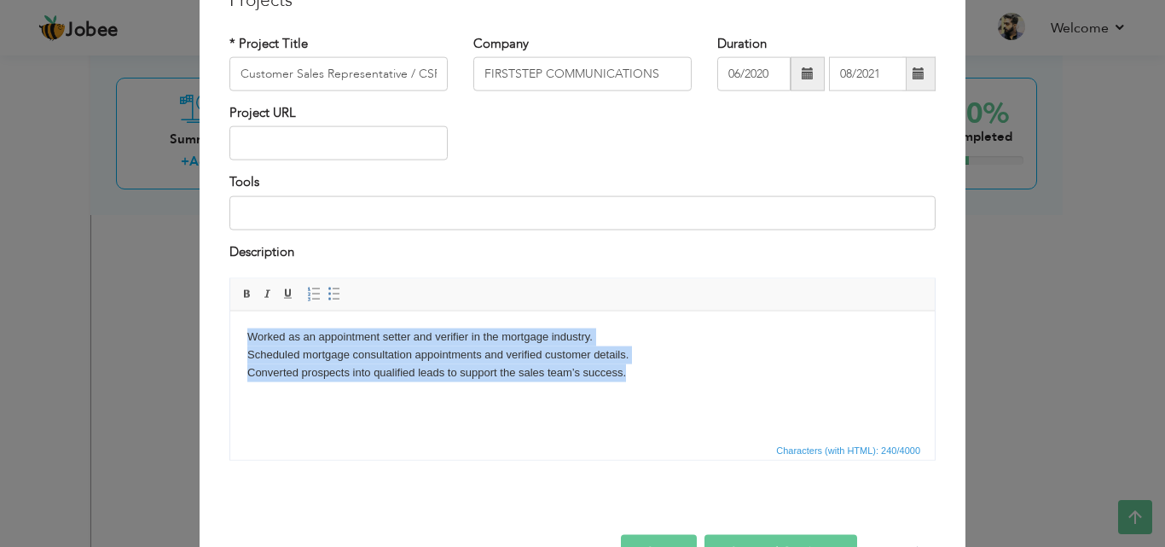
drag, startPoint x: 249, startPoint y: 334, endPoint x: 690, endPoint y: 419, distance: 448.8
click at [691, 397] on html "Worked as an appointment setter and verifier in the mortgage industry. Schedule…" at bounding box center [582, 353] width 704 height 87
click at [325, 299] on link "Insert/Remove Bulleted List" at bounding box center [334, 294] width 19 height 19
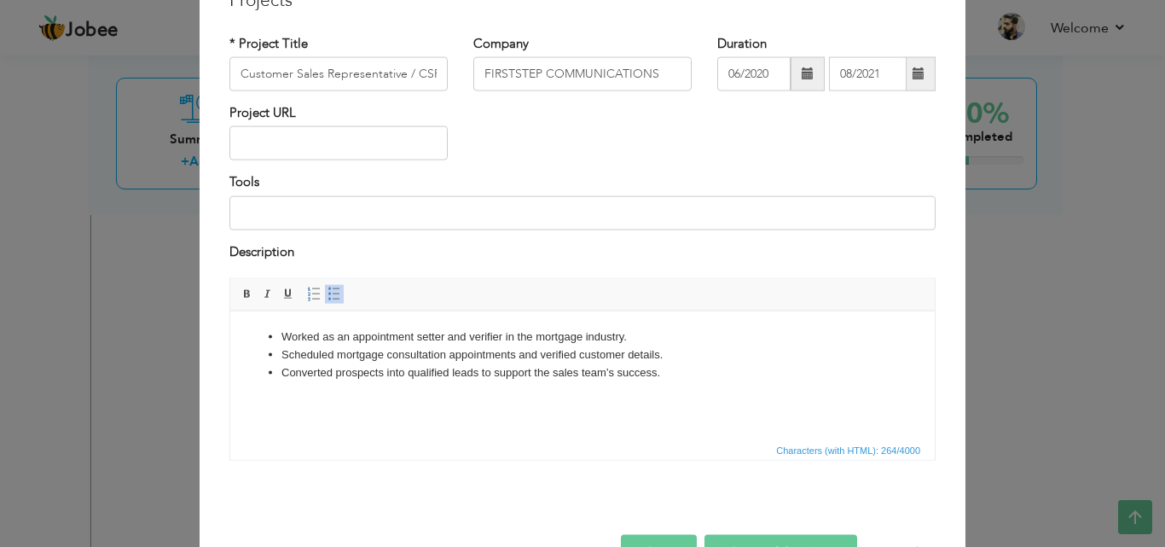
click at [699, 351] on li "Scheduled mortgage consultation appointments and verified customer details." at bounding box center [582, 354] width 602 height 18
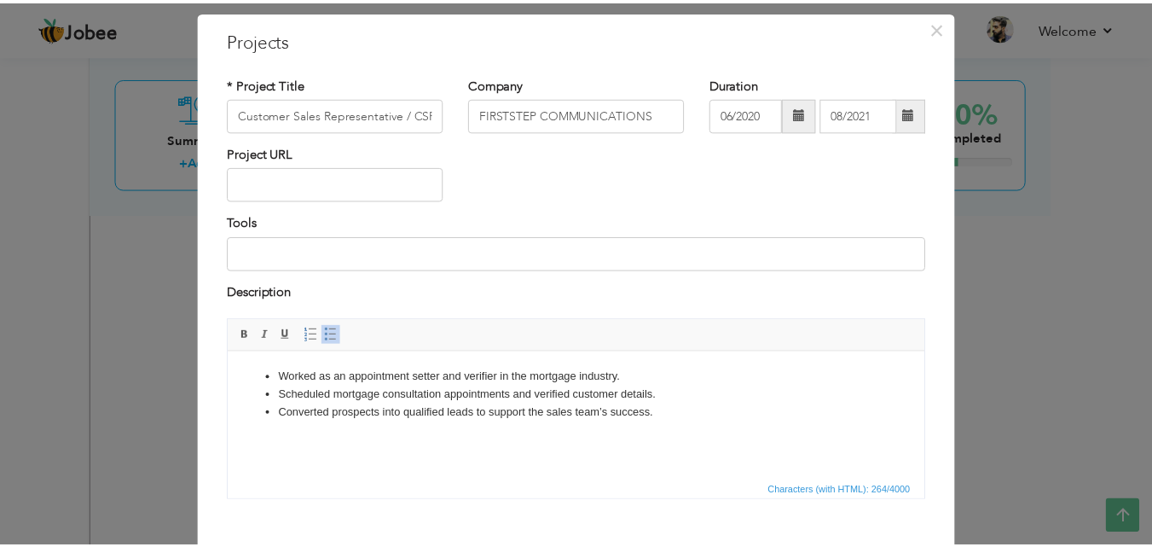
scroll to position [137, 0]
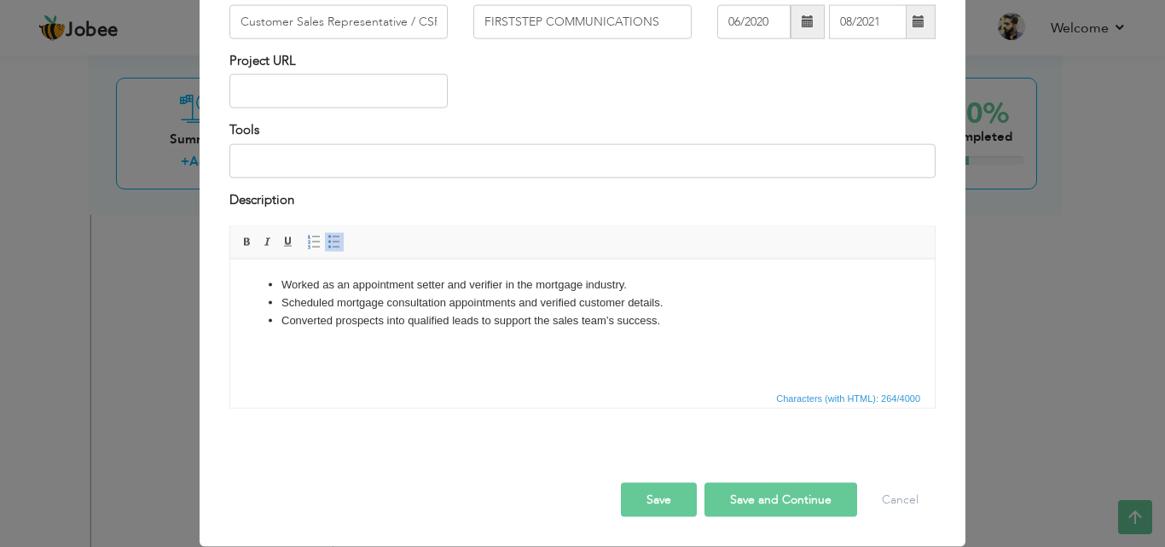
click at [654, 491] on button "Save" at bounding box center [659, 500] width 76 height 34
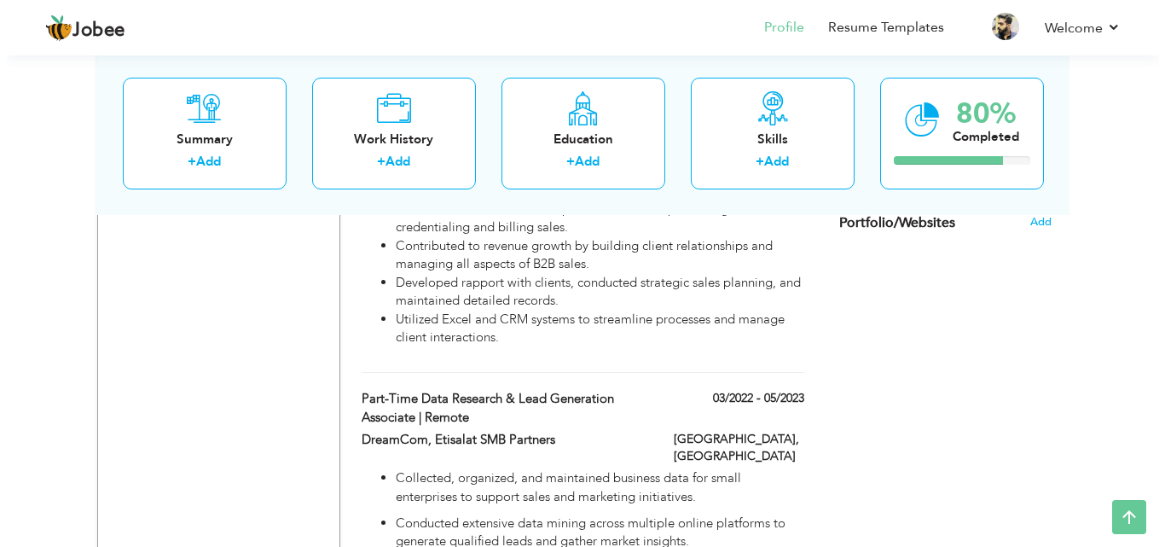
scroll to position [1066, 0]
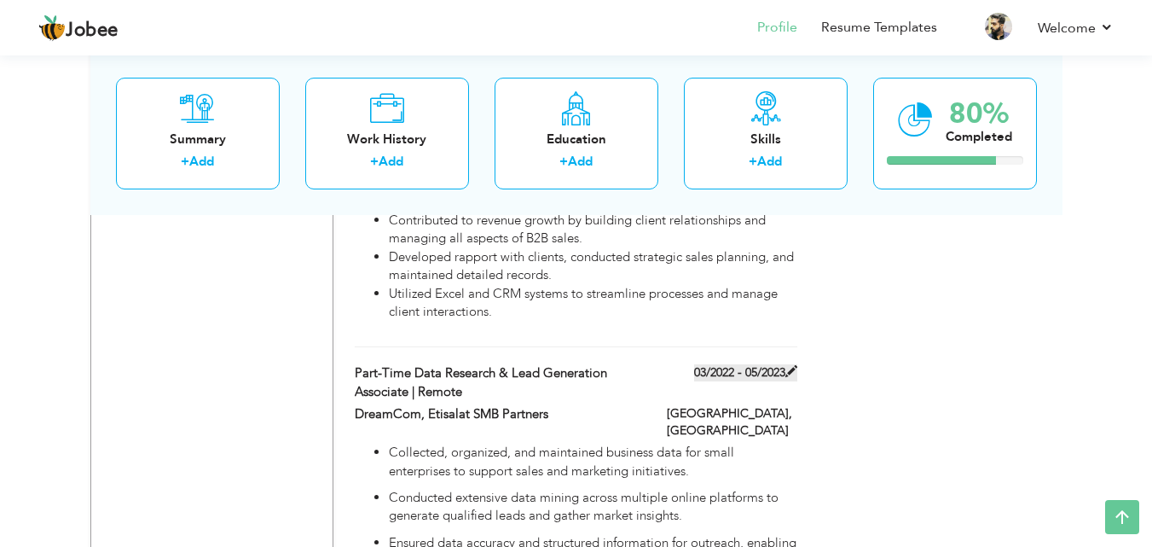
click at [790, 365] on span at bounding box center [791, 371] width 12 height 12
type input "Part-Time Data Research & Lead Generation Associate | Remote"
type input "DreamCom, Etisalat SMB Partners"
type input "03/2022"
type input "05/2023"
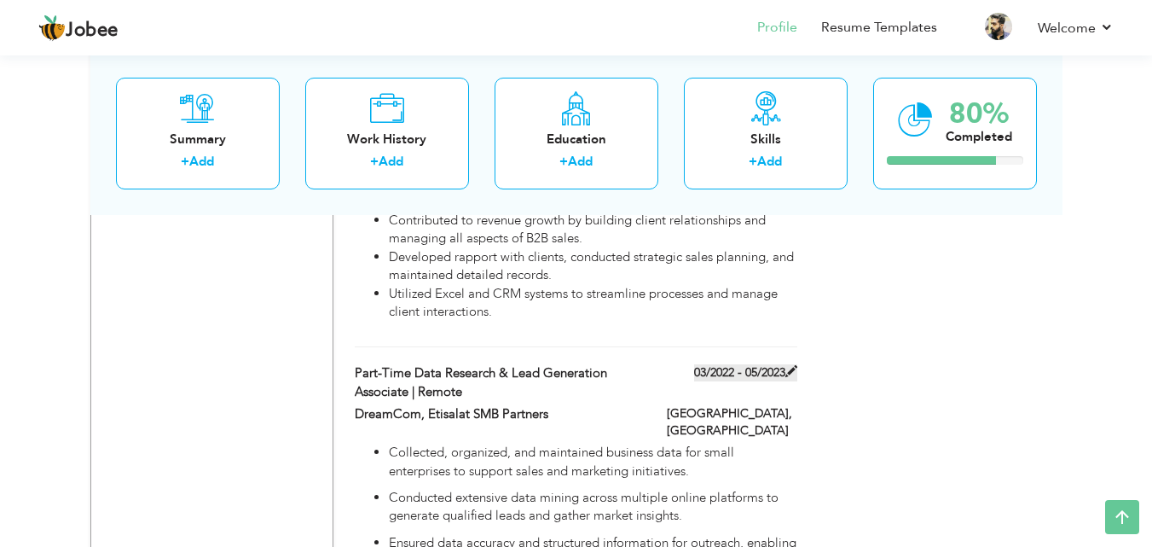
type input "[GEOGRAPHIC_DATA]"
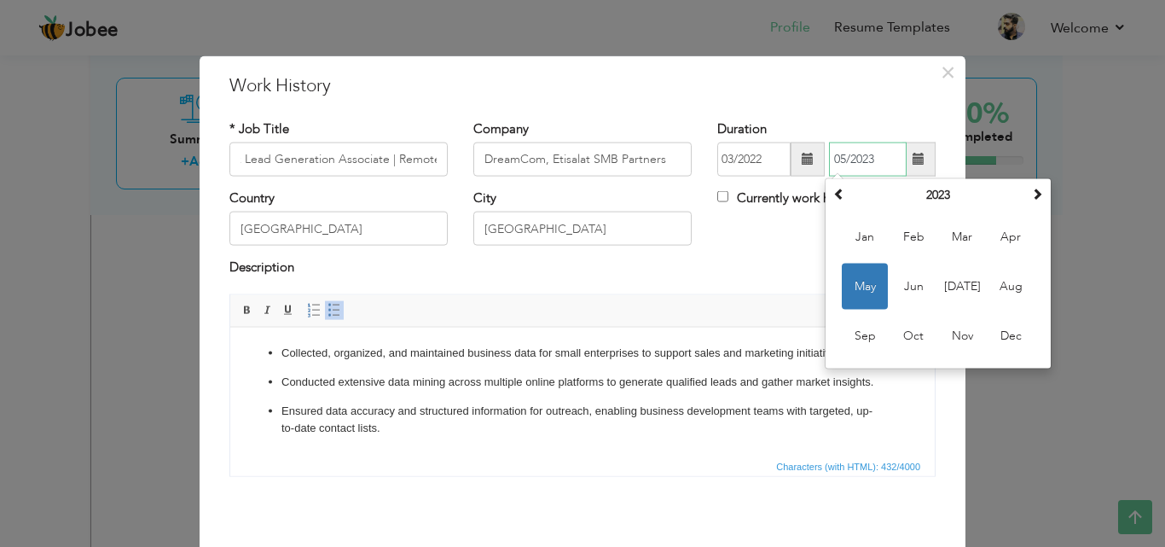
scroll to position [0, 0]
drag, startPoint x: 838, startPoint y: 159, endPoint x: 831, endPoint y: 166, distance: 10.3
click at [831, 166] on input "05/2023" at bounding box center [868, 159] width 78 height 34
type input "01/2023"
click at [777, 240] on div "Country UAE City Abu Dhabi Currently work here" at bounding box center [583, 223] width 732 height 69
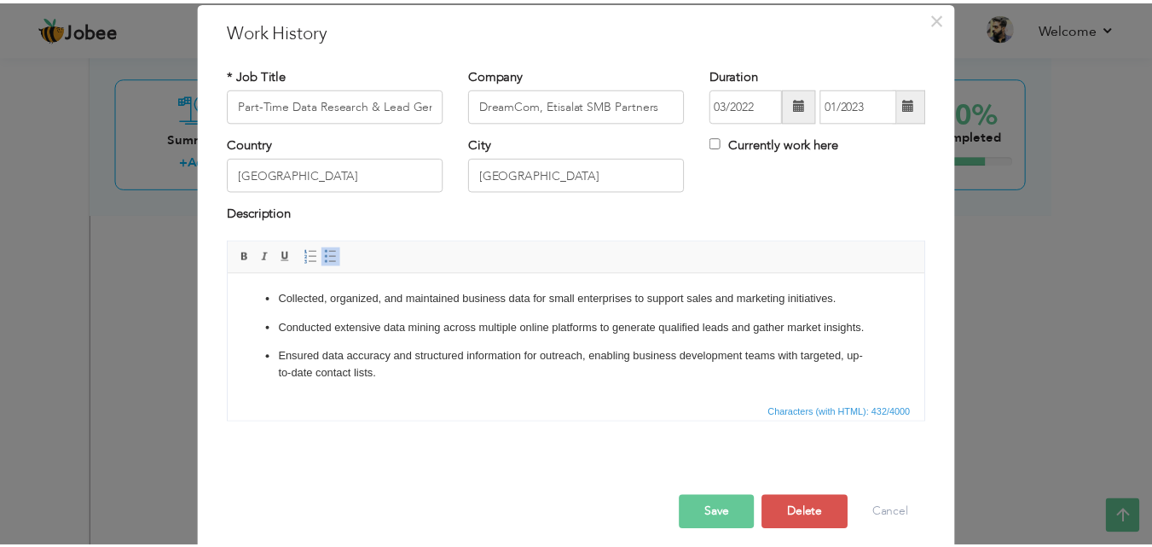
scroll to position [67, 0]
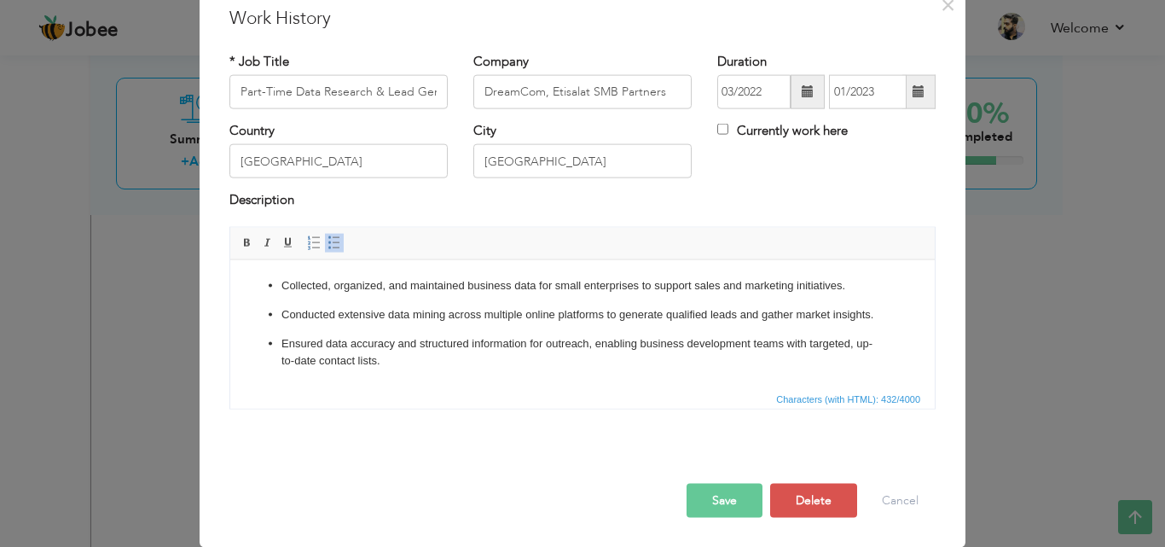
click at [737, 489] on button "Save" at bounding box center [724, 500] width 76 height 34
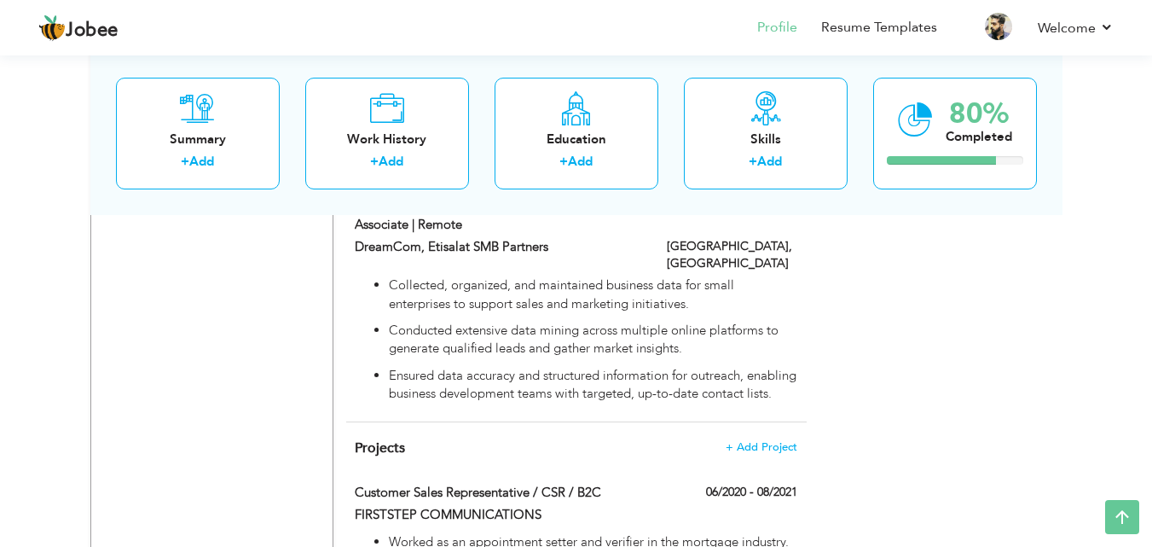
scroll to position [1236, 0]
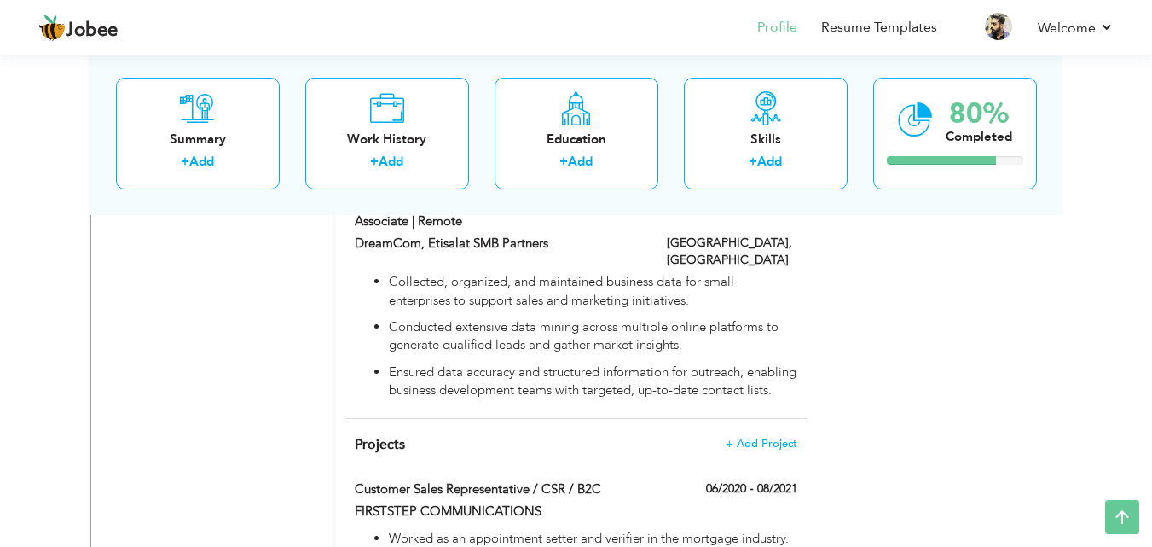
drag, startPoint x: 448, startPoint y: 402, endPoint x: 406, endPoint y: 406, distance: 42.0
click at [446, 419] on div "Projects + Add Project Customer Sales Representative / CSR / B2C 06/2020 - 08/2…" at bounding box center [576, 529] width 460 height 221
click at [389, 435] on span "Projects" at bounding box center [380, 444] width 50 height 19
click at [414, 430] on div "Projects + Add Project Customer Sales Representative / CSR / B2C 06/2020 - 08/2…" at bounding box center [576, 529] width 460 height 221
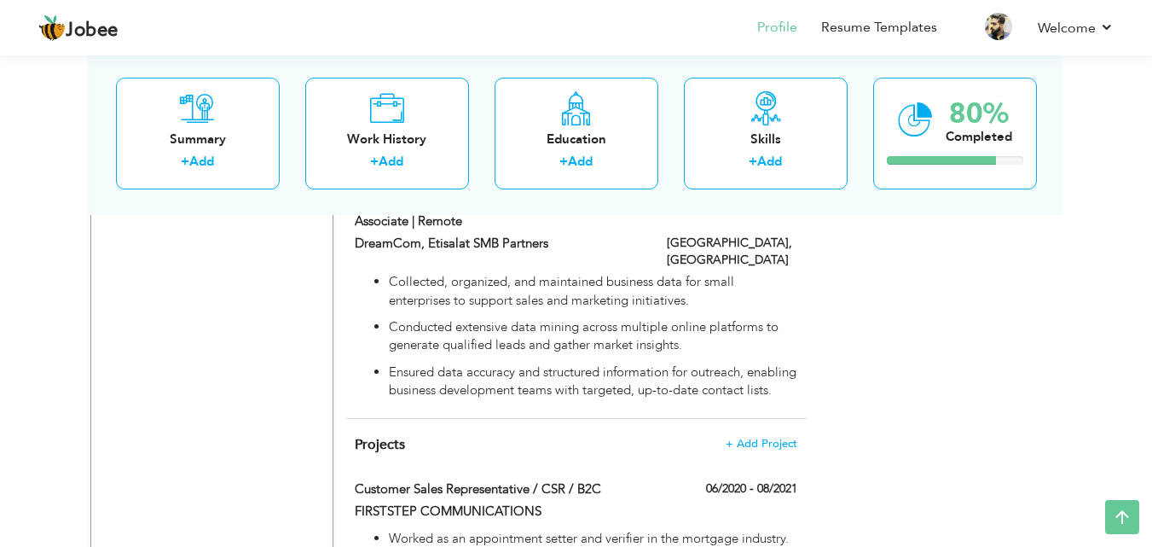
click at [414, 430] on div "Projects + Add Project Customer Sales Representative / CSR / B2C 06/2020 - 08/2…" at bounding box center [576, 529] width 460 height 221
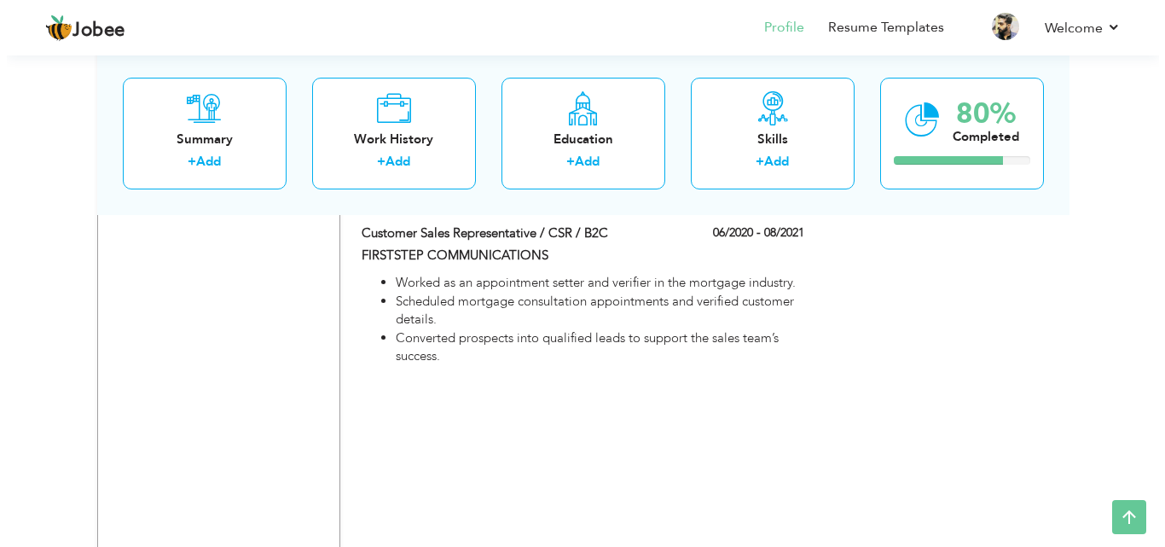
scroll to position [1322, 0]
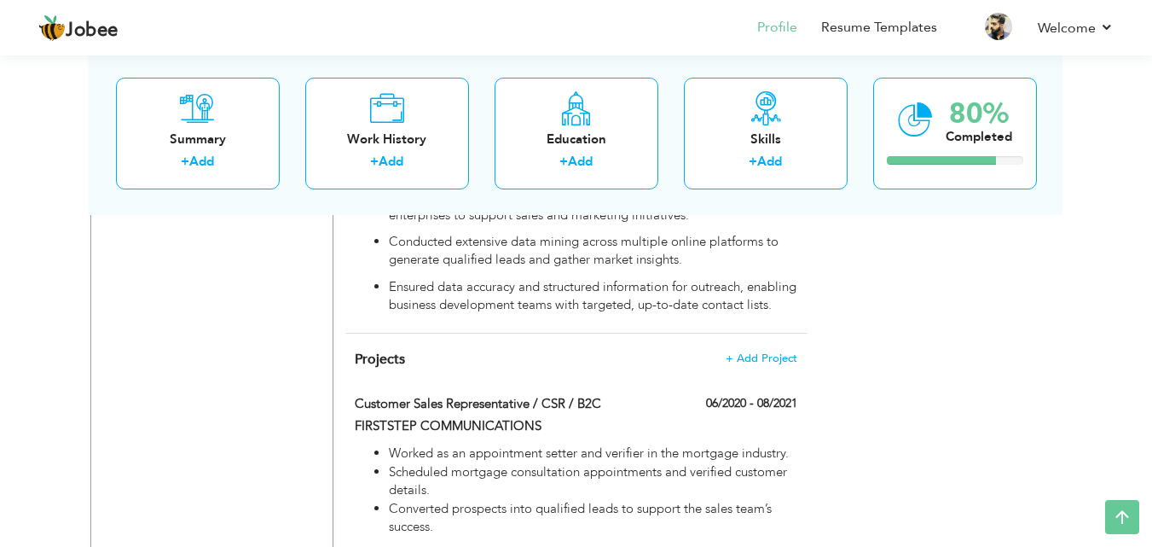
click at [608, 439] on div at bounding box center [575, 441] width 467 height 5
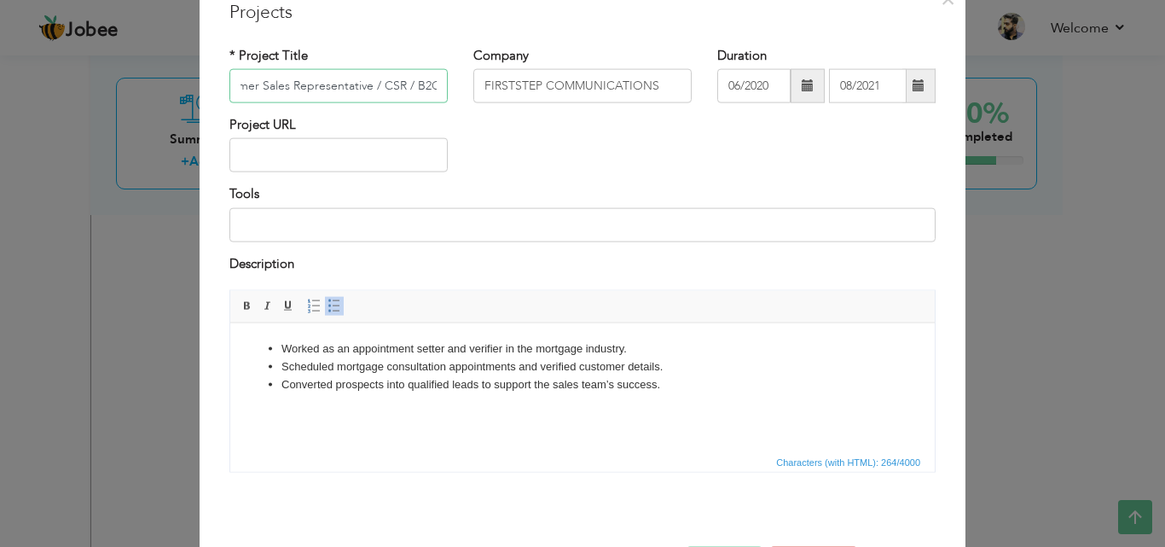
scroll to position [137, 0]
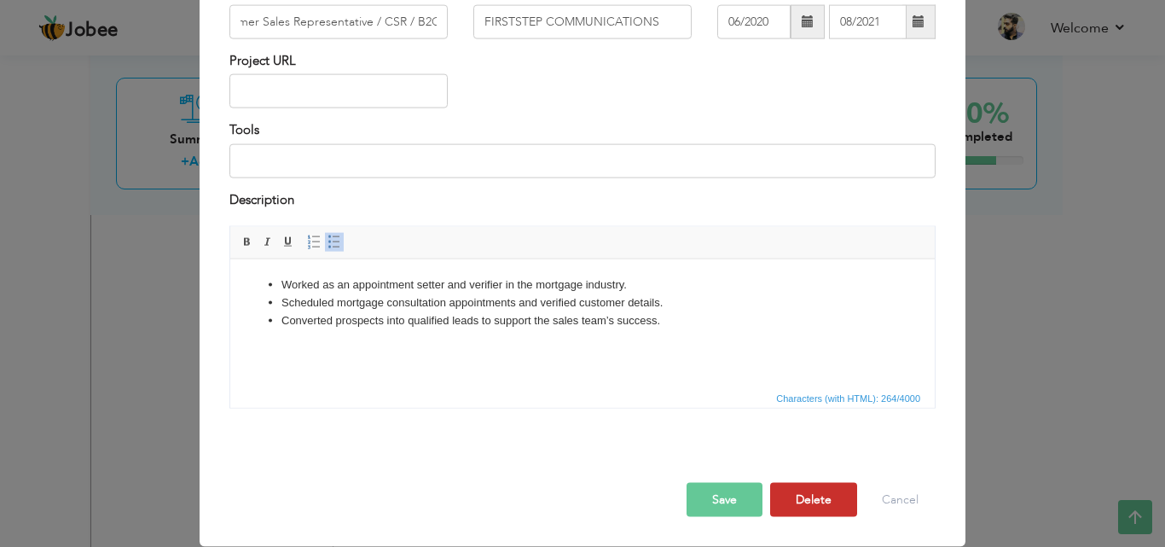
click at [795, 491] on button "Delete" at bounding box center [813, 500] width 87 height 34
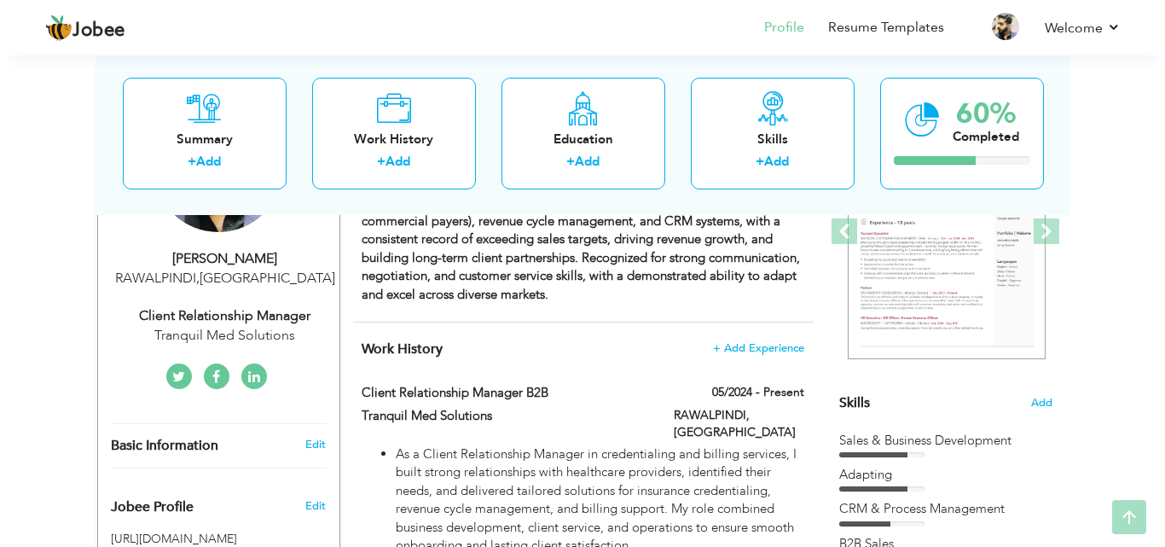
scroll to position [298, 0]
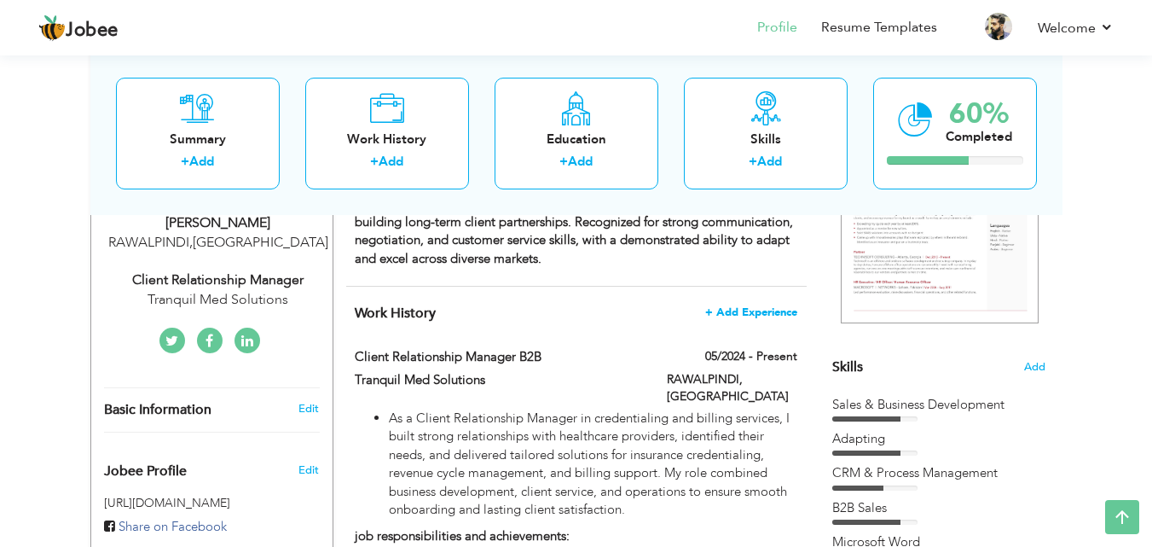
click at [765, 309] on span "+ Add Experience" at bounding box center [751, 312] width 92 height 12
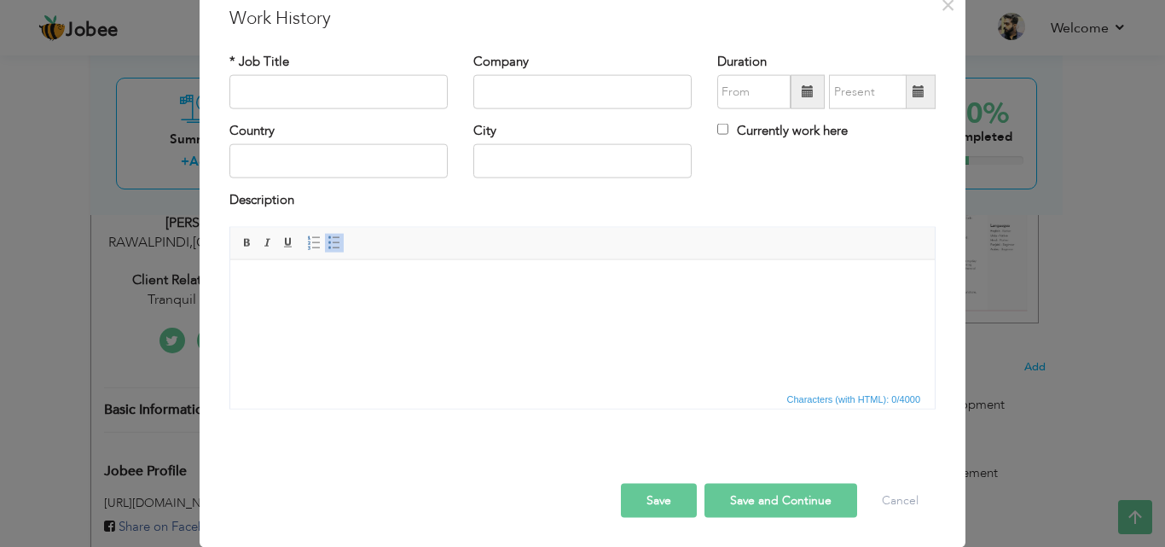
scroll to position [0, 0]
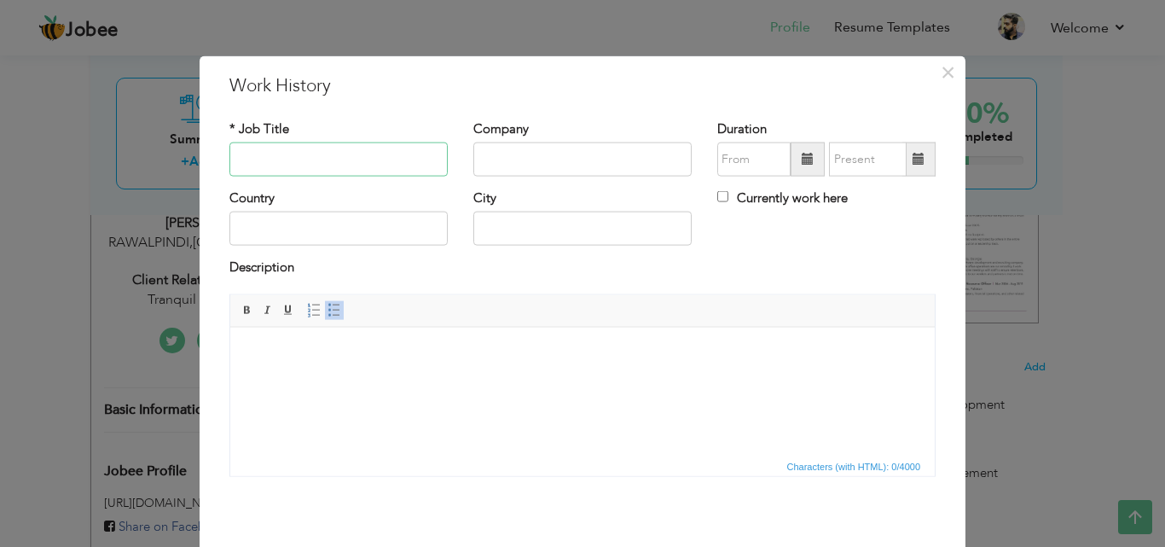
paste input "Customer Sales Representative / CSR / B2C"
type input "Customer Sales Representative / CSR / B2C"
click at [516, 156] on input "text" at bounding box center [582, 159] width 218 height 34
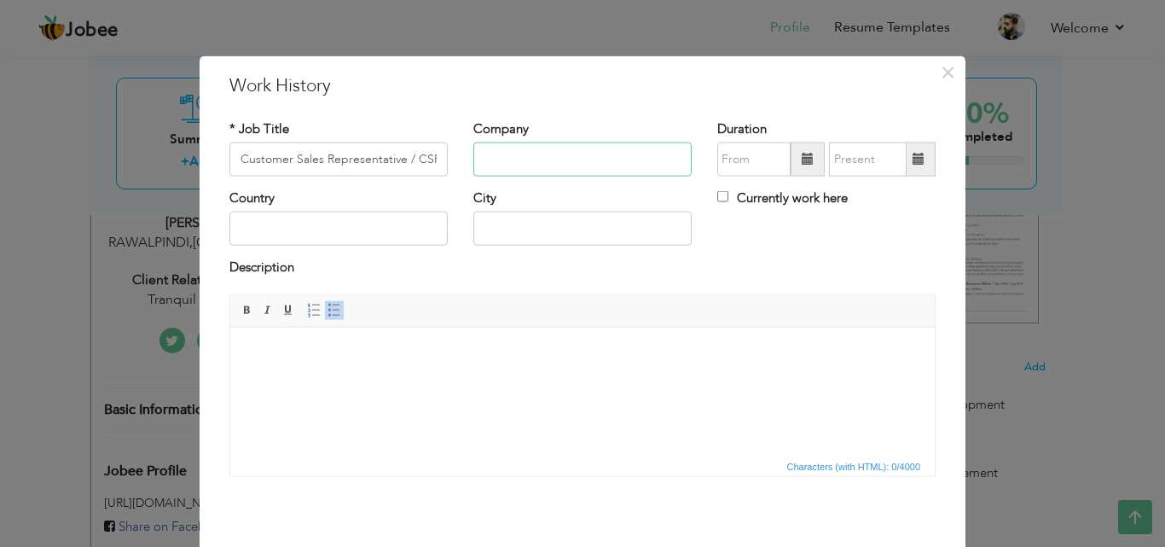
paste input "FIRSTSTEP COMMUNICATIONS"
type input "FIRSTSTEP COMMUNICATIONS"
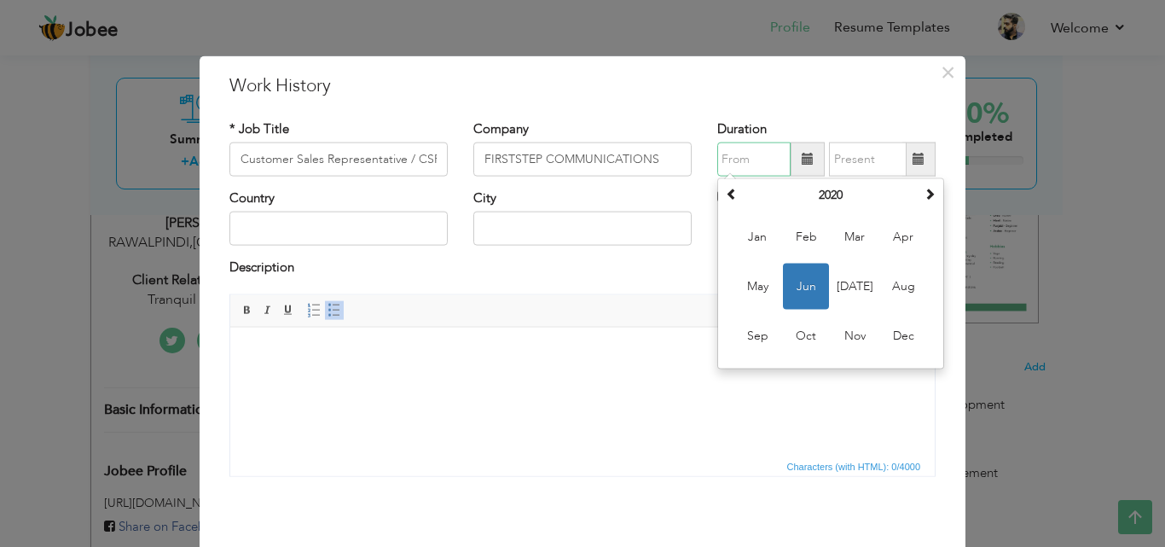
paste input "Jun-20"
type input "06/2020"
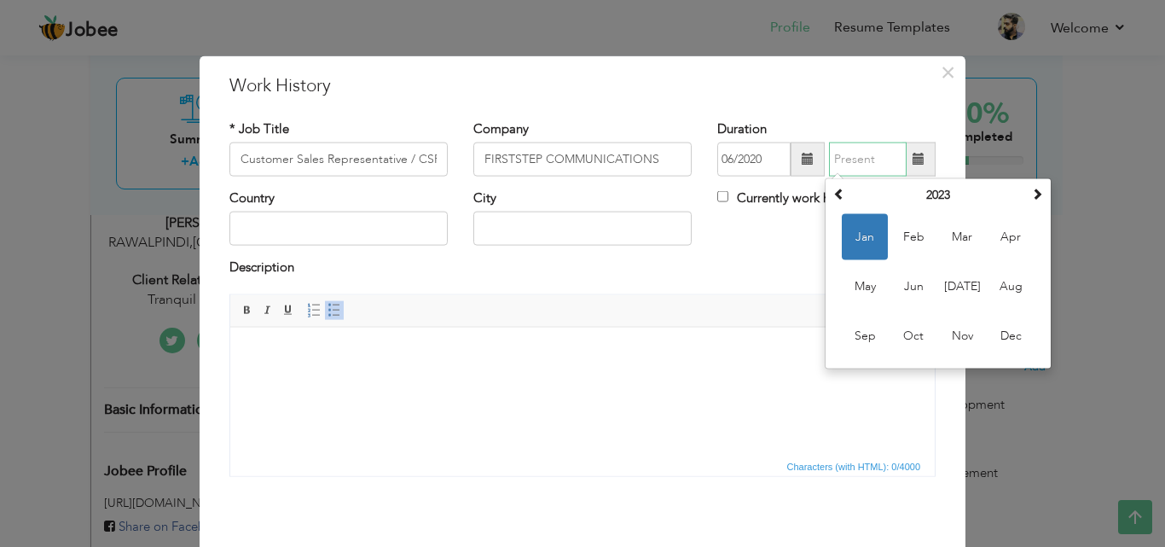
paste input "Aug-21"
type input "01/2023"
click at [341, 239] on input "text" at bounding box center [338, 228] width 218 height 34
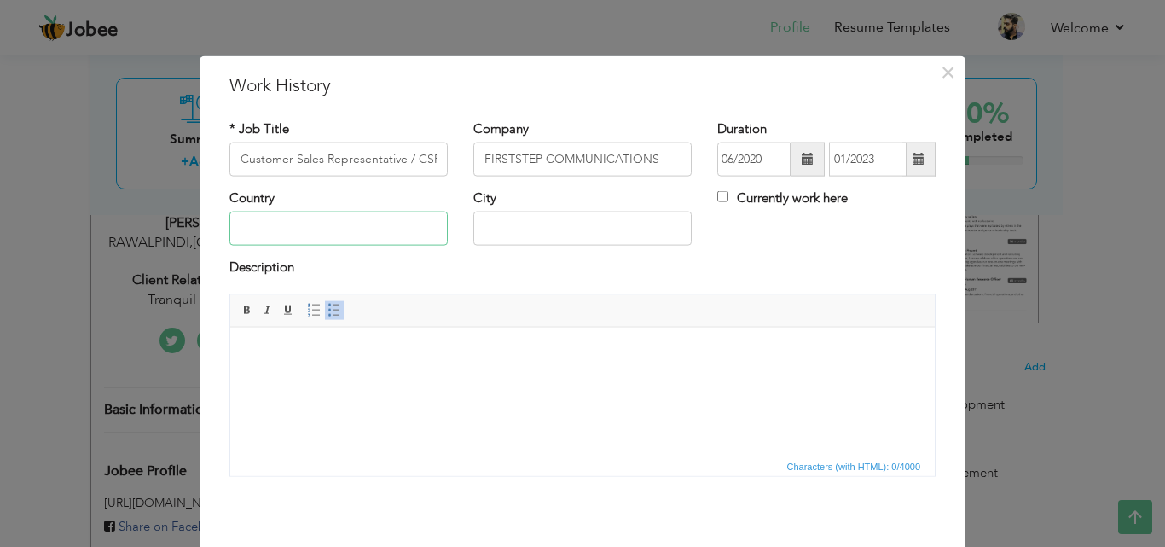
type input "[GEOGRAPHIC_DATA]"
type input "RAWALPINDI"
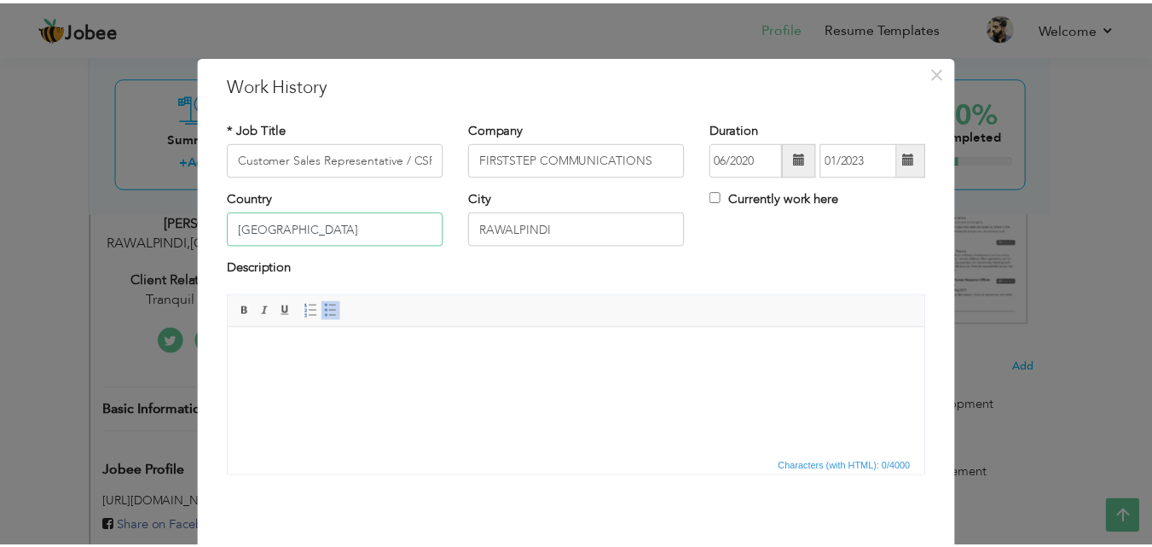
scroll to position [67, 0]
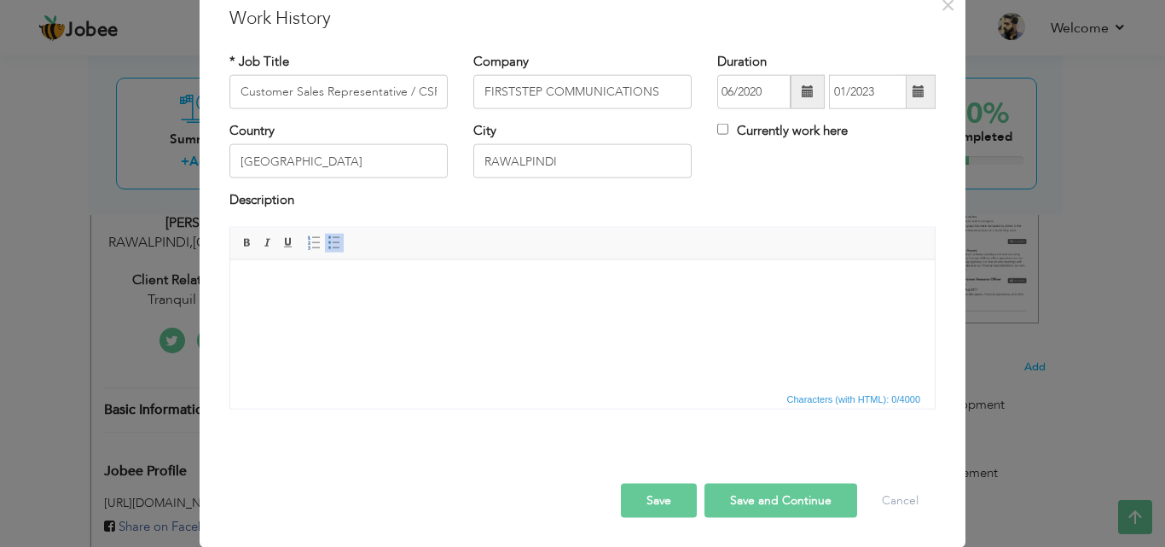
click at [470, 293] on body at bounding box center [582, 285] width 670 height 18
click at [283, 284] on body at bounding box center [582, 285] width 670 height 18
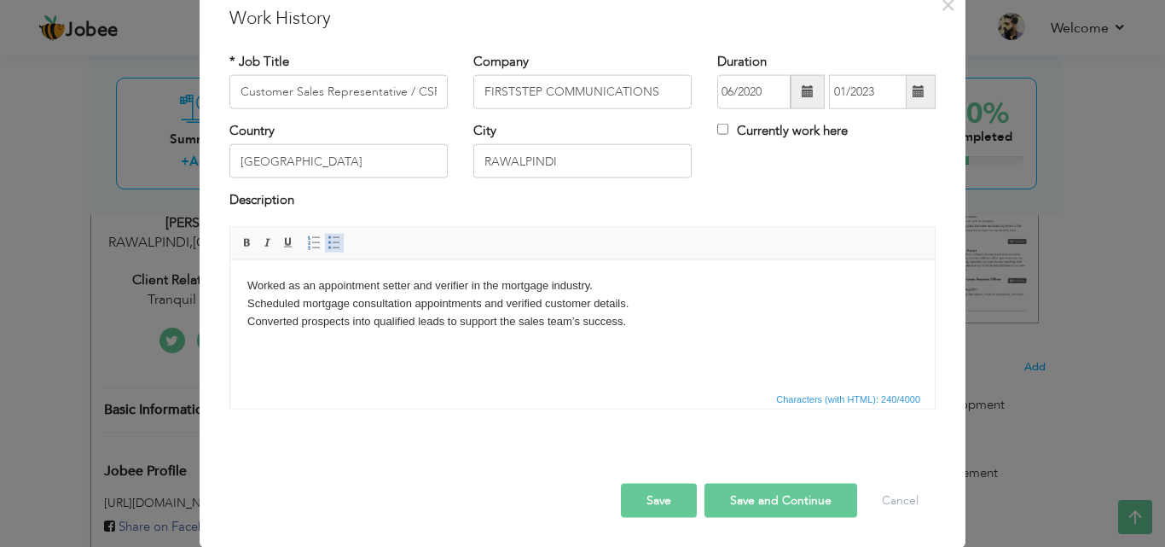
click at [329, 237] on span at bounding box center [334, 242] width 14 height 14
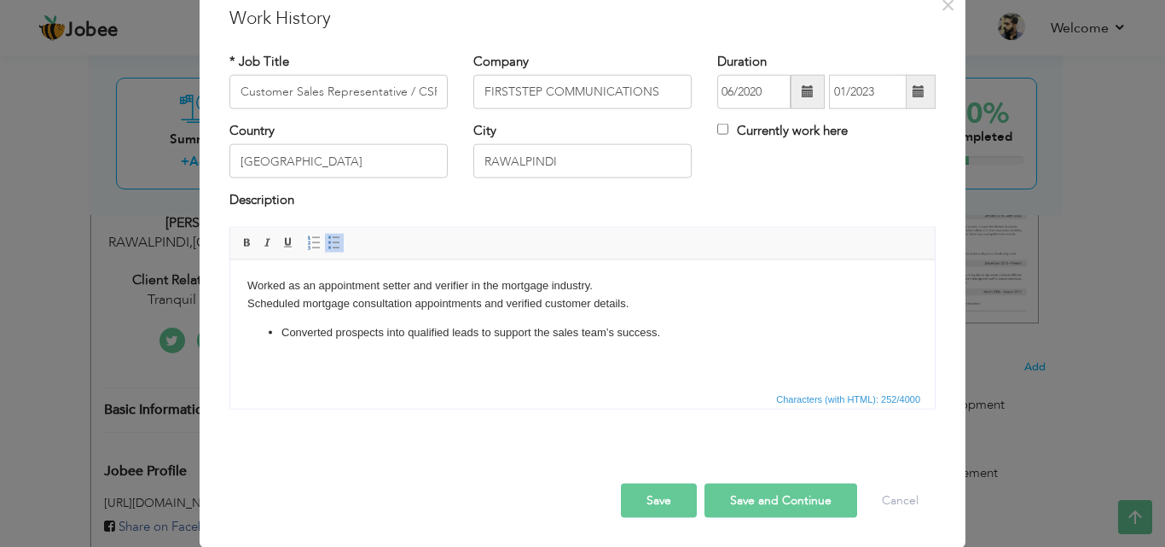
click at [327, 254] on span "Paragraph Insert/Remove Numbered List Insert/Remove Bulleted List" at bounding box center [327, 244] width 46 height 25
click at [329, 237] on span at bounding box center [334, 242] width 14 height 14
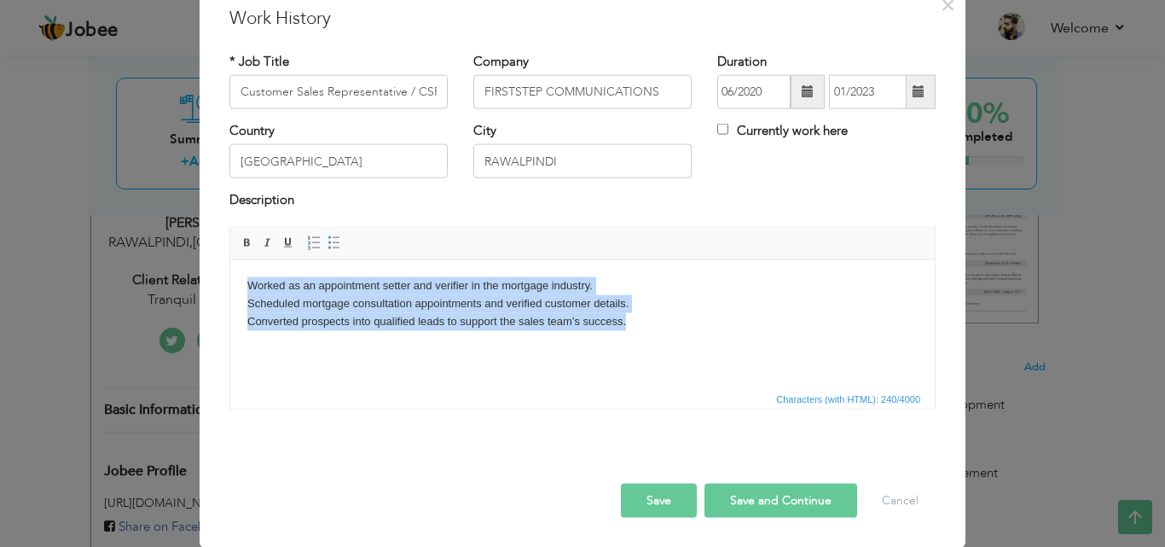
drag, startPoint x: 682, startPoint y: 327, endPoint x: 148, endPoint y: 285, distance: 535.4
click at [230, 285] on html "Worked as an appointment setter and verifier in the mortgage industry. Schedule…" at bounding box center [582, 302] width 704 height 87
click at [327, 237] on span at bounding box center [334, 242] width 14 height 14
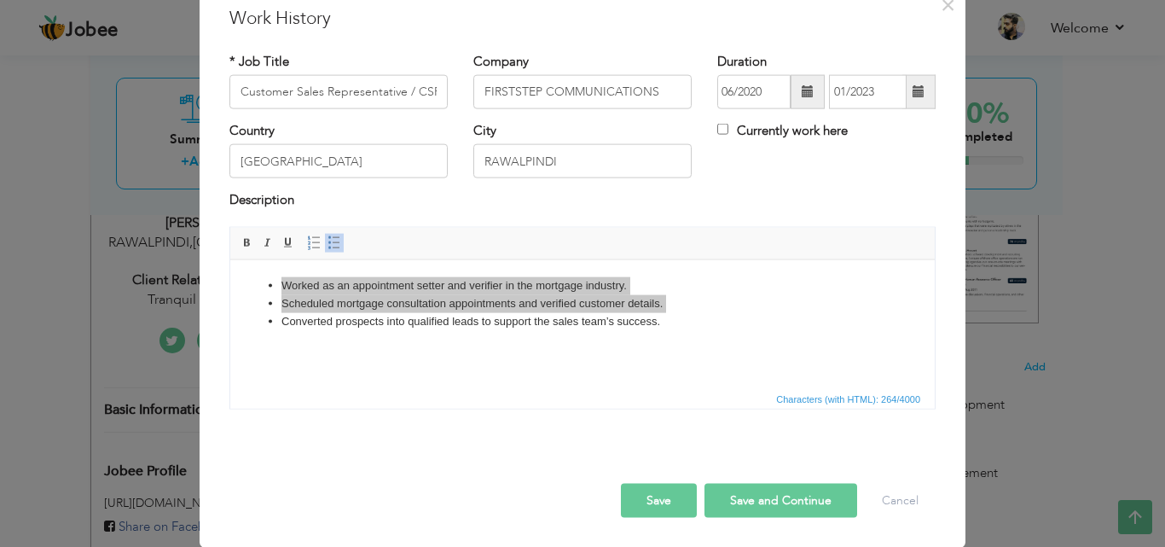
click at [643, 508] on button "Save" at bounding box center [659, 500] width 76 height 34
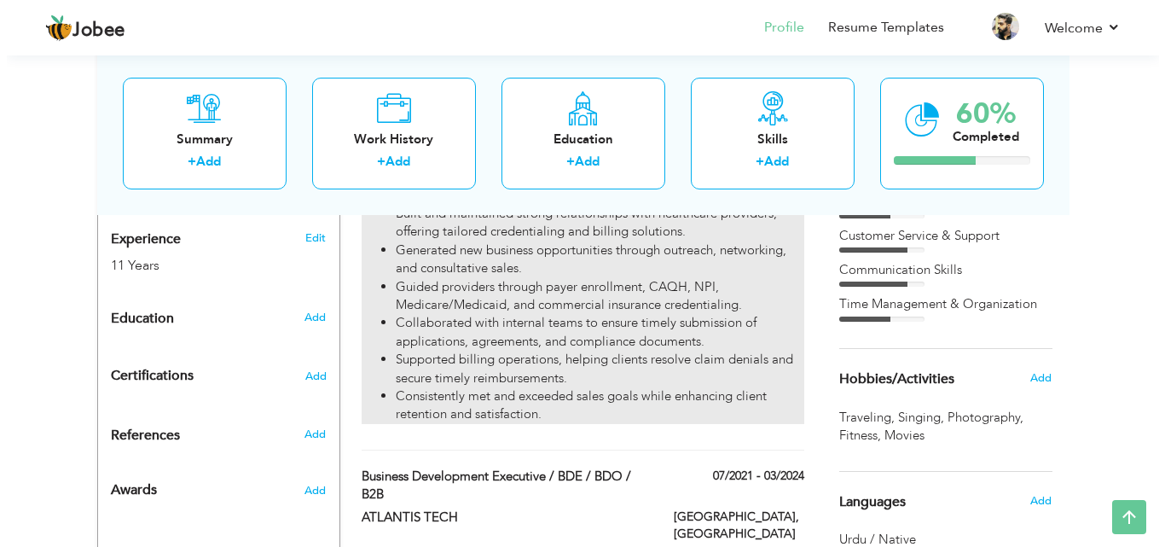
scroll to position [298, 0]
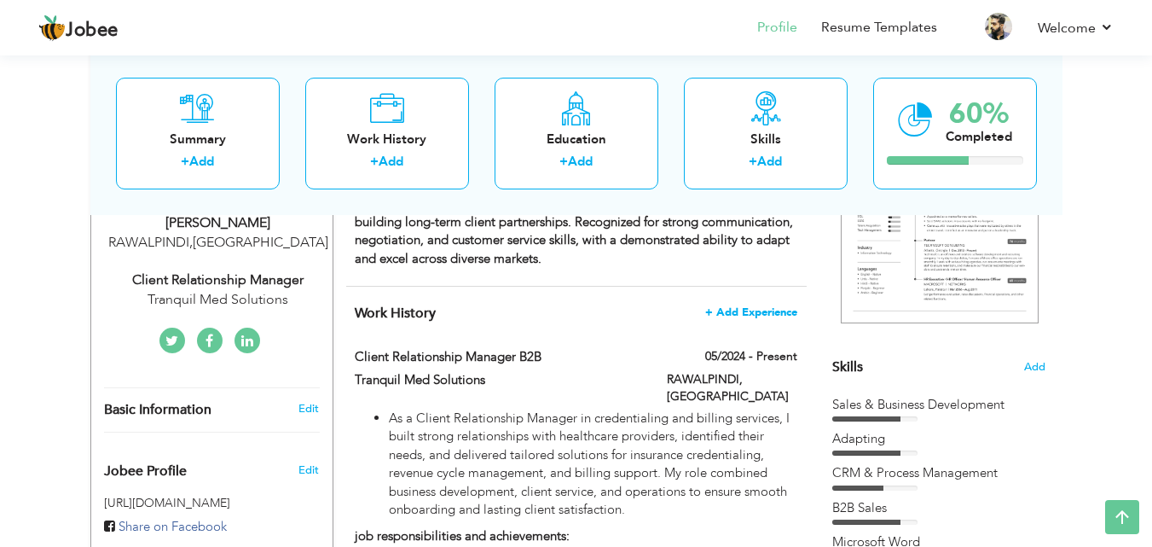
click at [766, 315] on span "+ Add Experience" at bounding box center [751, 312] width 92 height 12
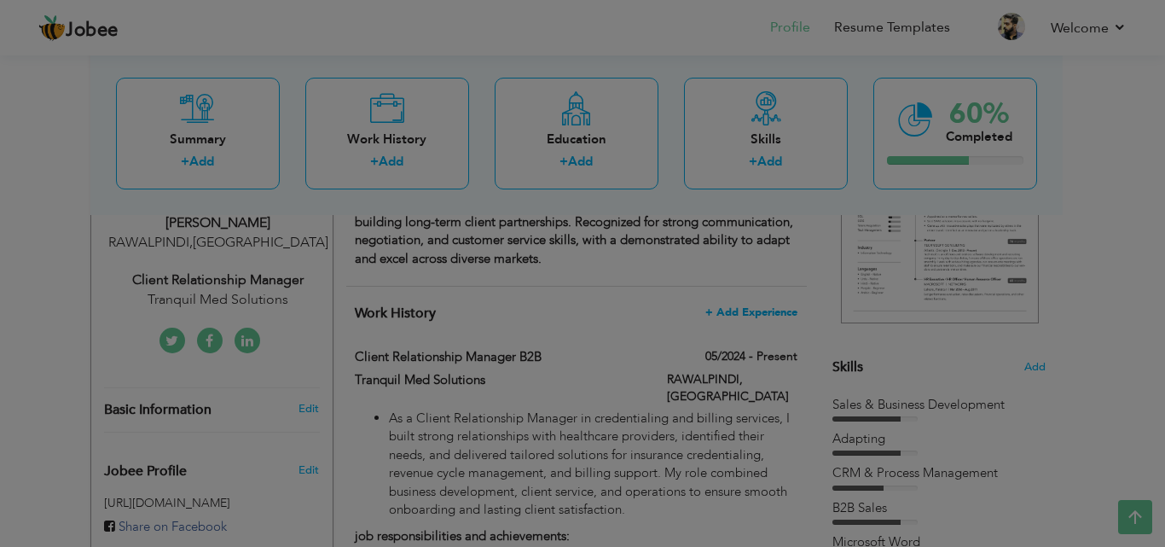
scroll to position [0, 0]
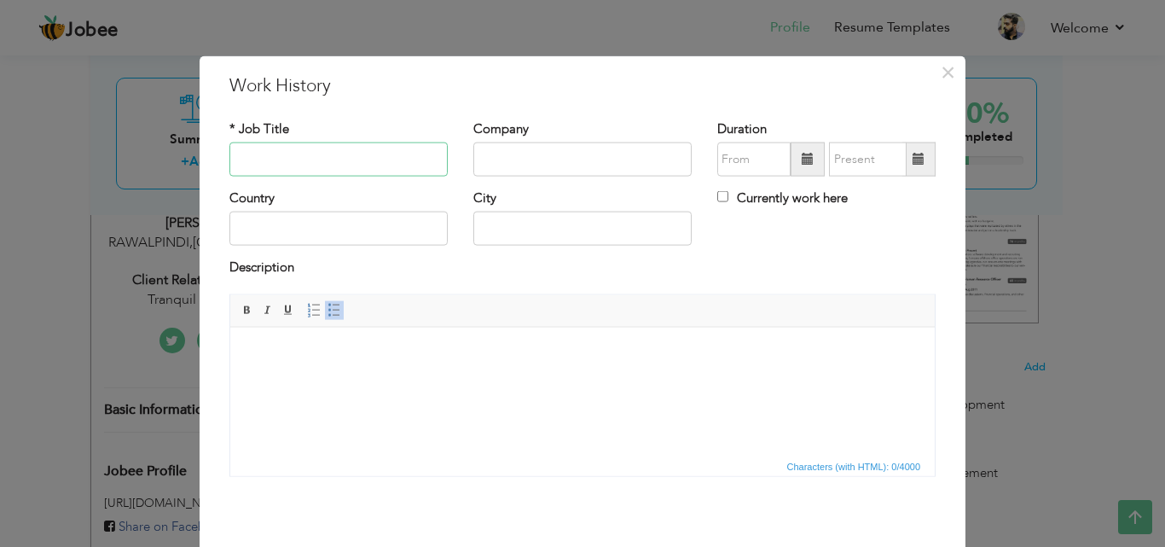
paste input "Customer Sales Representative / CSR / B2C"
type input "Customer Sales Representative / CSR / B2C"
paste input "TOUCHSTONE COMMUNICATIONS"
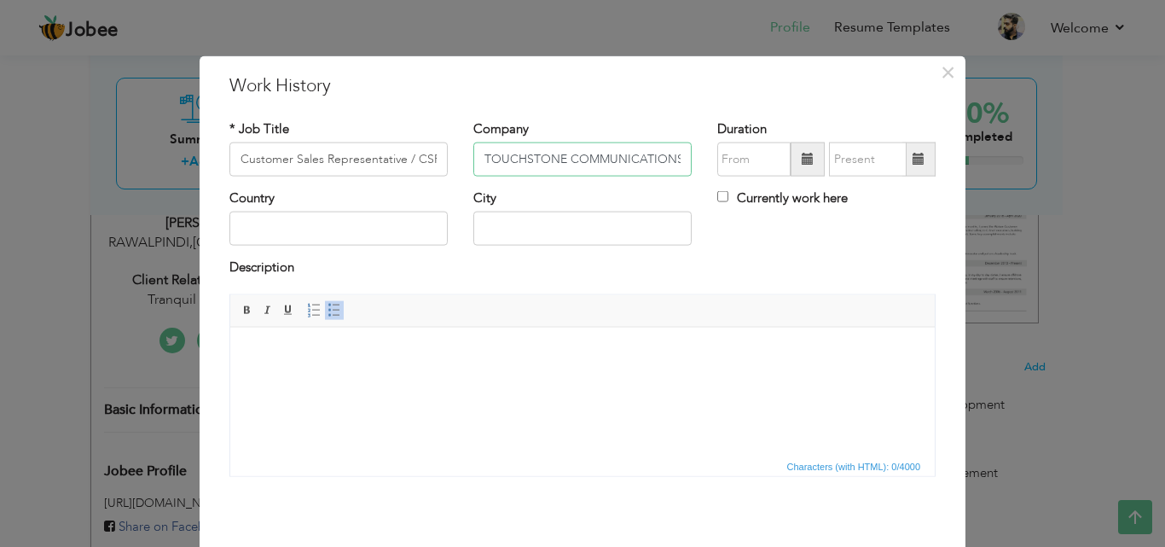
scroll to position [0, 1]
type input "TOUCHSTONE COMMUNICATIONS"
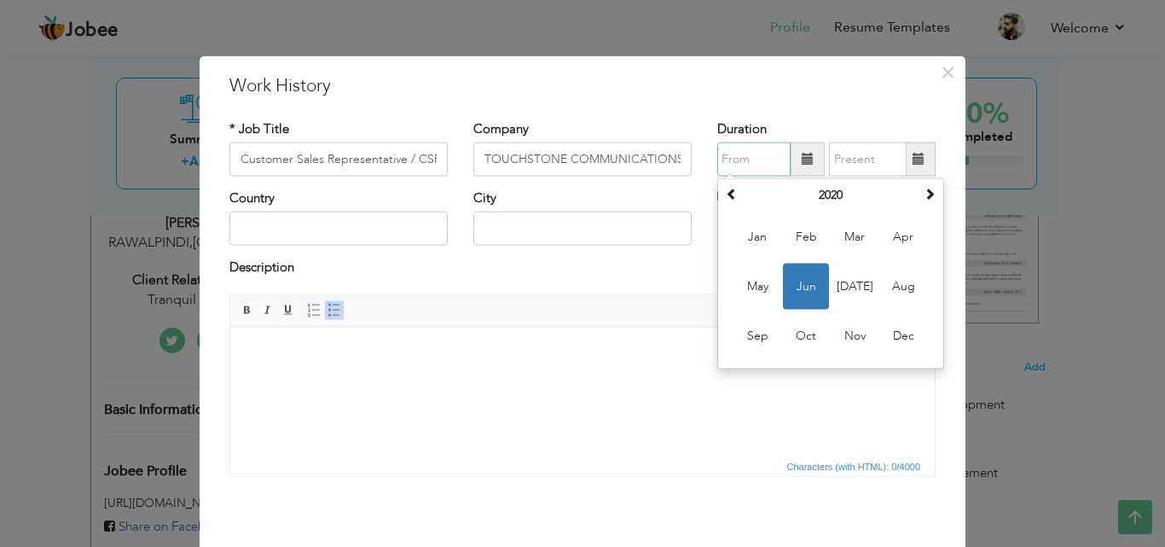
paste input "Aug-18"
type input "06/2020"
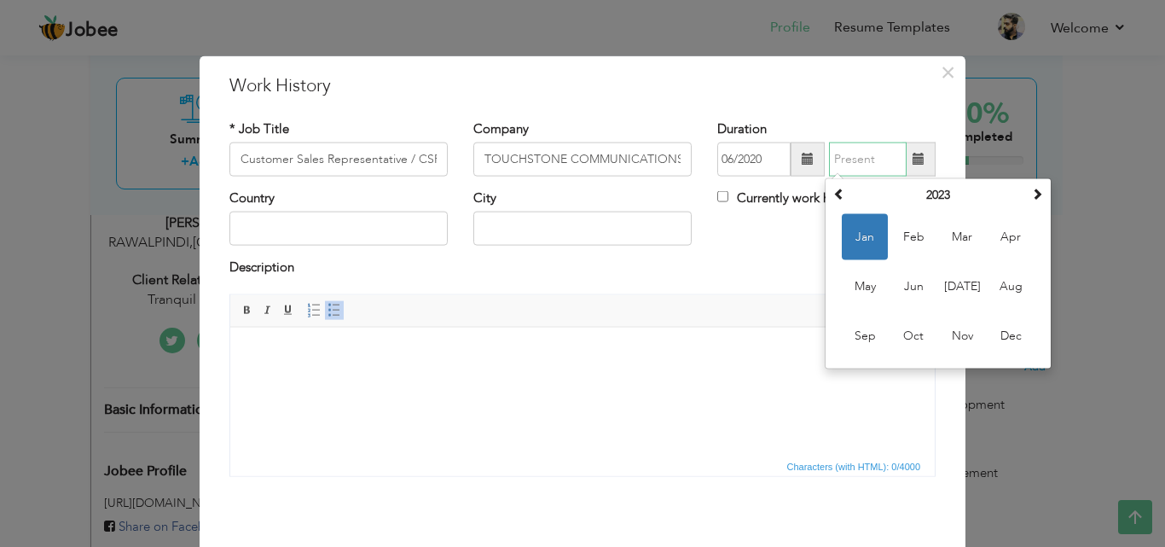
paste input "May-20"
type input "01/2023"
click at [407, 211] on div "Country" at bounding box center [338, 217] width 218 height 56
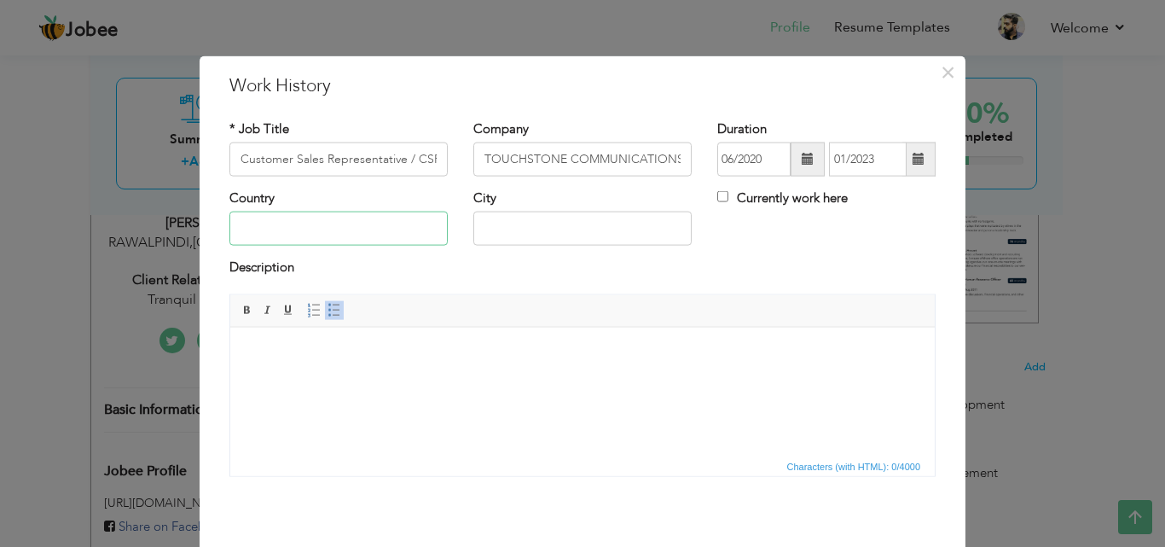
click at [399, 217] on input "text" at bounding box center [338, 228] width 218 height 34
type input "[GEOGRAPHIC_DATA]"
type input "RAWALPINDI"
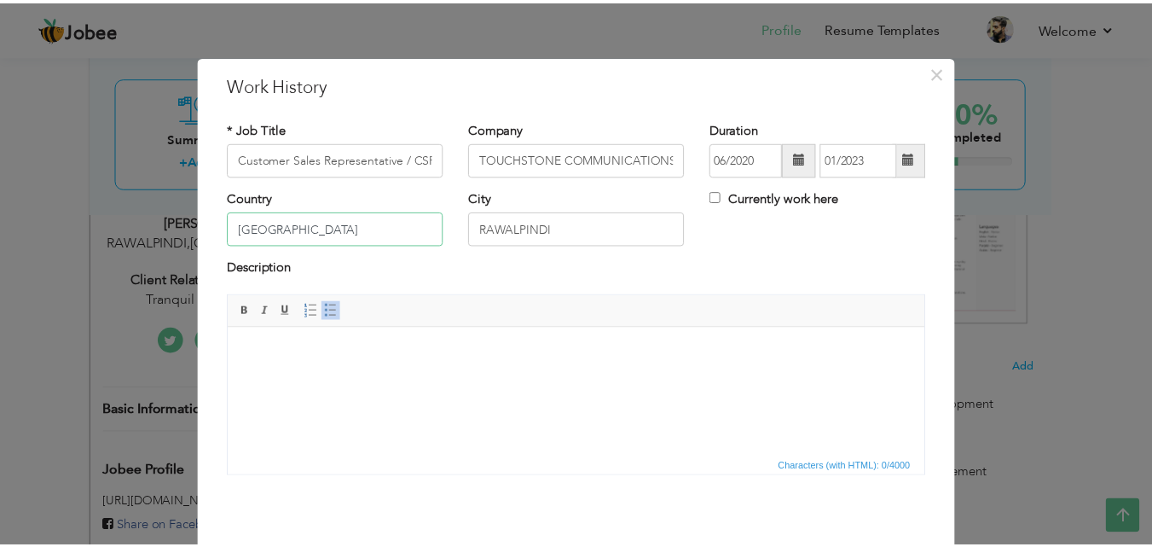
scroll to position [67, 0]
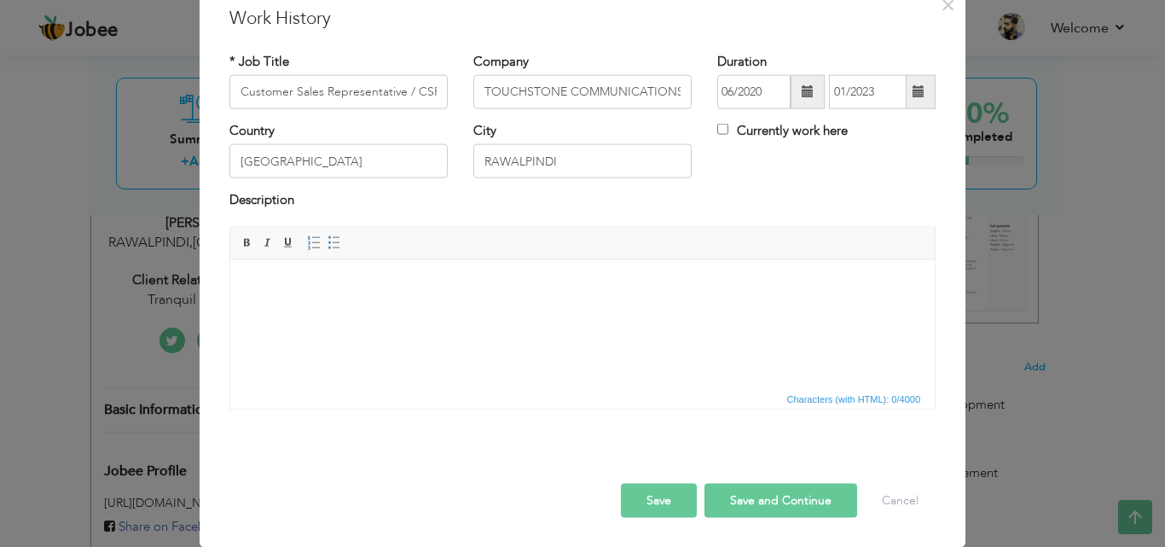
click at [552, 279] on body at bounding box center [582, 285] width 670 height 18
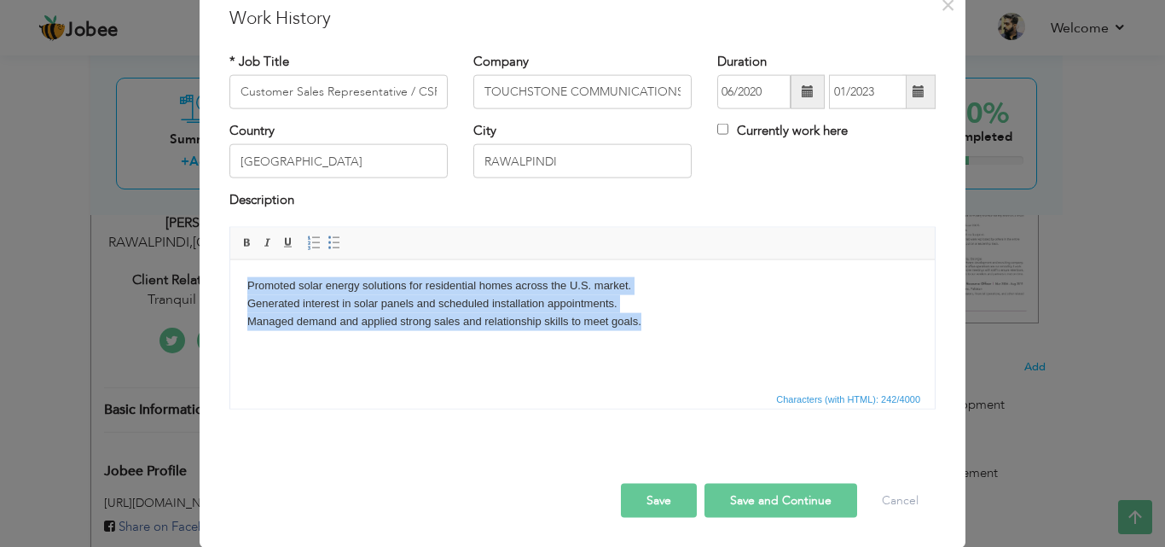
drag, startPoint x: 664, startPoint y: 325, endPoint x: 224, endPoint y: 260, distance: 444.7
click at [230, 260] on html "Promoted solar energy solutions for residential homes across the U.S. market. G…" at bounding box center [582, 302] width 704 height 87
click at [331, 243] on span at bounding box center [334, 242] width 14 height 14
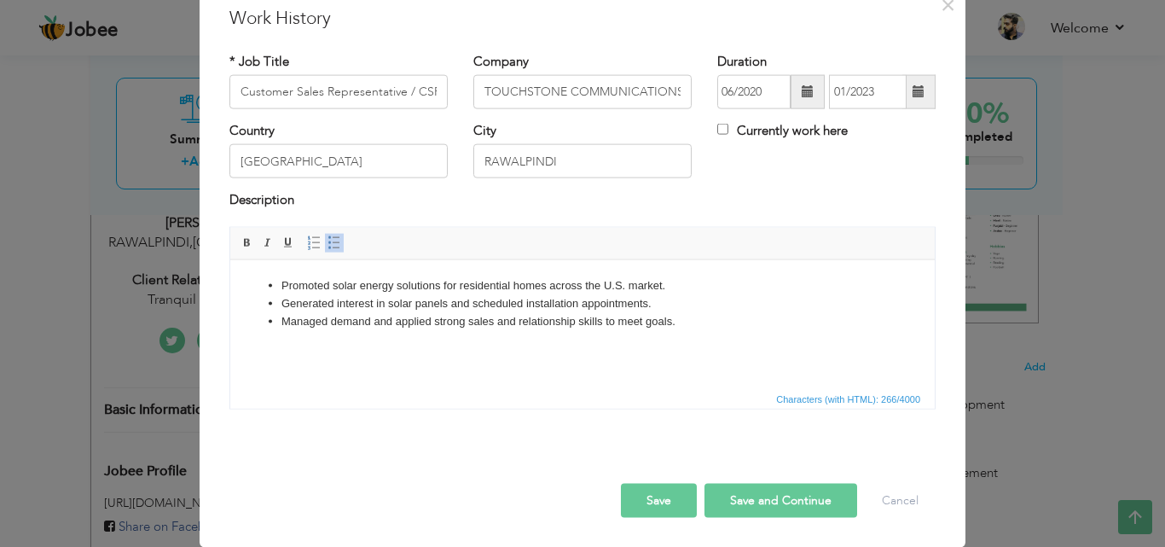
click at [668, 488] on button "Save" at bounding box center [659, 500] width 76 height 34
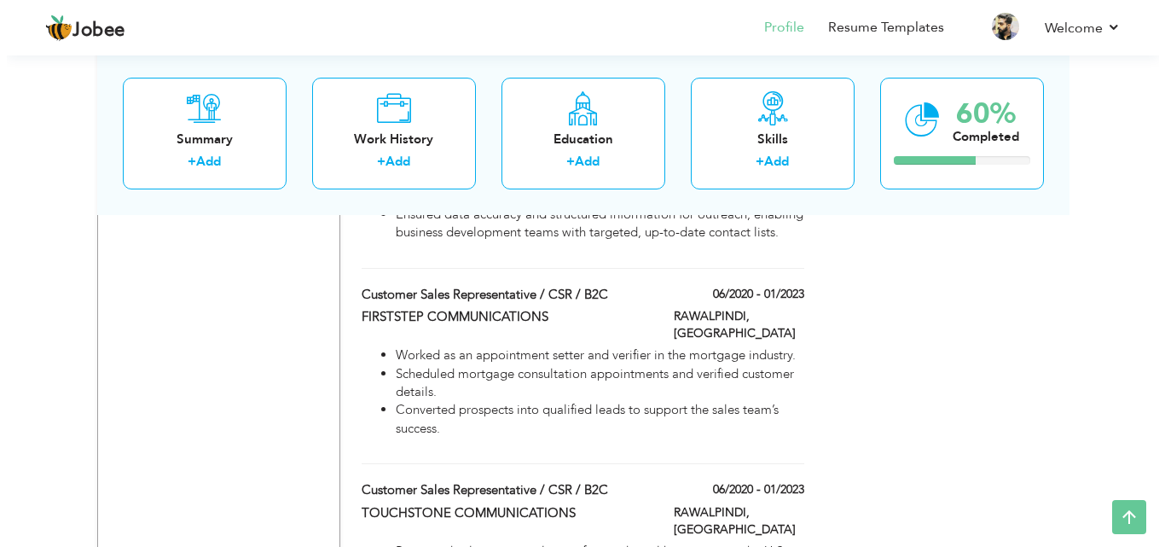
scroll to position [1364, 0]
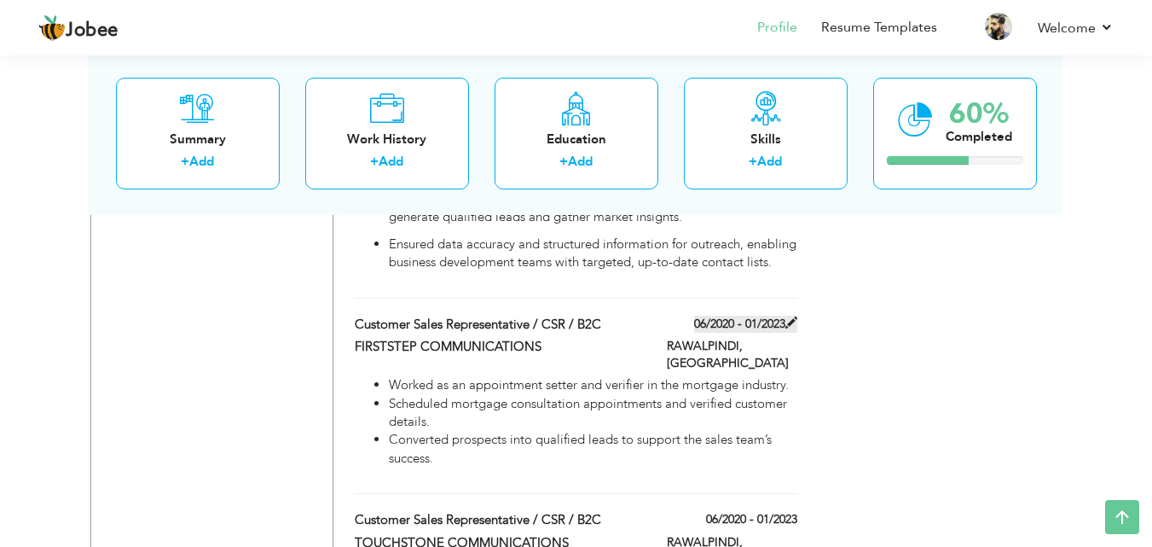
click at [786, 316] on span at bounding box center [791, 322] width 12 height 12
type input "FIRSTSTEP COMMUNICATIONS"
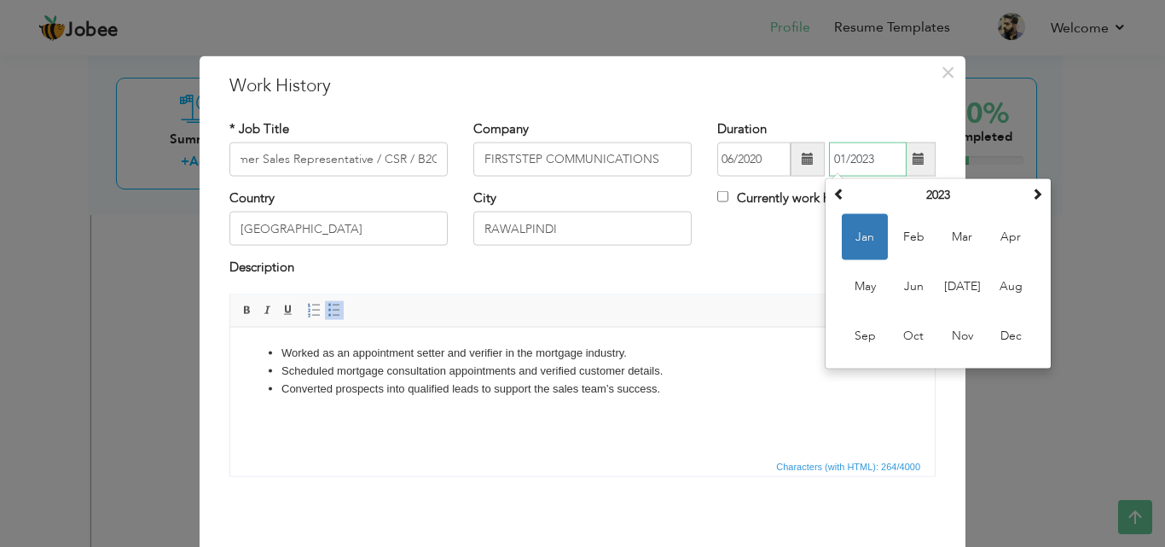
scroll to position [0, 0]
drag, startPoint x: 872, startPoint y: 148, endPoint x: 810, endPoint y: 151, distance: 62.3
click at [810, 151] on div "06/2020 01/2023 January 2023 Su Mo Tu We Th Fr Sa 1 2 3 4 5 6 7 8 9 10 11 12 13…" at bounding box center [826, 159] width 218 height 34
paste input "Aug-21"
click at [712, 236] on div "Country Pakistan City RAWALPINDI Currently work here" at bounding box center [583, 223] width 732 height 69
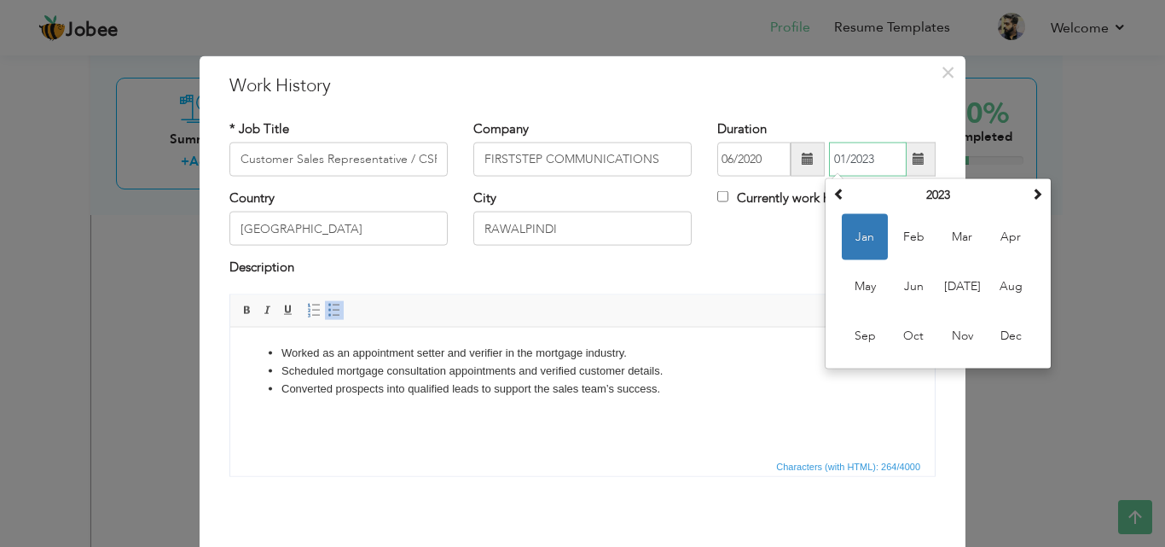
drag, startPoint x: 880, startPoint y: 156, endPoint x: 813, endPoint y: 146, distance: 67.3
click at [813, 146] on div "06/2020 01/2023 January 2023 Su Mo Tu We Th Fr Sa 1 2 3 4 5 6 7 8 9 10 11 12 13…" at bounding box center [826, 159] width 218 height 34
click at [1006, 284] on span "Aug" at bounding box center [1010, 286] width 46 height 46
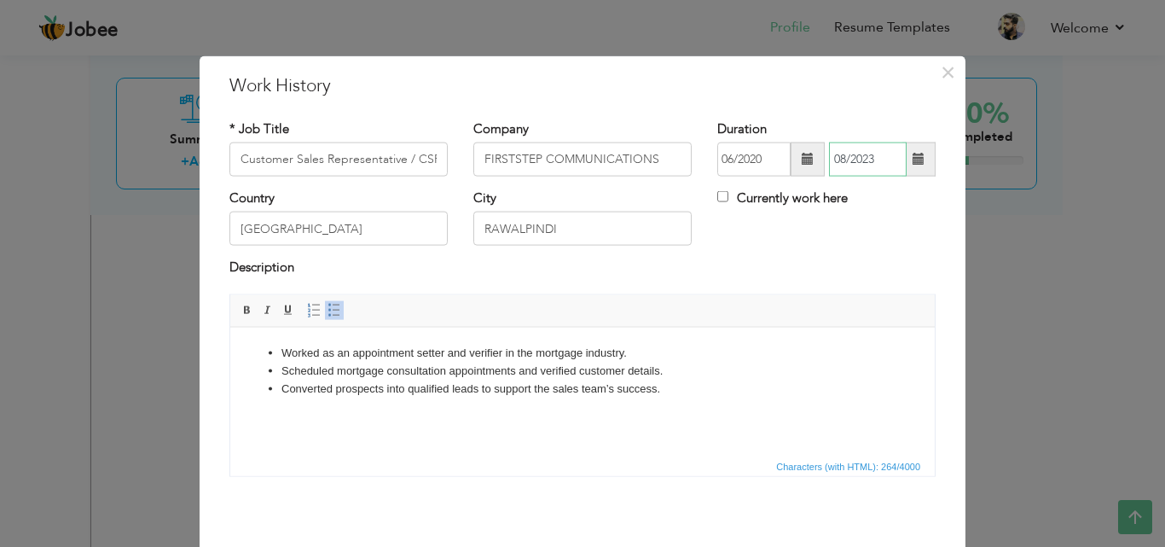
click at [861, 150] on input "08/2023" at bounding box center [868, 159] width 78 height 34
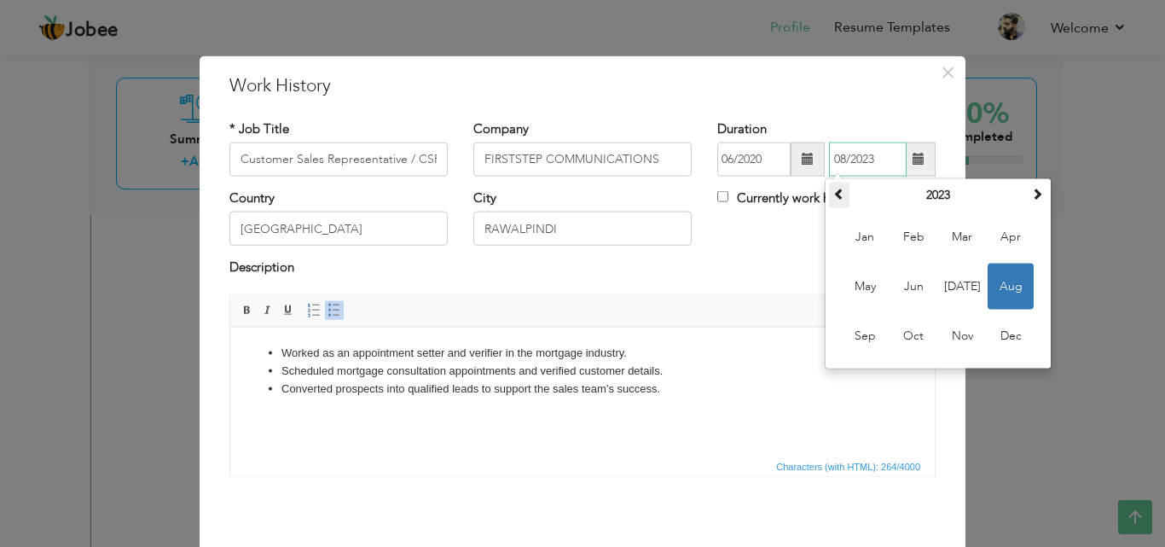
click at [835, 190] on span at bounding box center [839, 194] width 12 height 12
click at [829, 188] on th at bounding box center [839, 195] width 20 height 26
click at [789, 266] on div "Description" at bounding box center [582, 269] width 706 height 22
click at [863, 165] on input "08/2023" at bounding box center [868, 159] width 78 height 34
type input "08/2021"
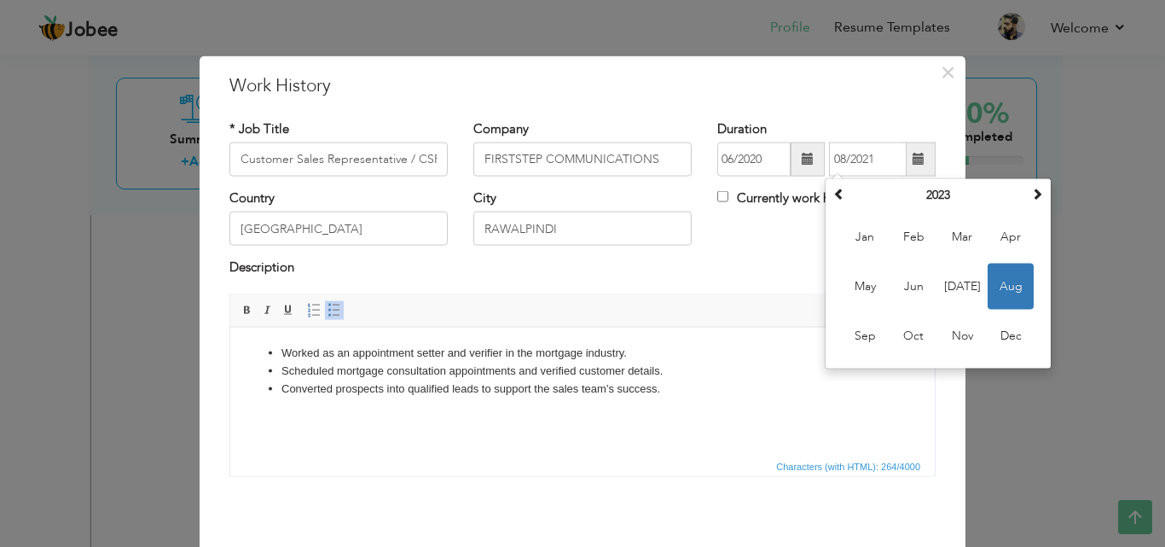
click at [710, 300] on span "Editor toolbars Basic Styles Bold Italic Underline Paragraph Insert/Remove Numb…" at bounding box center [582, 310] width 704 height 32
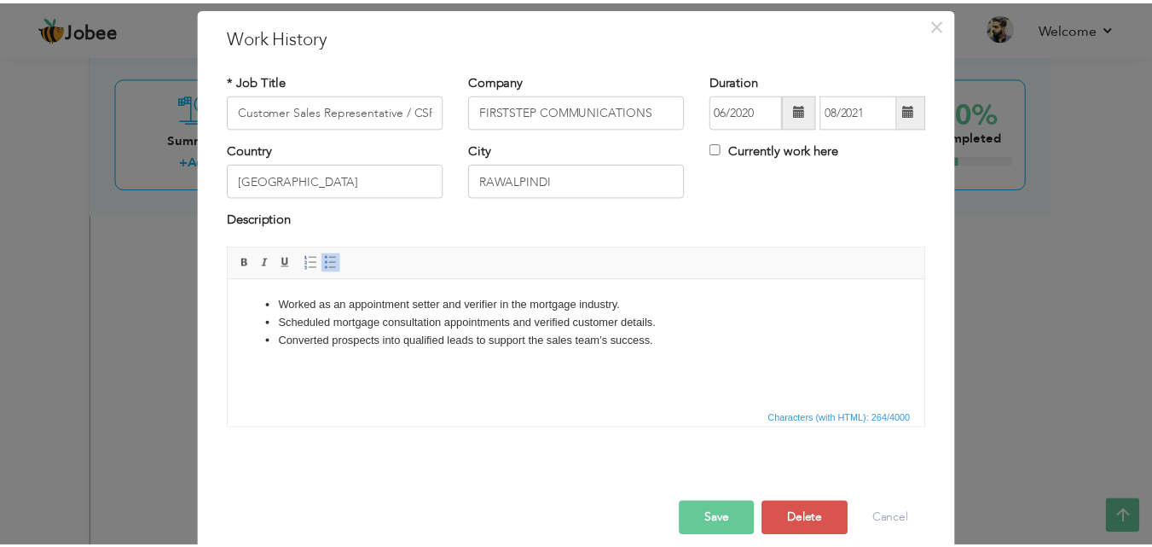
scroll to position [67, 0]
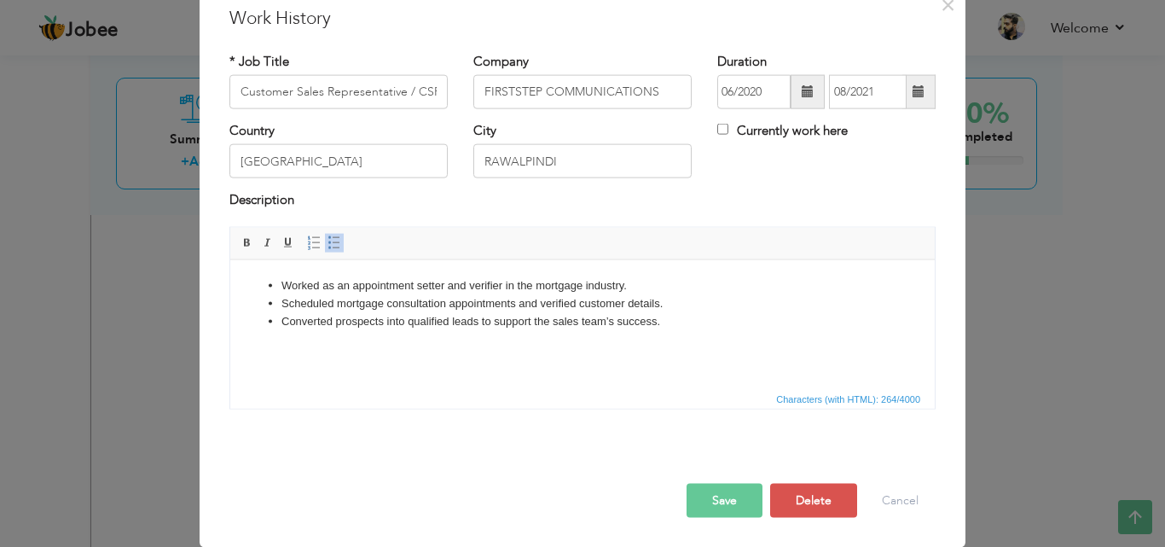
click at [733, 494] on button "Save" at bounding box center [724, 500] width 76 height 34
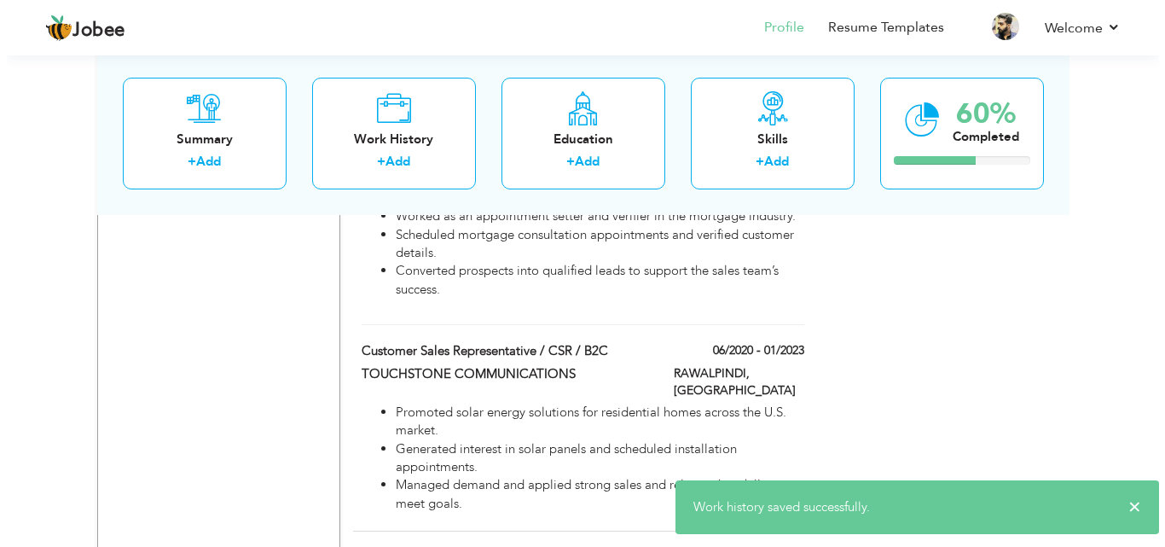
scroll to position [1535, 0]
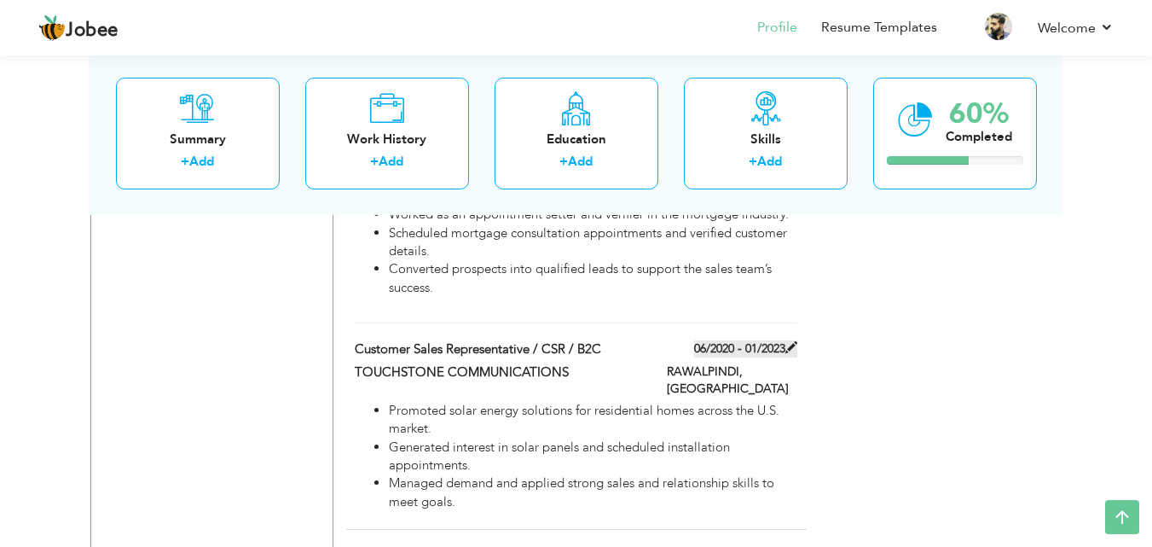
click at [786, 341] on span at bounding box center [791, 347] width 12 height 12
type input "TOUCHSTONE COMMUNICATIONS"
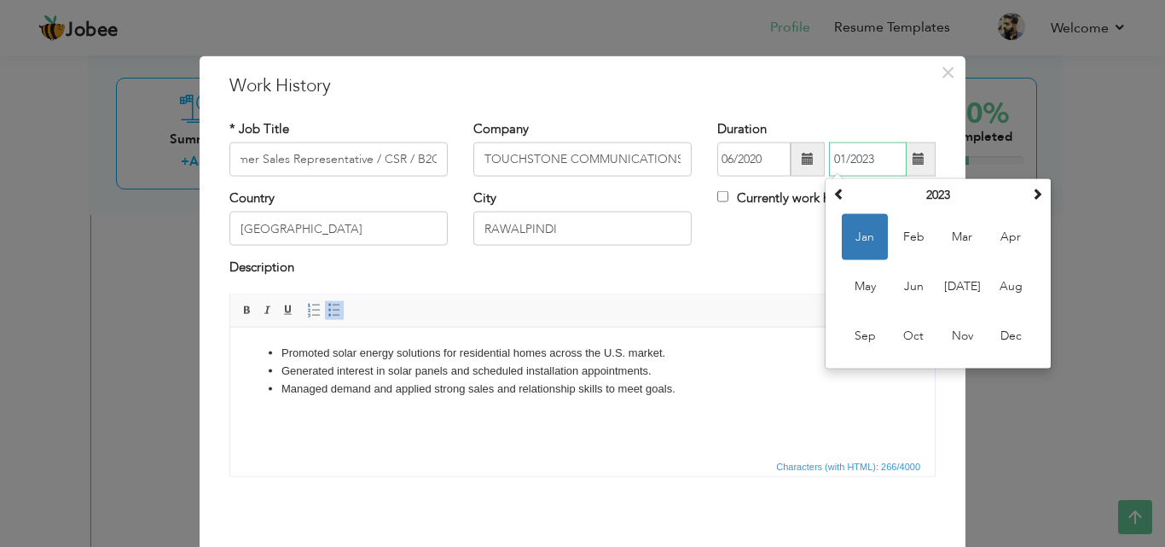
scroll to position [0, 0]
drag, startPoint x: 874, startPoint y: 159, endPoint x: 862, endPoint y: 160, distance: 12.1
click at [862, 160] on input "01/2023" at bounding box center [868, 159] width 78 height 34
click at [854, 283] on span "May" at bounding box center [865, 286] width 46 height 46
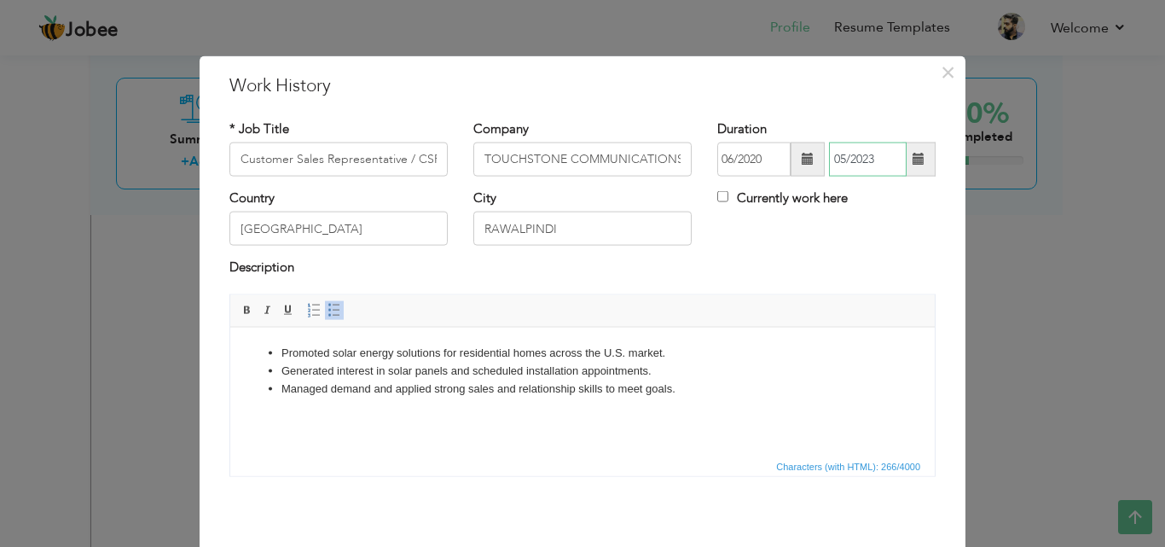
click at [864, 153] on input "05/2023" at bounding box center [868, 159] width 78 height 34
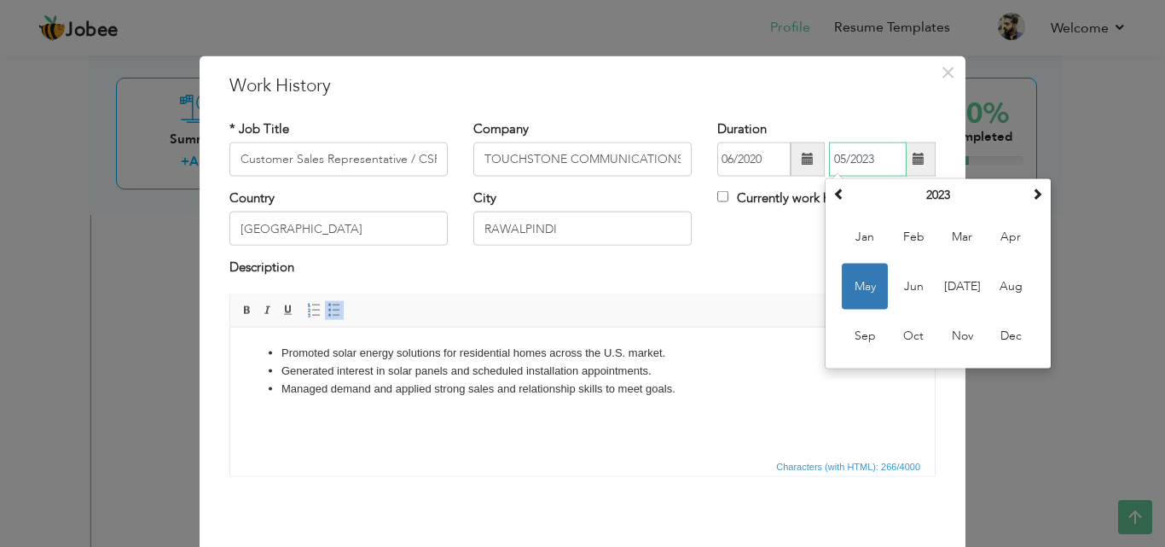
click at [870, 159] on input "05/2023" at bounding box center [868, 159] width 78 height 34
type input "05/2020"
click at [770, 234] on div "Country Pakistan City RAWALPINDI Currently work here" at bounding box center [583, 223] width 732 height 69
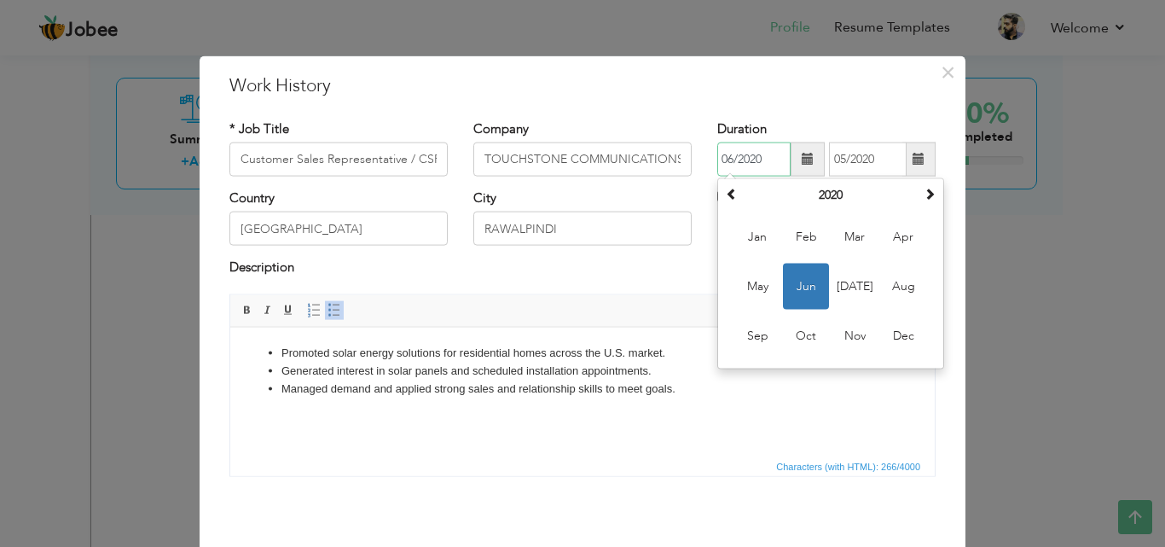
drag, startPoint x: 765, startPoint y: 144, endPoint x: 703, endPoint y: 142, distance: 61.4
click at [704, 142] on div "Duration 06/2020 June 2020 Su Mo Tu We Th Fr Sa 31 1 2 3 4 5 6 7 8 9 10 11 12 1…" at bounding box center [826, 153] width 244 height 69
paste input "Aug-18"
click at [764, 155] on input "Aug-18" at bounding box center [753, 159] width 73 height 34
click at [783, 118] on div "* Job Title Customer Sales Representative / CSR / B2C Company TOUCHSTONE COMMUN…" at bounding box center [583, 304] width 732 height 395
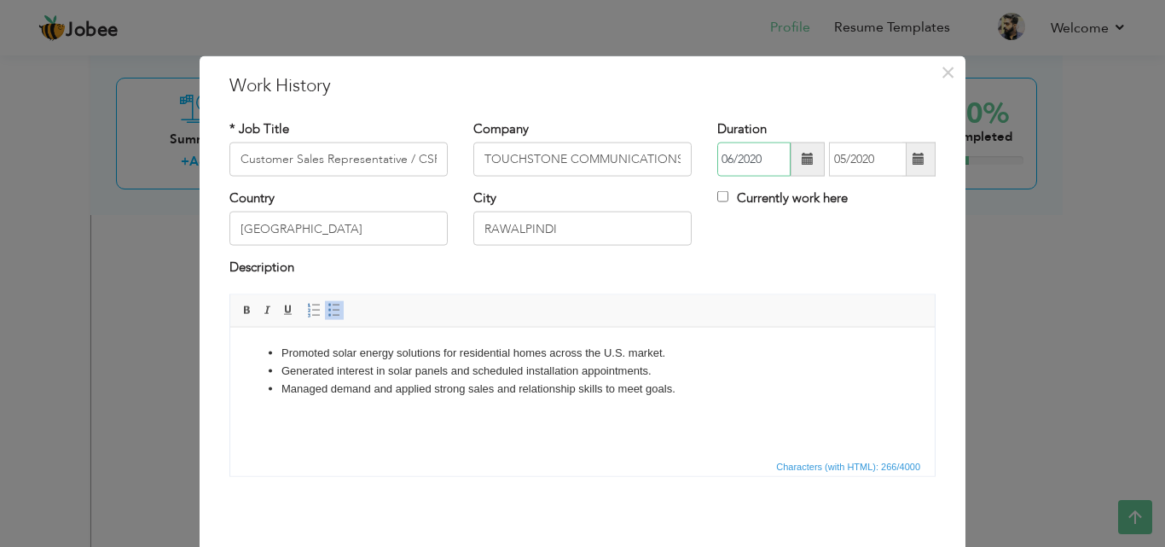
click at [765, 160] on input "06/2020" at bounding box center [753, 159] width 73 height 34
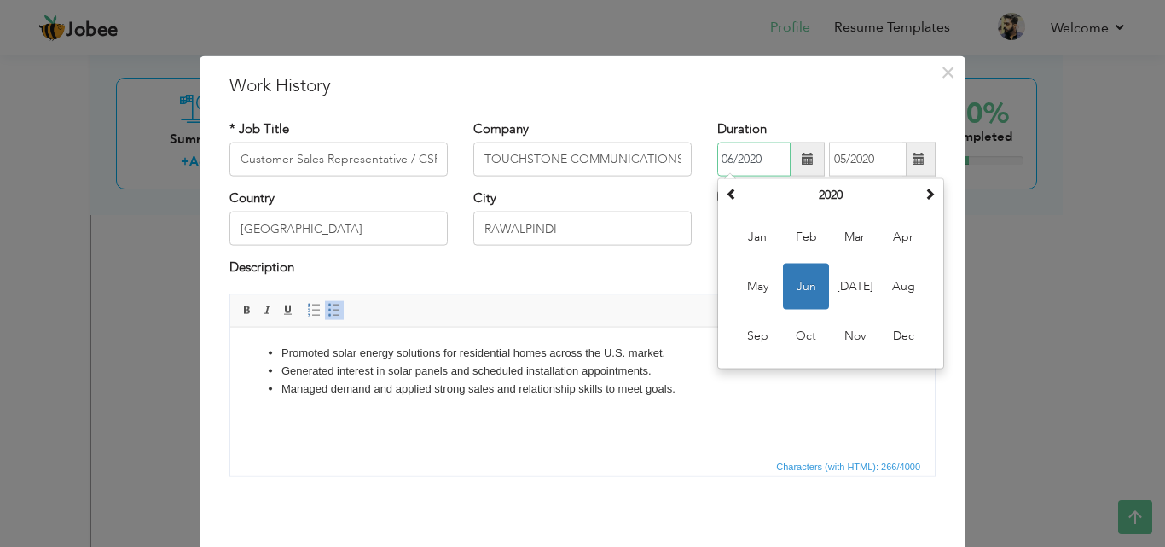
click at [765, 160] on input "06/2020" at bounding box center [753, 159] width 73 height 34
click at [726, 188] on span at bounding box center [732, 194] width 12 height 12
click at [888, 285] on span "Aug" at bounding box center [903, 286] width 46 height 46
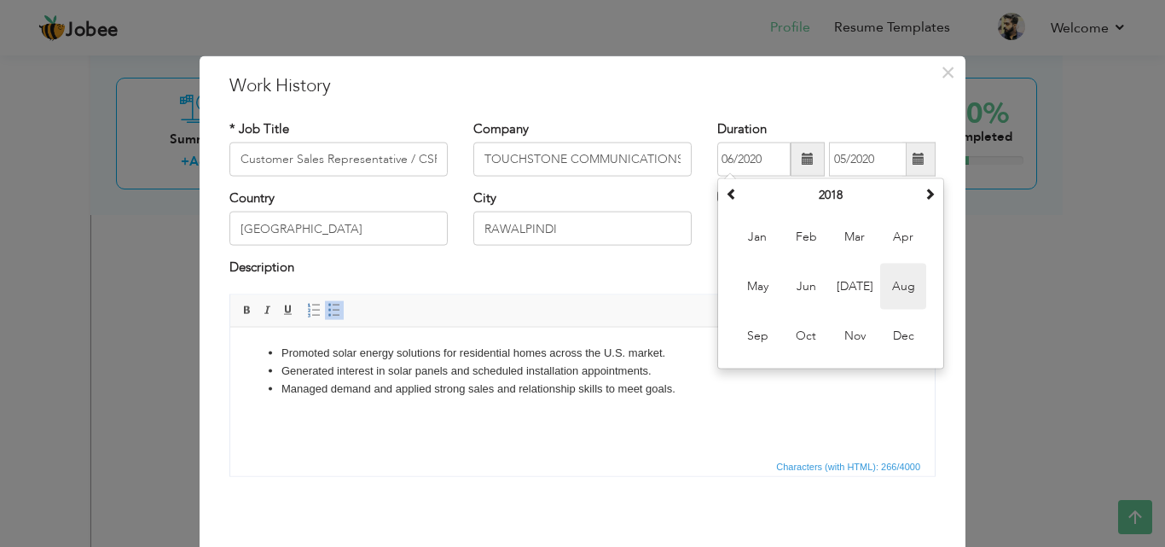
type input "08/2018"
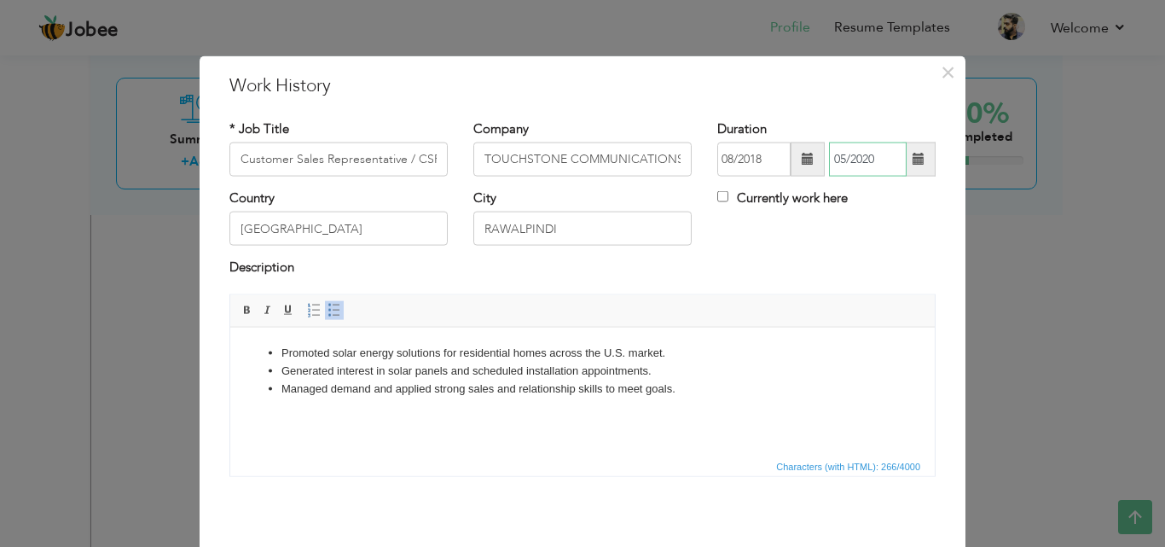
click at [868, 154] on input "05/2020" at bounding box center [868, 159] width 78 height 34
click at [878, 155] on input "05/2020" at bounding box center [868, 159] width 78 height 34
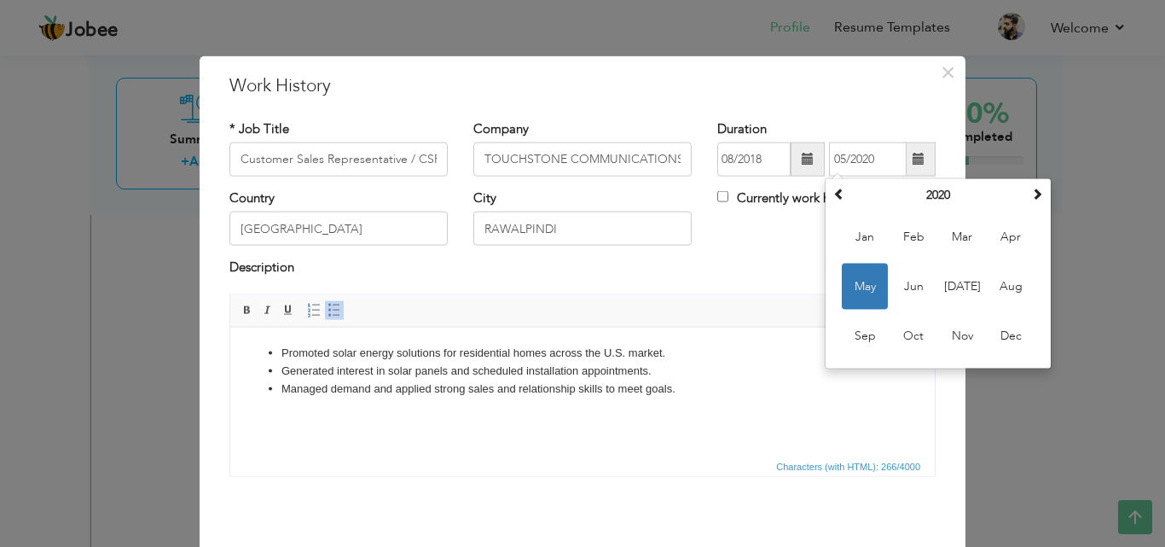
click at [786, 251] on div "Country Pakistan City RAWALPINDI Currently work here" at bounding box center [583, 223] width 732 height 69
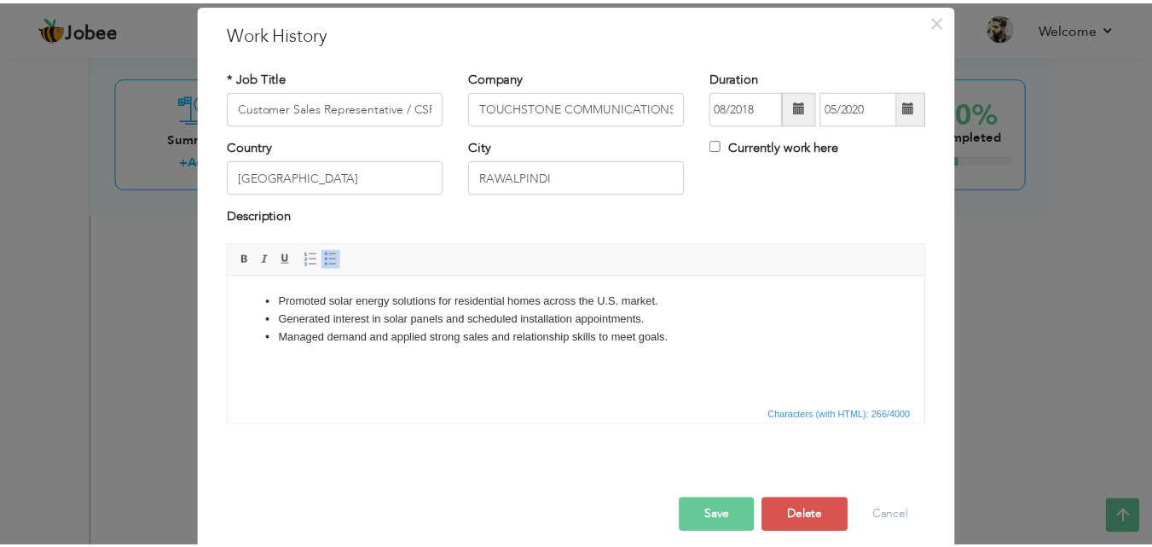
scroll to position [67, 0]
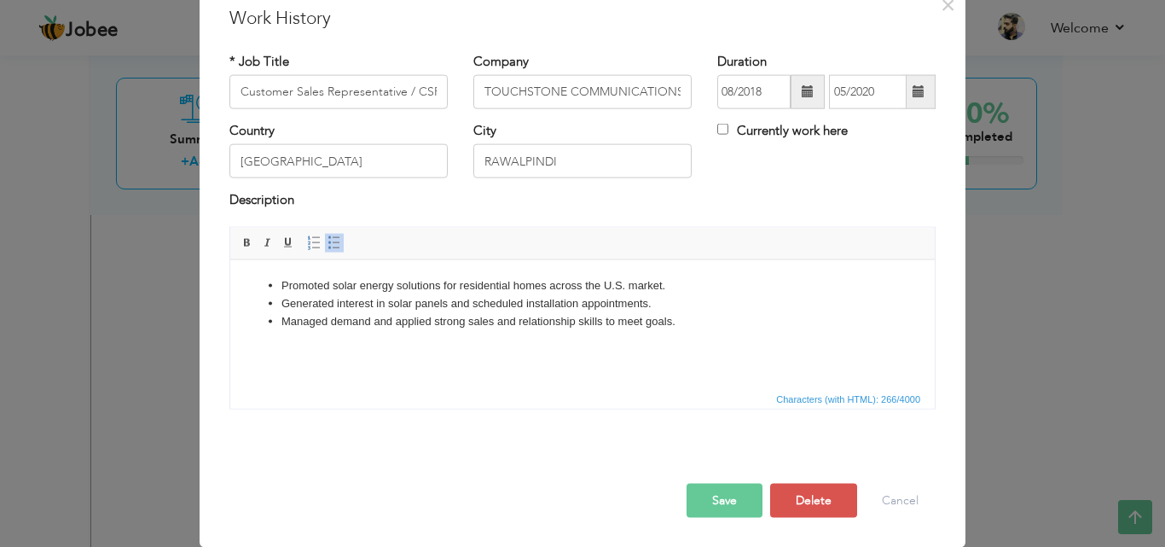
click at [709, 505] on button "Save" at bounding box center [724, 500] width 76 height 34
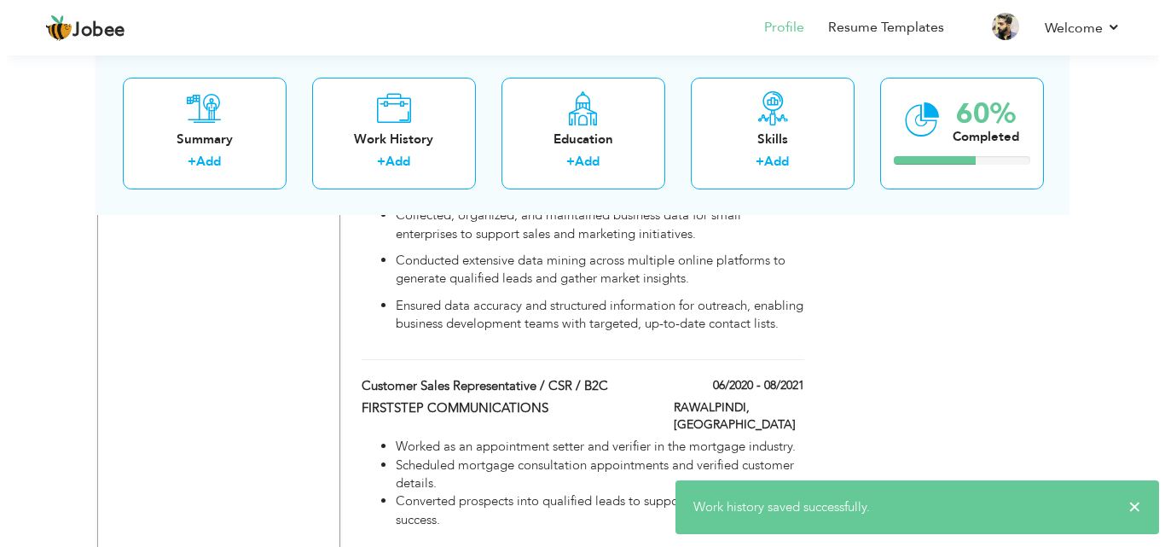
scroll to position [1279, 0]
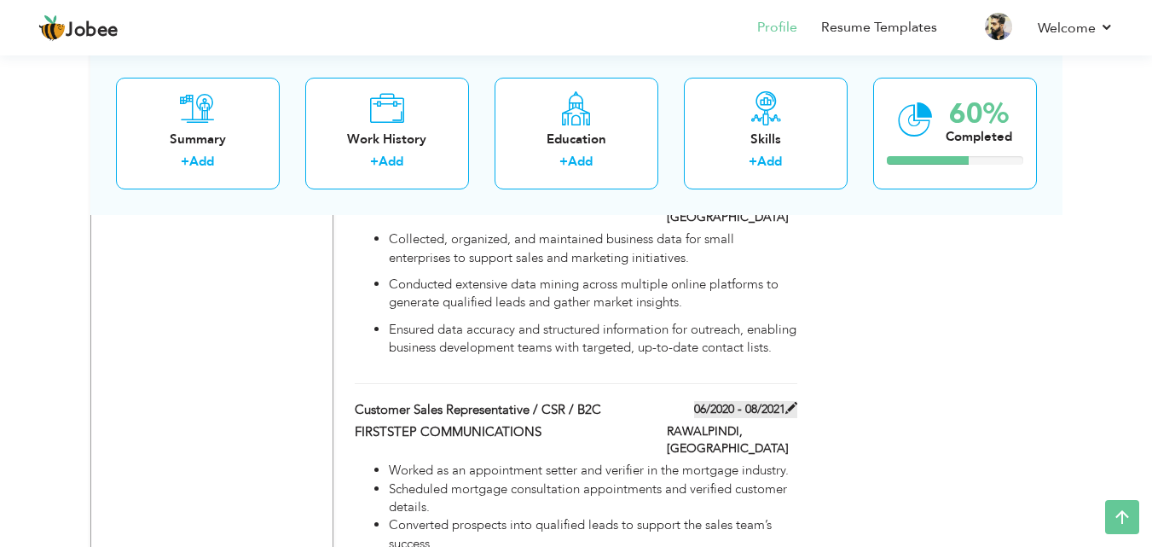
click at [727, 401] on label "06/2020 - 08/2021" at bounding box center [745, 409] width 103 height 17
type input "FIRSTSTEP COMMUNICATIONS"
type input "06/2020"
type input "08/2021"
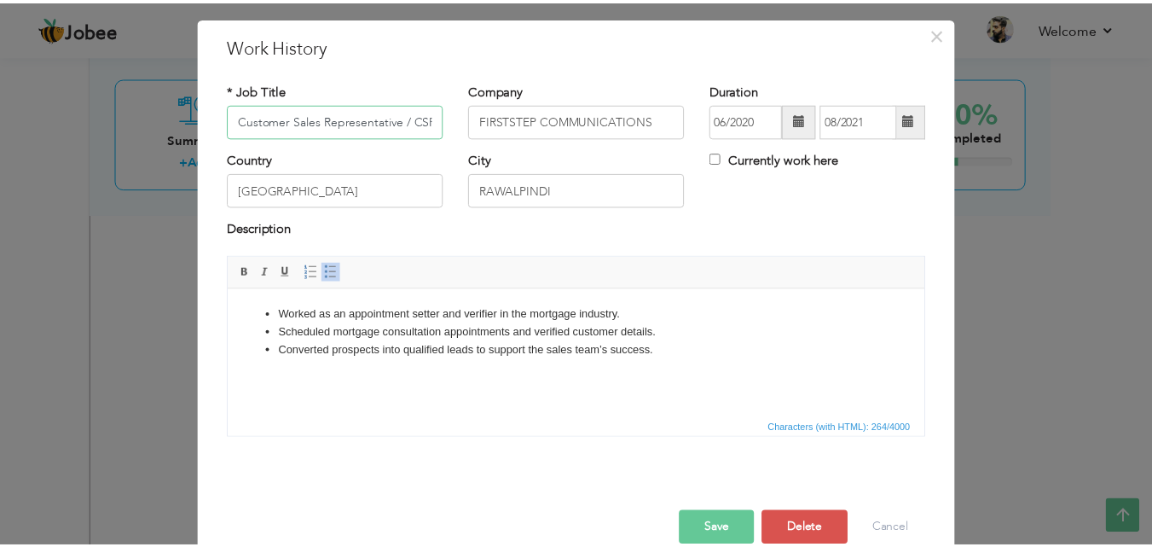
scroll to position [67, 0]
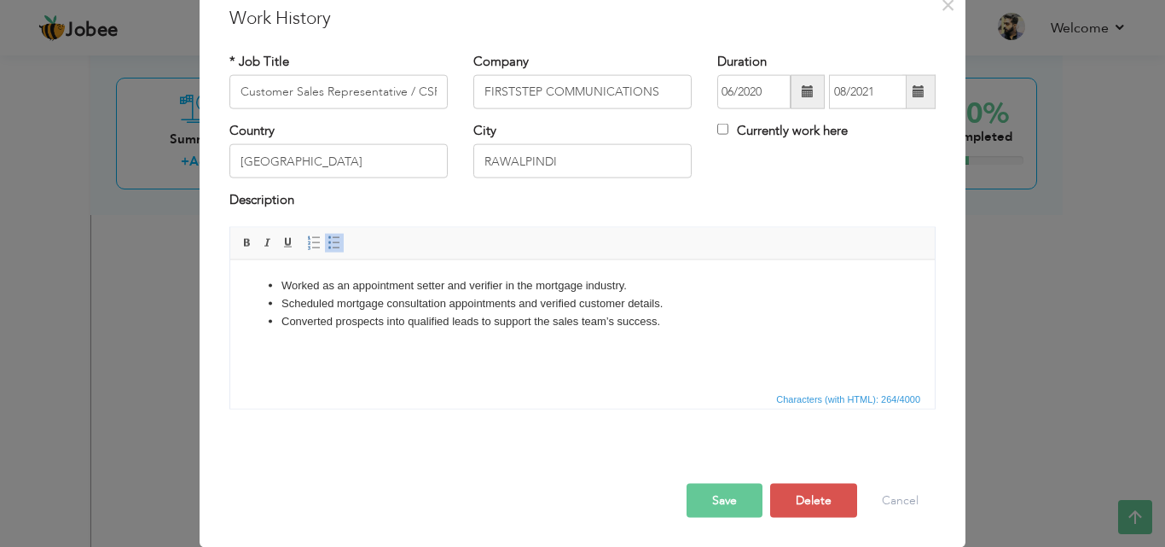
click at [726, 490] on button "Save" at bounding box center [724, 500] width 76 height 34
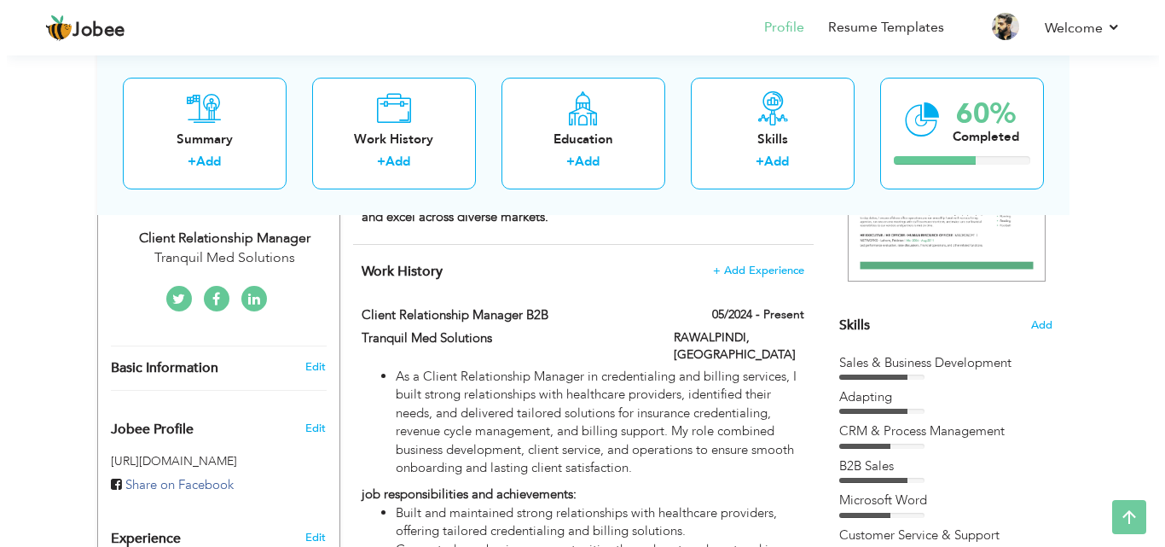
scroll to position [341, 0]
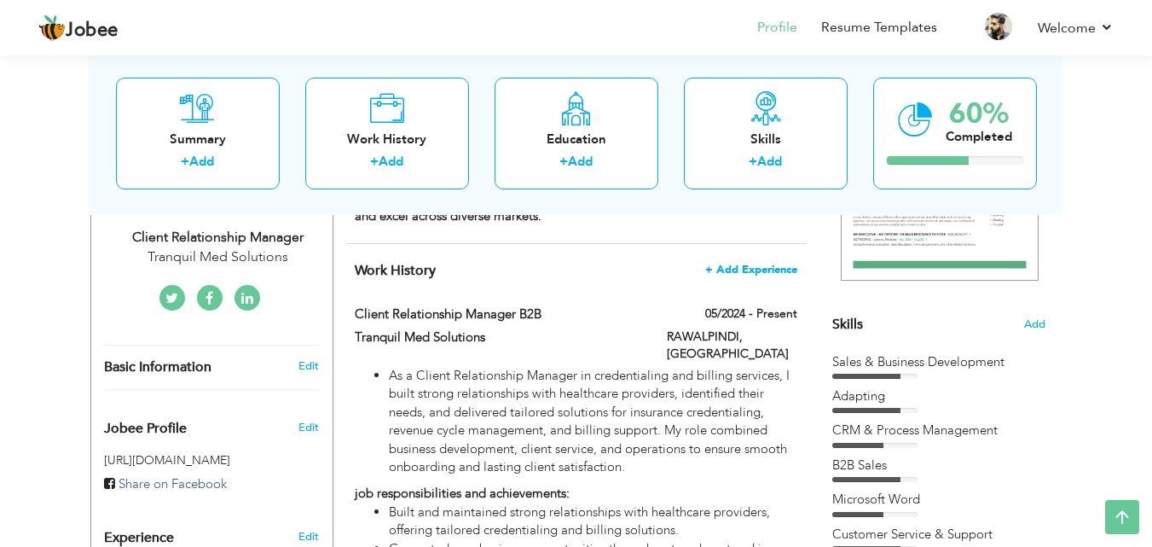
click at [787, 271] on span "+ Add Experience" at bounding box center [751, 269] width 92 height 12
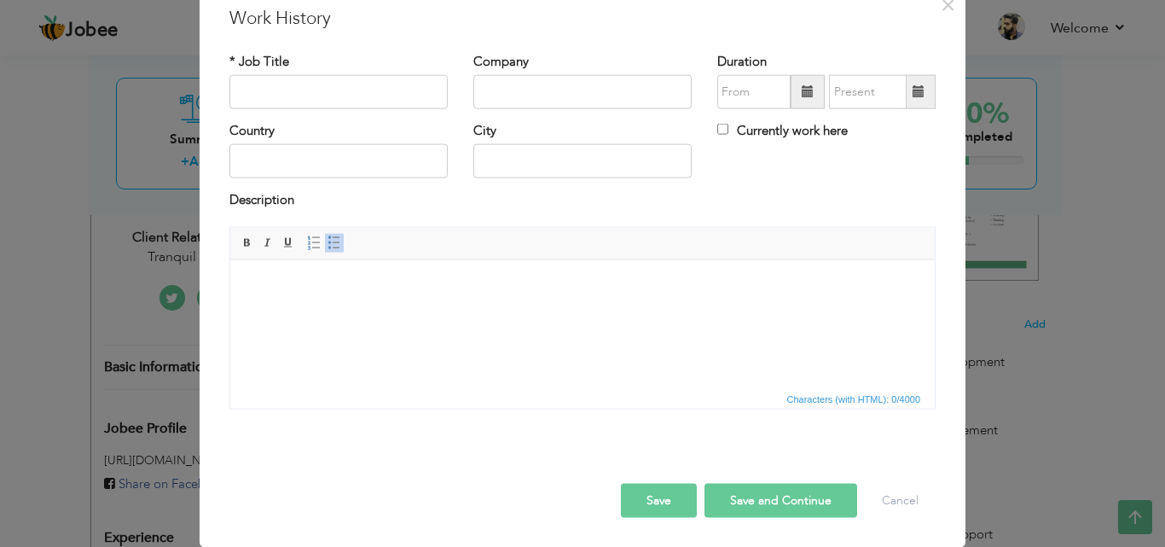
scroll to position [0, 0]
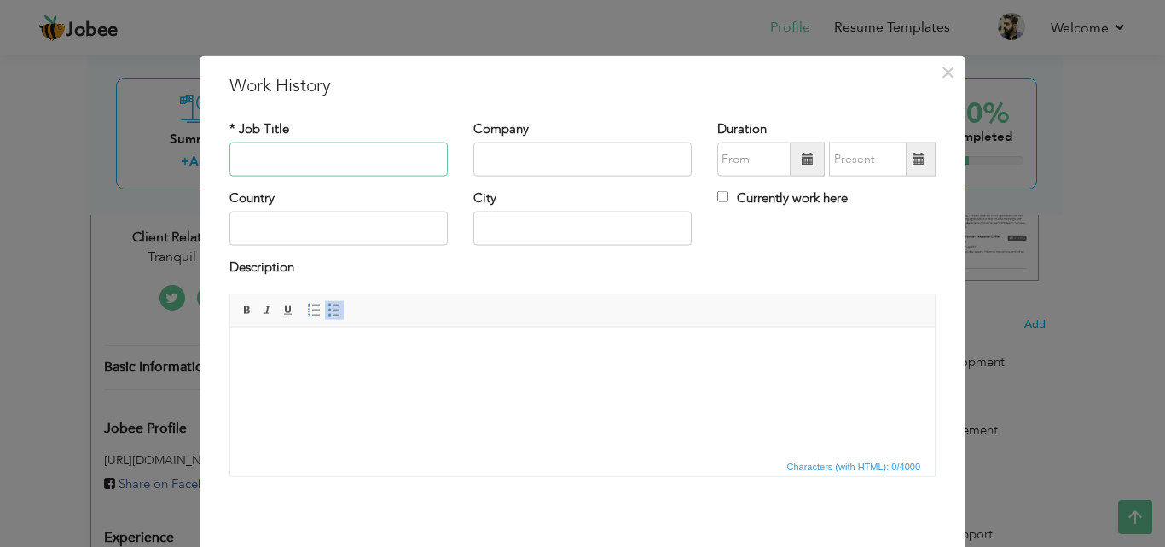
paste input "Customer Sales Representative / CSR / B2C"
type input "Customer Sales Representative / CSR / B2C"
paste input "WORK"
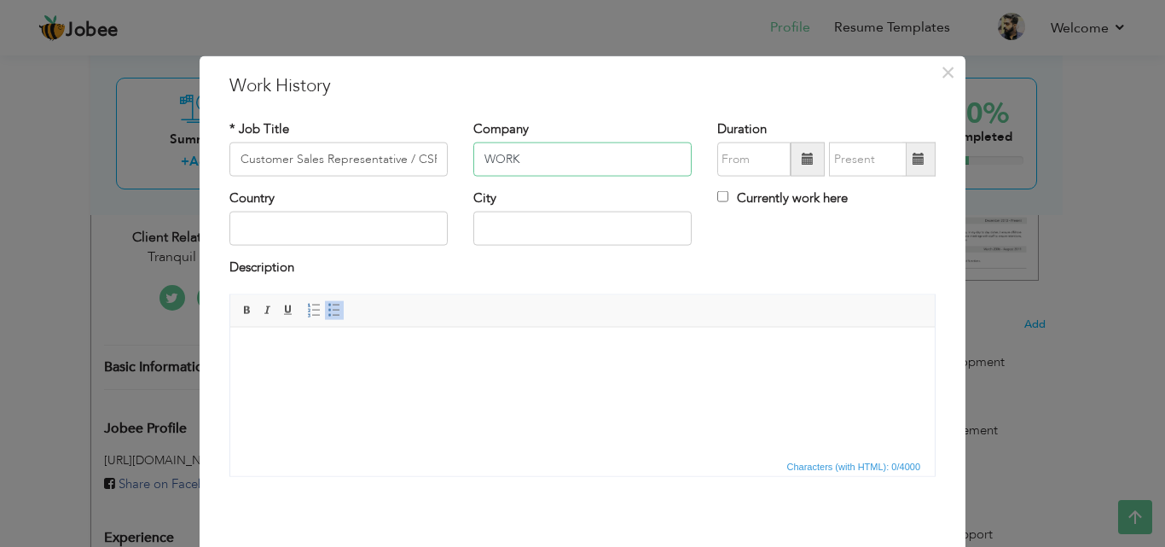
type input "WORK"
click at [761, 155] on input "text" at bounding box center [753, 159] width 73 height 34
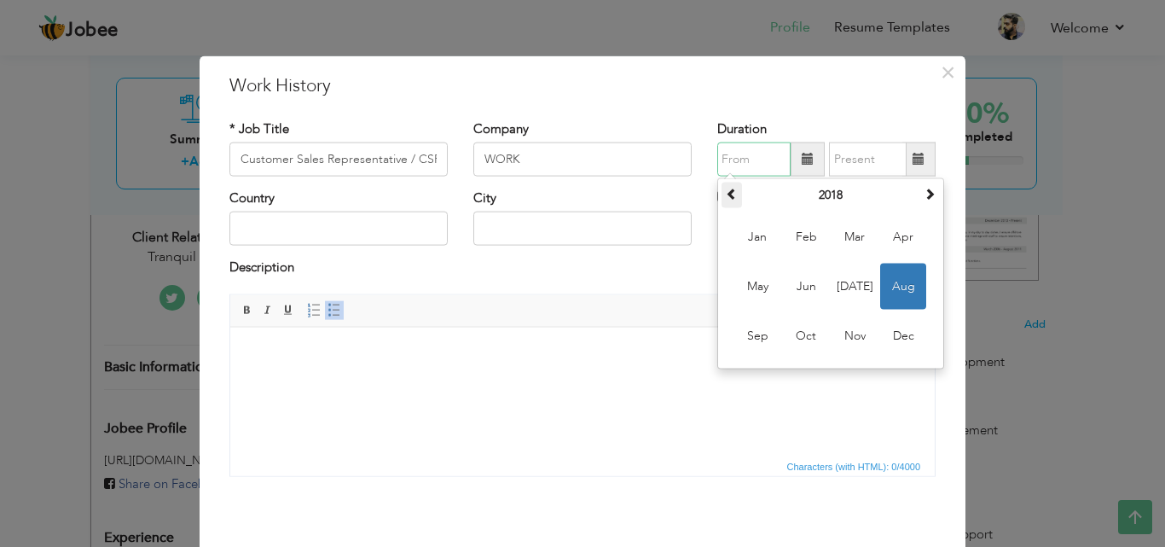
click at [726, 197] on span at bounding box center [732, 194] width 12 height 12
type input "07/2017"
click at [849, 161] on input "text" at bounding box center [868, 159] width 78 height 34
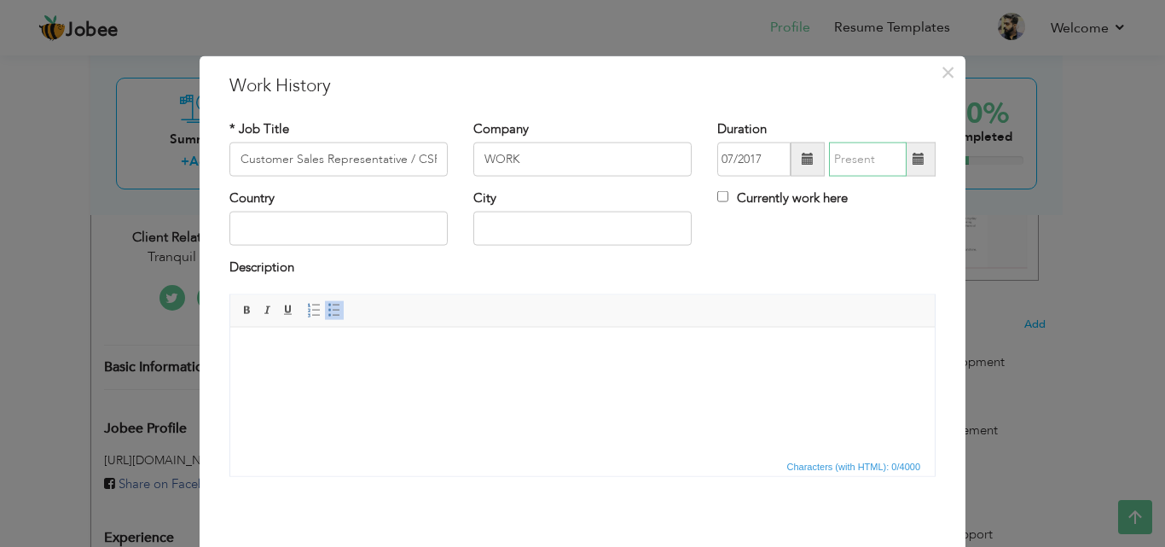
click at [847, 168] on input "text" at bounding box center [868, 159] width 78 height 34
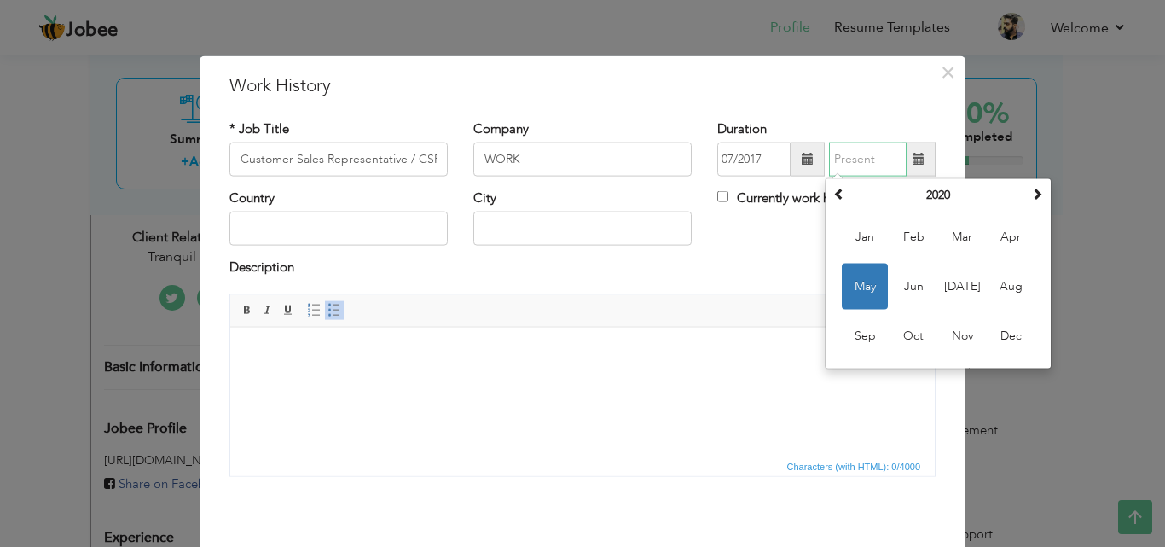
type input "08/2018"
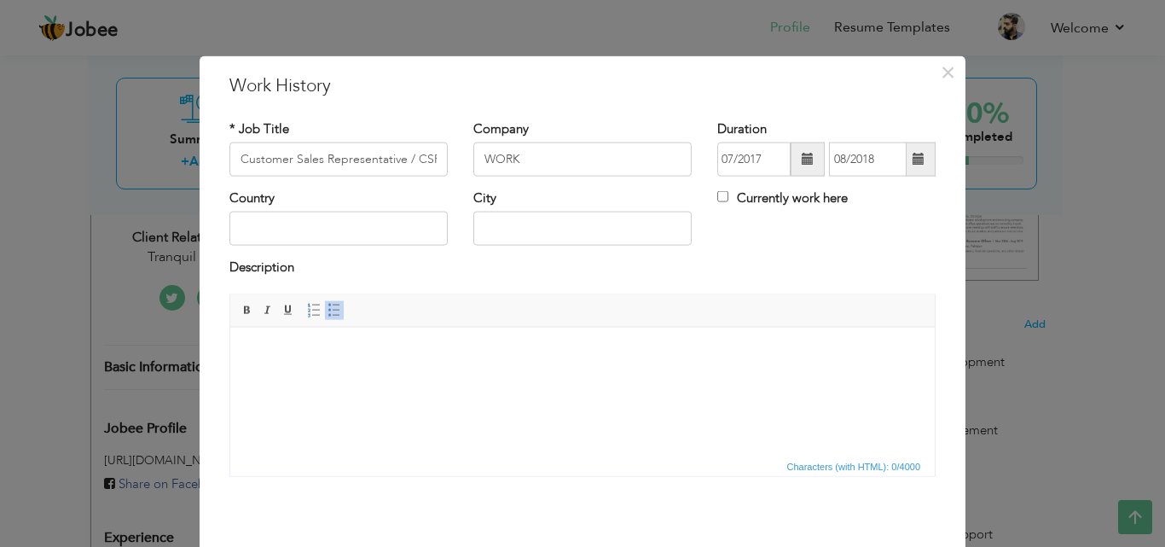
click at [771, 257] on div "Country City Currently work here" at bounding box center [583, 223] width 732 height 69
click at [863, 152] on input "08/2018" at bounding box center [868, 159] width 78 height 34
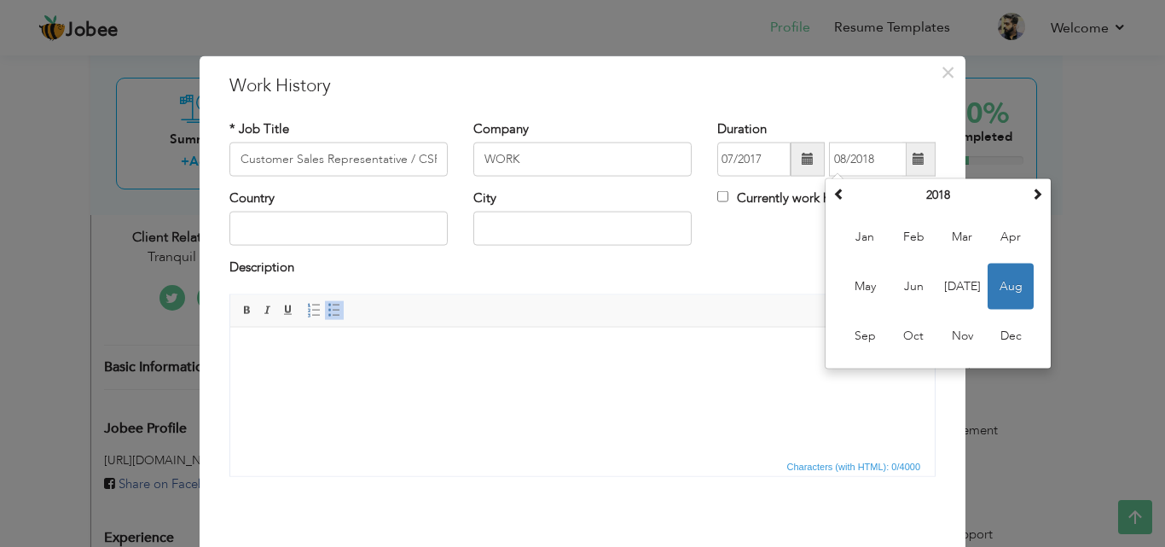
click at [784, 275] on div "Description" at bounding box center [582, 269] width 706 height 22
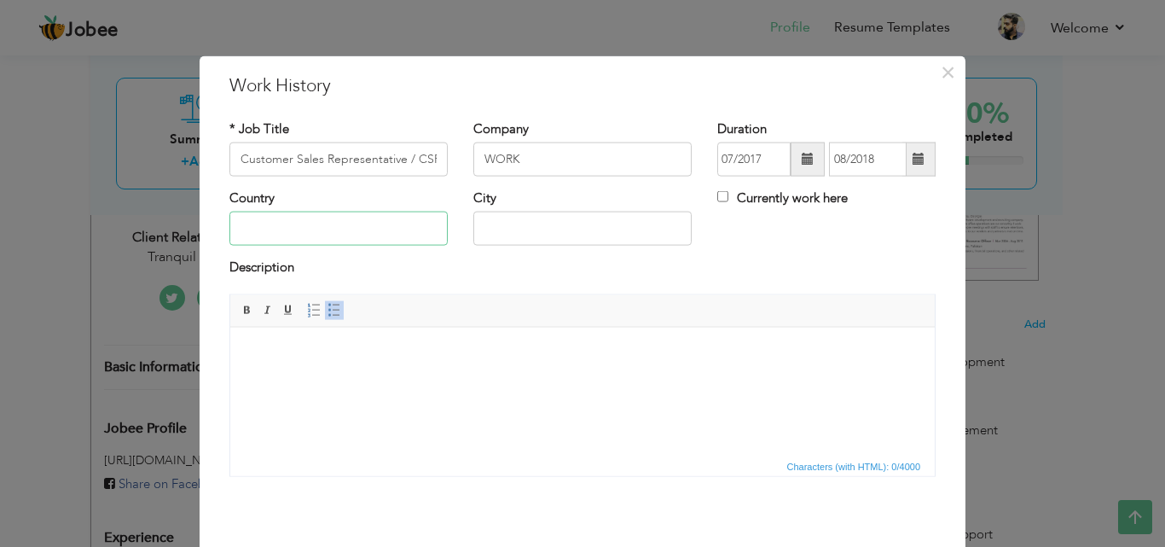
click at [408, 227] on input "text" at bounding box center [338, 228] width 218 height 34
type input "[GEOGRAPHIC_DATA]"
type input "RAWALPINDI"
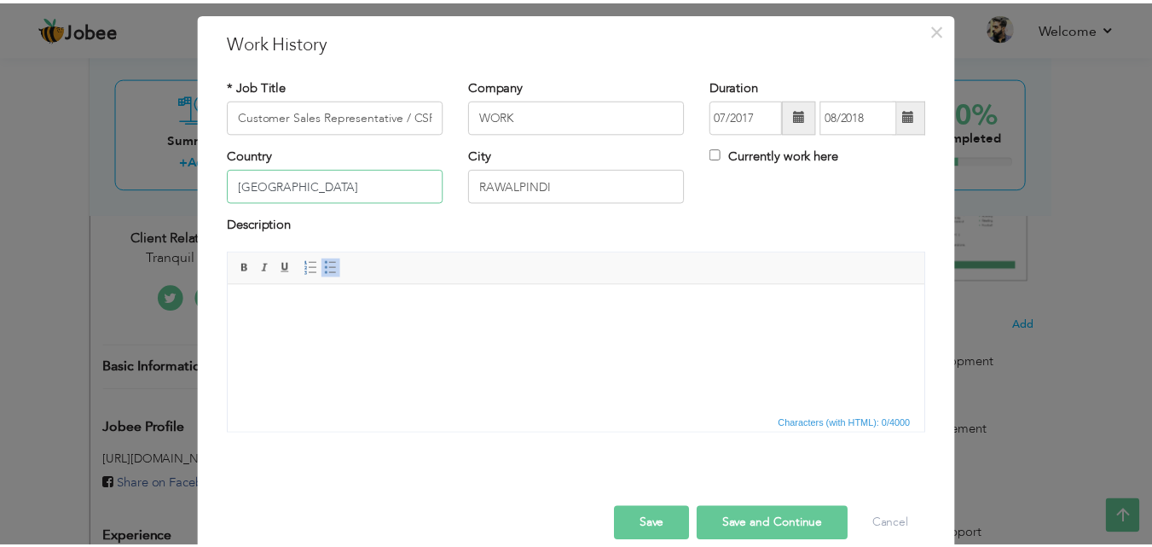
scroll to position [67, 0]
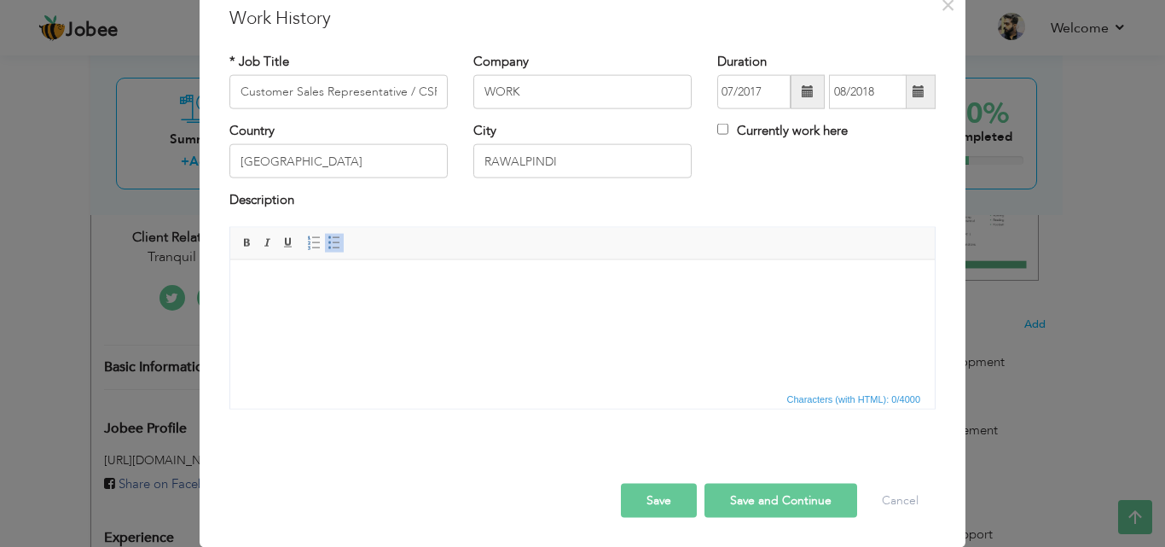
click at [576, 301] on html at bounding box center [582, 285] width 704 height 52
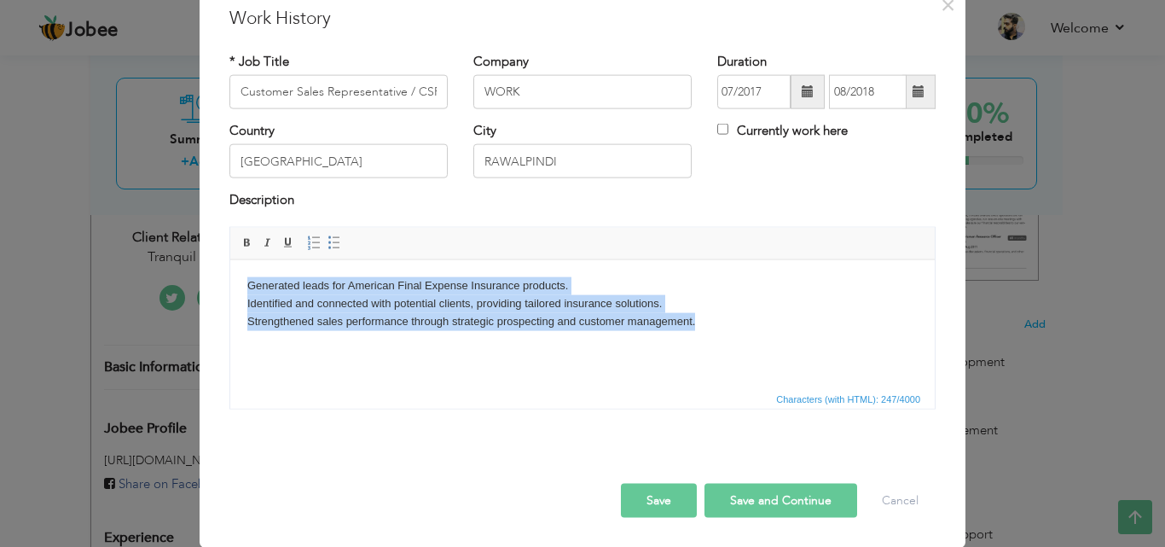
drag, startPoint x: 703, startPoint y: 318, endPoint x: 587, endPoint y: 498, distance: 213.6
click at [230, 273] on html "Generated leads for American Final Expense Insurance products. Identified and c…" at bounding box center [582, 302] width 704 height 87
click at [327, 245] on span at bounding box center [334, 242] width 14 height 14
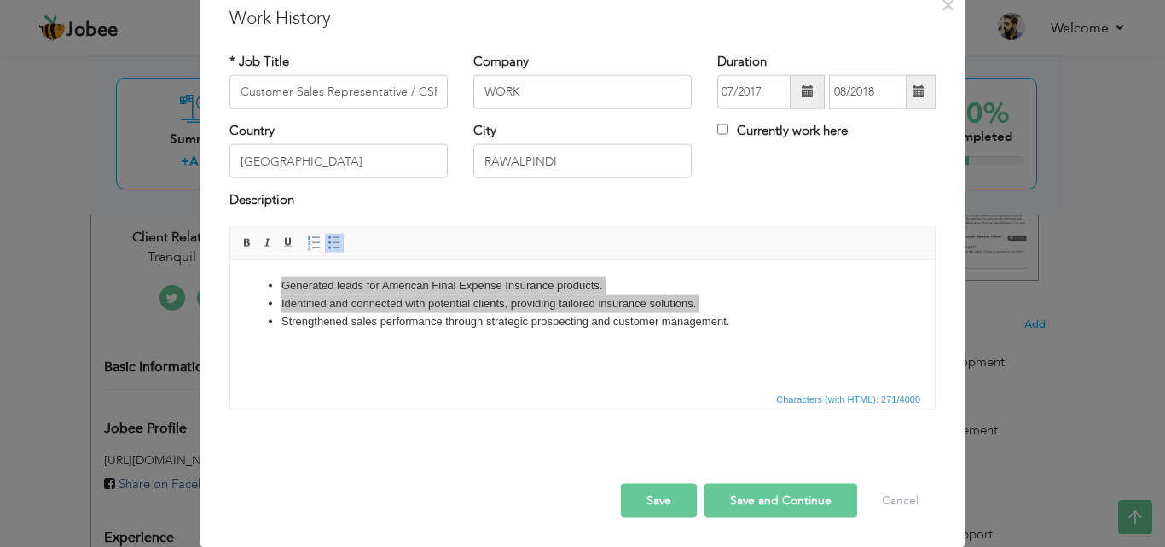
click at [668, 488] on button "Save" at bounding box center [659, 500] width 76 height 34
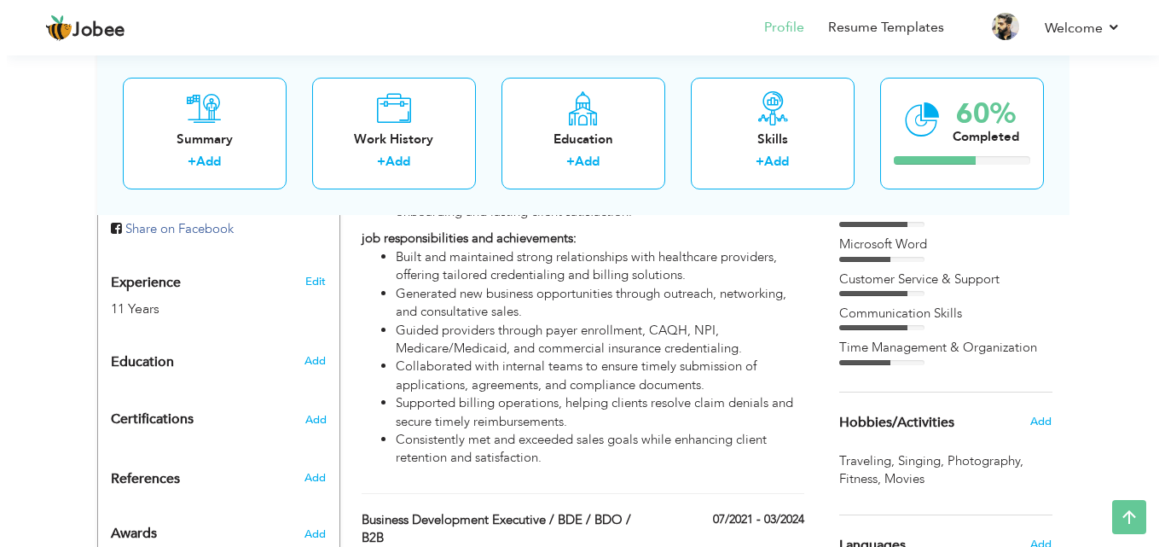
scroll to position [256, 0]
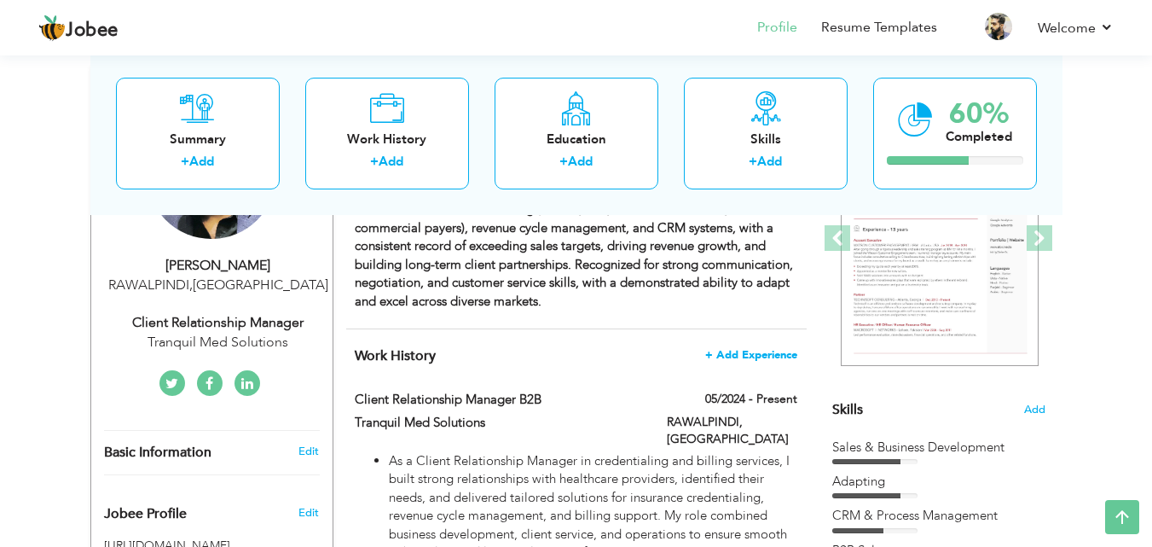
click at [778, 349] on span "+ Add Experience" at bounding box center [751, 355] width 92 height 12
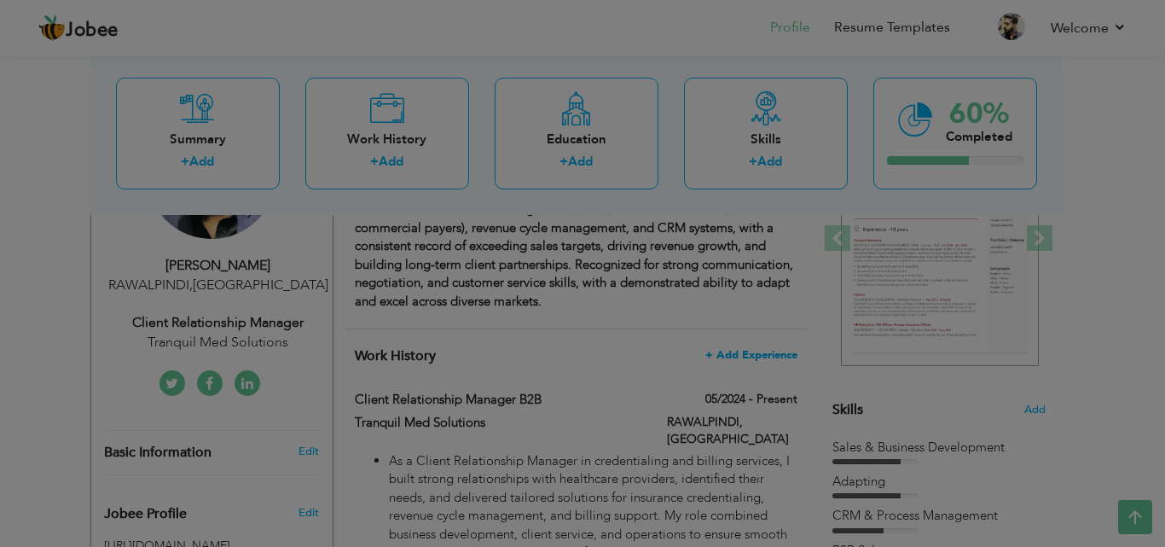
scroll to position [0, 0]
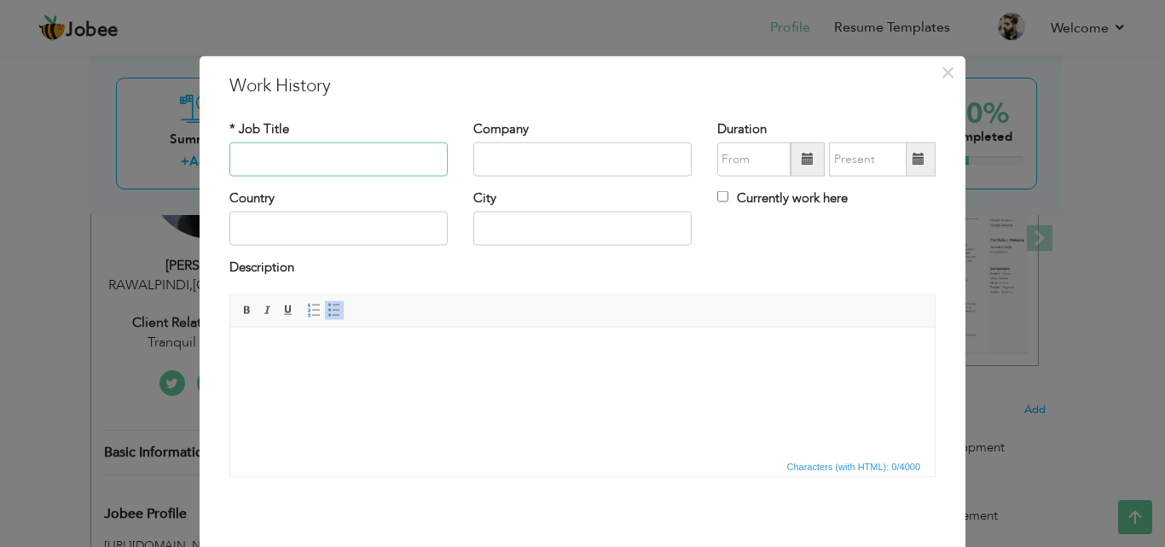
click at [355, 167] on input "text" at bounding box center [338, 159] width 218 height 34
paste input "Customer Sales Representative / CSR / B2C"
type input "Customer Sales Representative / CSR / B2C"
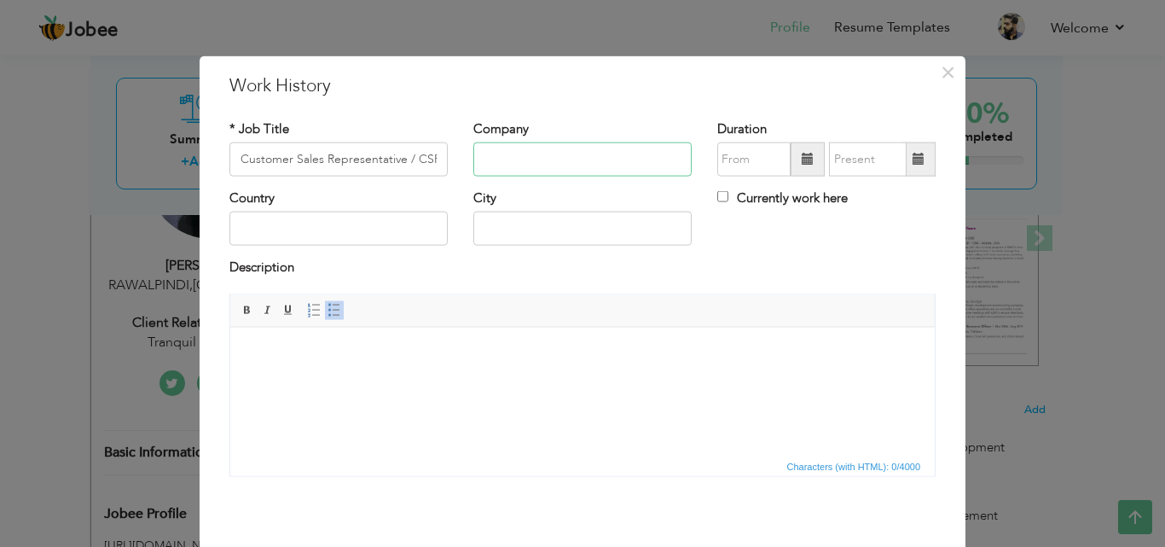
paste input "HELLO BUSINESS SOLUTIONS"
type input "HELLO BUSINESS SOLUTIONS"
click at [776, 155] on input "text" at bounding box center [753, 159] width 73 height 34
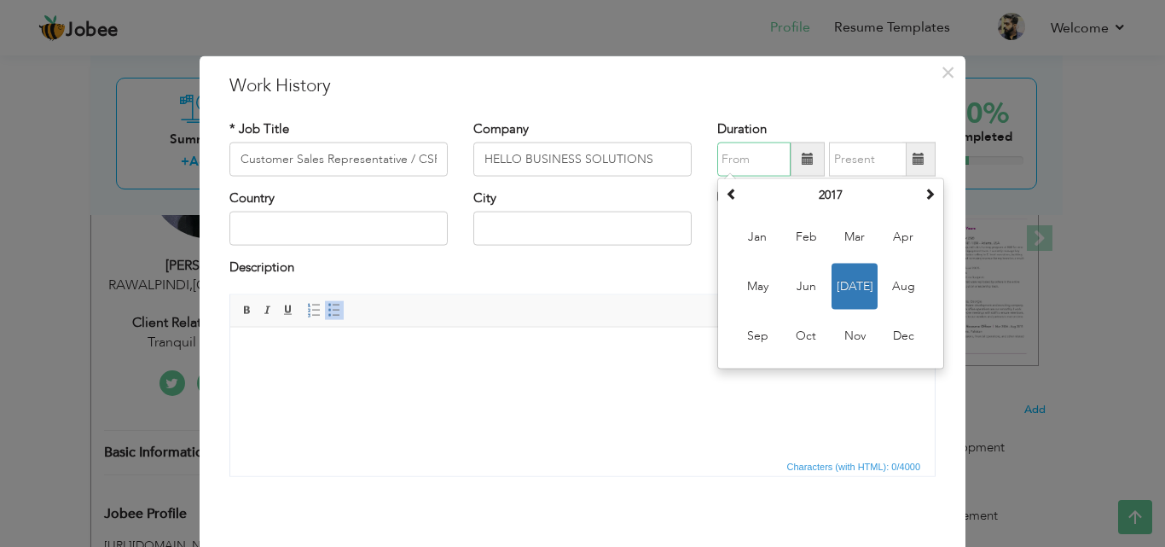
click at [752, 158] on input "text" at bounding box center [753, 159] width 73 height 34
click at [726, 195] on span at bounding box center [732, 194] width 12 height 12
click at [886, 275] on span "Aug" at bounding box center [903, 286] width 46 height 46
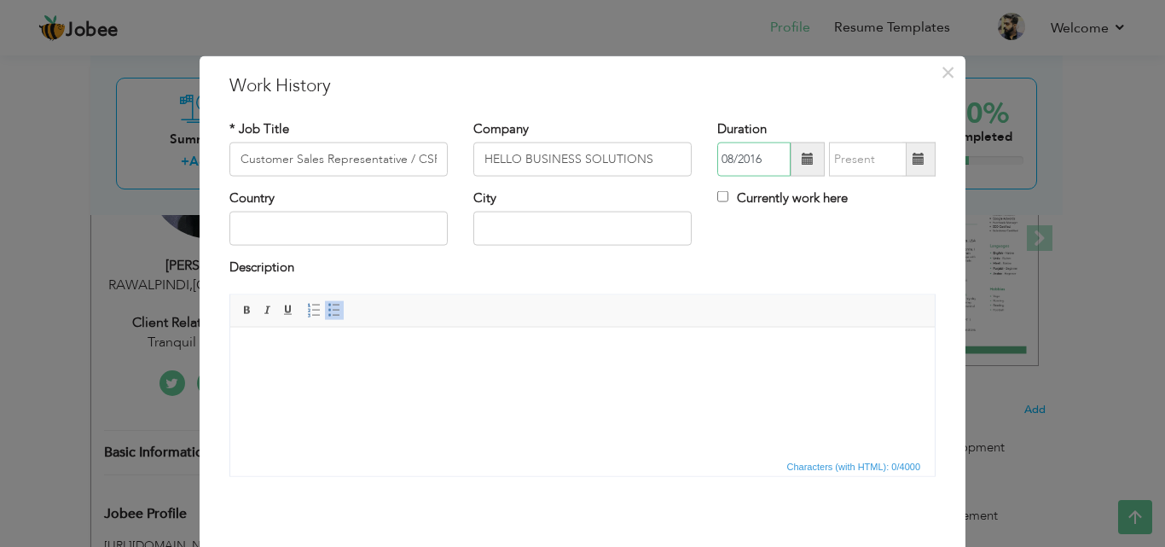
click at [764, 164] on input "08/2016" at bounding box center [753, 159] width 73 height 34
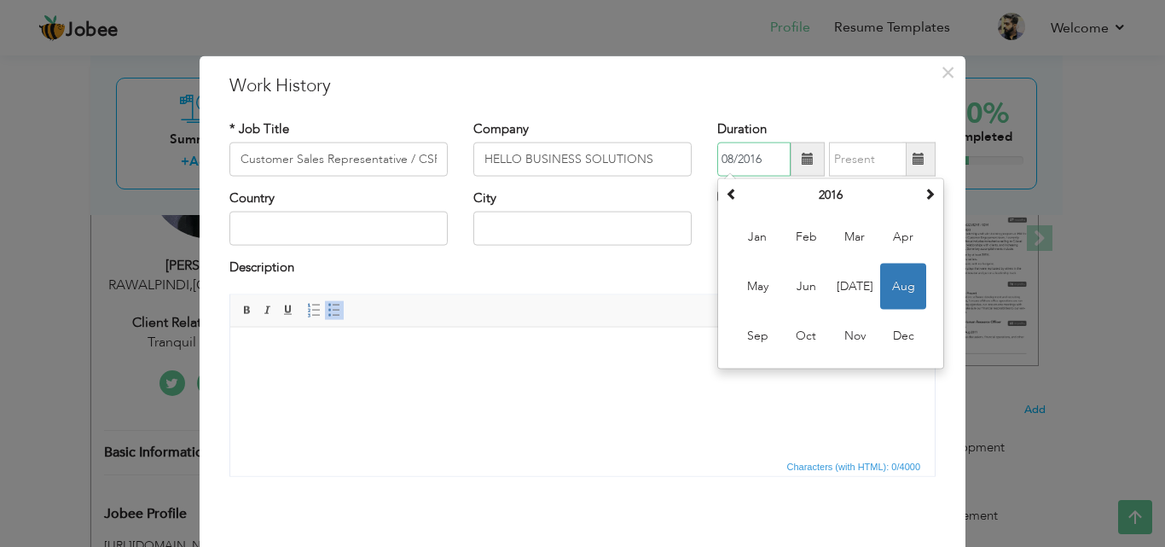
click at [764, 164] on input "08/2016" at bounding box center [753, 159] width 73 height 34
click at [798, 239] on span "Feb" at bounding box center [806, 237] width 46 height 46
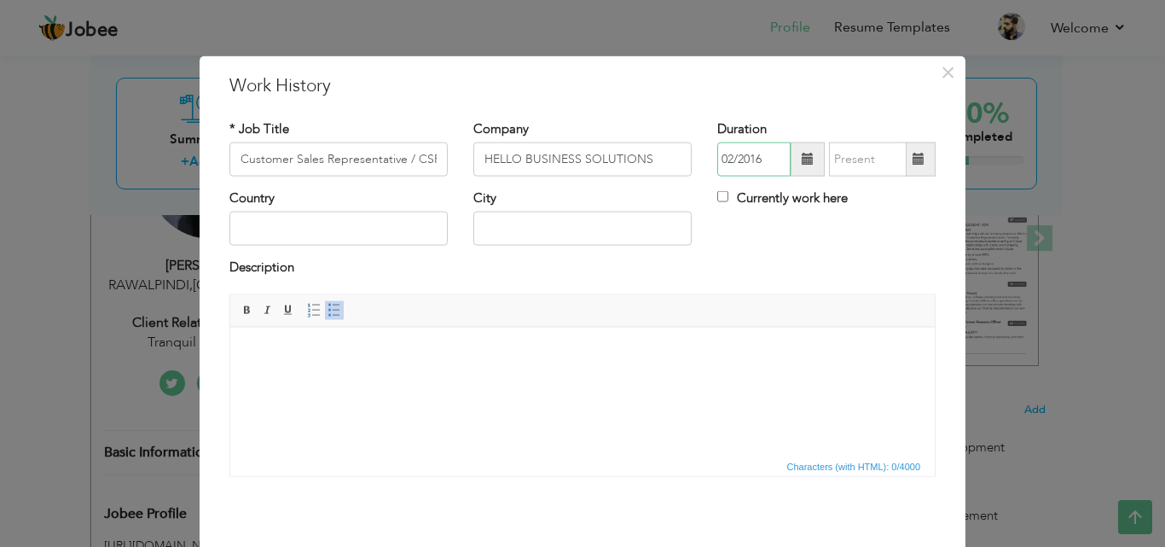
click at [760, 165] on input "02/2016" at bounding box center [753, 159] width 73 height 34
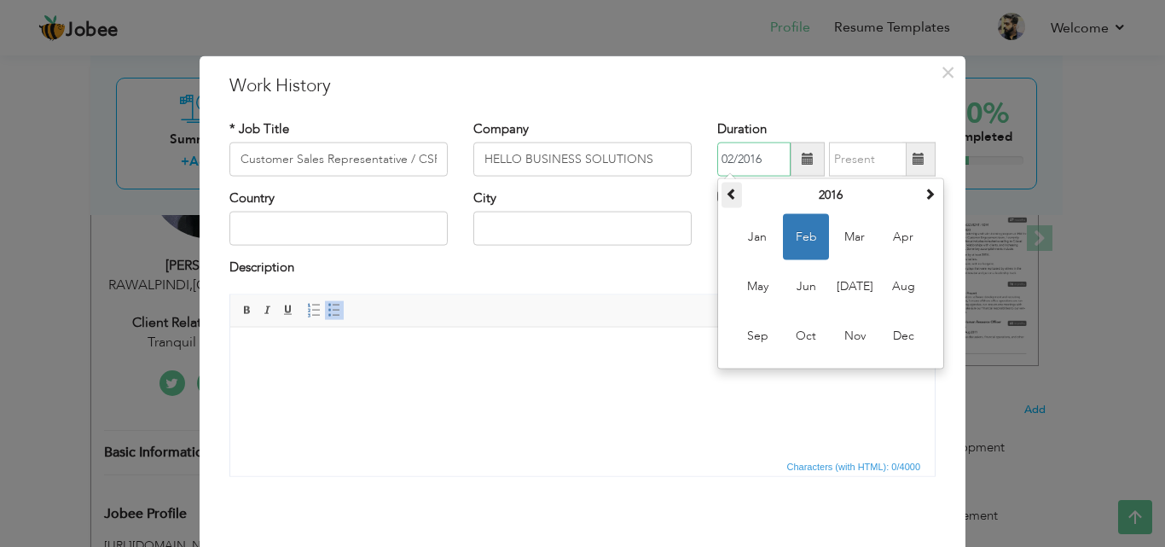
click at [727, 190] on span at bounding box center [732, 194] width 12 height 12
click at [728, 191] on span at bounding box center [732, 194] width 12 height 12
click at [923, 194] on span at bounding box center [929, 194] width 12 height 12
click at [877, 153] on input "text" at bounding box center [868, 159] width 78 height 34
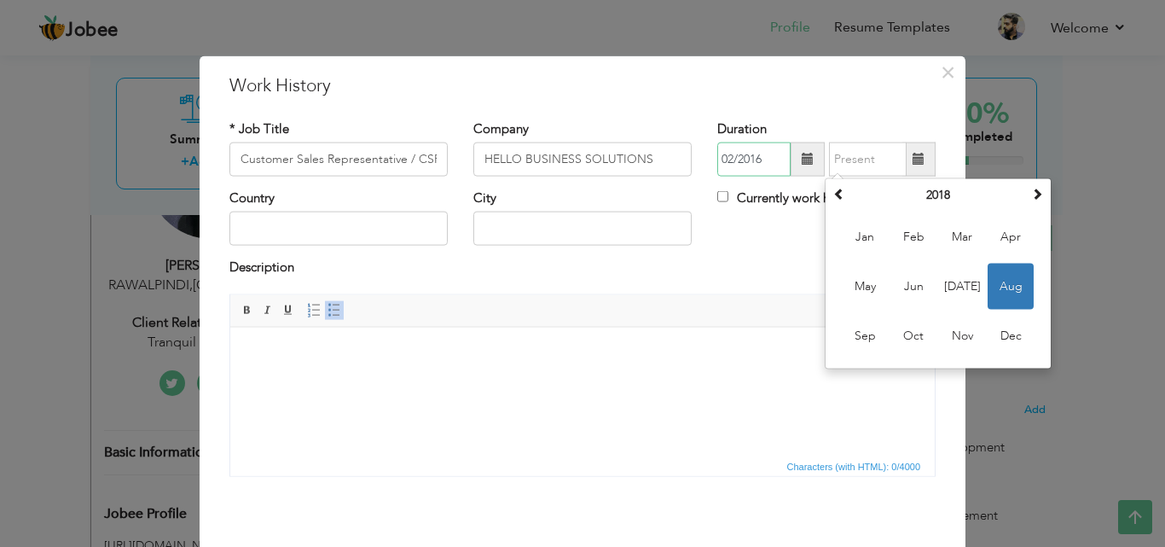
click at [763, 155] on input "02/2016" at bounding box center [753, 159] width 73 height 34
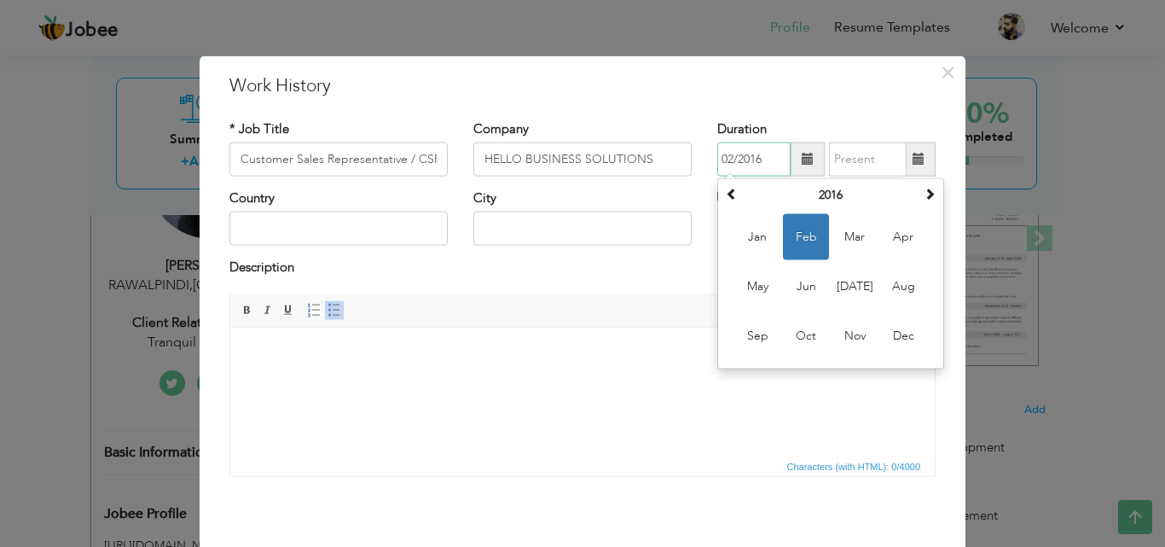
drag, startPoint x: 750, startPoint y: 155, endPoint x: 769, endPoint y: 159, distance: 19.1
click at [769, 159] on input "02/2016" at bounding box center [753, 159] width 73 height 34
type input "02/2015"
click at [859, 162] on input "text" at bounding box center [868, 159] width 78 height 34
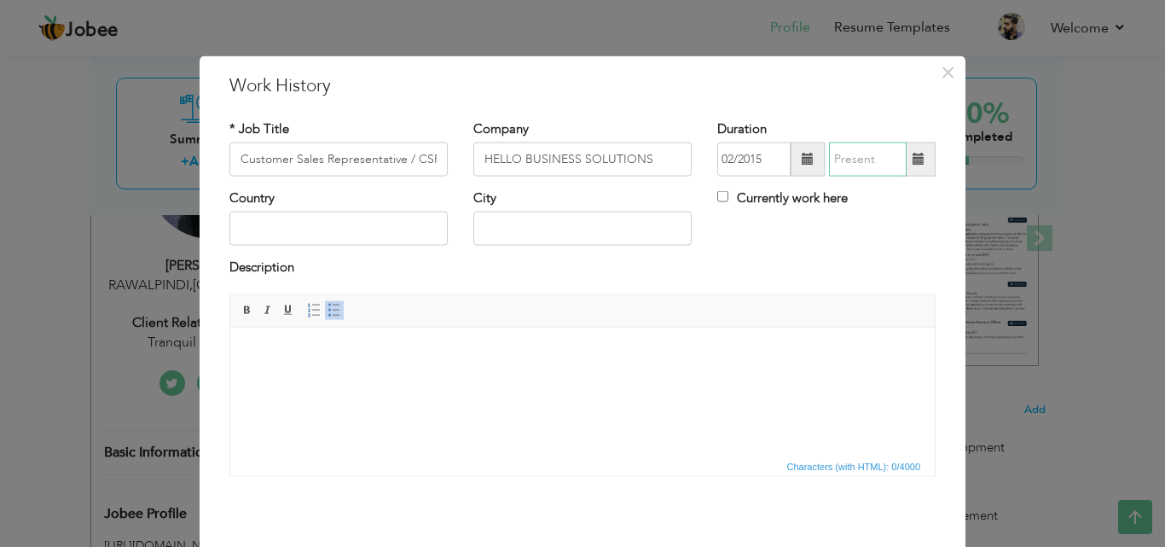
click at [861, 161] on input "text" at bounding box center [868, 159] width 78 height 34
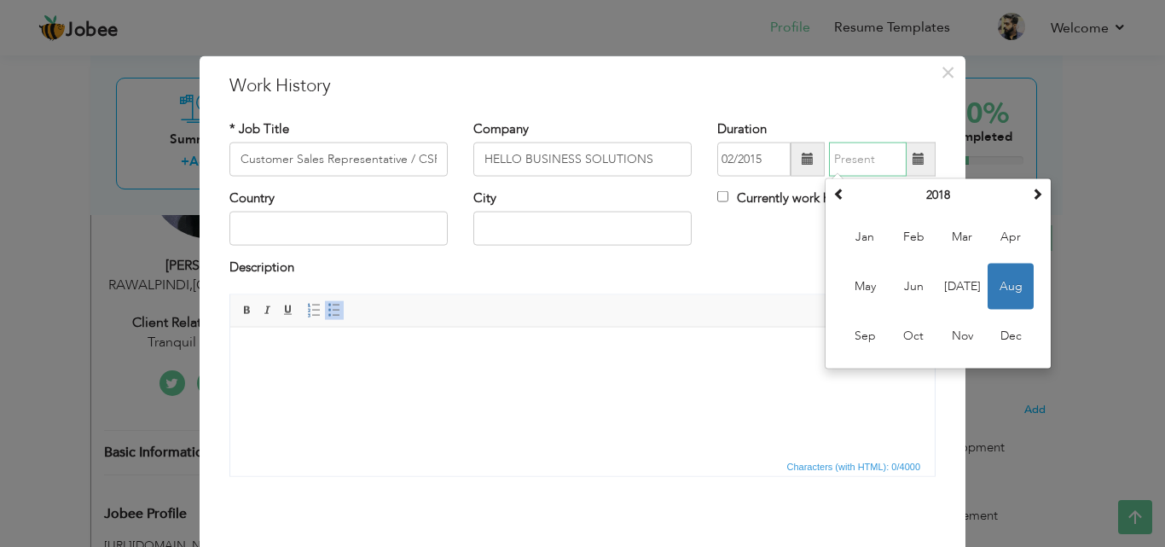
type input "07/2017"
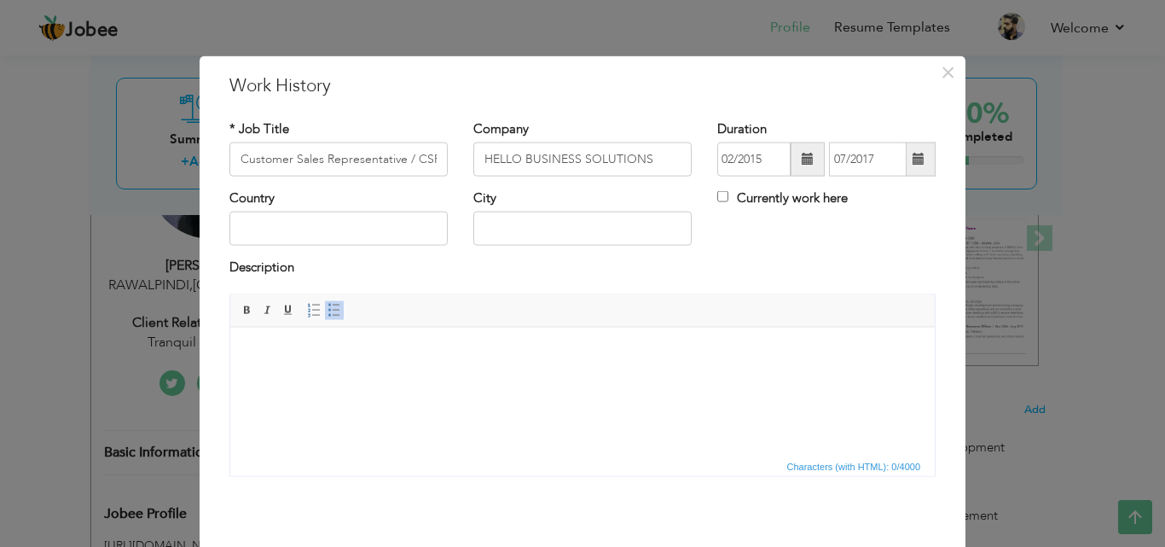
click at [775, 246] on div "Country City Currently work here" at bounding box center [583, 223] width 732 height 69
click at [260, 223] on input "text" at bounding box center [338, 228] width 218 height 34
click at [343, 223] on input "text" at bounding box center [338, 228] width 218 height 34
type input "[GEOGRAPHIC_DATA]"
type input "RAWALPINDI"
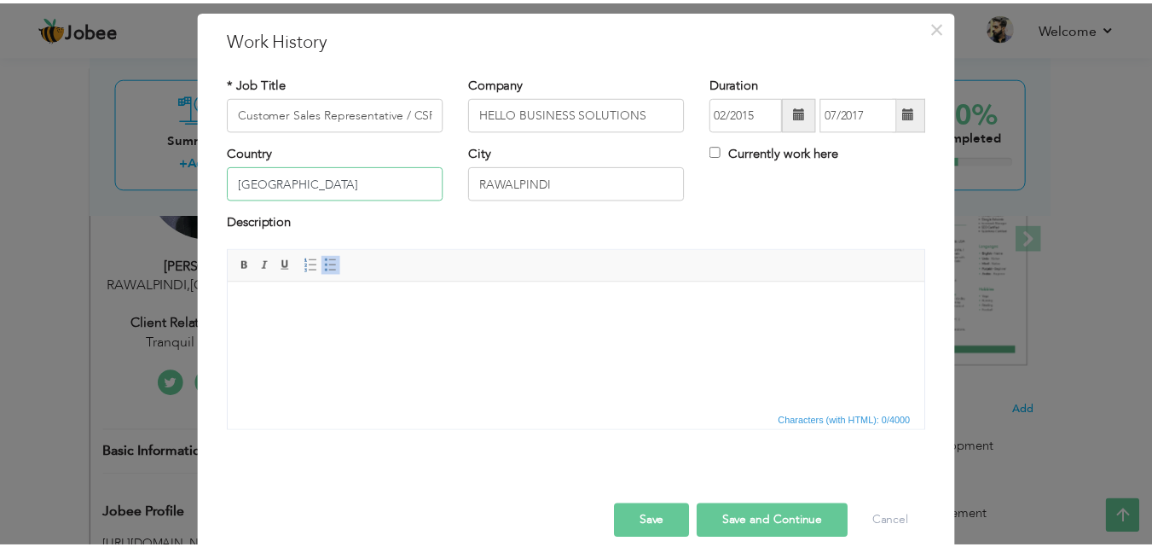
scroll to position [67, 0]
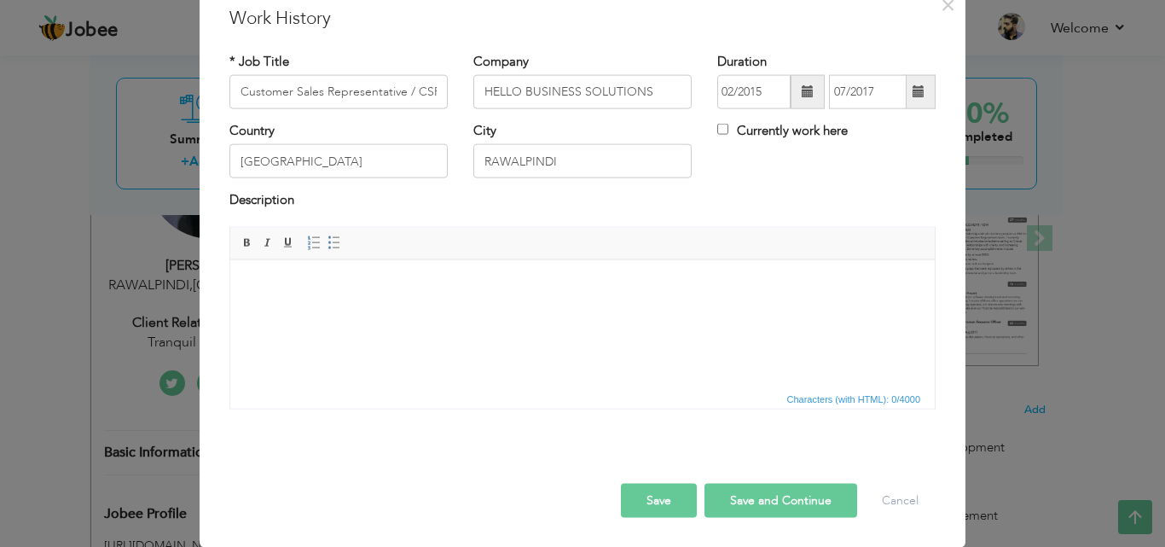
click at [396, 287] on body at bounding box center [582, 285] width 670 height 18
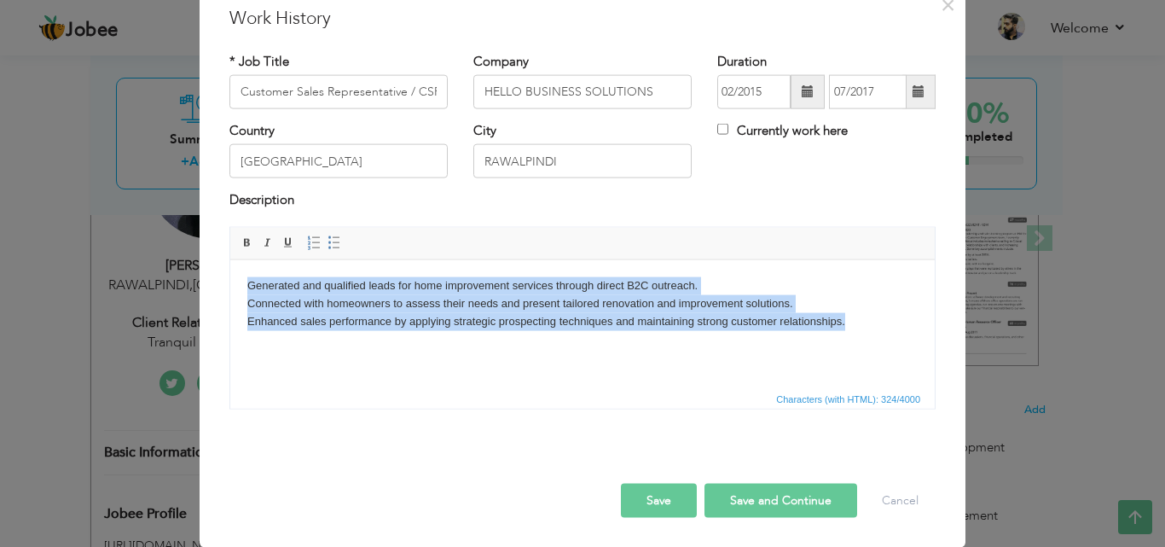
drag, startPoint x: 857, startPoint y: 322, endPoint x: 115, endPoint y: 287, distance: 742.6
click at [230, 287] on html "Generated and qualified leads for home improvement services through direct B2C …" at bounding box center [582, 302] width 704 height 87
click at [332, 245] on span at bounding box center [334, 242] width 14 height 14
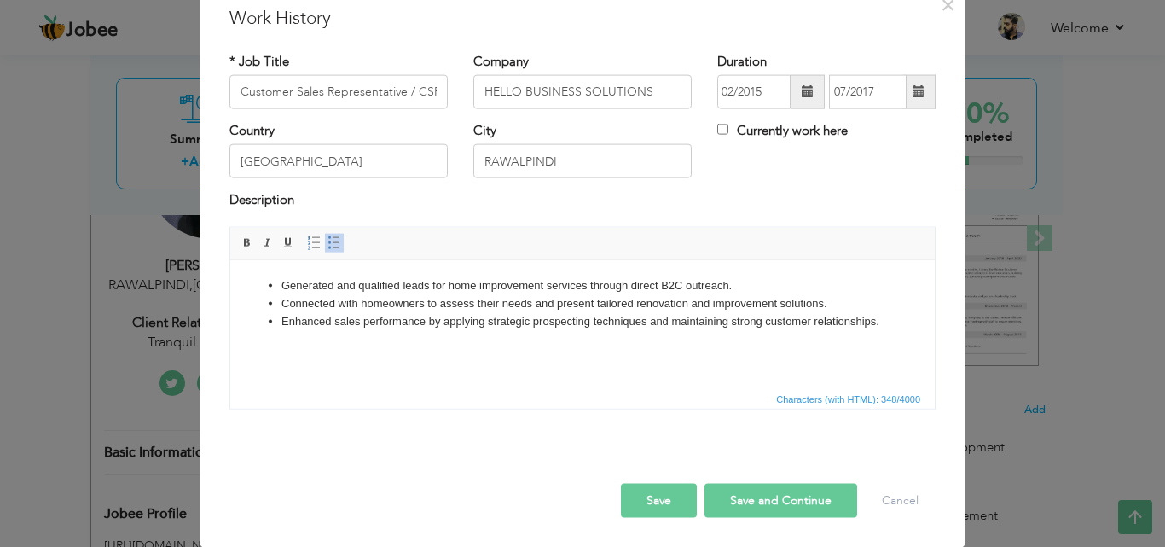
click at [657, 494] on button "Save" at bounding box center [659, 500] width 76 height 34
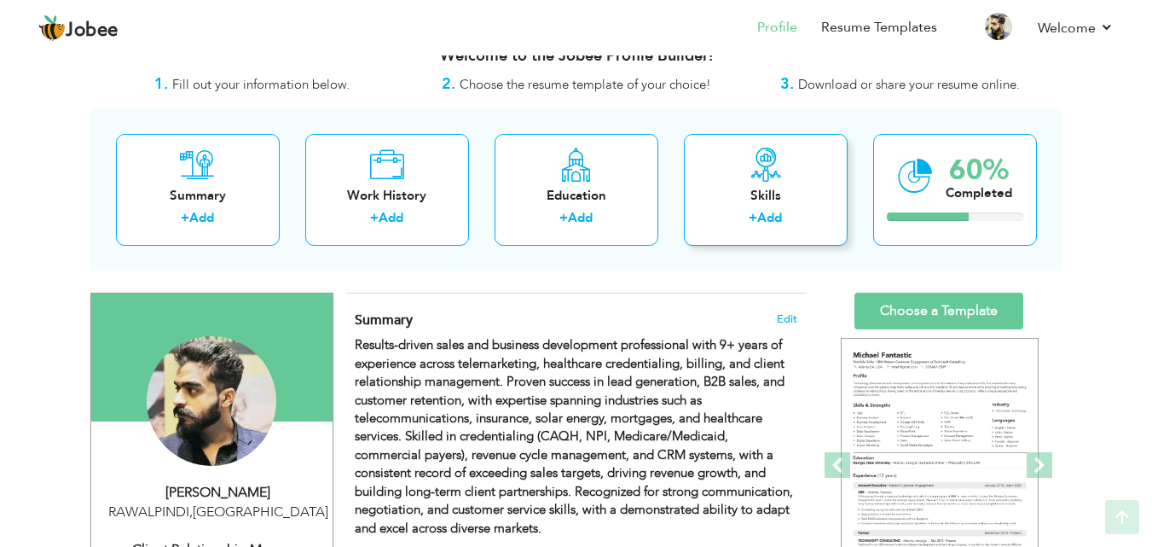
scroll to position [0, 0]
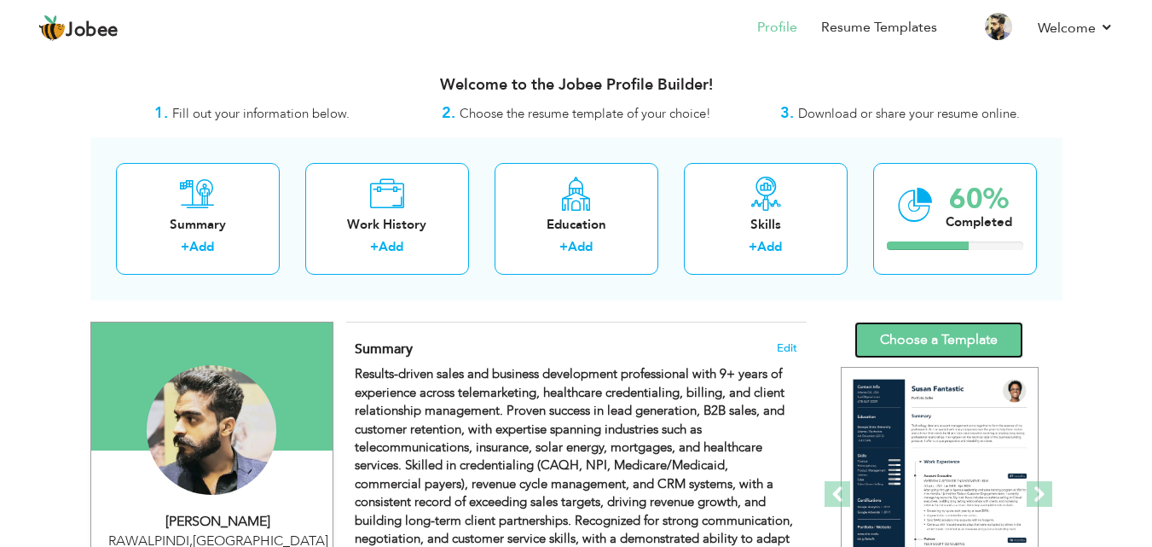
click at [915, 337] on link "Choose a Template" at bounding box center [938, 339] width 169 height 37
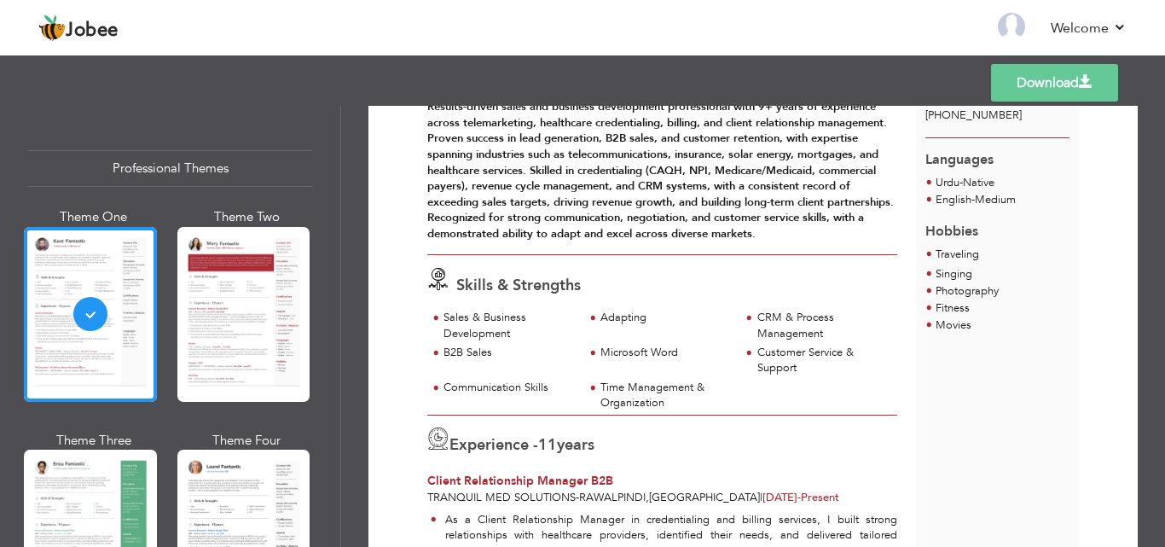
scroll to position [171, 0]
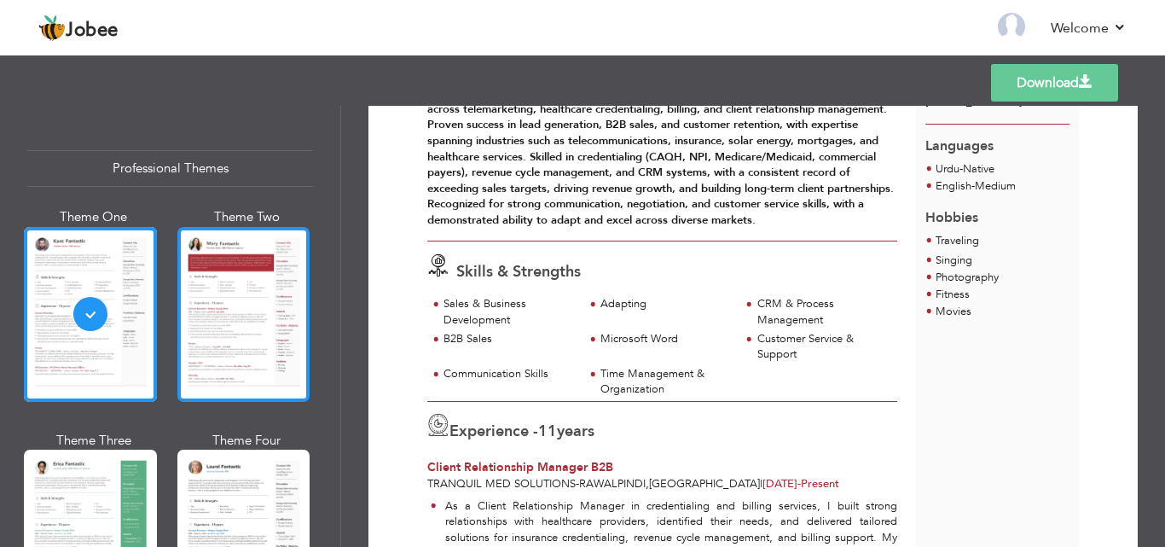
click at [197, 280] on div at bounding box center [243, 314] width 133 height 175
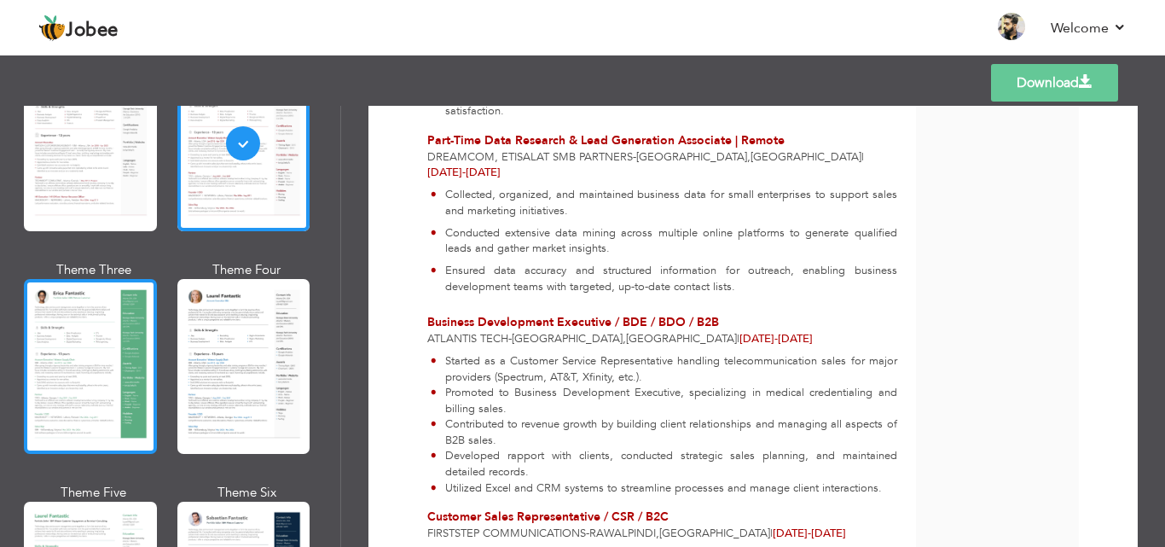
click at [92, 402] on div at bounding box center [90, 366] width 133 height 175
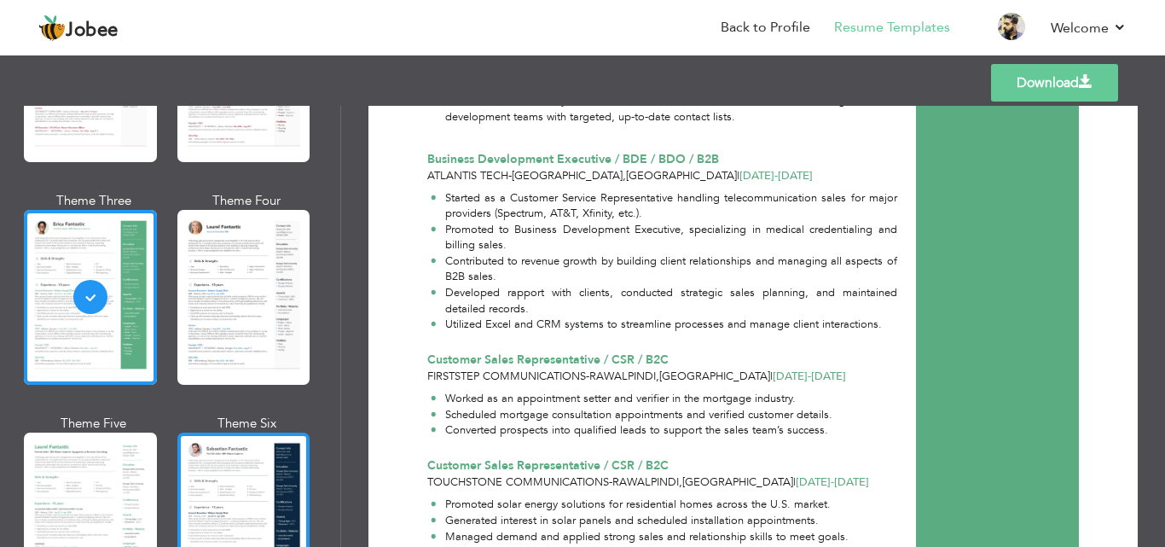
scroll to position [341, 0]
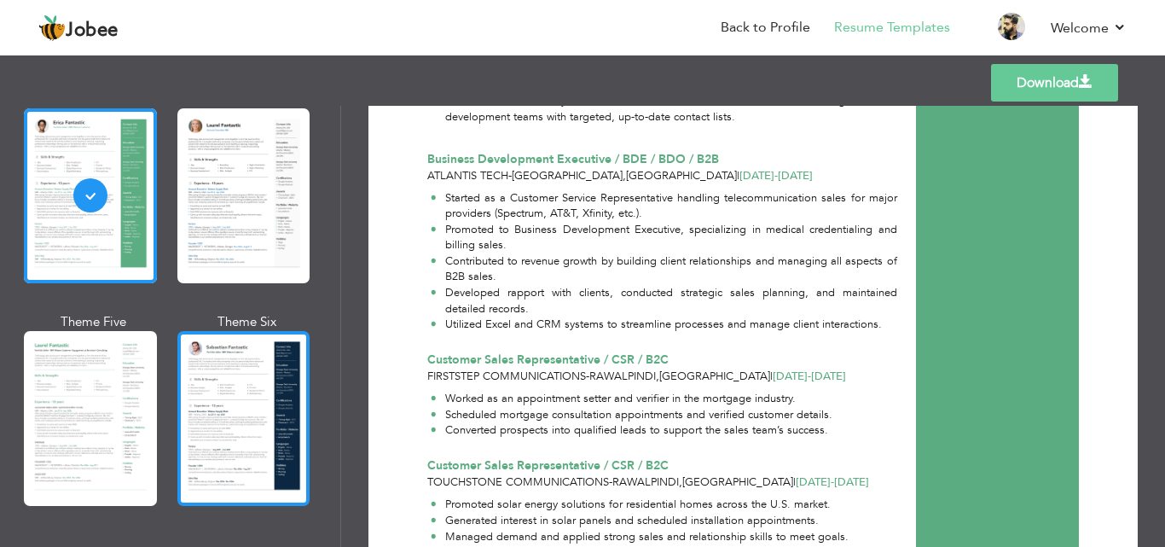
click at [241, 398] on div at bounding box center [243, 418] width 133 height 175
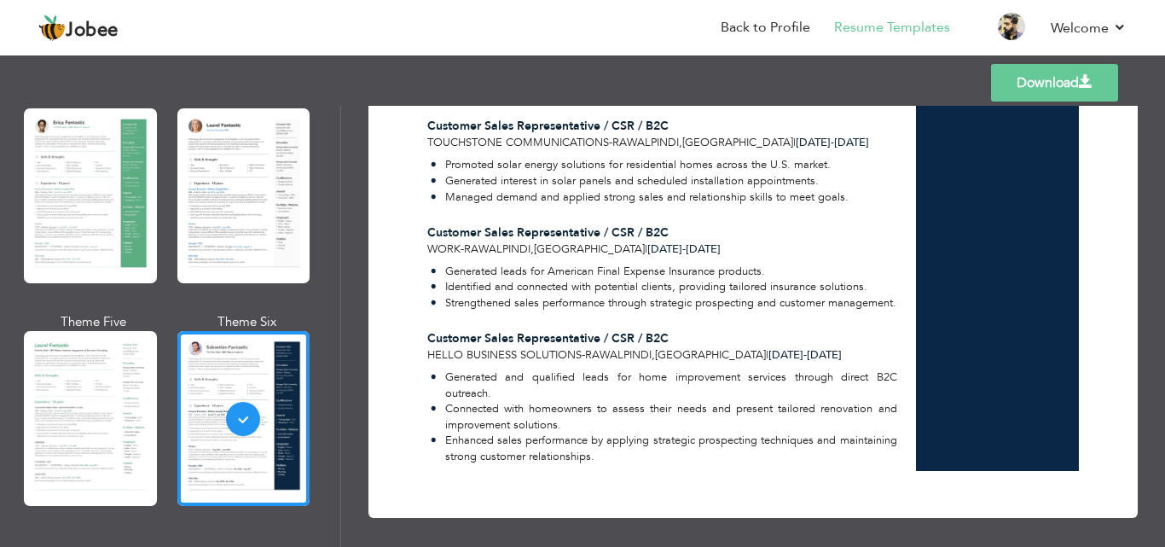
scroll to position [1385, 0]
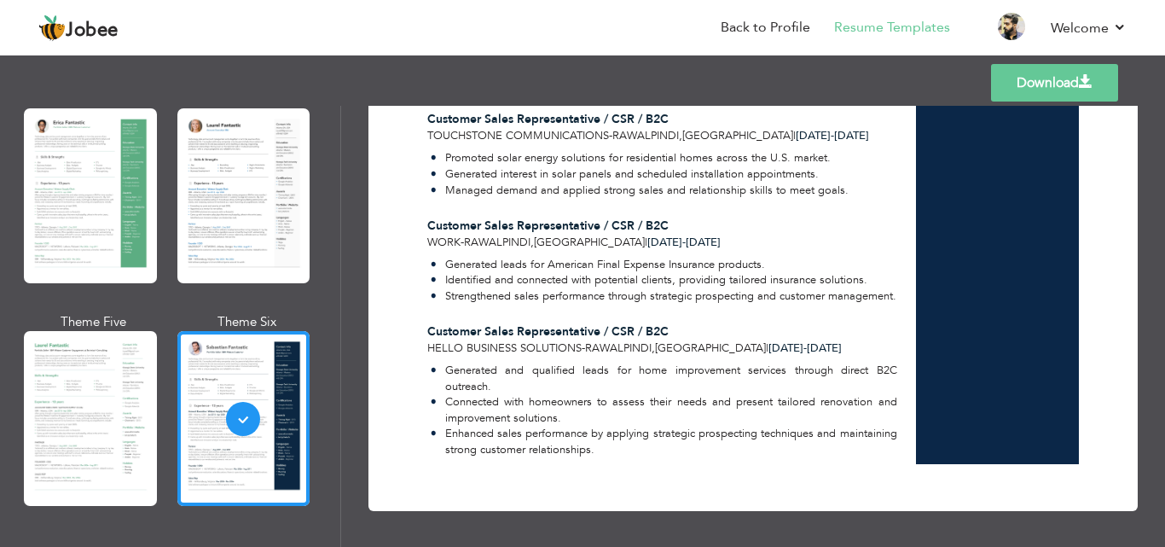
click at [1045, 72] on link "Download" at bounding box center [1054, 83] width 127 height 38
